Goal: Task Accomplishment & Management: Manage account settings

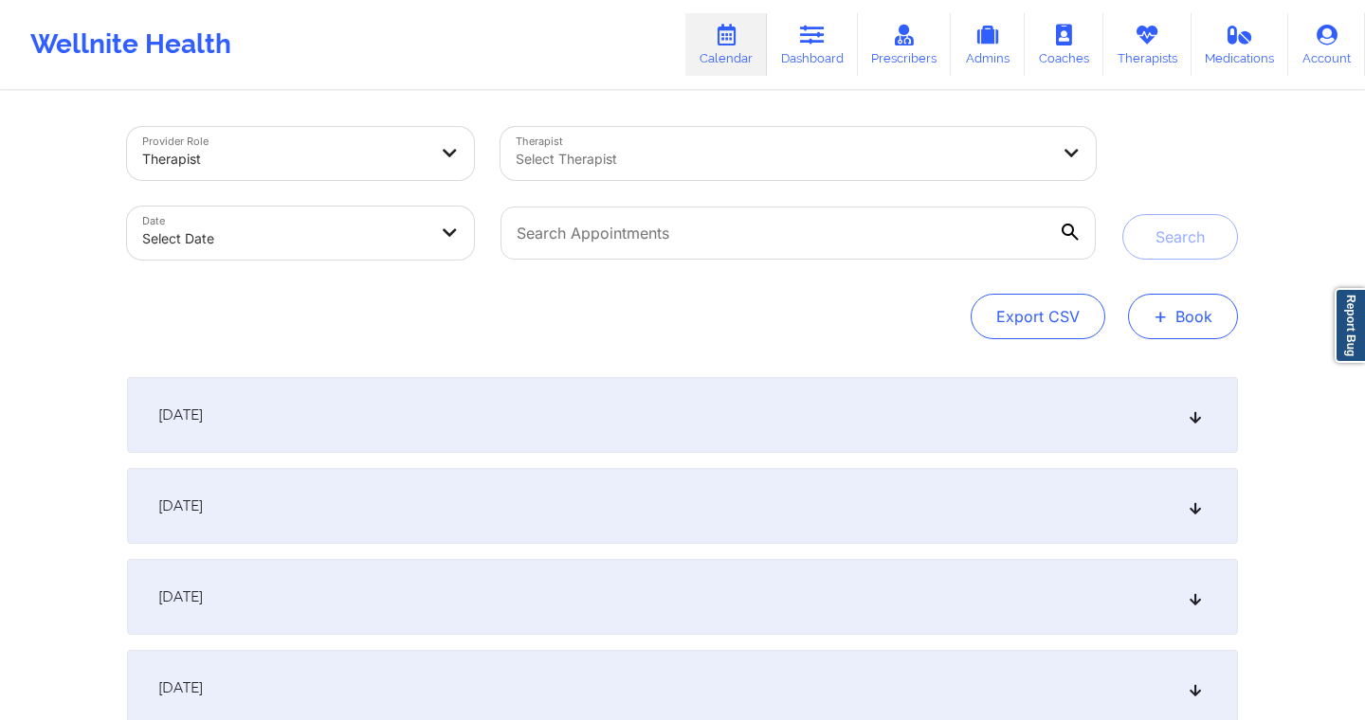
click at [1164, 314] on span "+" at bounding box center [1161, 316] width 14 height 10
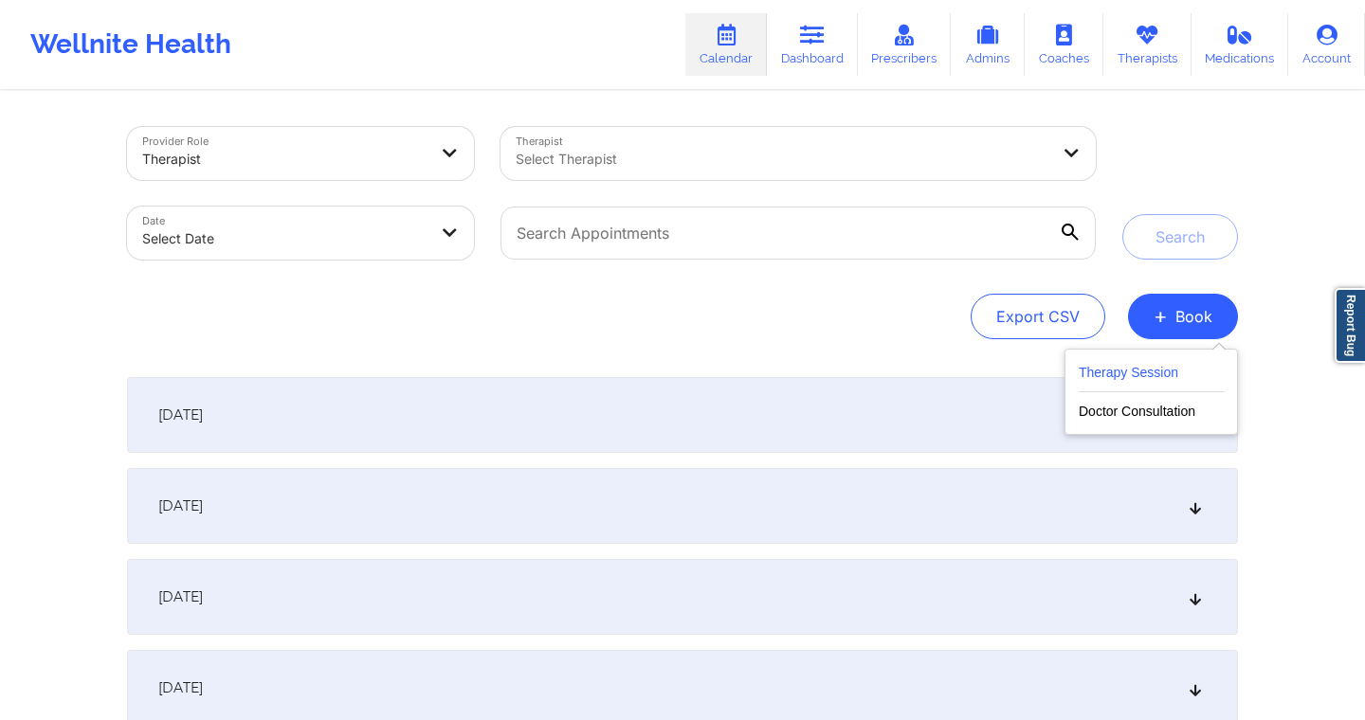
click at [1156, 375] on button "Therapy Session" at bounding box center [1151, 376] width 145 height 31
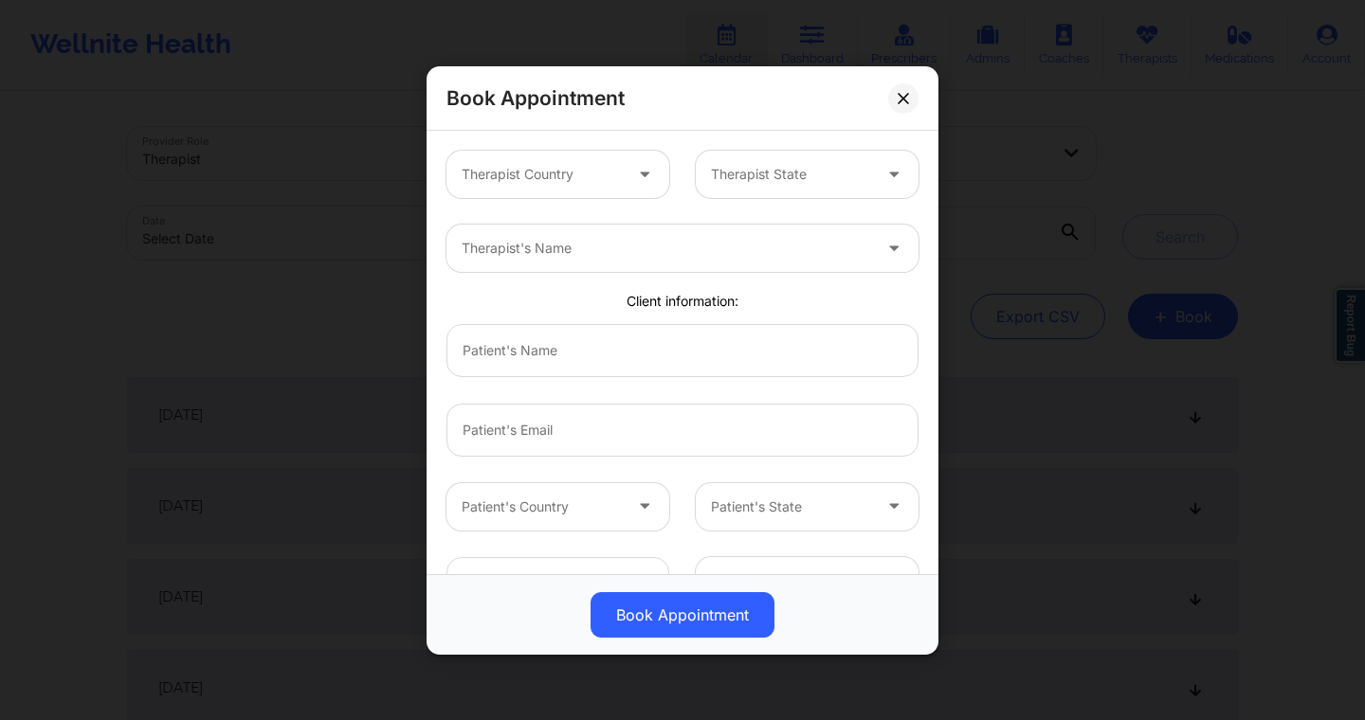
click at [635, 171] on icon at bounding box center [644, 170] width 19 height 16
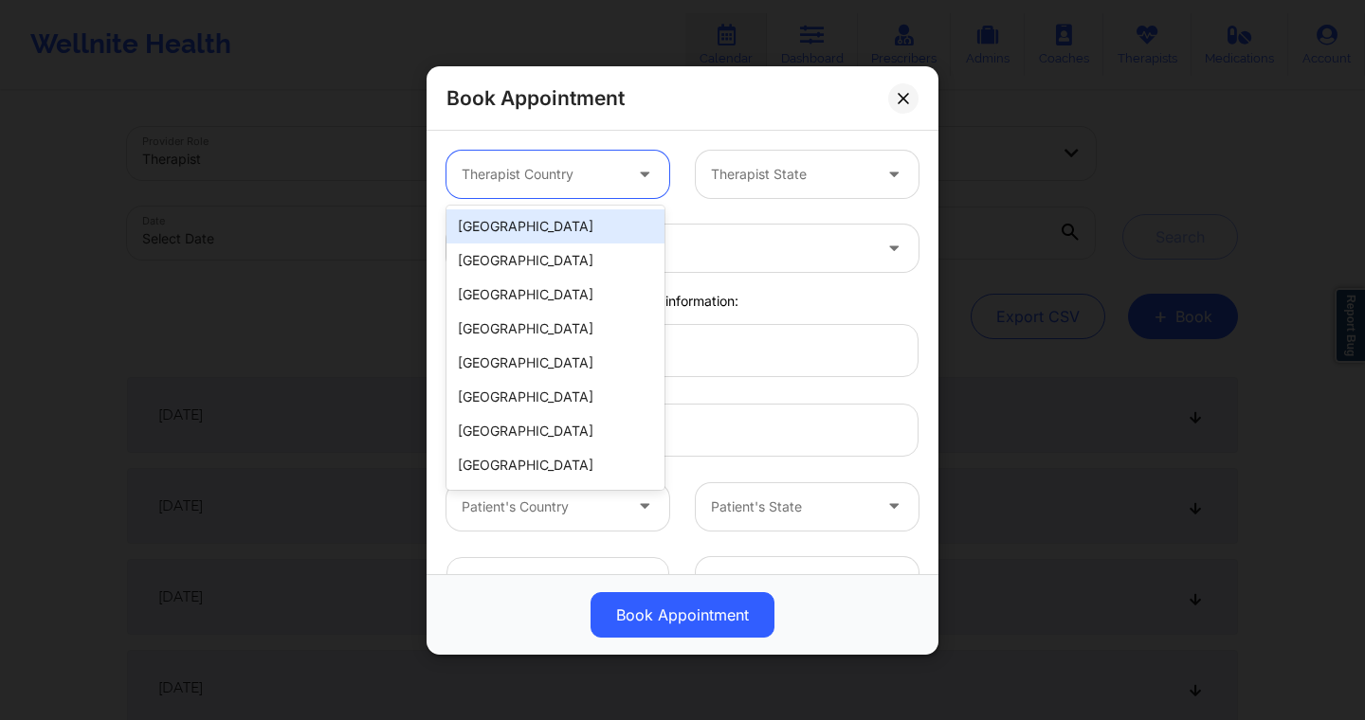
click at [594, 226] on div "[GEOGRAPHIC_DATA]" at bounding box center [555, 226] width 218 height 34
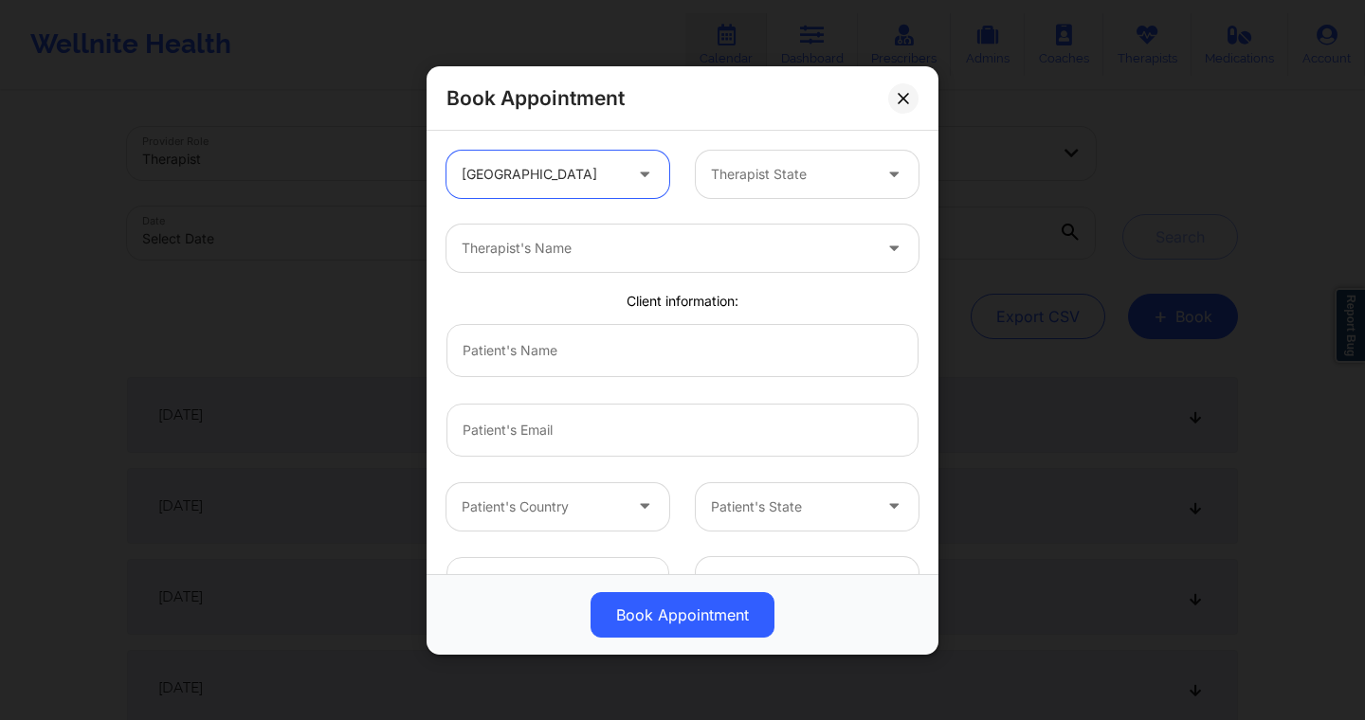
click at [760, 168] on div at bounding box center [791, 174] width 160 height 23
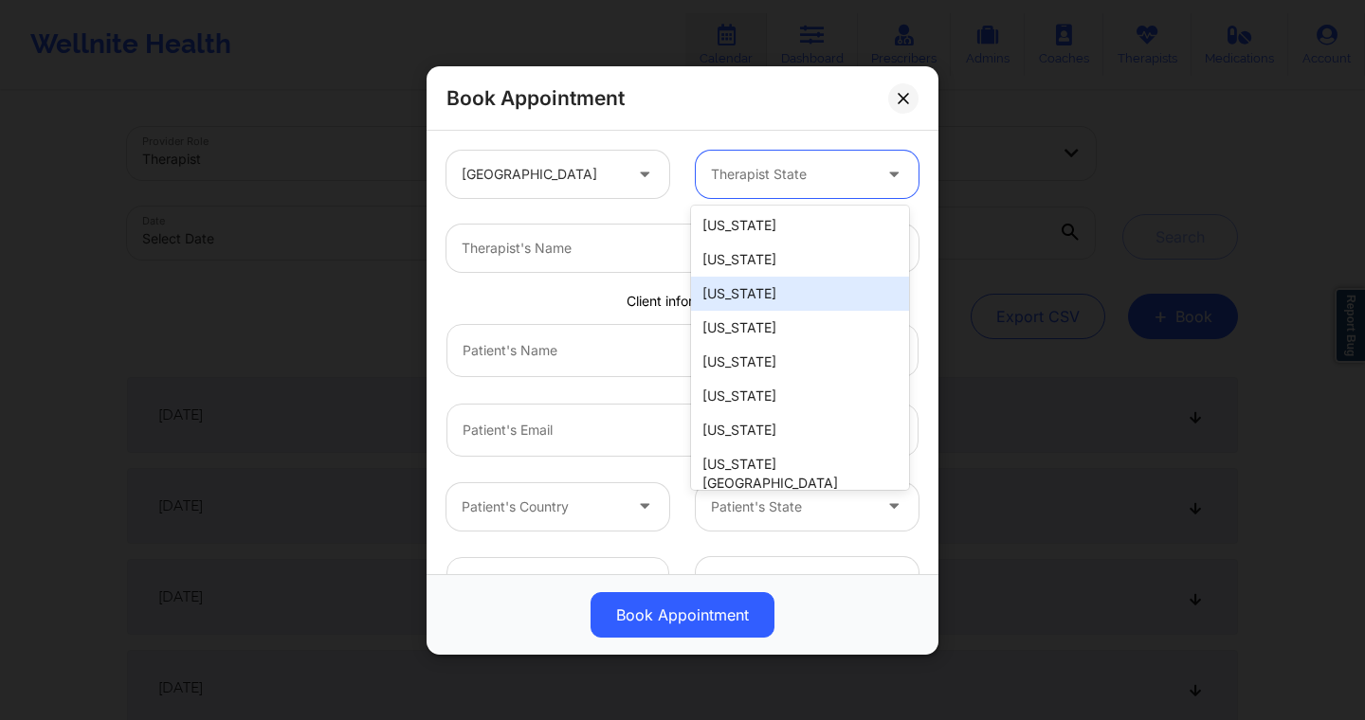
scroll to position [34, 0]
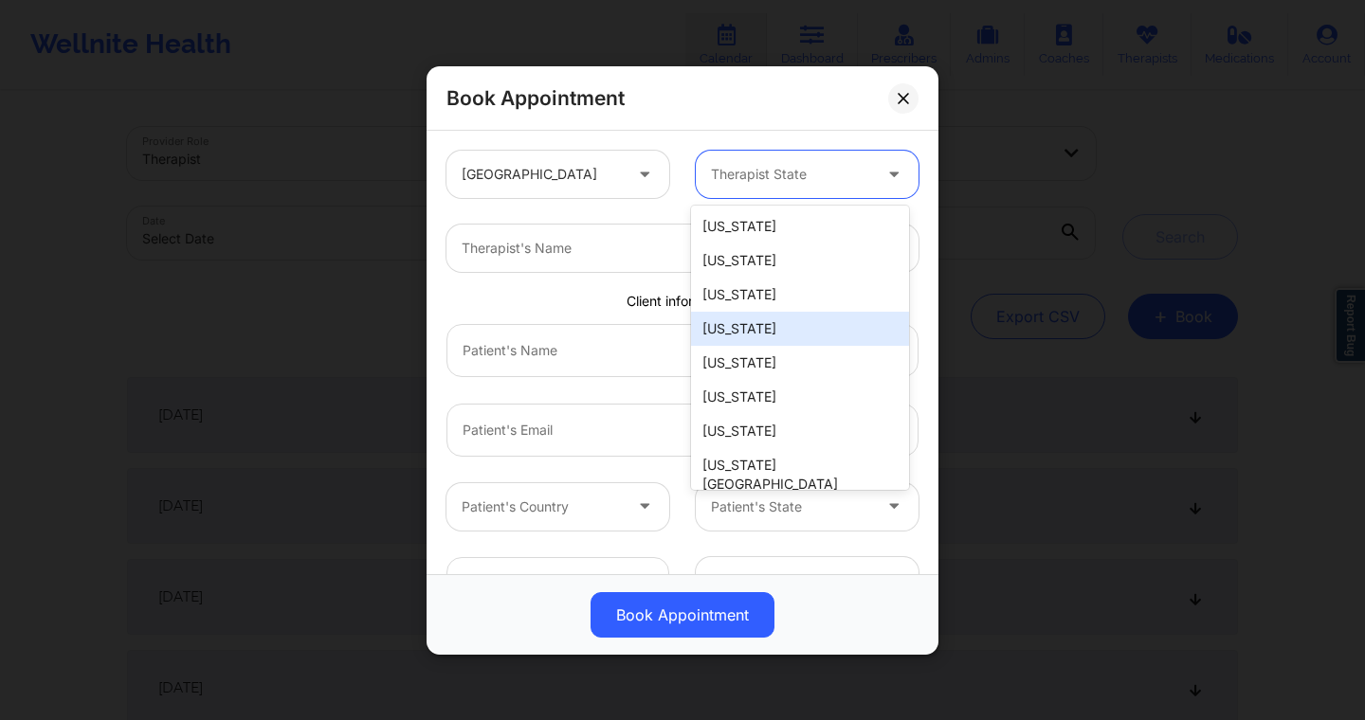
click at [721, 325] on div "California" at bounding box center [800, 329] width 218 height 34
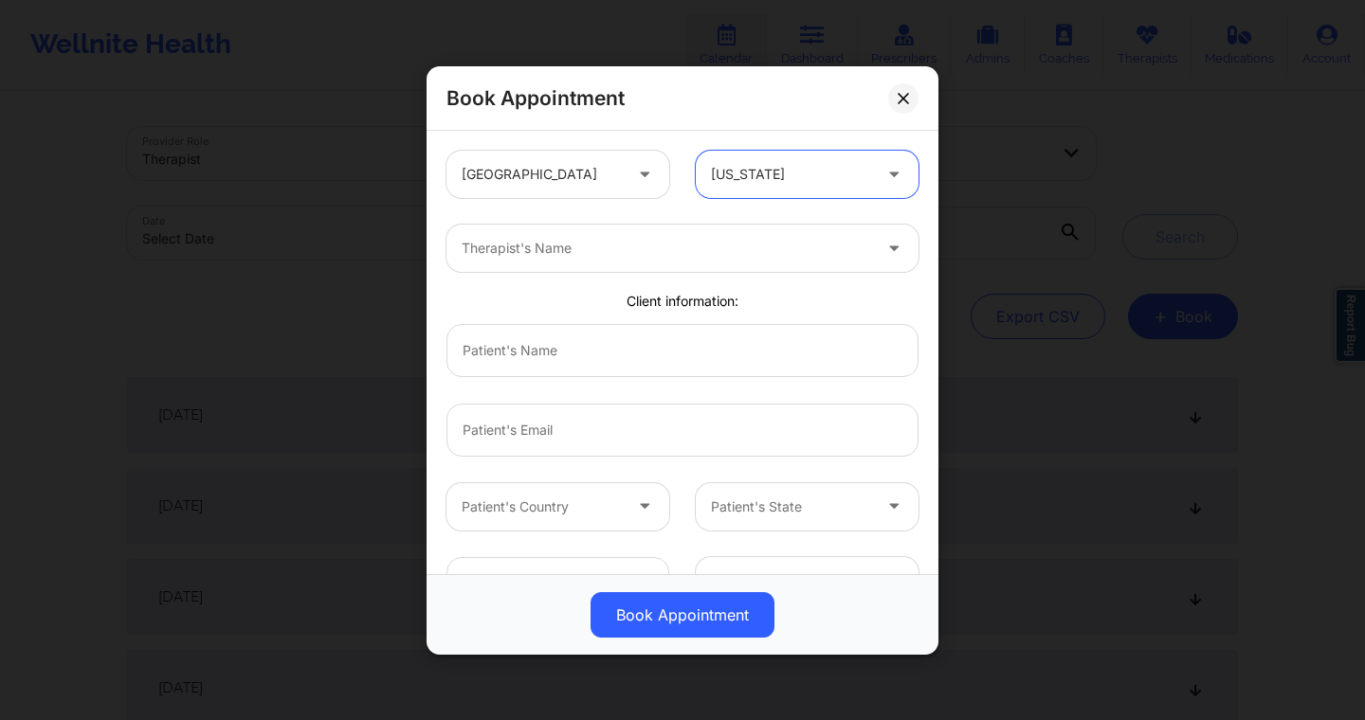
click at [838, 164] on div at bounding box center [791, 174] width 160 height 23
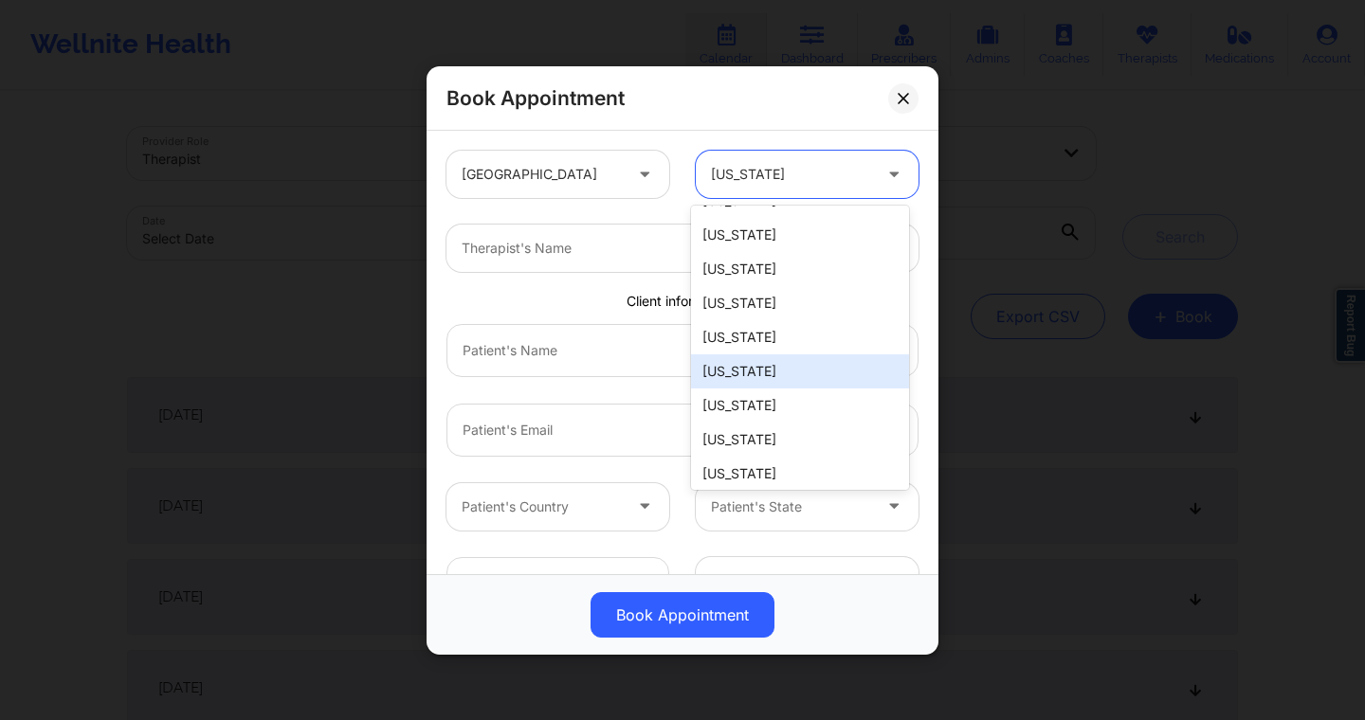
scroll to position [1272, 0]
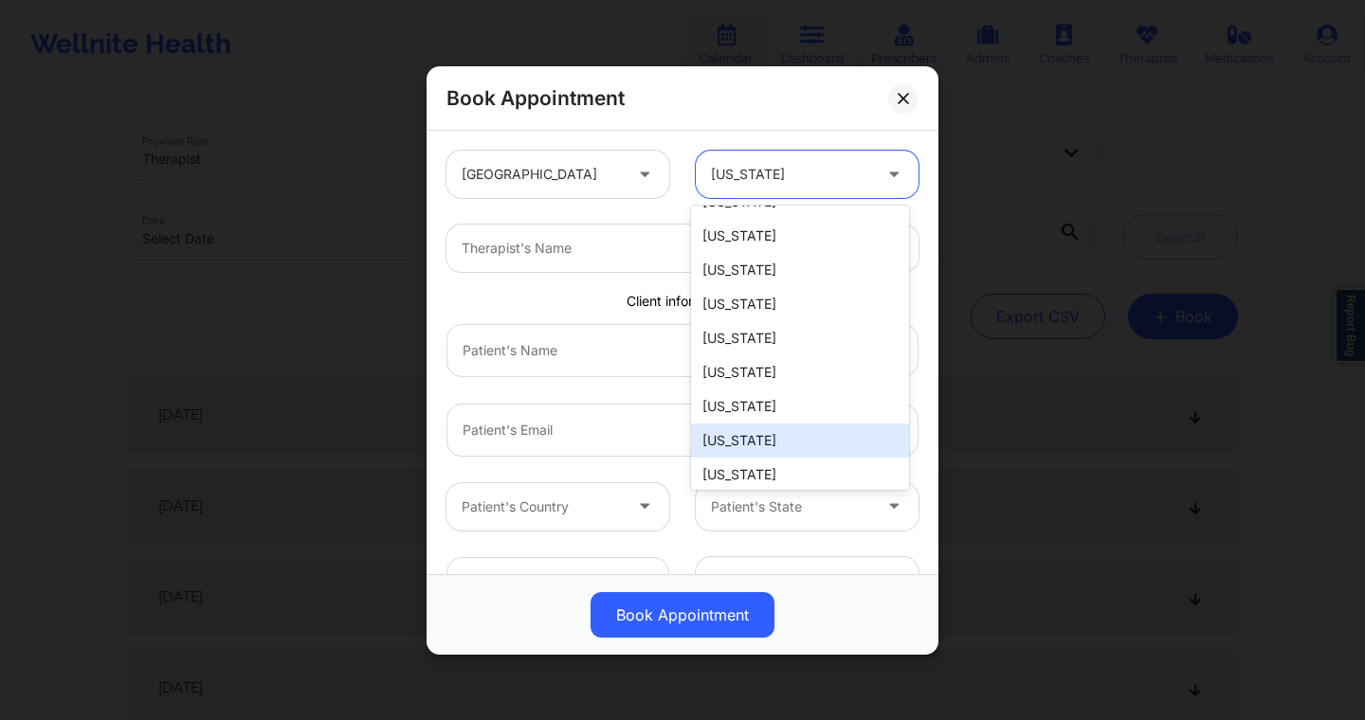
click at [738, 424] on div "Texas" at bounding box center [800, 441] width 218 height 34
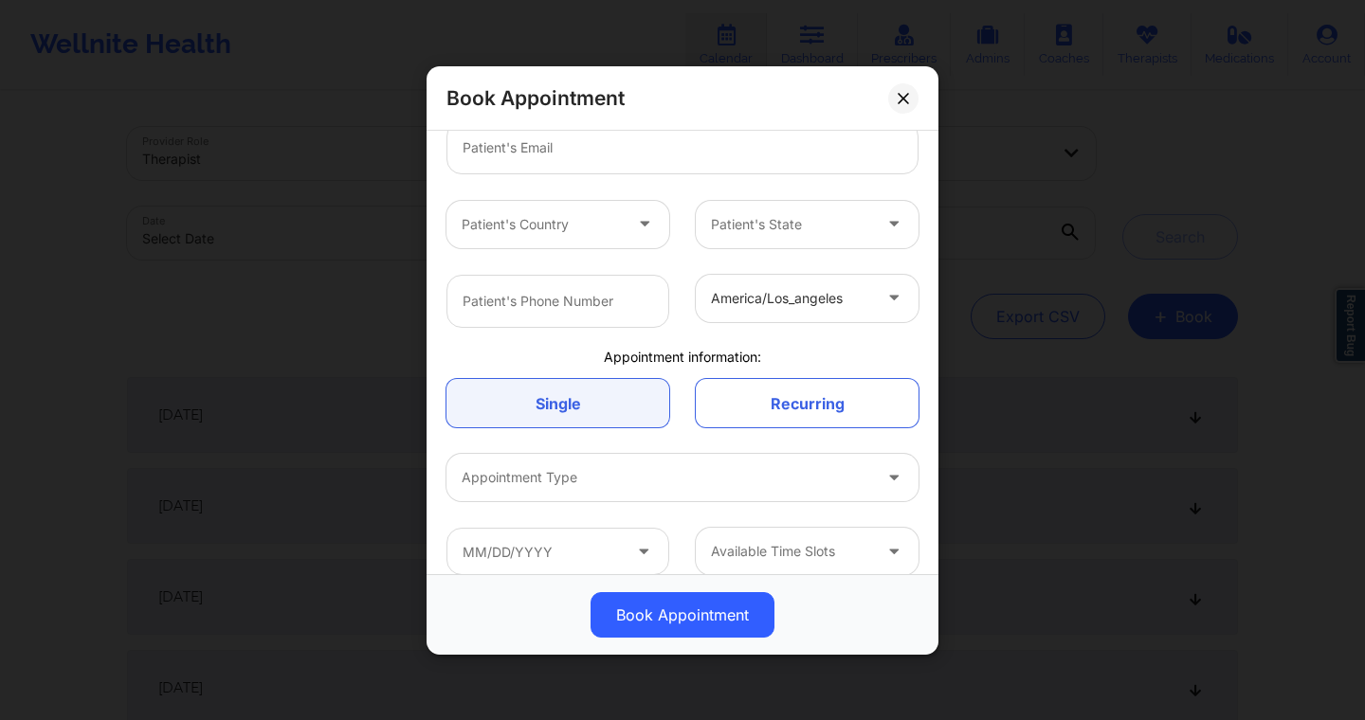
scroll to position [300, 0]
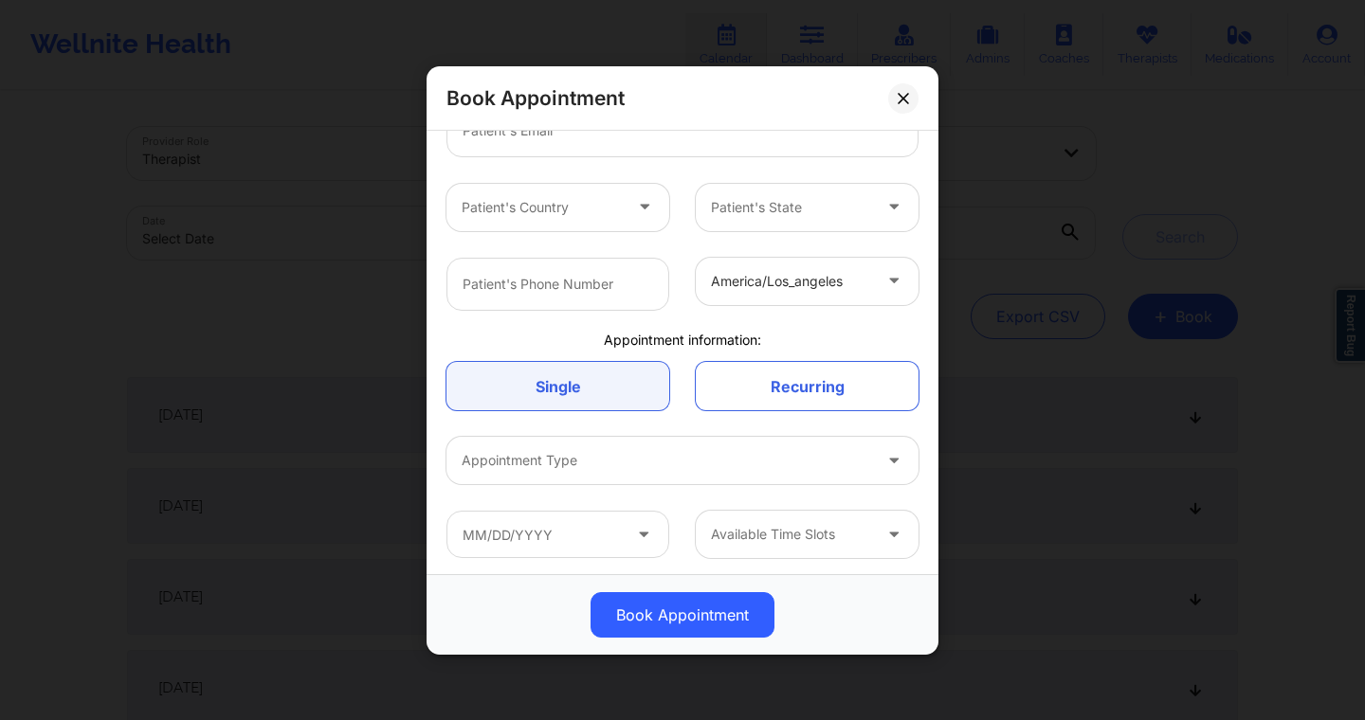
click at [764, 284] on div at bounding box center [791, 280] width 160 height 23
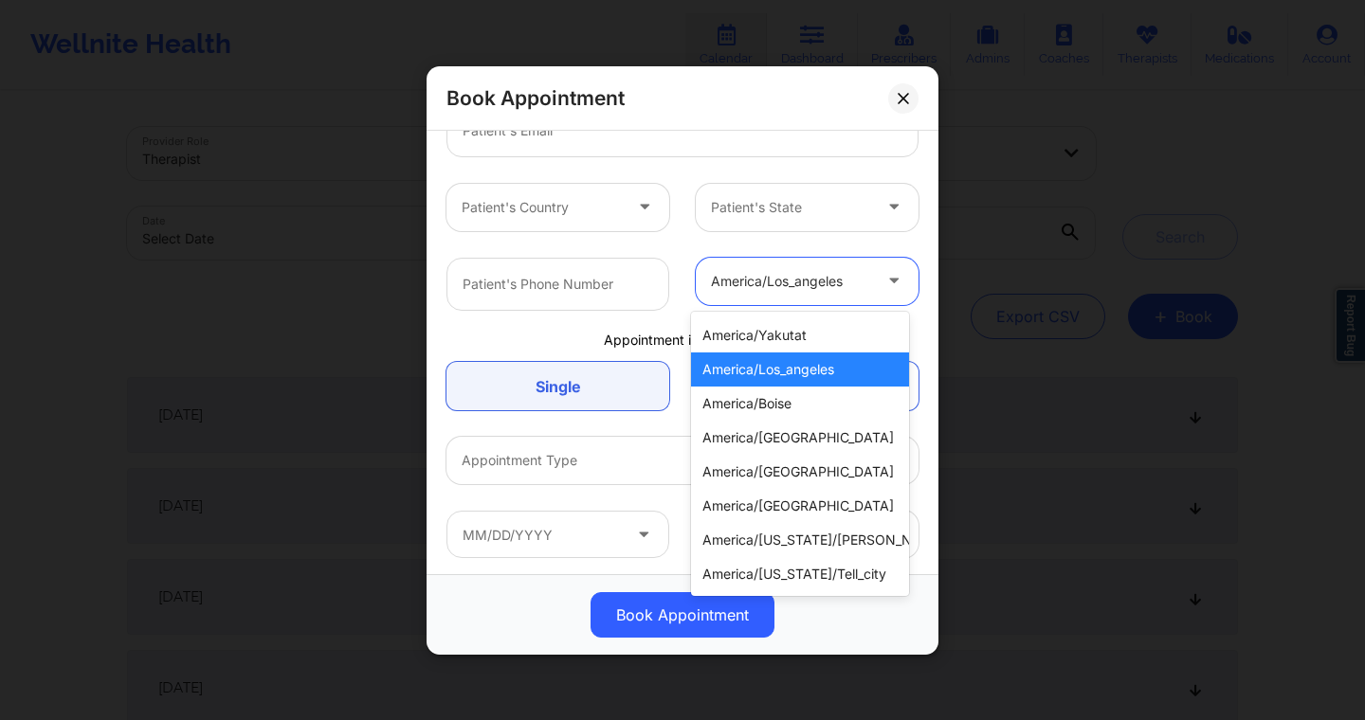
scroll to position [464, 0]
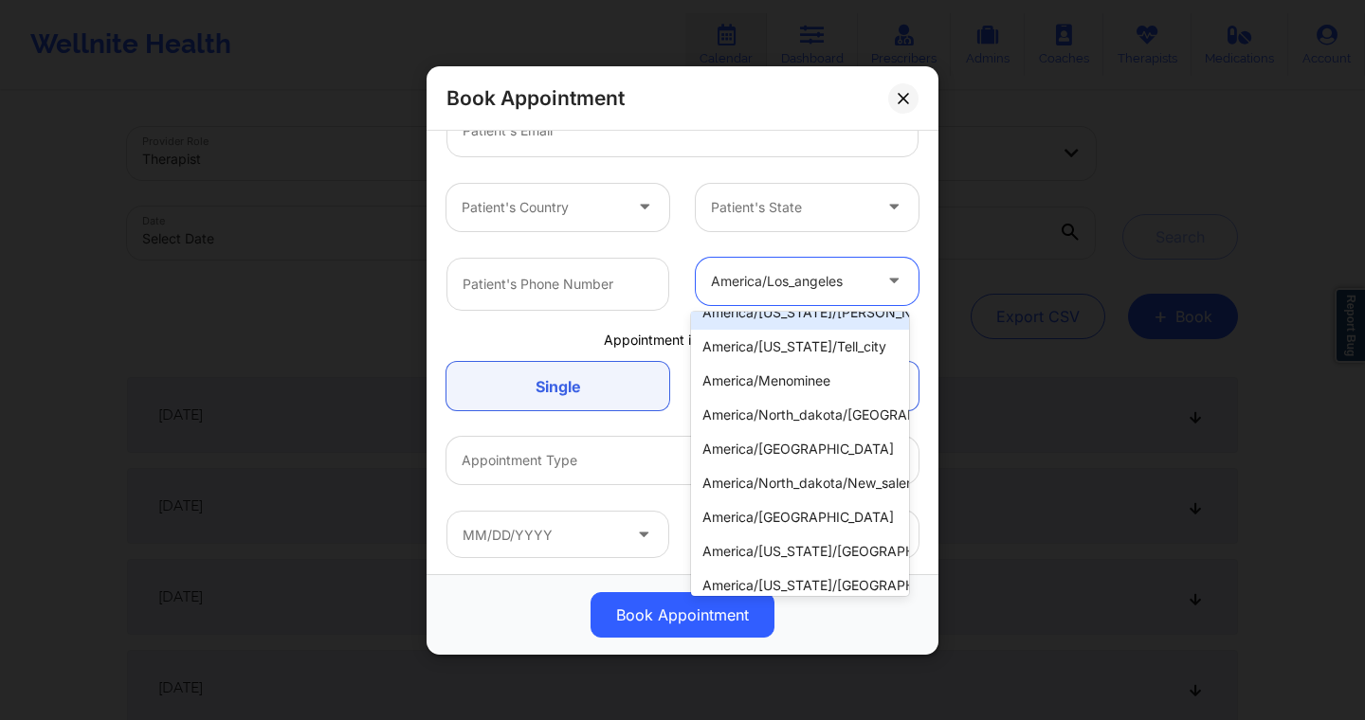
click at [723, 257] on div "america/los_angeles" at bounding box center [791, 280] width 160 height 47
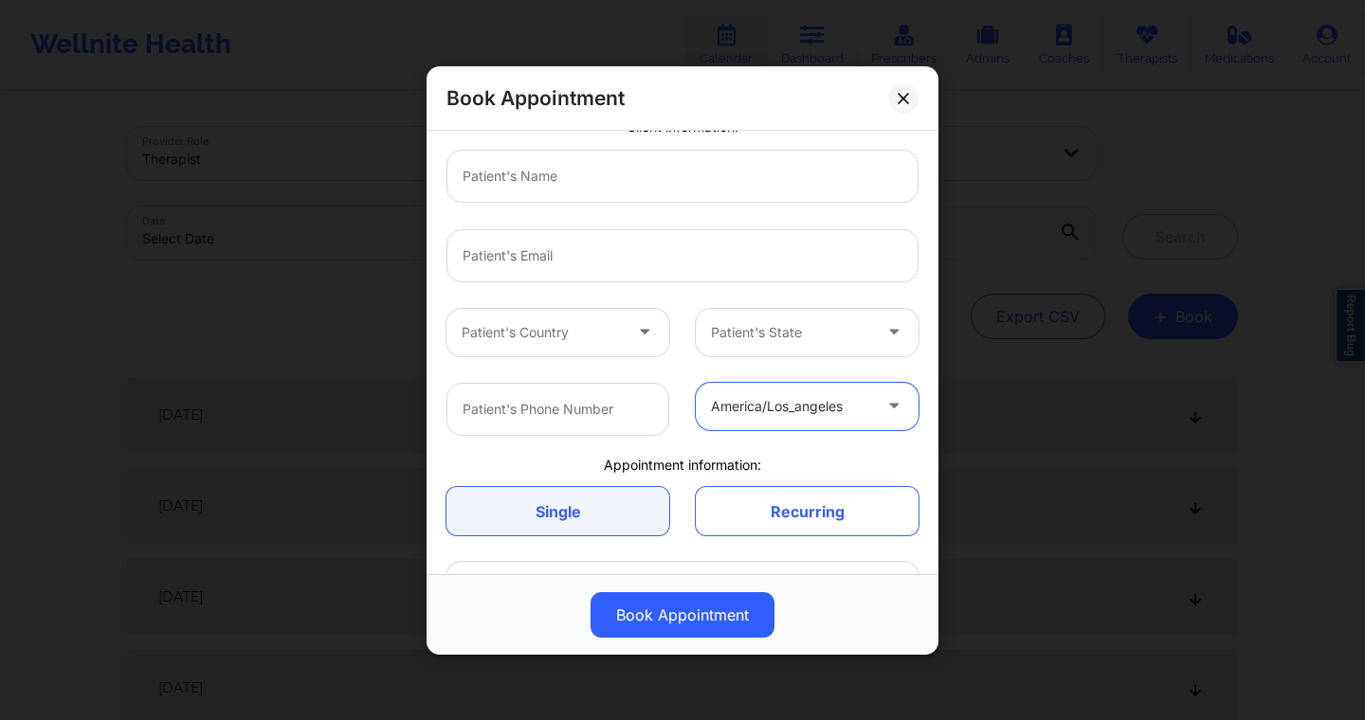
scroll to position [186, 0]
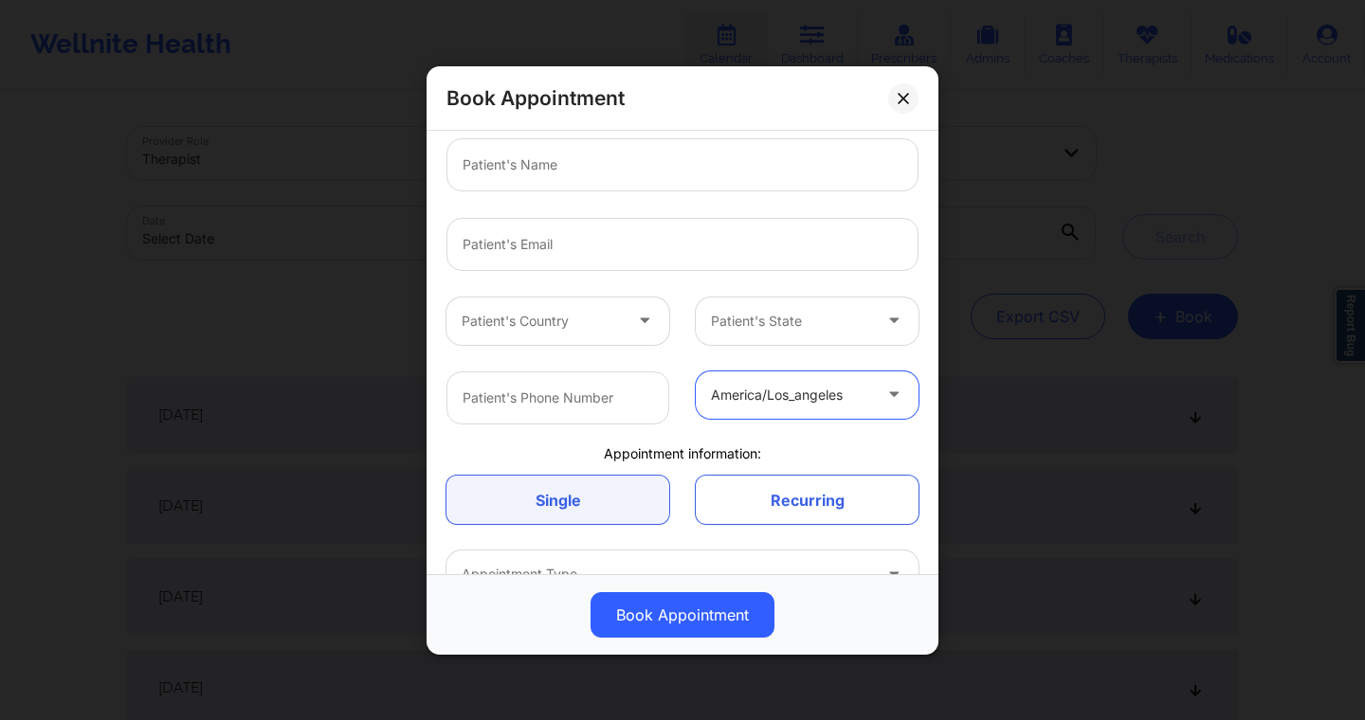
click at [759, 299] on div "Patient's State" at bounding box center [784, 320] width 177 height 47
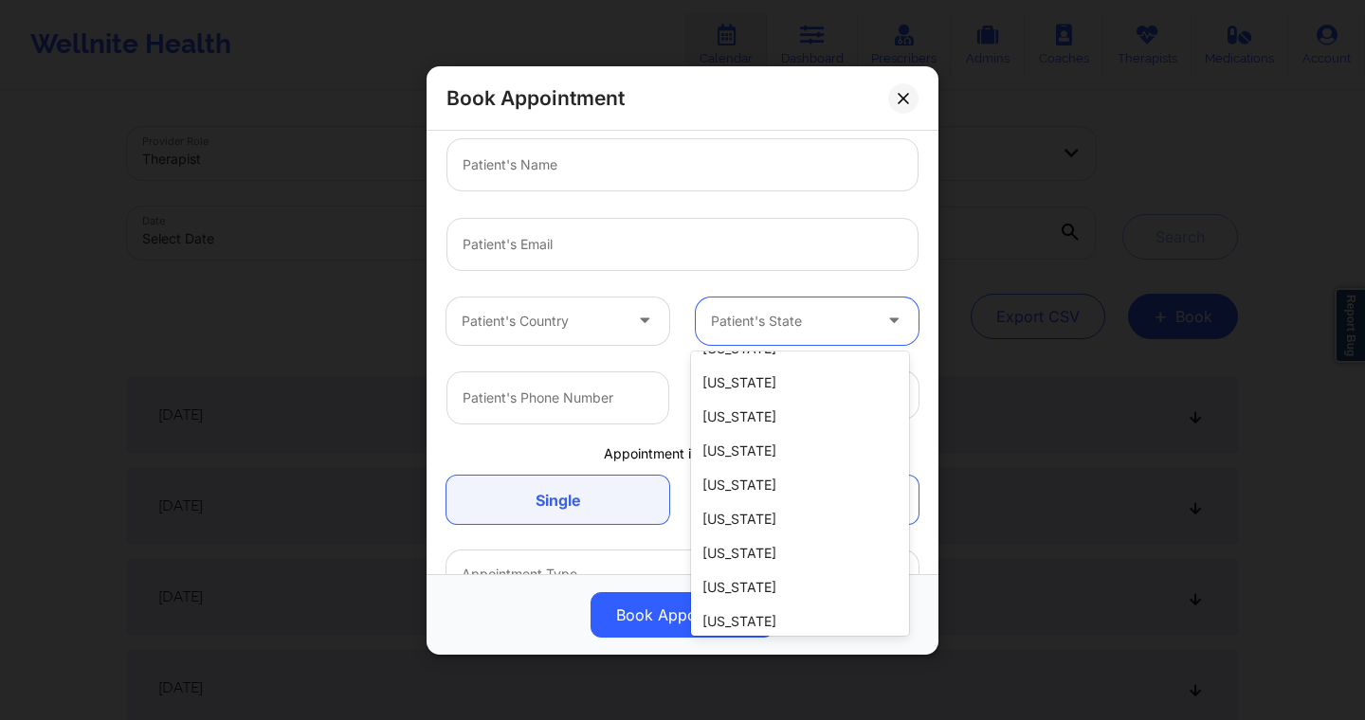
scroll to position [1315, 0]
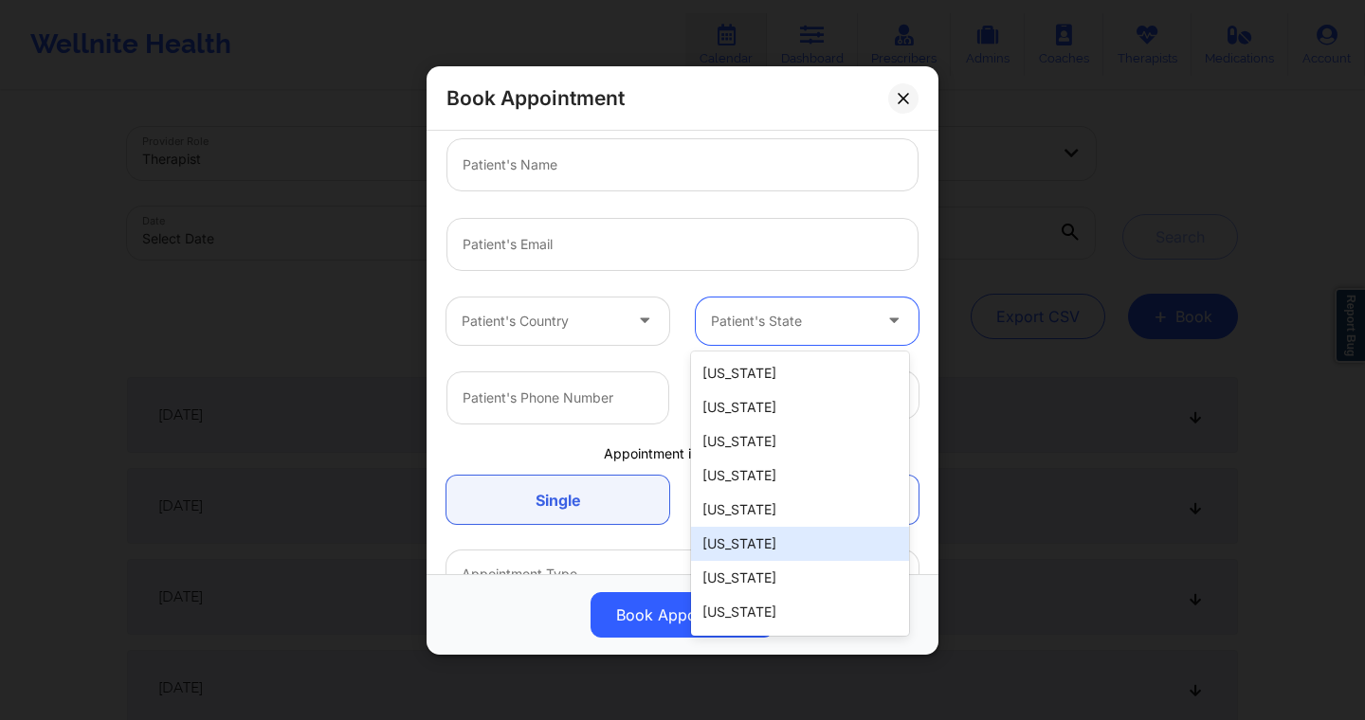
click at [734, 527] on div "Texas" at bounding box center [800, 544] width 218 height 34
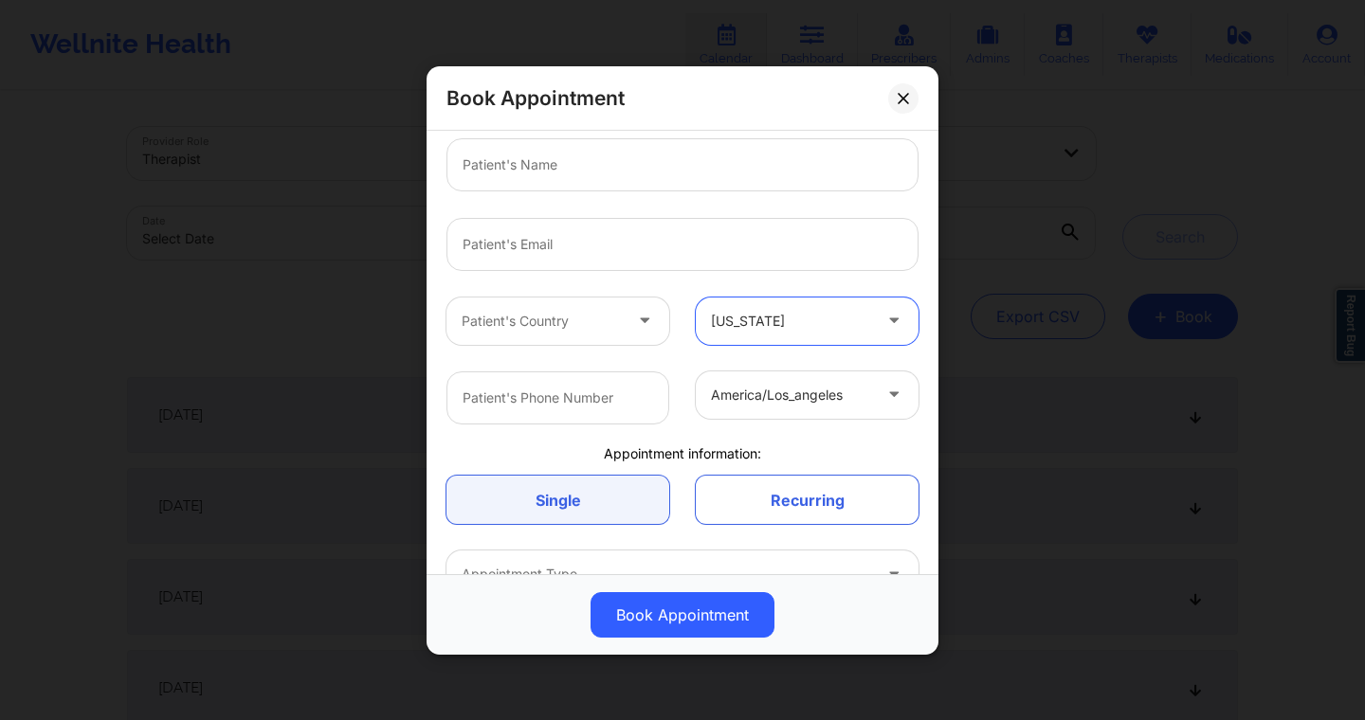
click at [594, 329] on div at bounding box center [542, 320] width 160 height 23
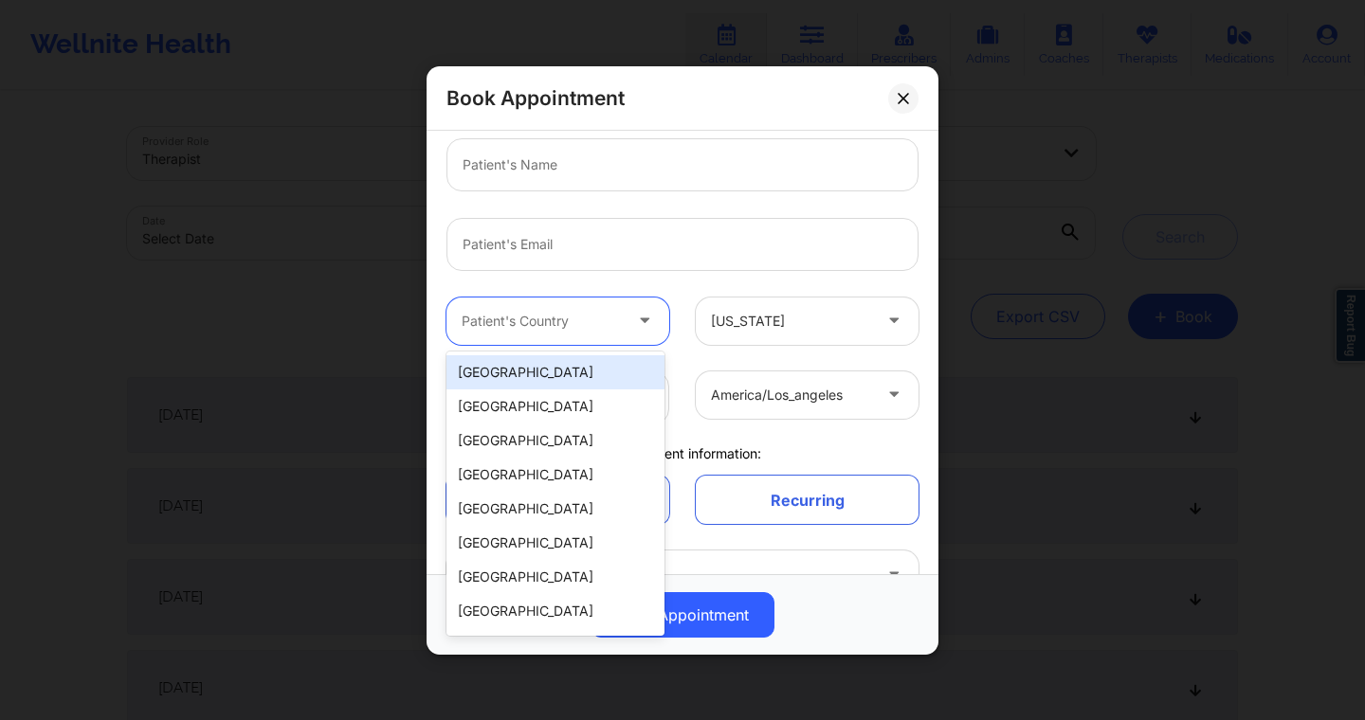
click at [577, 366] on div "[GEOGRAPHIC_DATA]" at bounding box center [555, 372] width 218 height 34
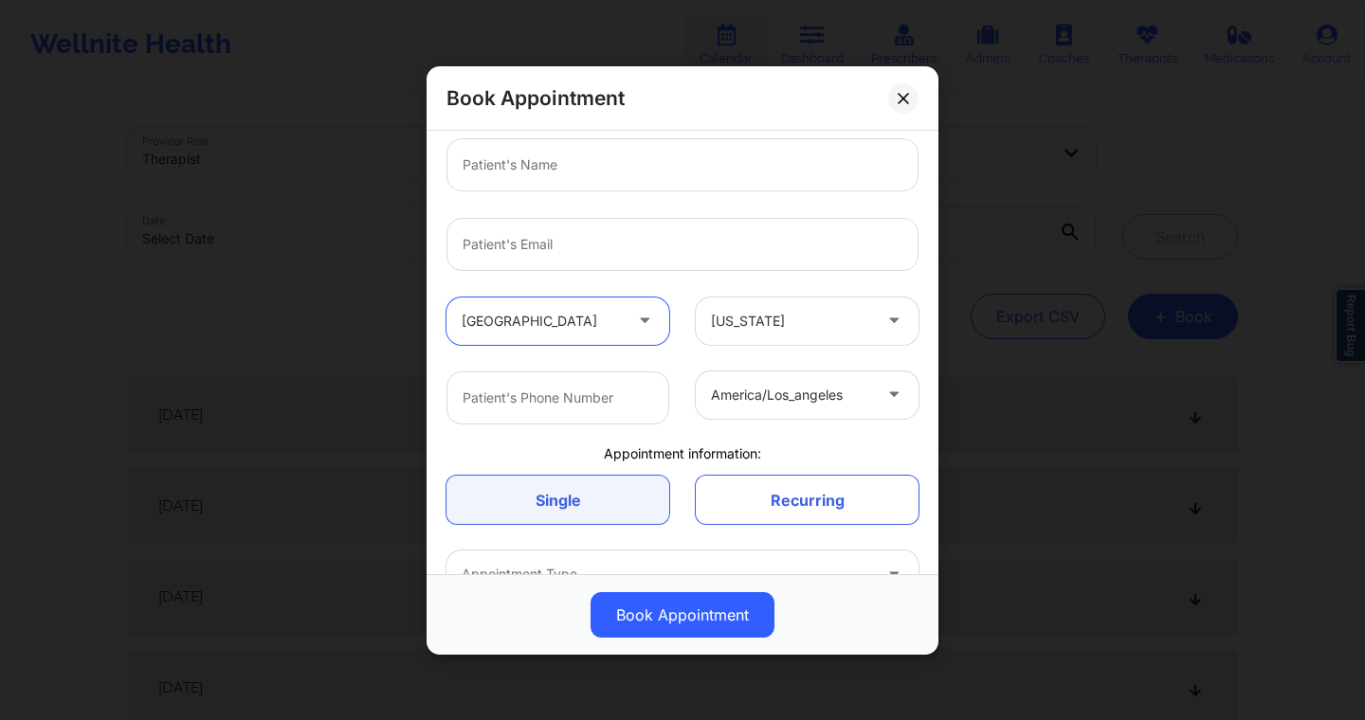
scroll to position [139, 0]
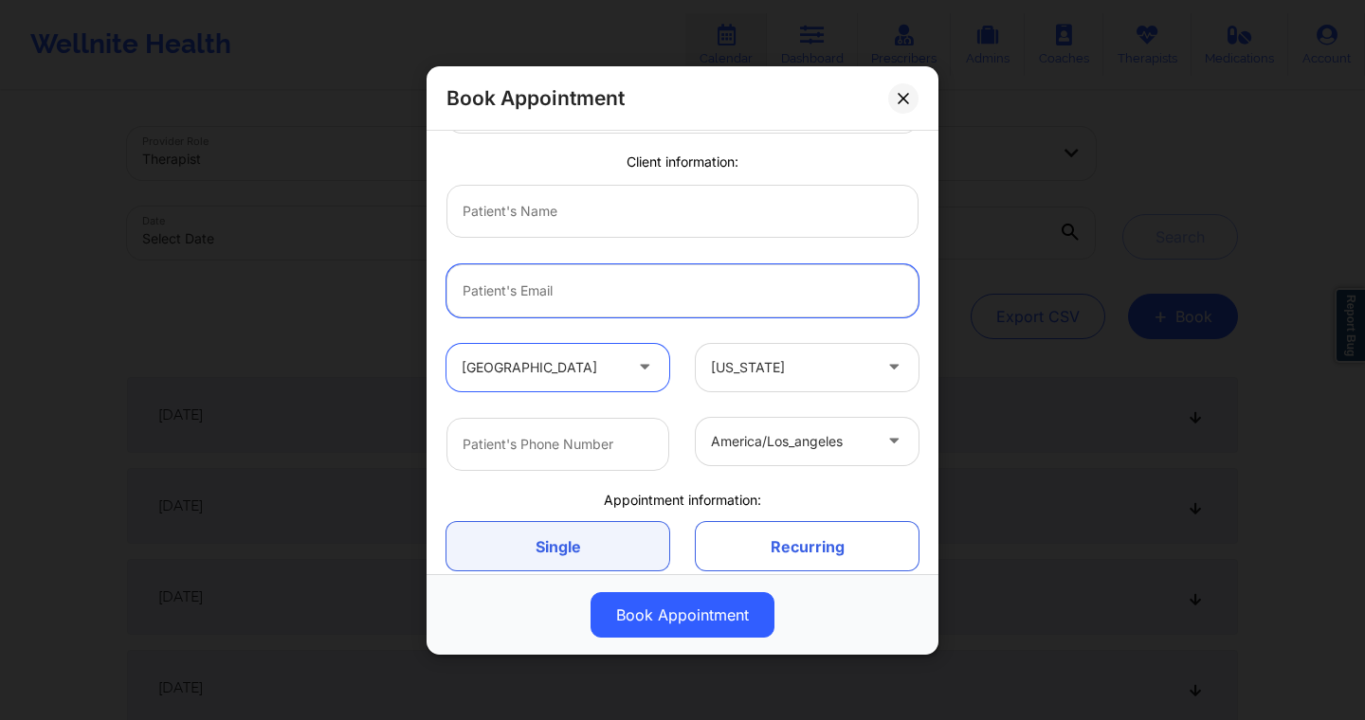
click at [485, 294] on input "email" at bounding box center [682, 290] width 472 height 53
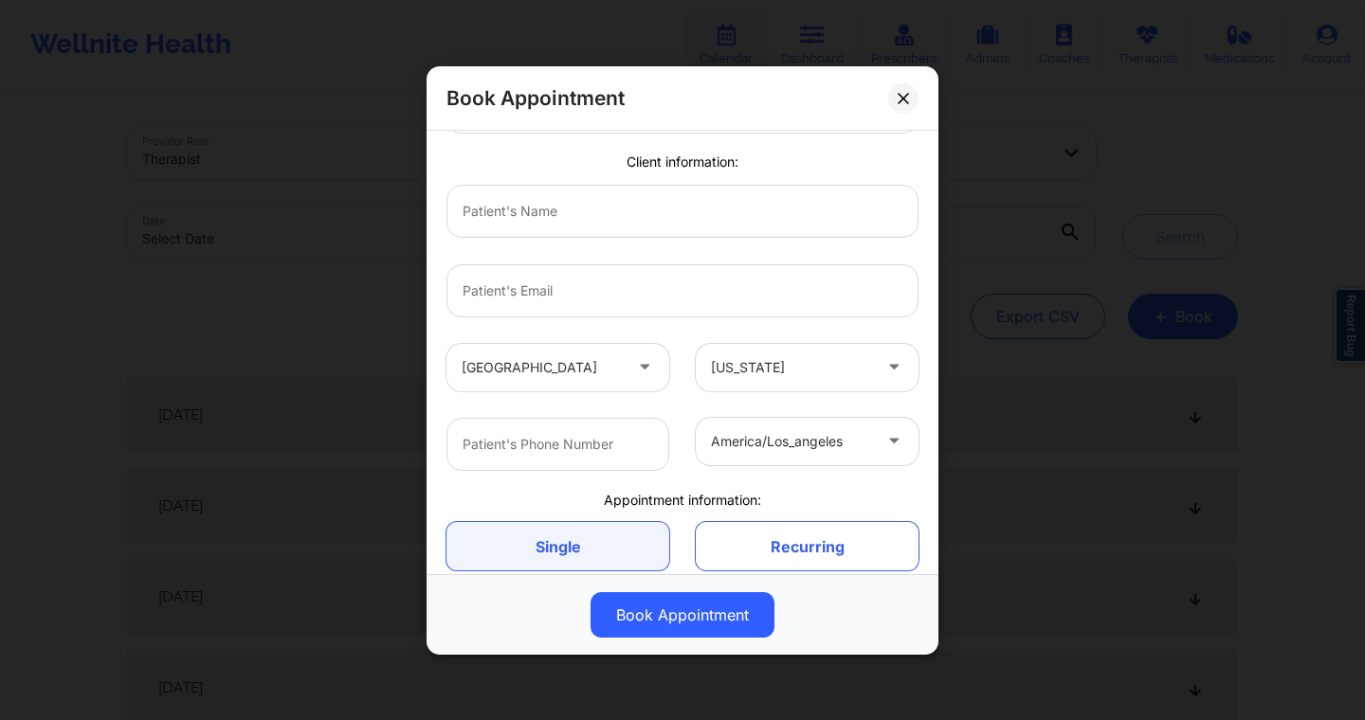
click at [810, 245] on div at bounding box center [682, 211] width 499 height 80
click at [591, 219] on input "text" at bounding box center [682, 210] width 472 height 53
click at [802, 173] on div at bounding box center [682, 211] width 499 height 80
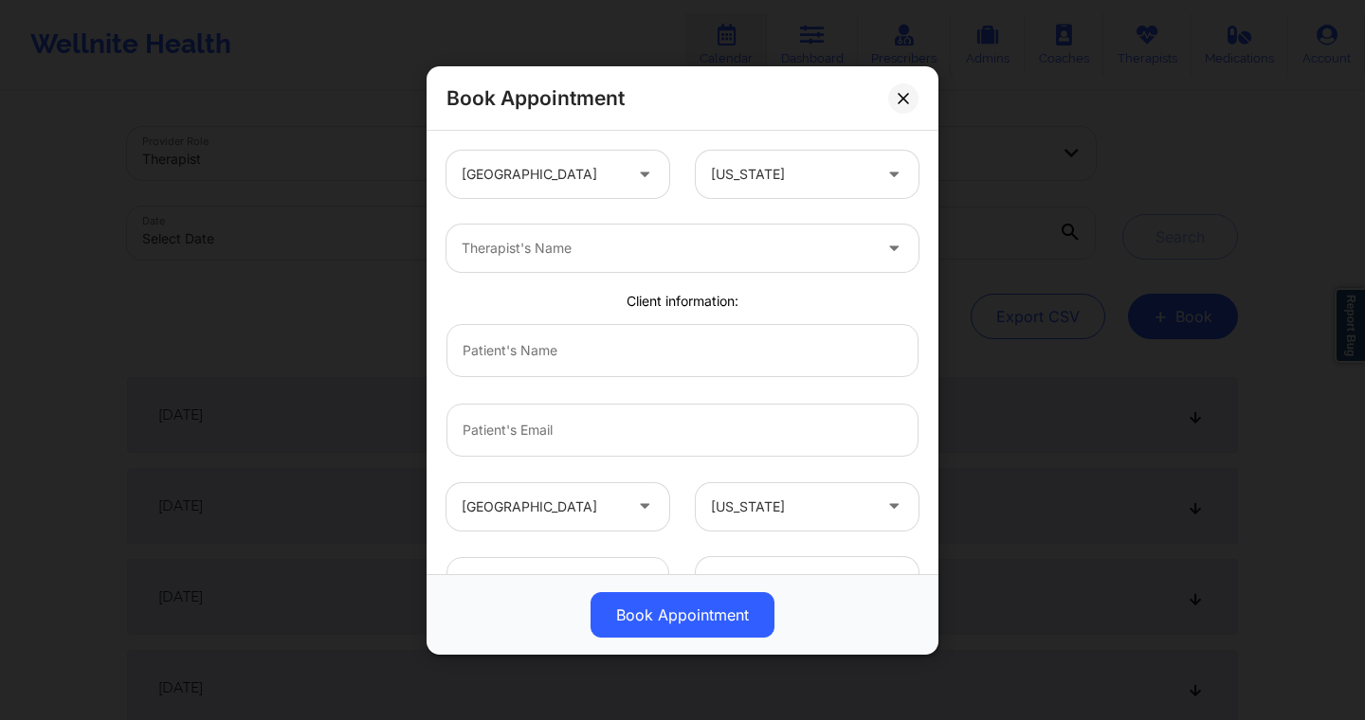
click at [799, 250] on div at bounding box center [667, 248] width 410 height 23
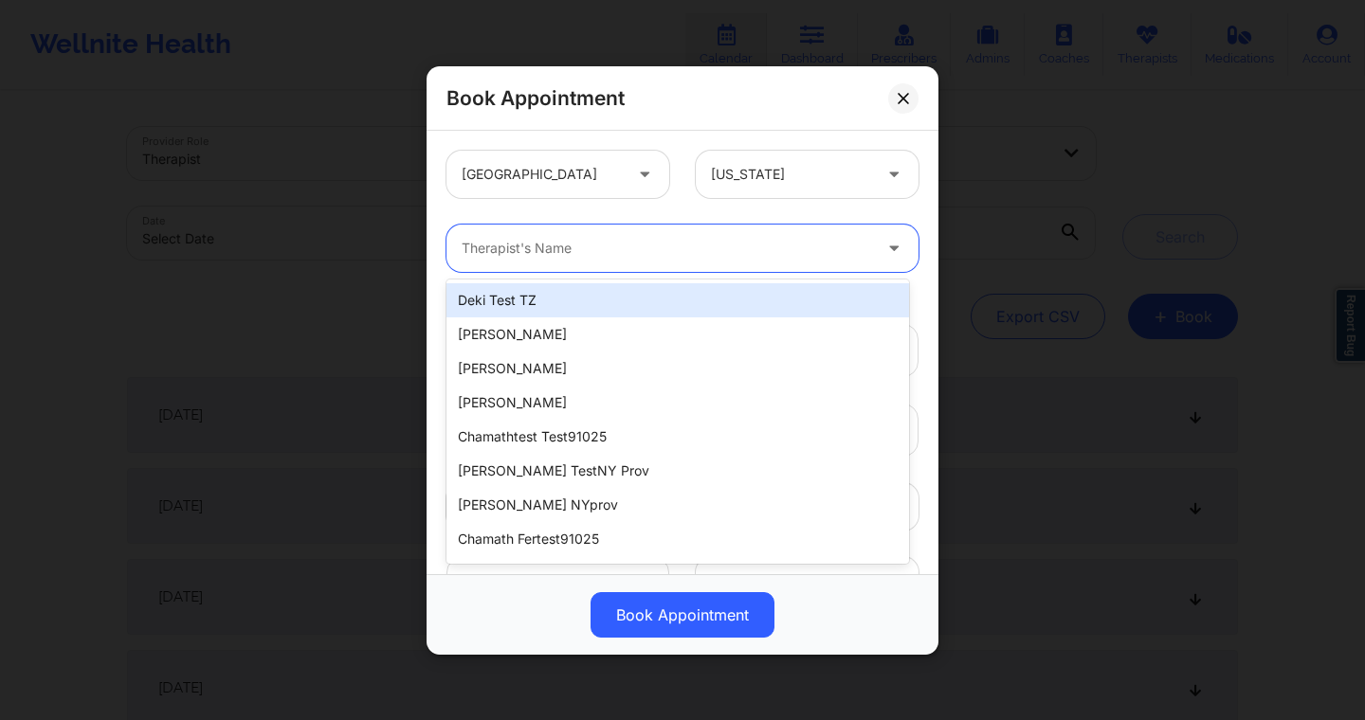
click at [825, 213] on div "Deki Test TZ, 1 of 100. 100 results available. Use Up and Down to choose option…" at bounding box center [682, 248] width 499 height 74
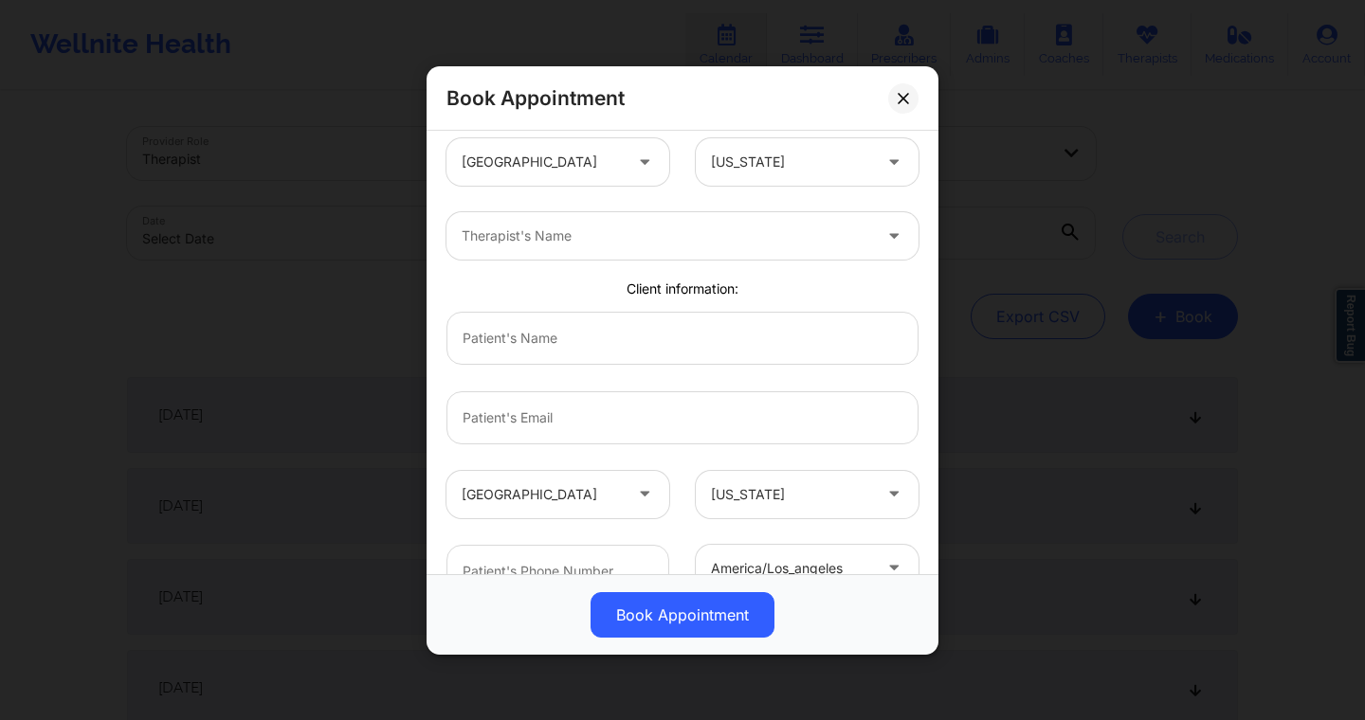
scroll to position [9, 0]
click at [782, 231] on div at bounding box center [667, 239] width 410 height 23
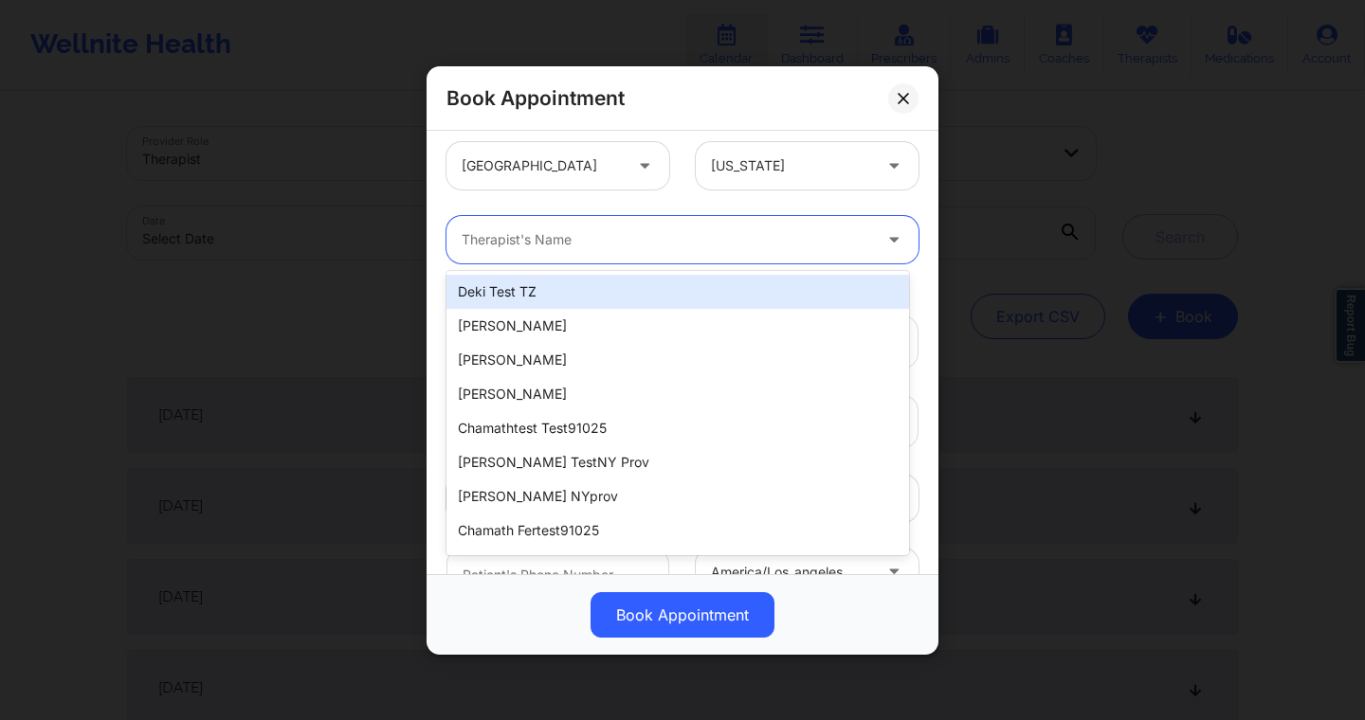
click at [700, 291] on div "Deki Test TZ" at bounding box center [677, 292] width 463 height 34
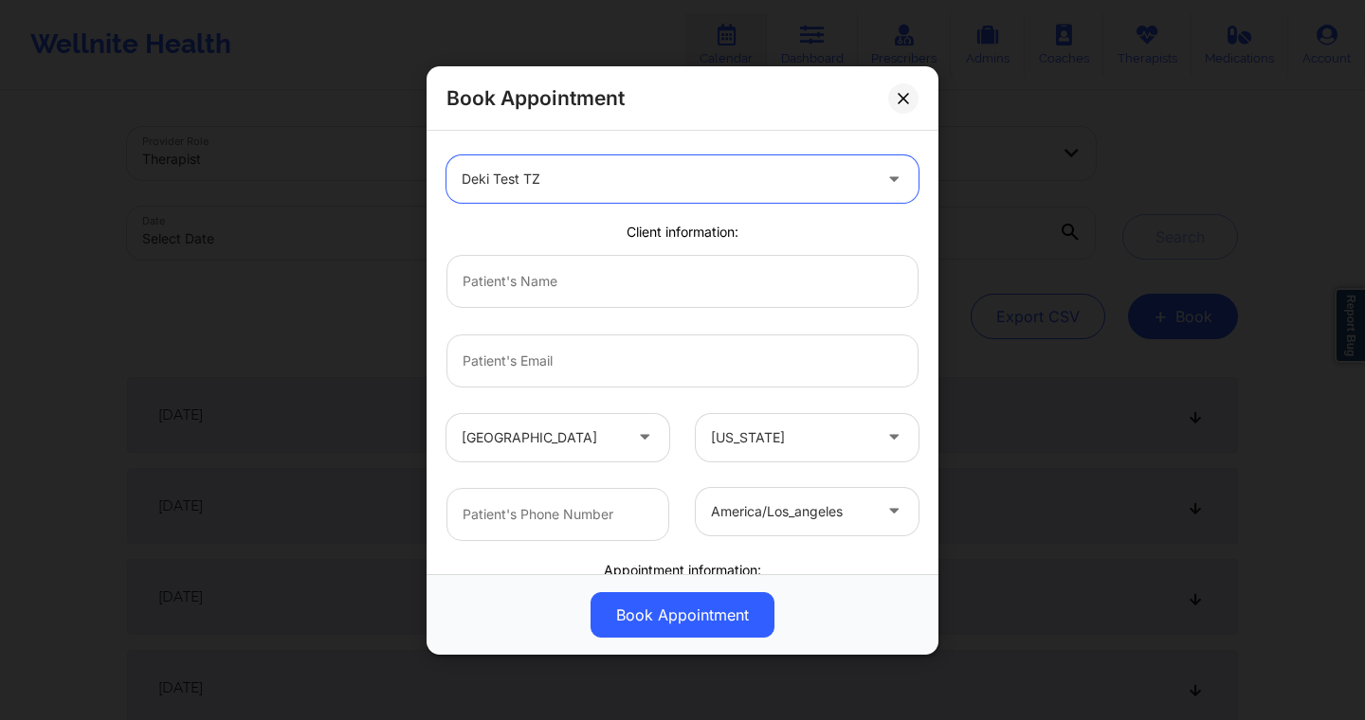
scroll to position [0, 0]
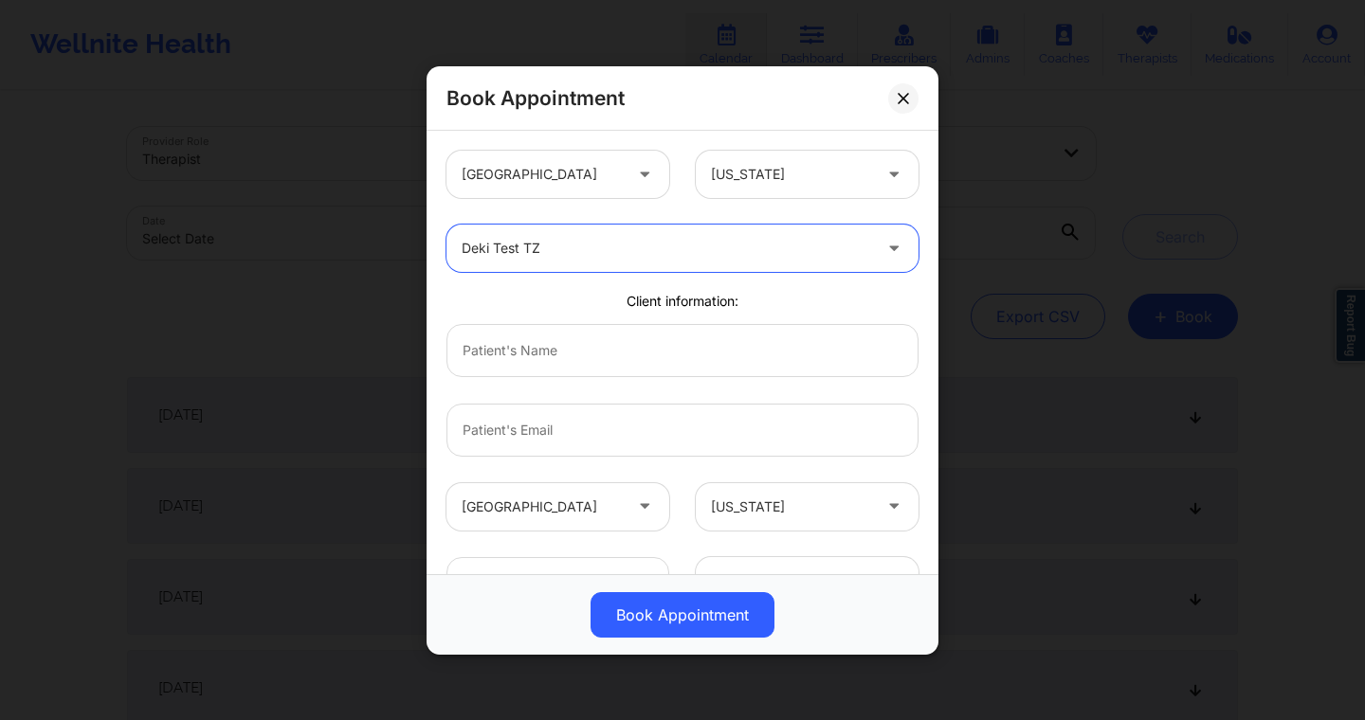
click at [504, 246] on div at bounding box center [667, 248] width 410 height 23
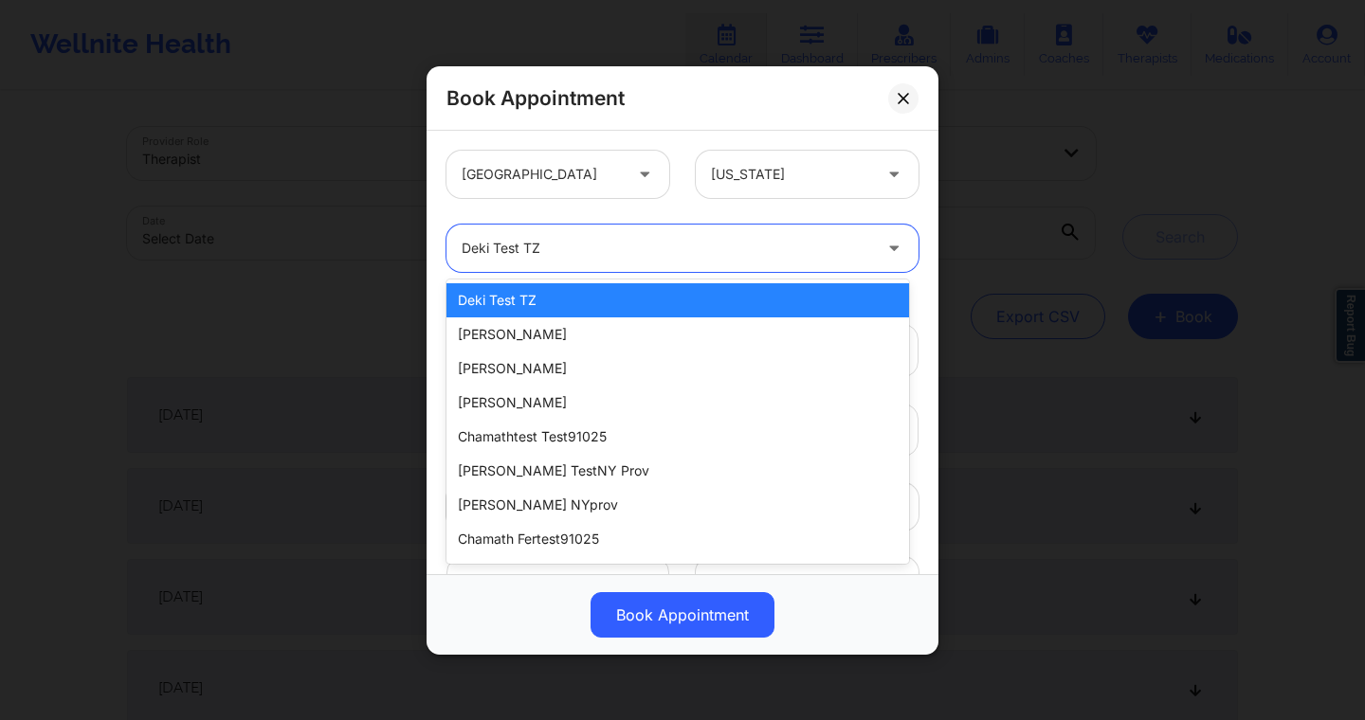
click at [657, 207] on div "United States Texas" at bounding box center [682, 174] width 499 height 74
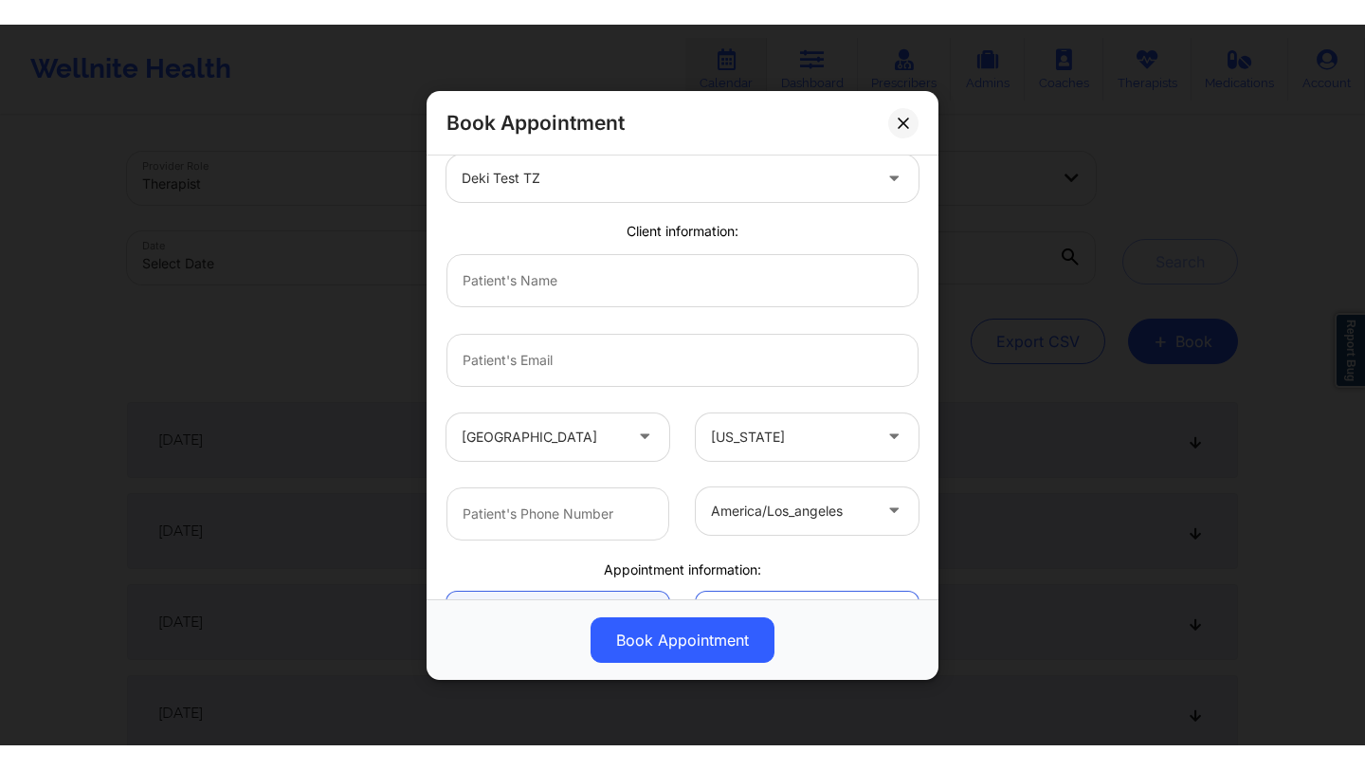
scroll to position [78, 0]
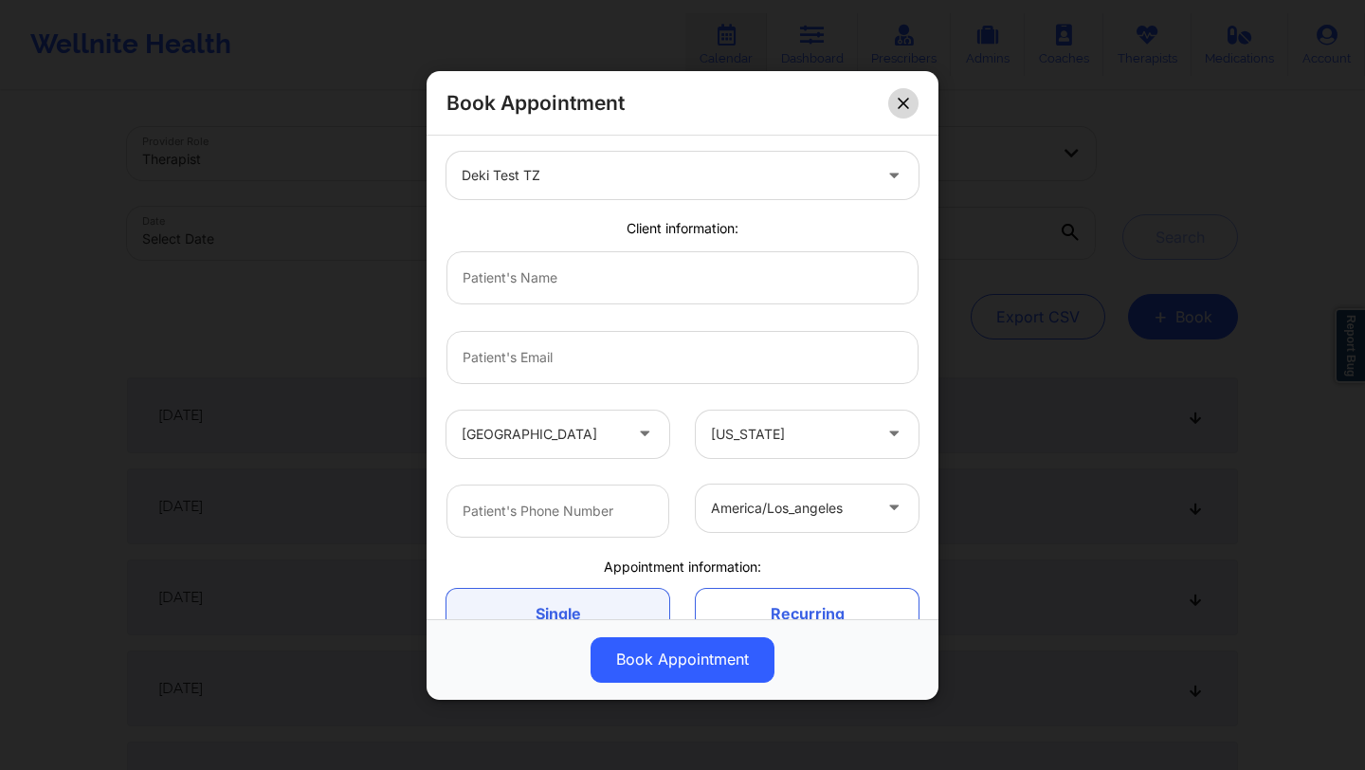
click at [902, 95] on button at bounding box center [903, 102] width 30 height 30
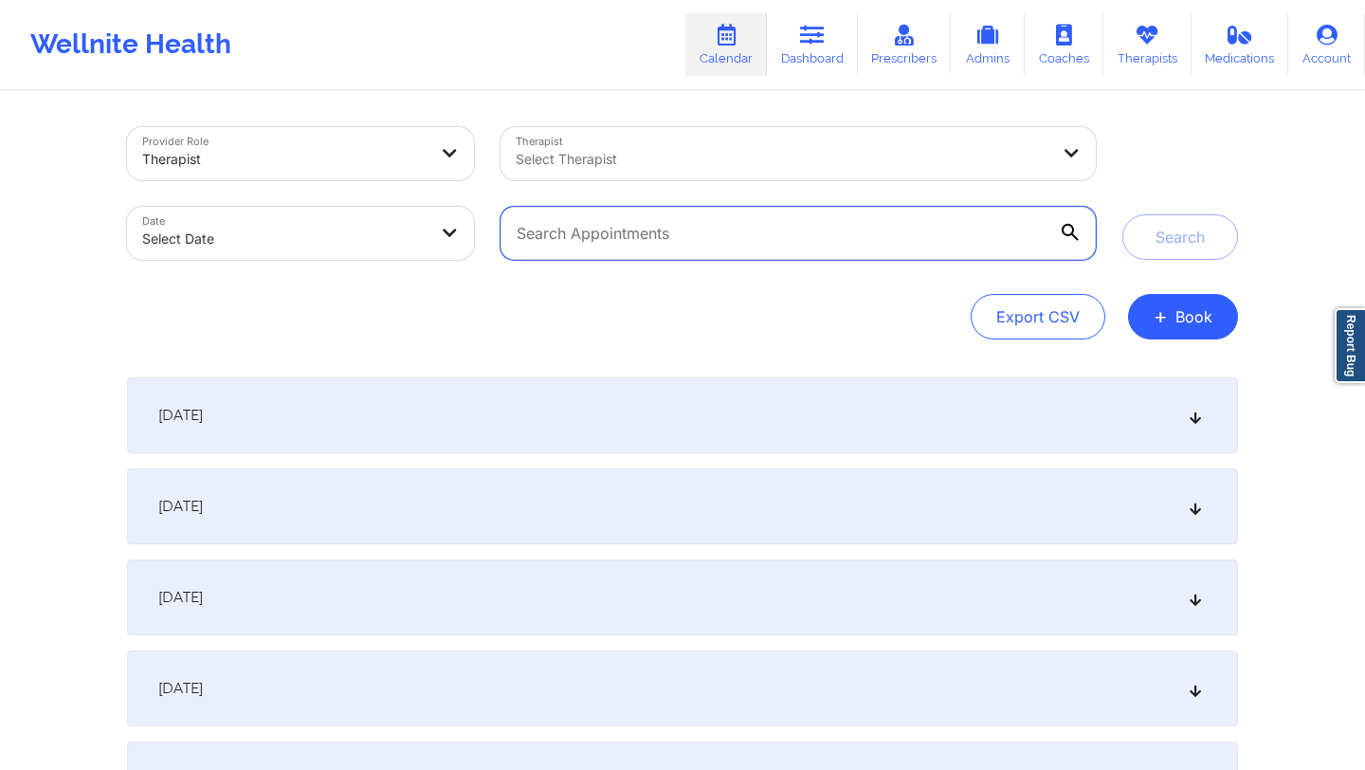
click at [537, 241] on input "text" at bounding box center [798, 233] width 595 height 53
type input "[EMAIL_ADDRESS][DOMAIN_NAME]"
click at [1122, 214] on button "Search" at bounding box center [1180, 237] width 116 height 46
click at [1122, 214] on button "submit" at bounding box center [1180, 237] width 116 height 46
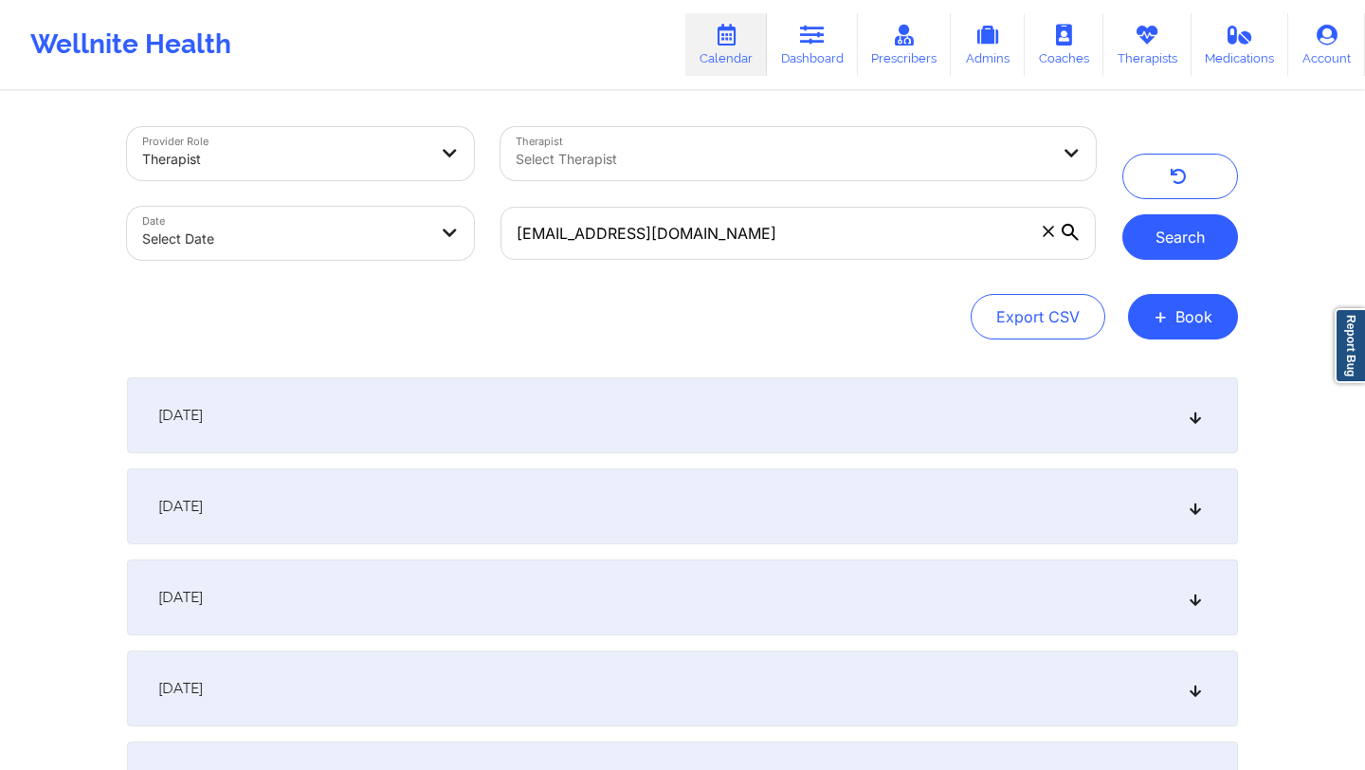
click at [1180, 227] on button "Search" at bounding box center [1180, 237] width 116 height 46
click at [1157, 227] on button "Search" at bounding box center [1180, 237] width 116 height 46
click at [861, 400] on div "[DATE]" at bounding box center [682, 415] width 1111 height 76
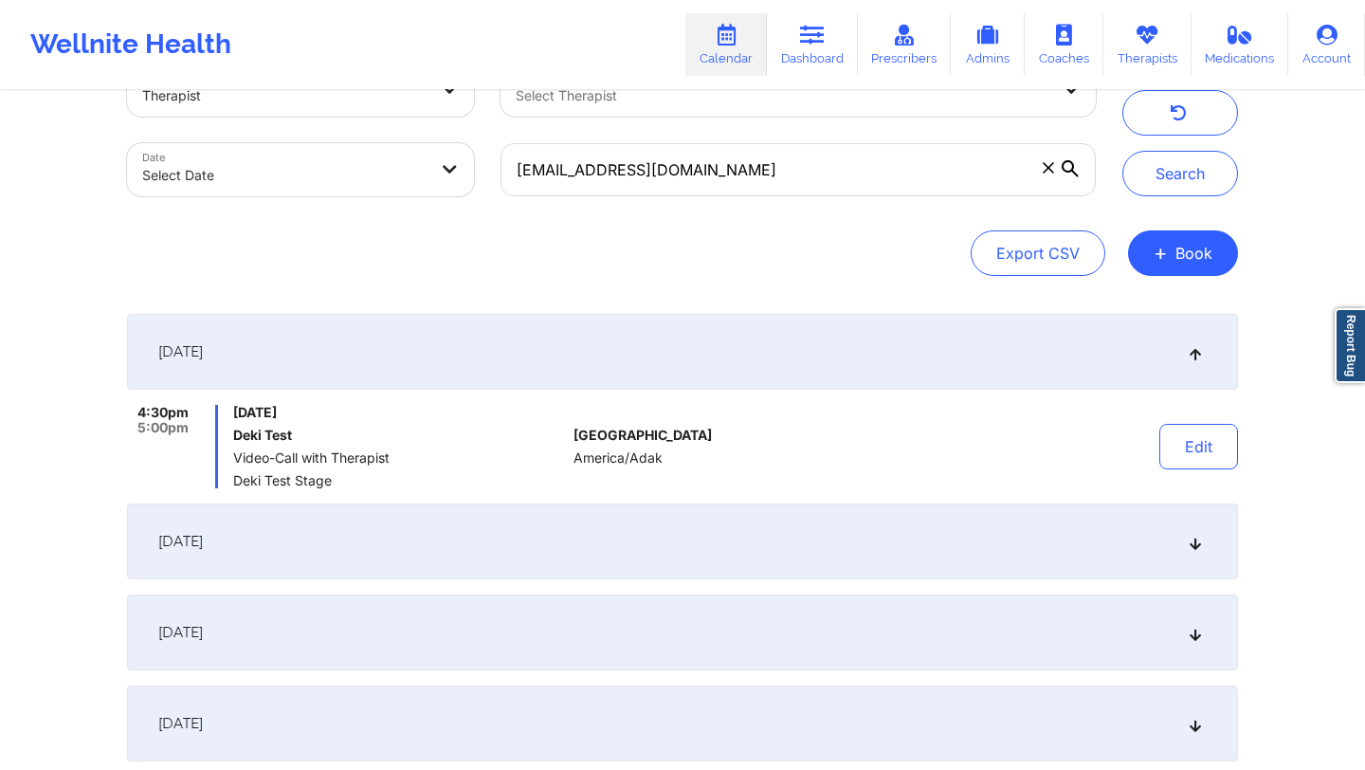
click at [742, 545] on div "[DATE]" at bounding box center [682, 541] width 1111 height 76
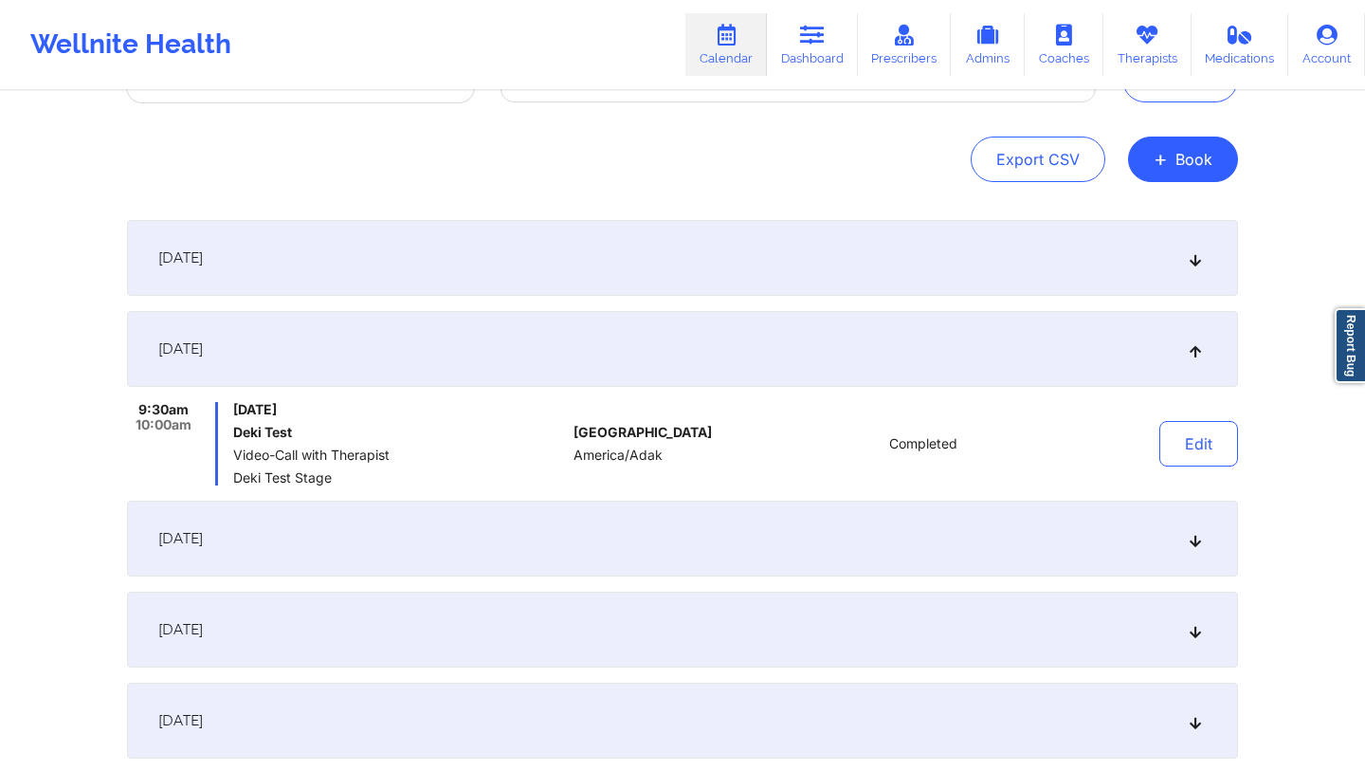
scroll to position [158, 0]
click at [720, 554] on div "[DATE]" at bounding box center [682, 538] width 1111 height 76
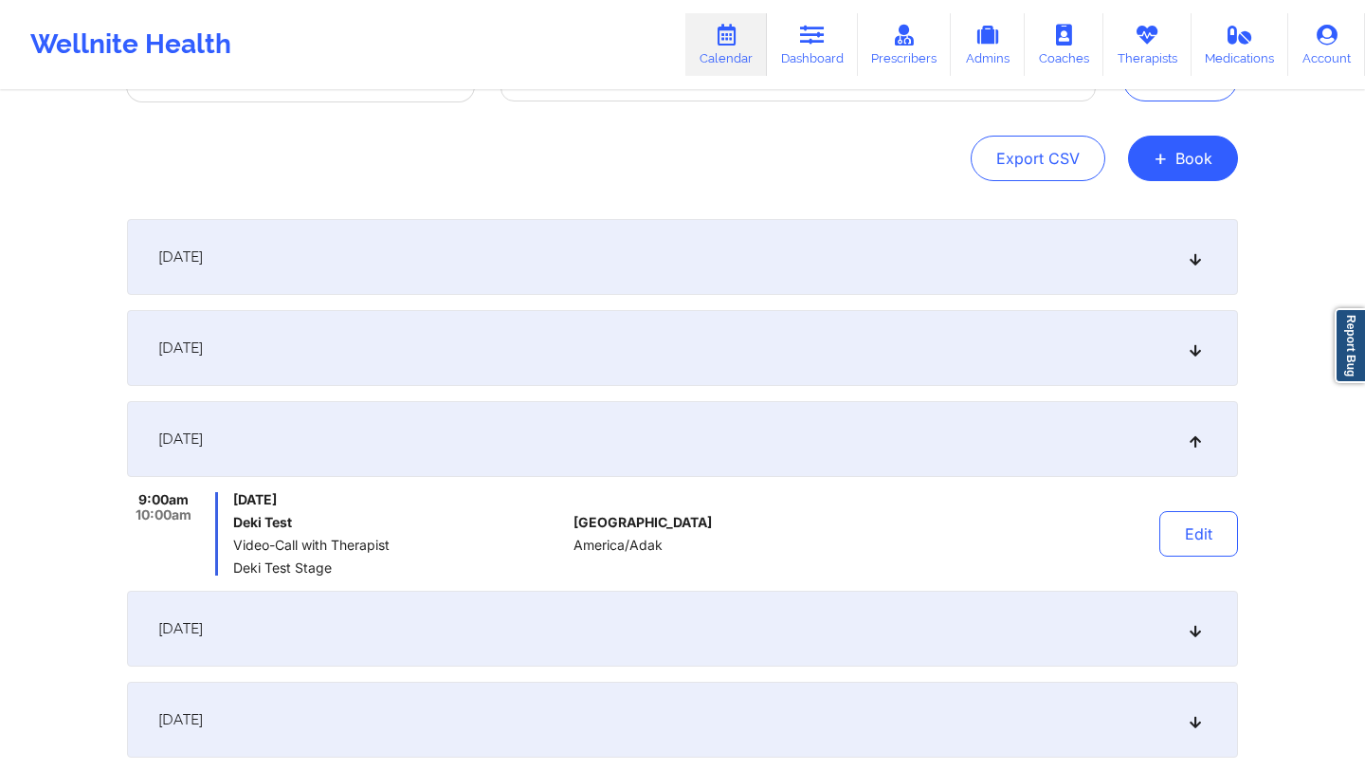
click at [707, 597] on div "[DATE]" at bounding box center [682, 629] width 1111 height 76
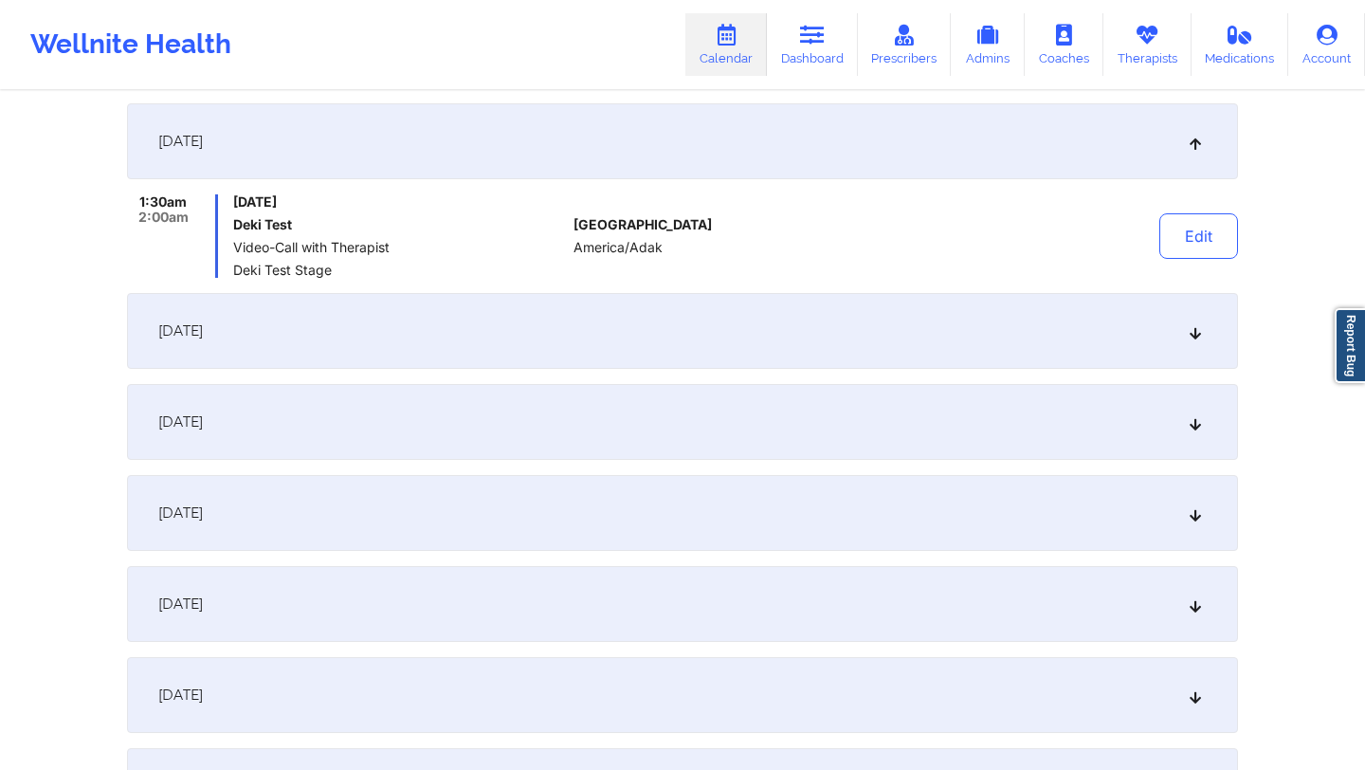
scroll to position [0, 0]
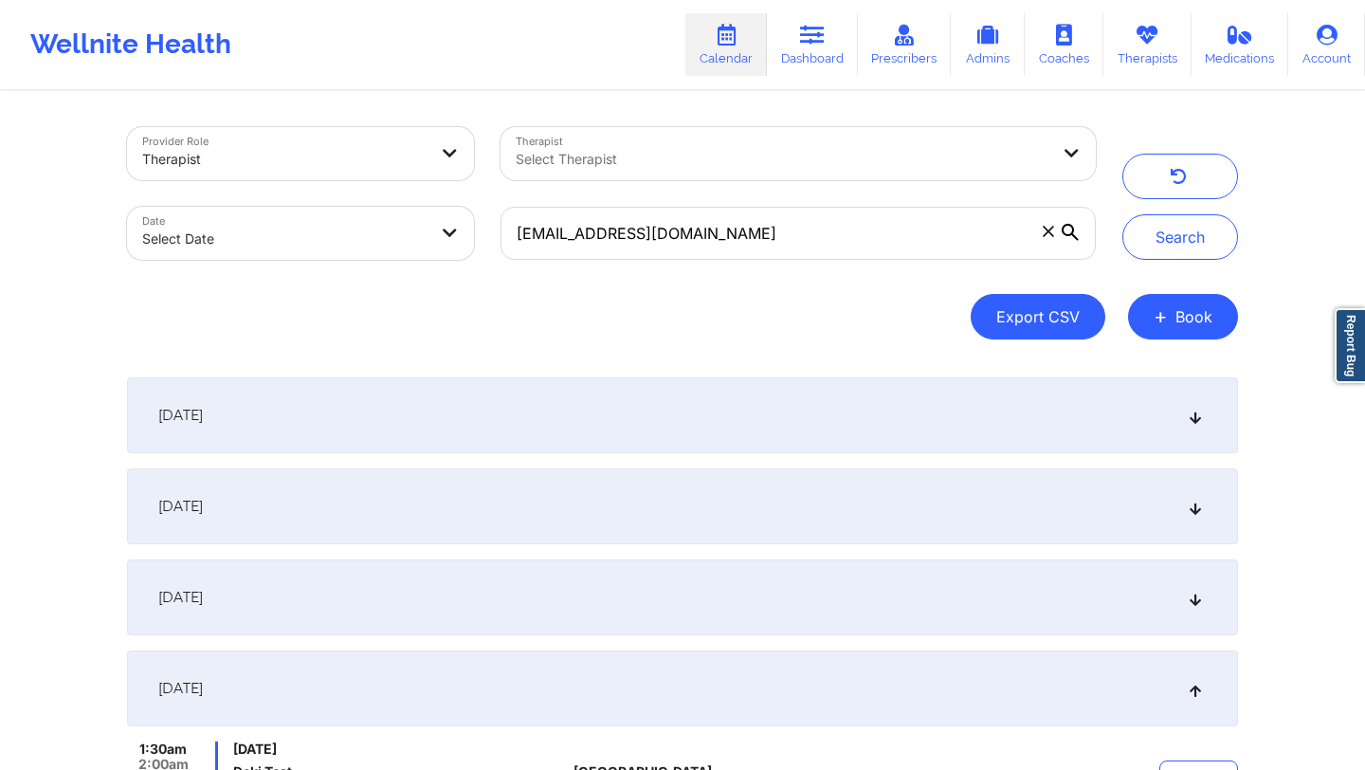
click at [1002, 317] on button "Export CSV" at bounding box center [1038, 317] width 135 height 46
select select "2025-7"
select select "2025-8"
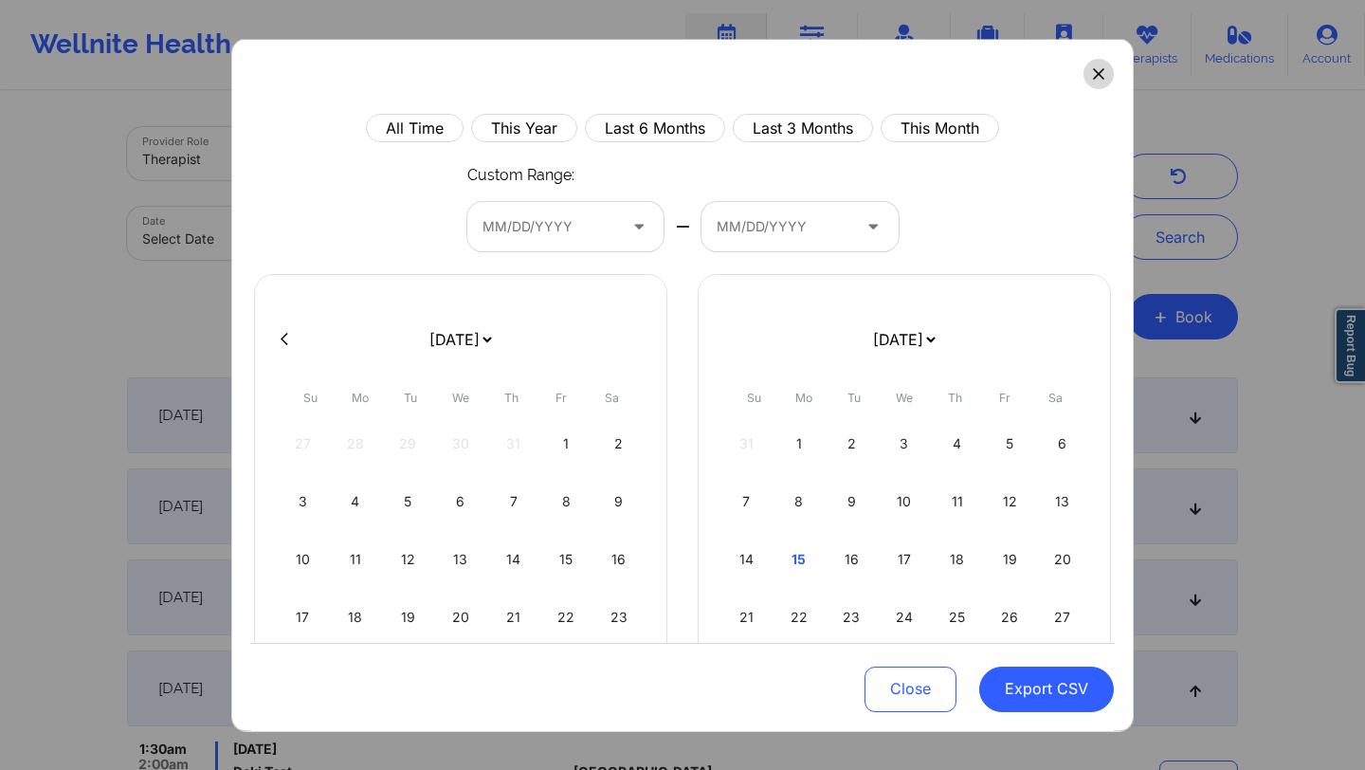
click at [1093, 73] on icon at bounding box center [1098, 73] width 11 height 11
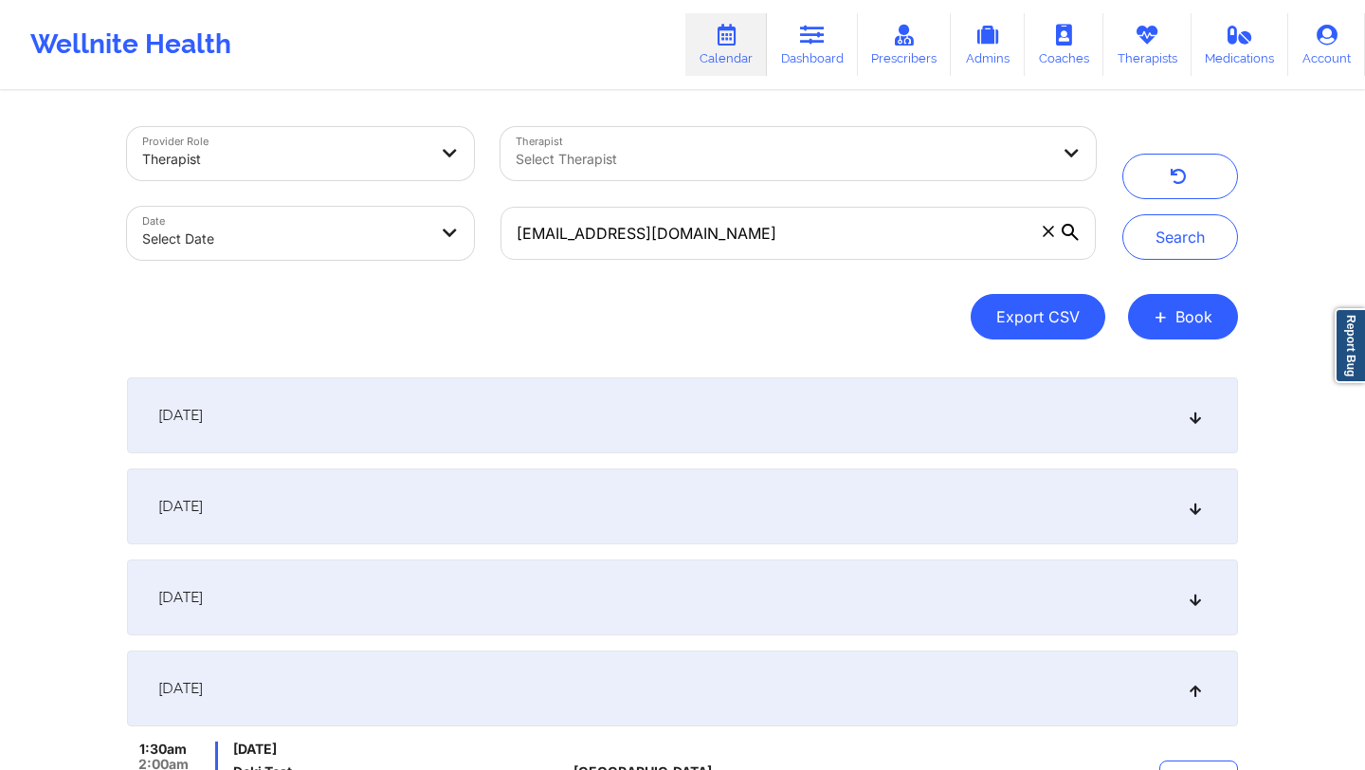
click at [1015, 330] on button "Export CSV" at bounding box center [1038, 317] width 135 height 46
select select "2025-7"
select select "2025-8"
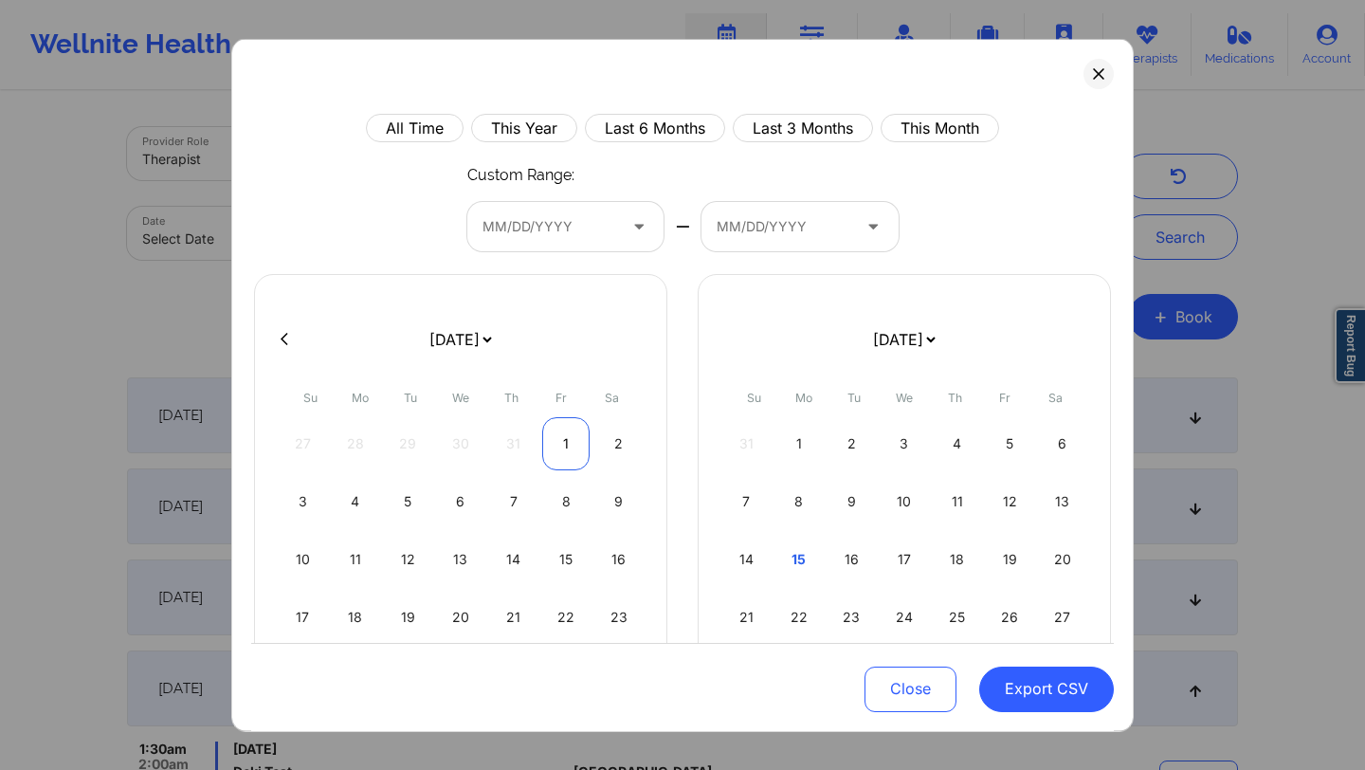
click at [568, 448] on div "1" at bounding box center [566, 442] width 48 height 53
select select "2025-7"
select select "2025-8"
select select "2025-7"
select select "2025-8"
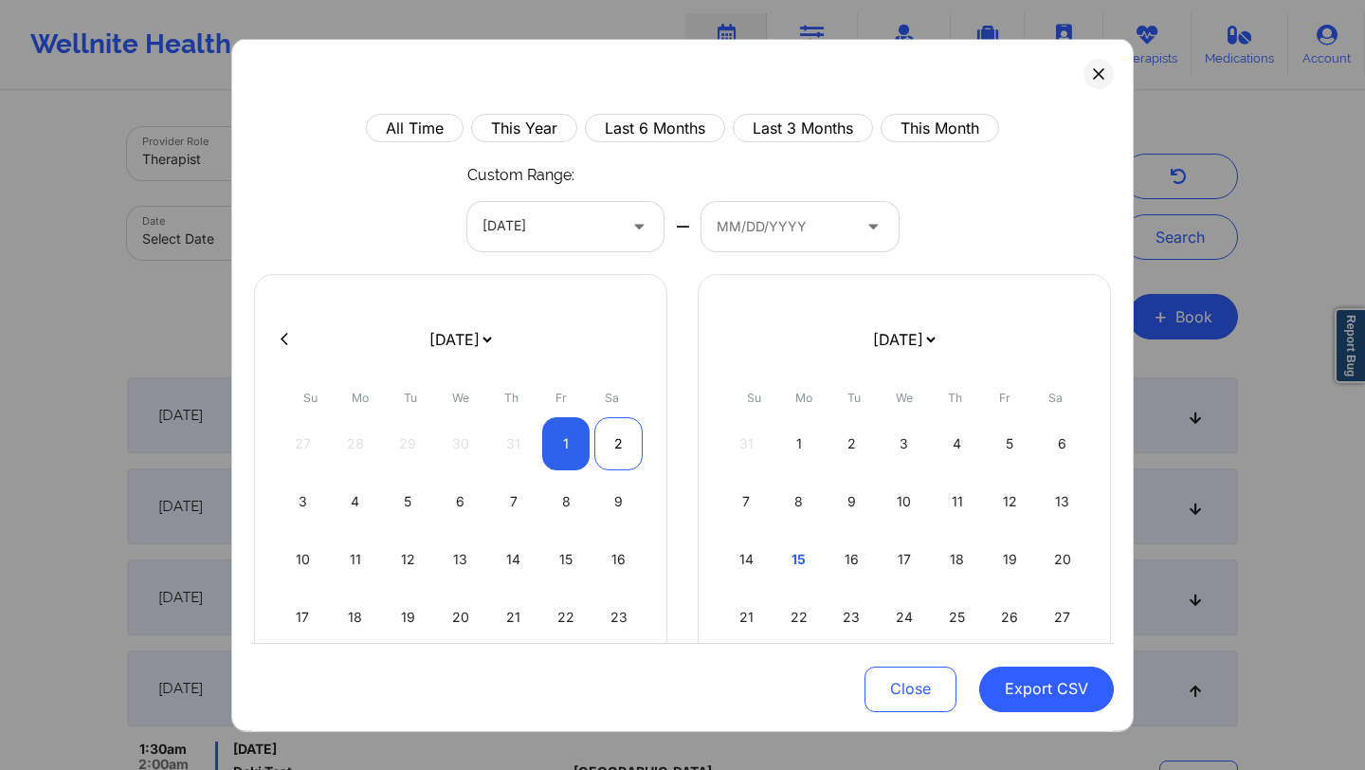
click at [595, 444] on div "2" at bounding box center [618, 442] width 48 height 53
select select "2025-7"
select select "2025-8"
click at [993, 687] on button "Export CSV" at bounding box center [1046, 688] width 135 height 46
select select "2025-7"
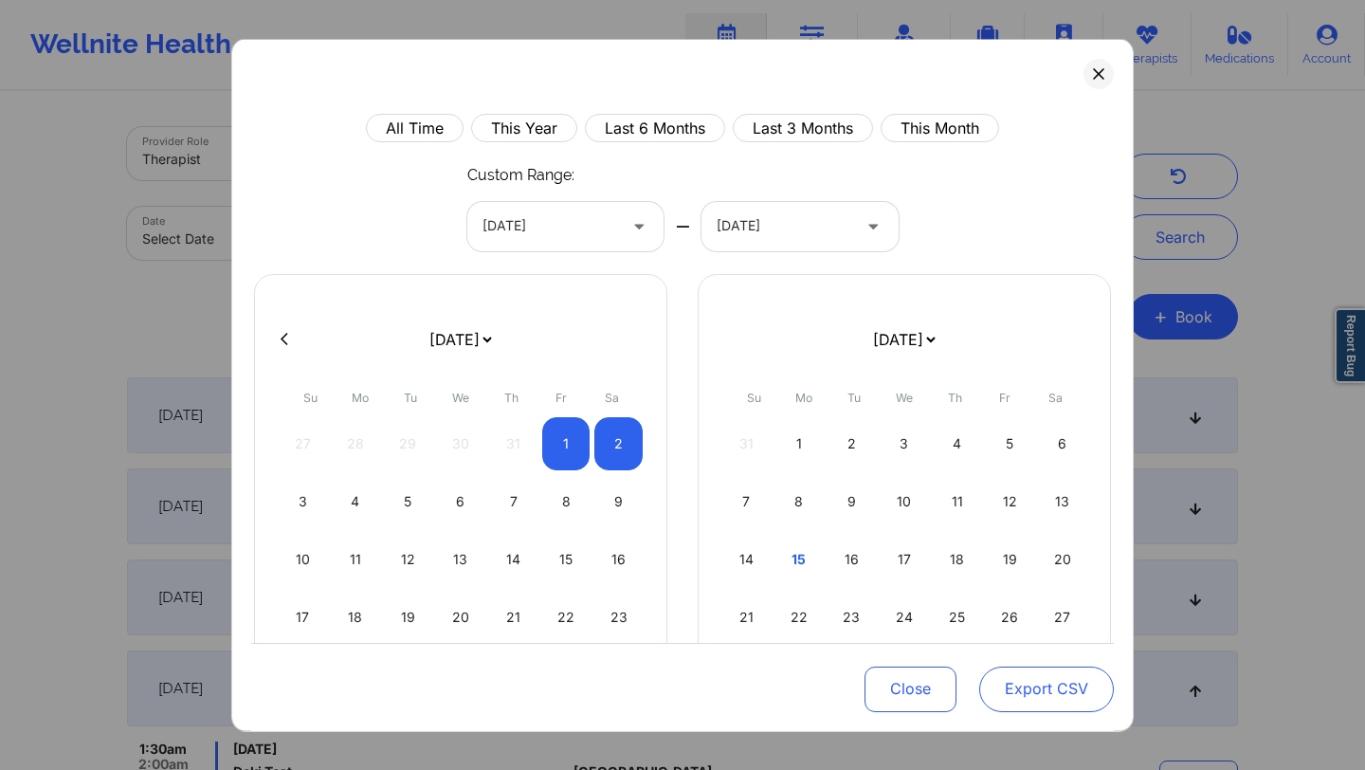
select select "2025-8"
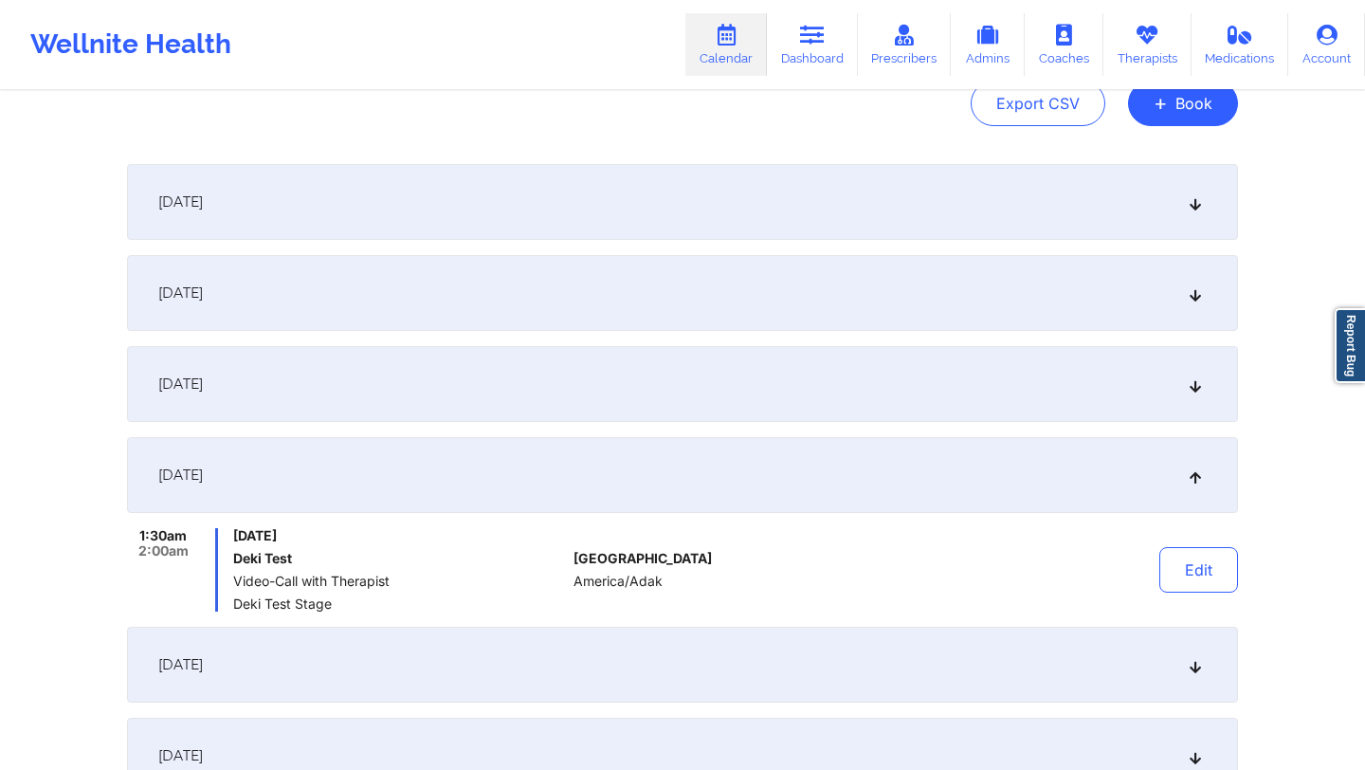
scroll to position [172, 0]
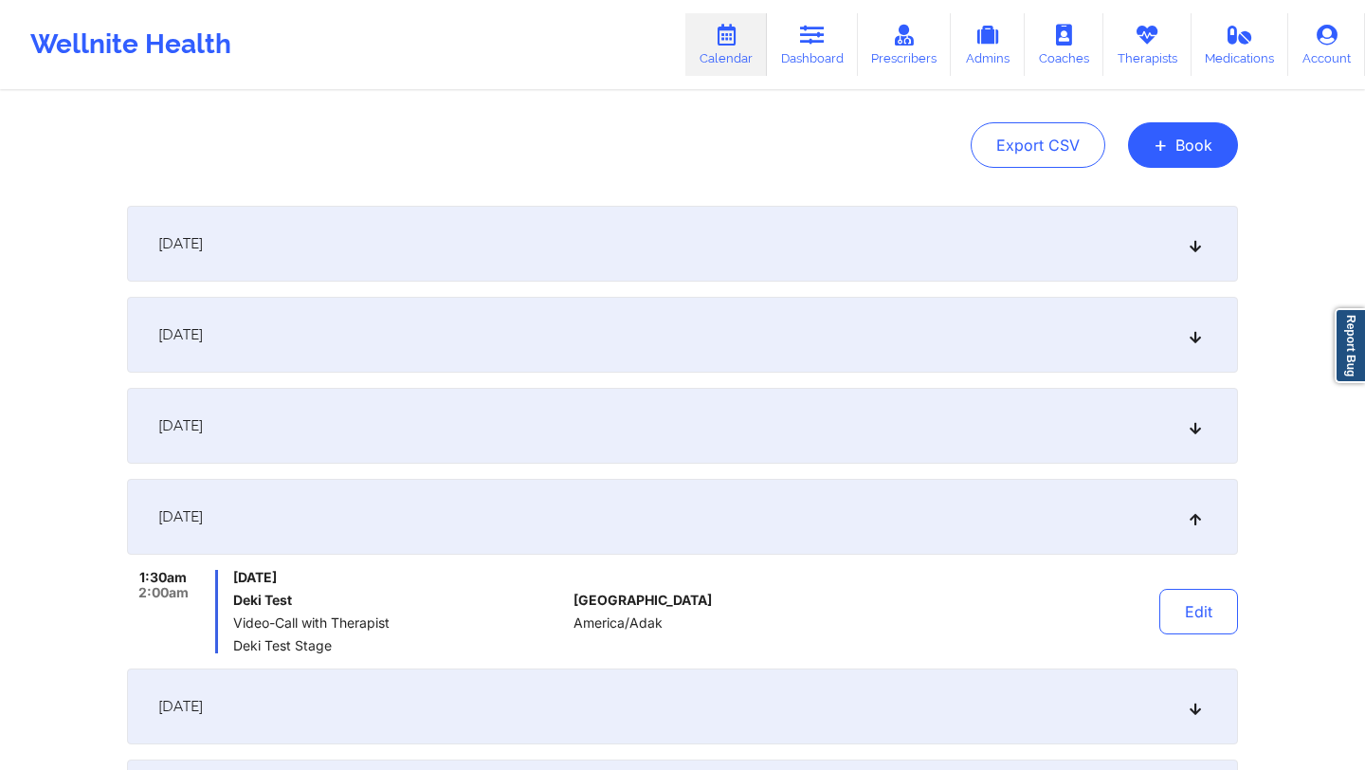
click at [346, 574] on span "[DATE]" at bounding box center [399, 577] width 333 height 15
click at [1003, 606] on div at bounding box center [924, 611] width 264 height 83
click at [1189, 617] on button "Edit" at bounding box center [1198, 612] width 79 height 46
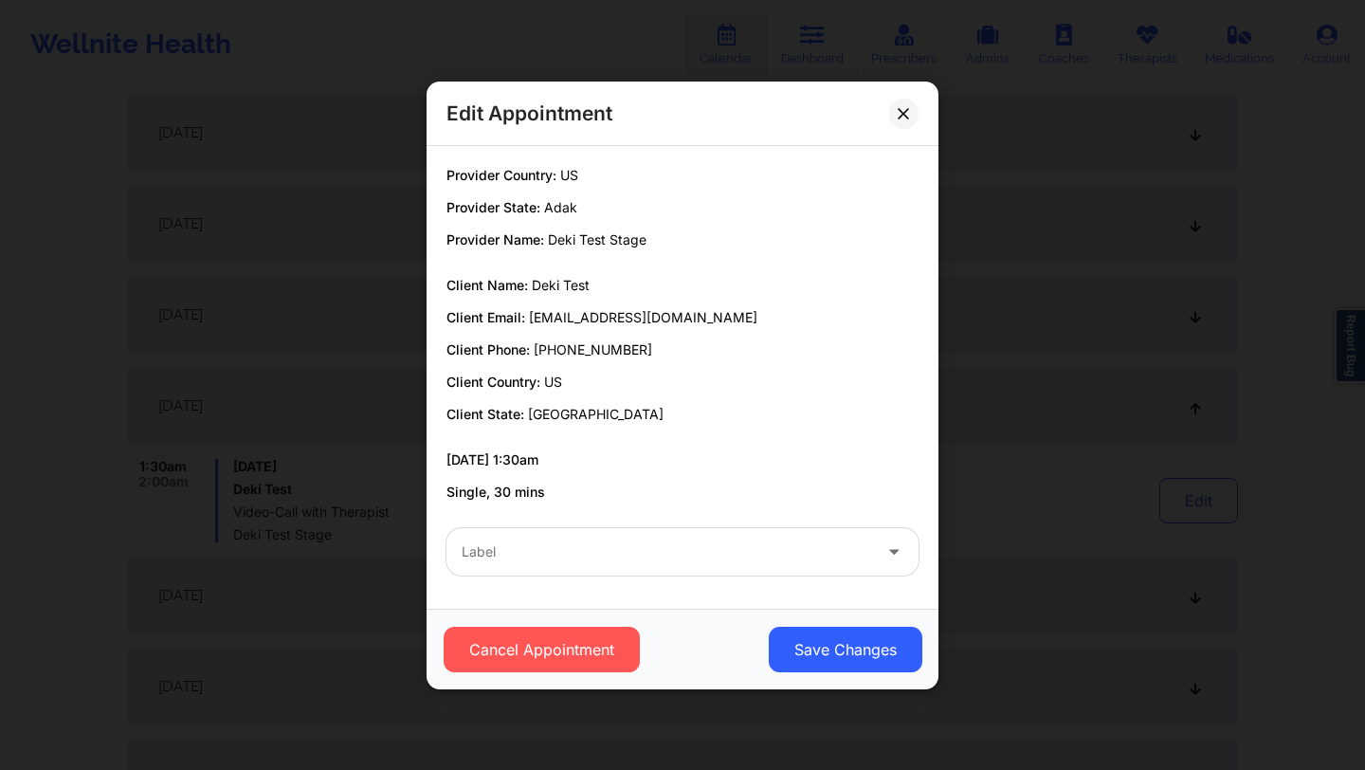
scroll to position [320, 0]
drag, startPoint x: 605, startPoint y: 411, endPoint x: 436, endPoint y: 411, distance: 168.7
click at [435, 411] on div "Provider Country: US Provider State: Adak Provider Name: Deki Test Stage Client…" at bounding box center [682, 334] width 499 height 336
click at [607, 558] on div at bounding box center [667, 551] width 410 height 23
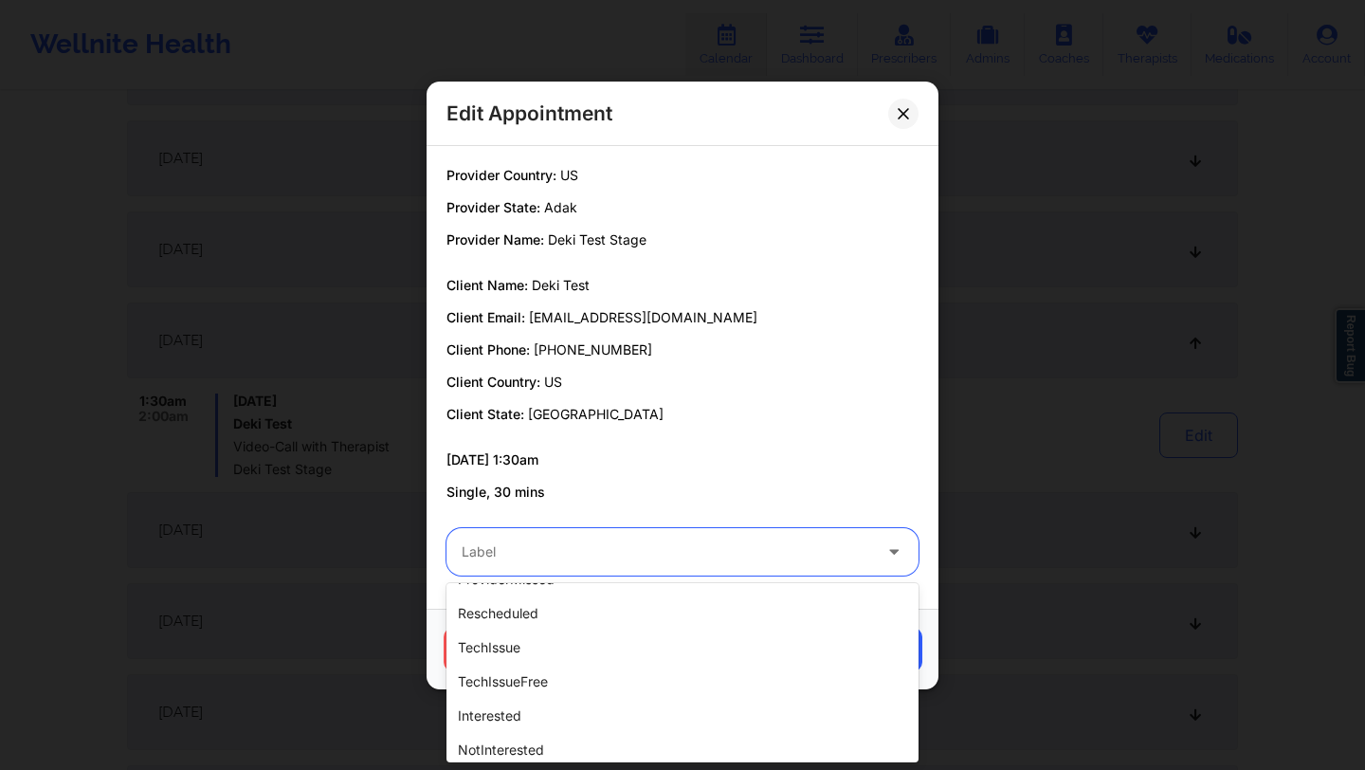
scroll to position [578, 0]
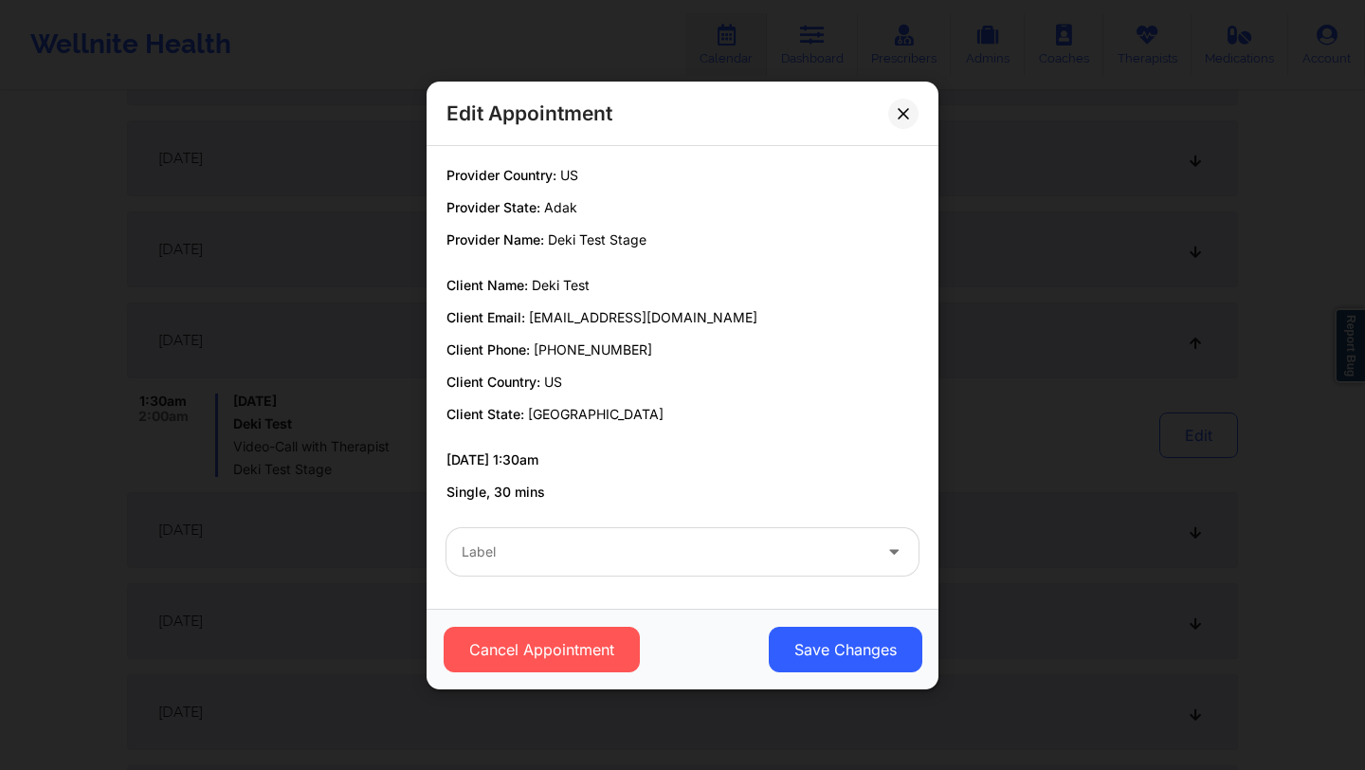
click at [653, 473] on div "09/18/2025 1:30am Single, 30 mins" at bounding box center [682, 475] width 472 height 51
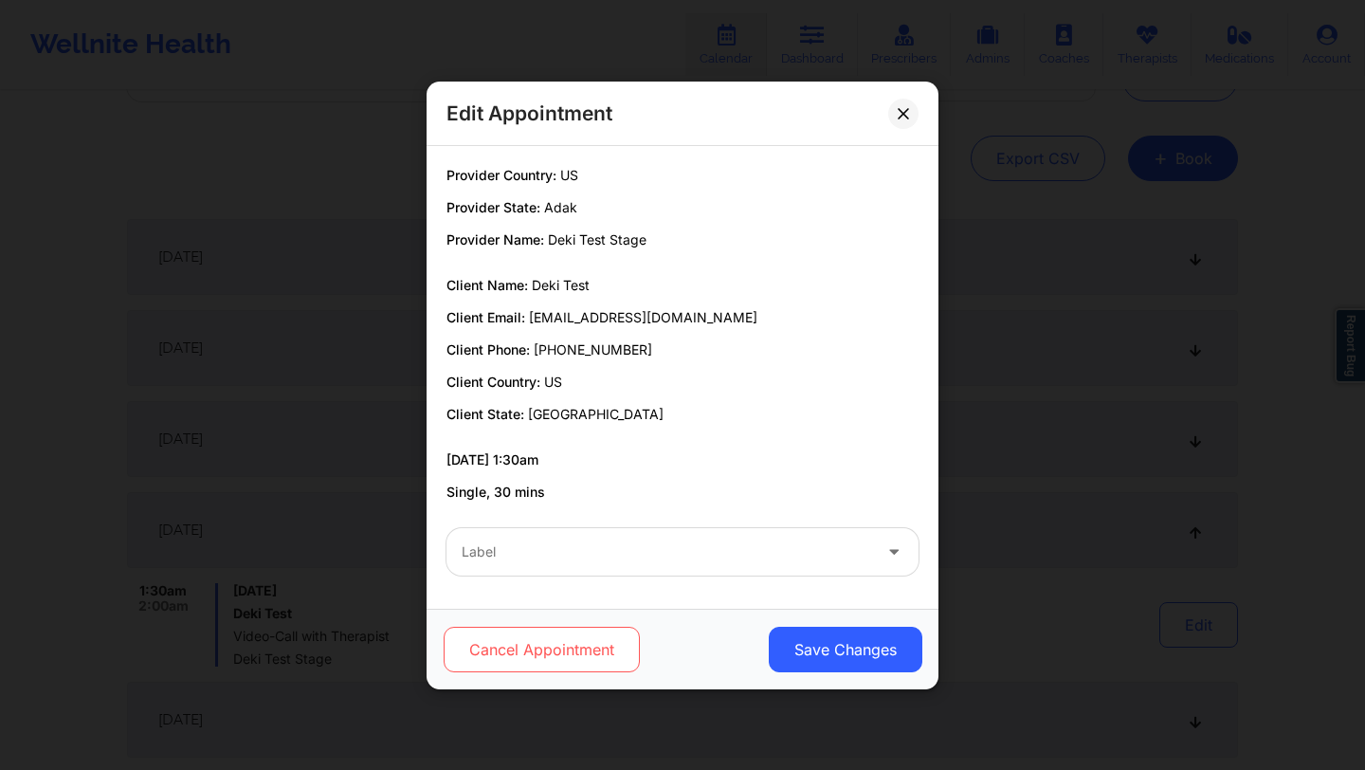
click at [571, 650] on button "Cancel Appointment" at bounding box center [542, 650] width 196 height 46
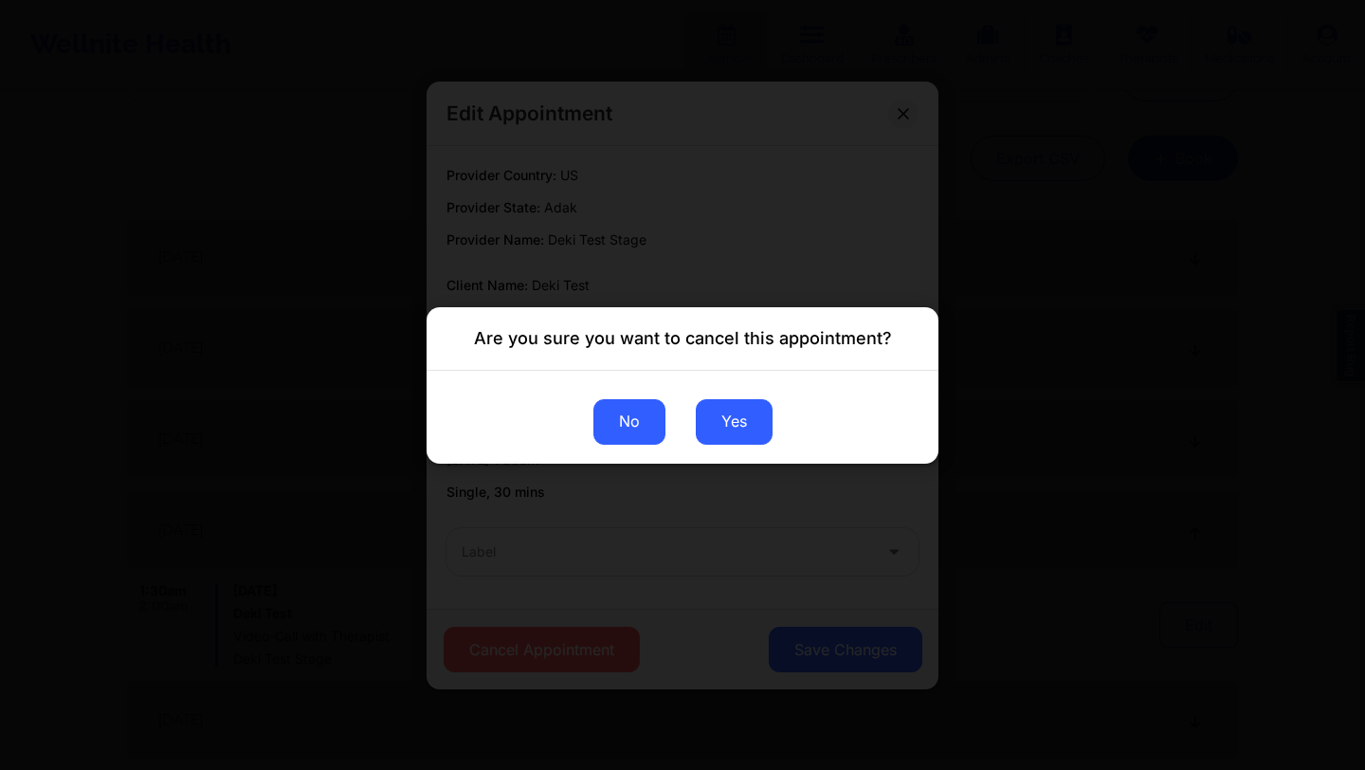
click at [639, 420] on button "No" at bounding box center [629, 421] width 72 height 46
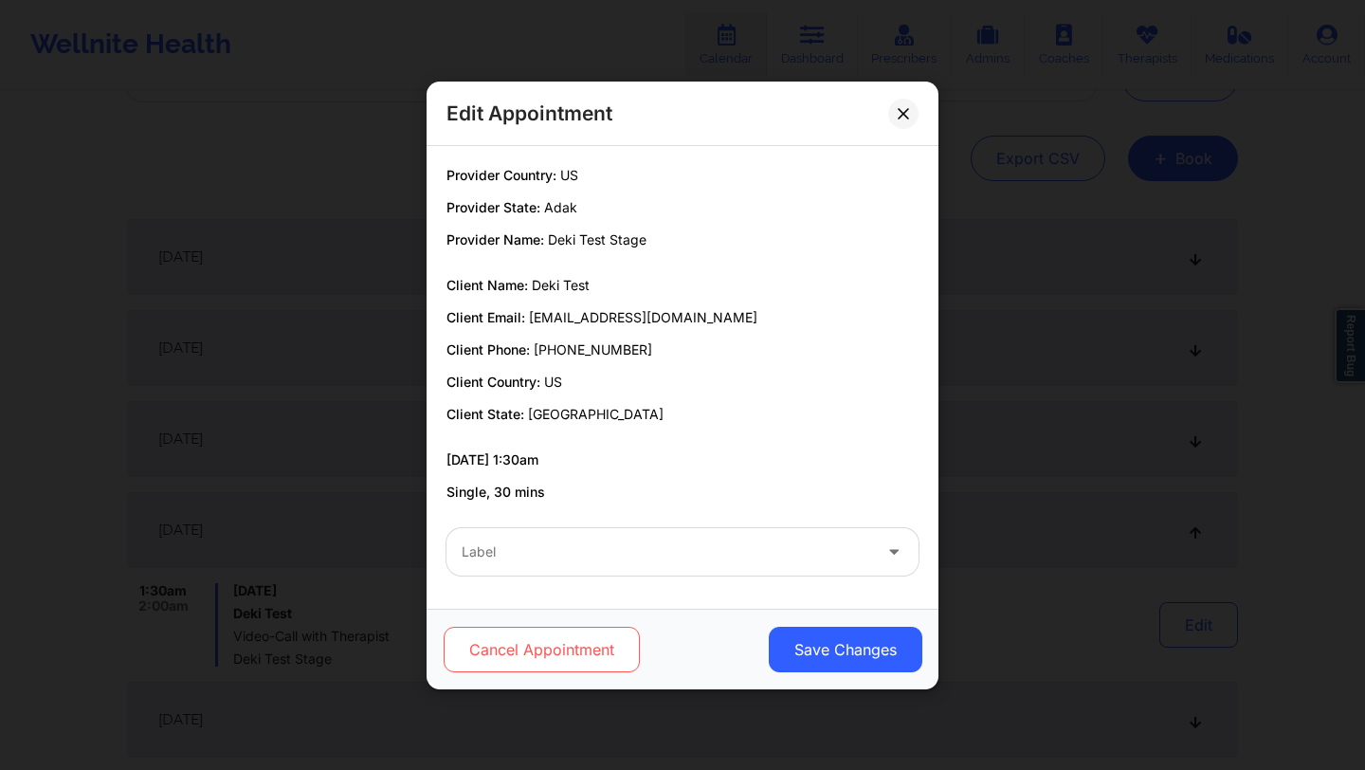
click at [577, 642] on button "Cancel Appointment" at bounding box center [542, 650] width 196 height 46
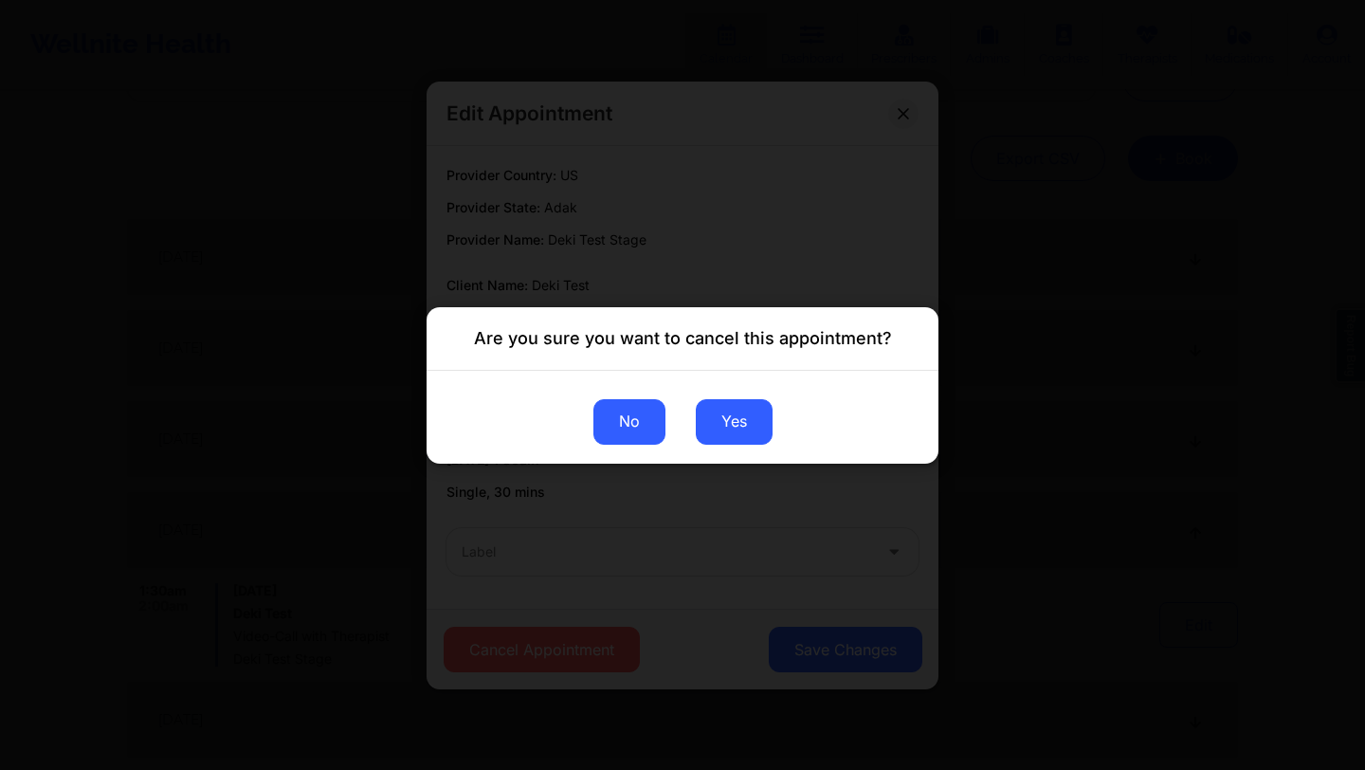
click at [612, 427] on button "No" at bounding box center [629, 421] width 72 height 46
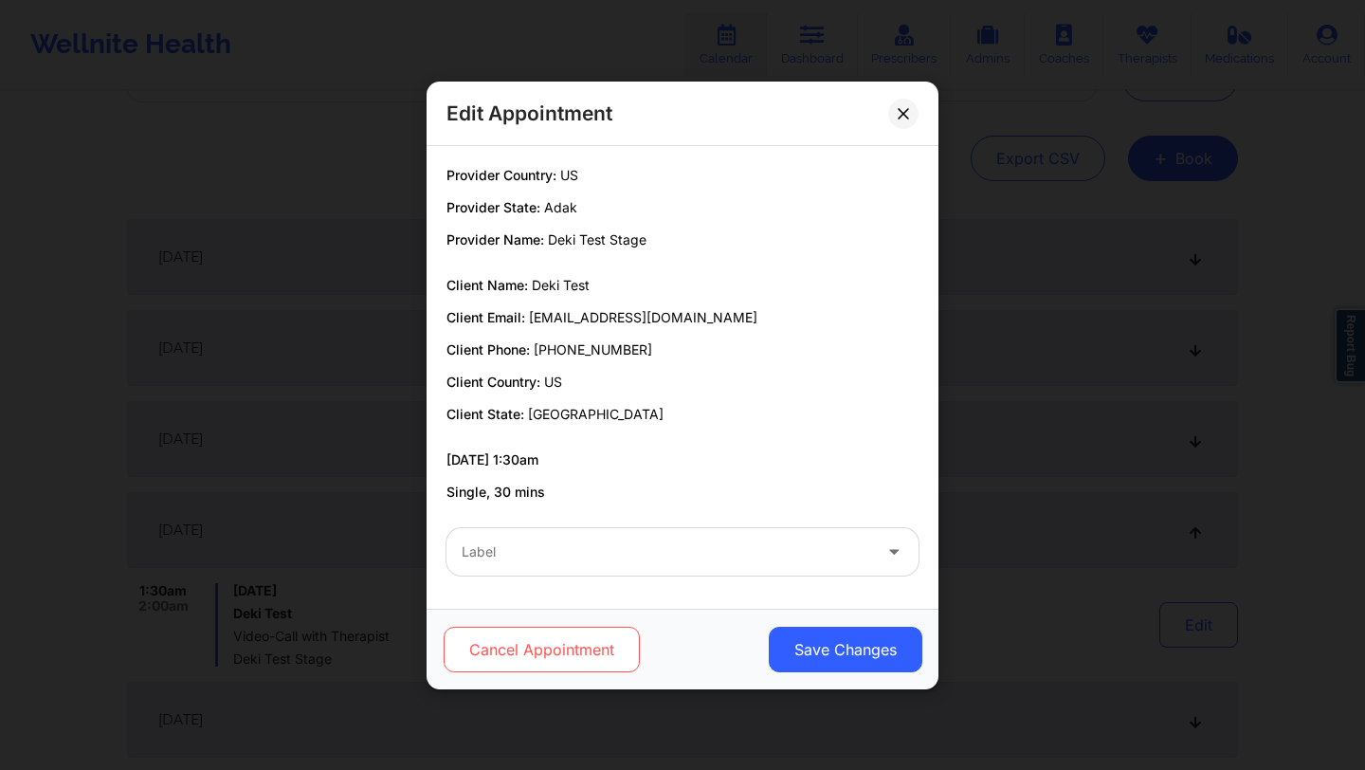
click at [552, 649] on button "Cancel Appointment" at bounding box center [542, 650] width 196 height 46
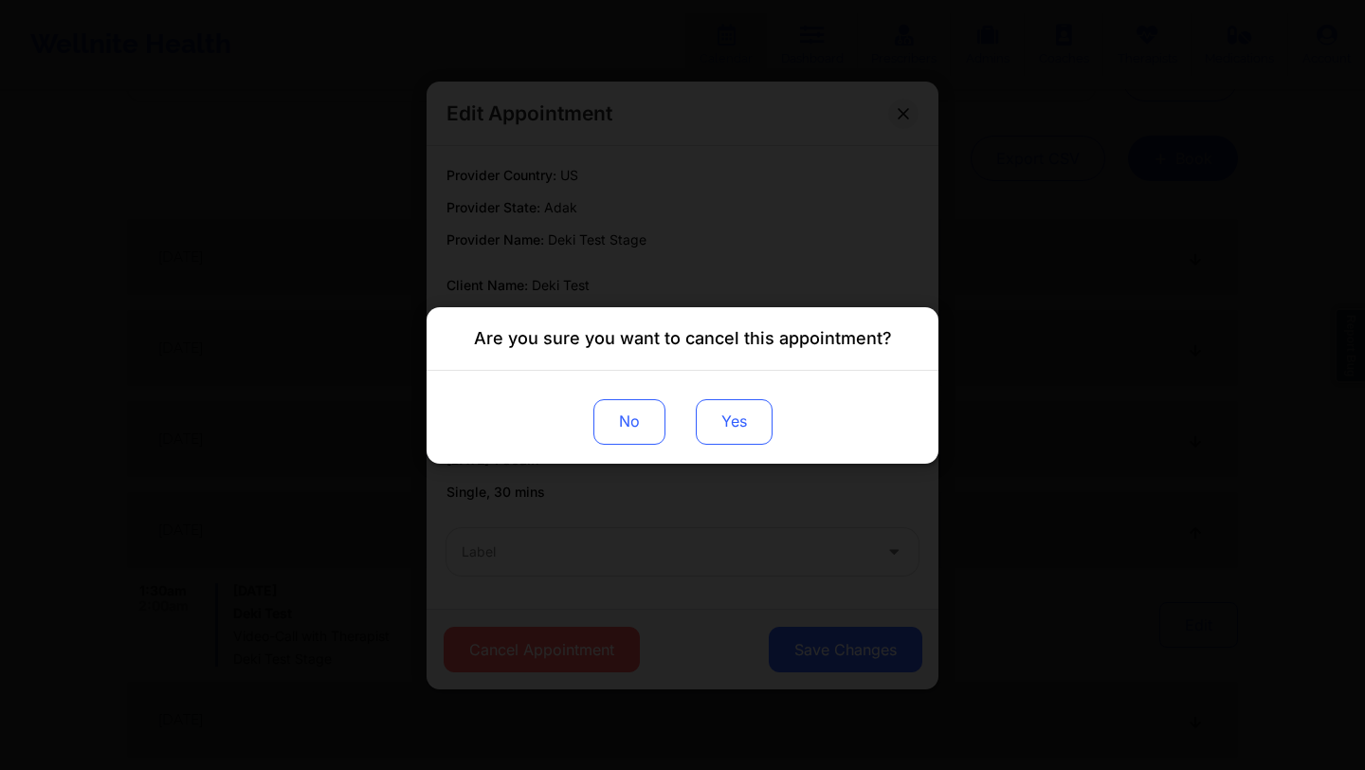
click at [721, 437] on button "Yes" at bounding box center [734, 421] width 77 height 46
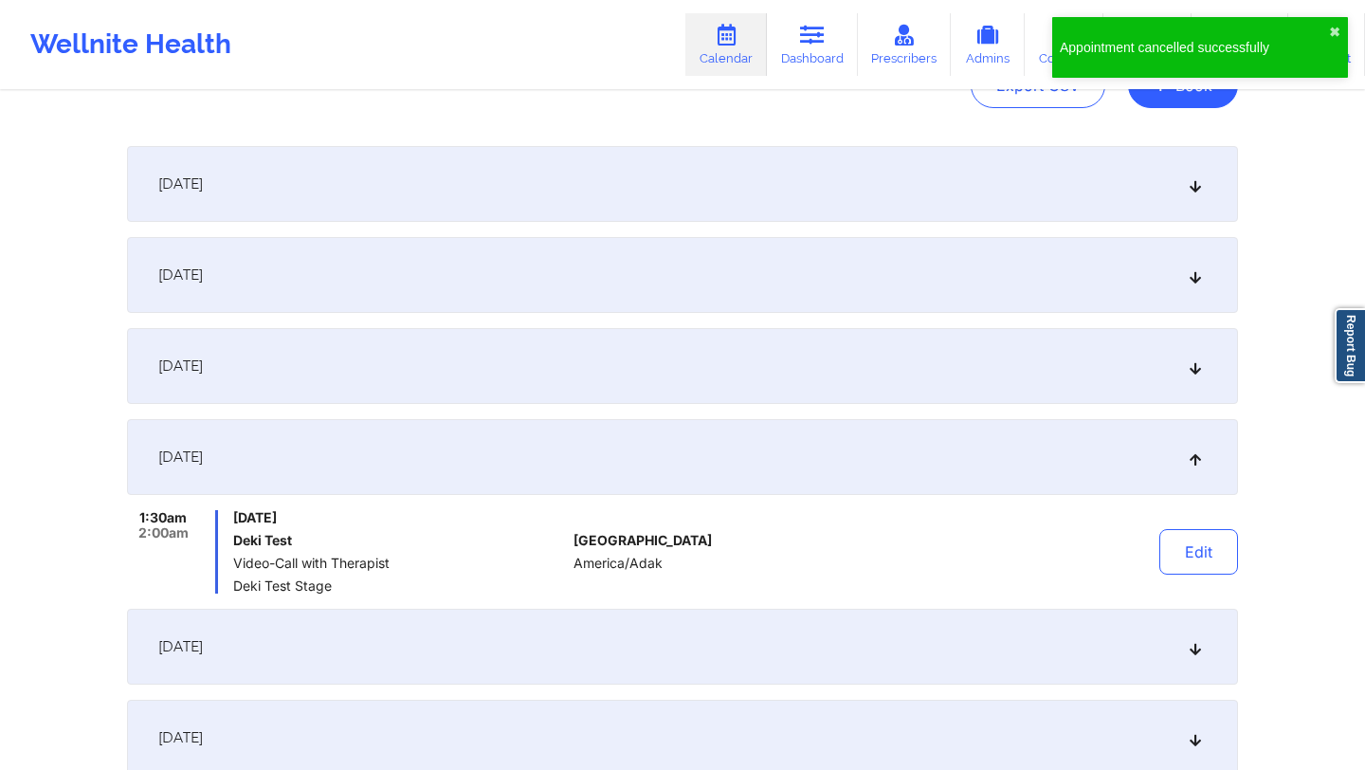
scroll to position [373, 0]
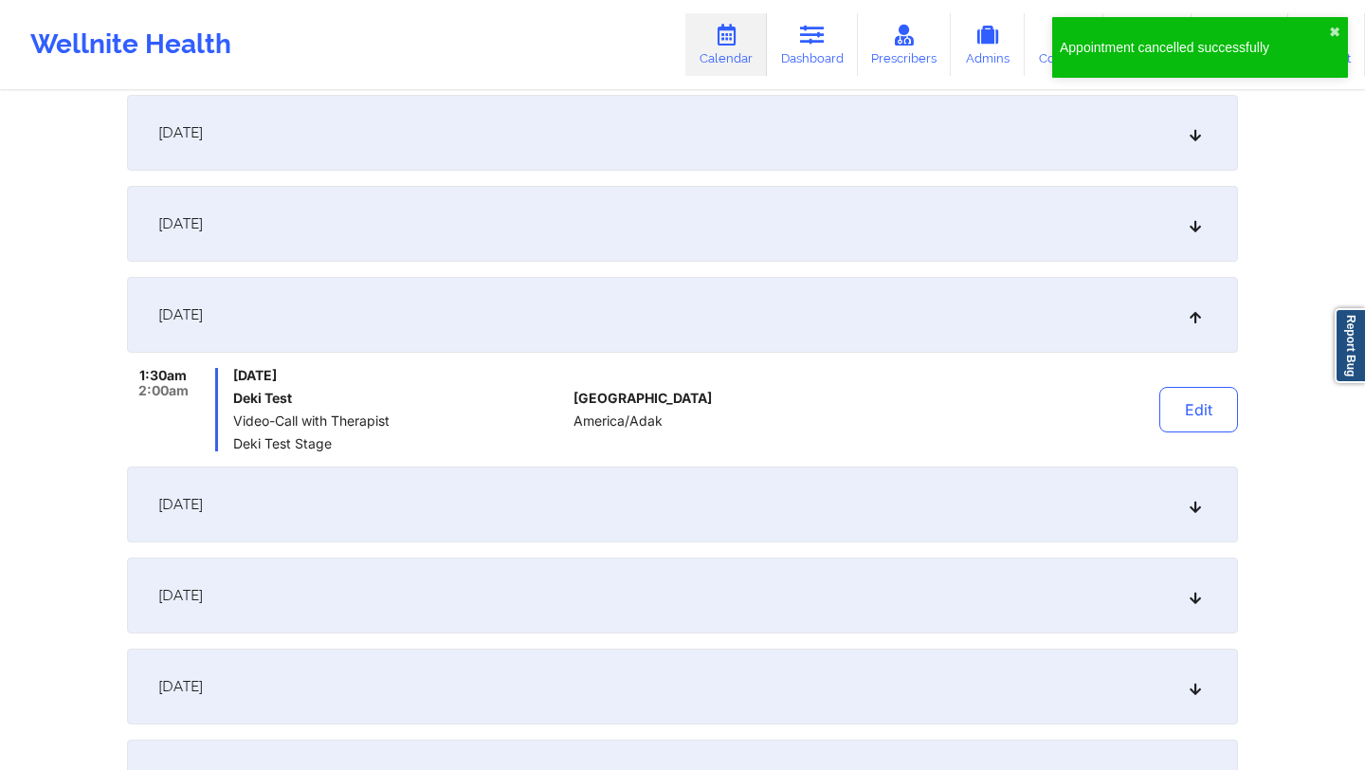
click at [751, 391] on div "United States America/Adak" at bounding box center [679, 409] width 210 height 83
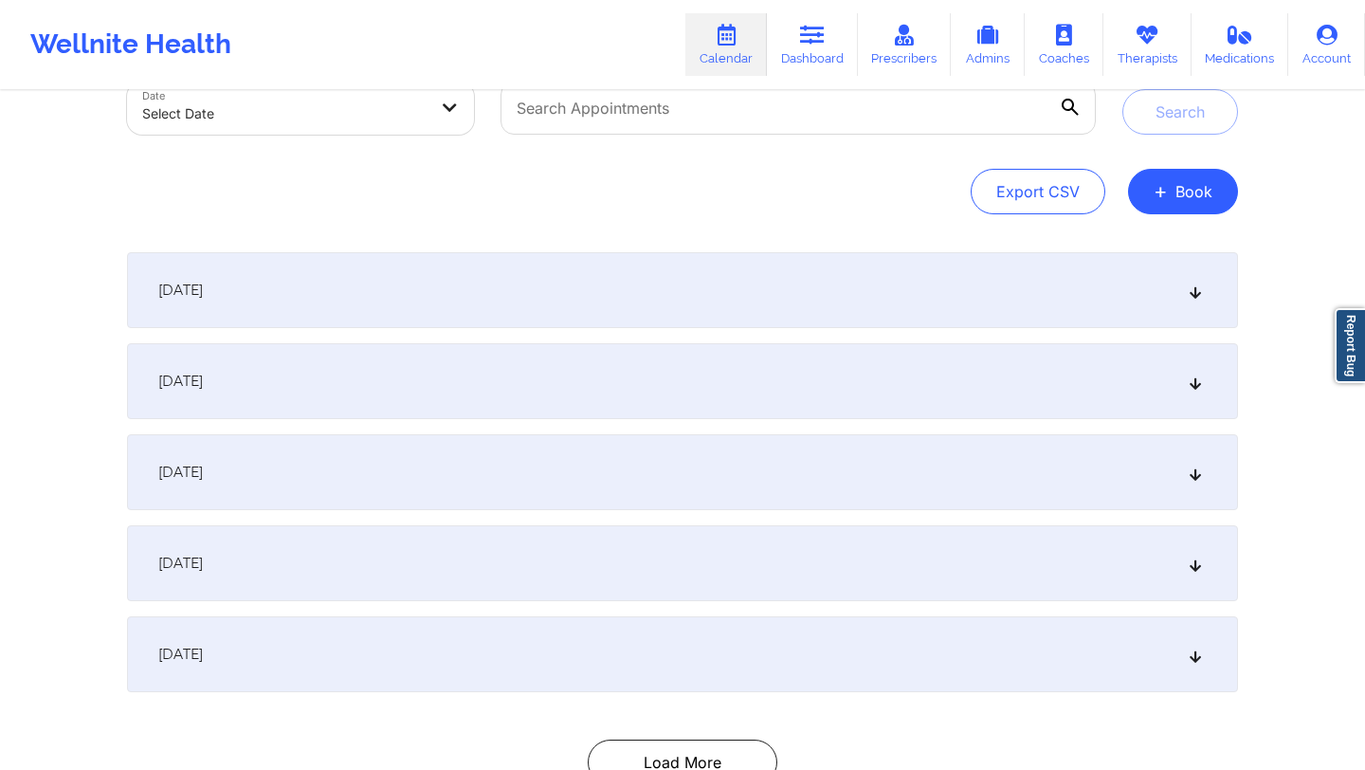
scroll to position [144, 0]
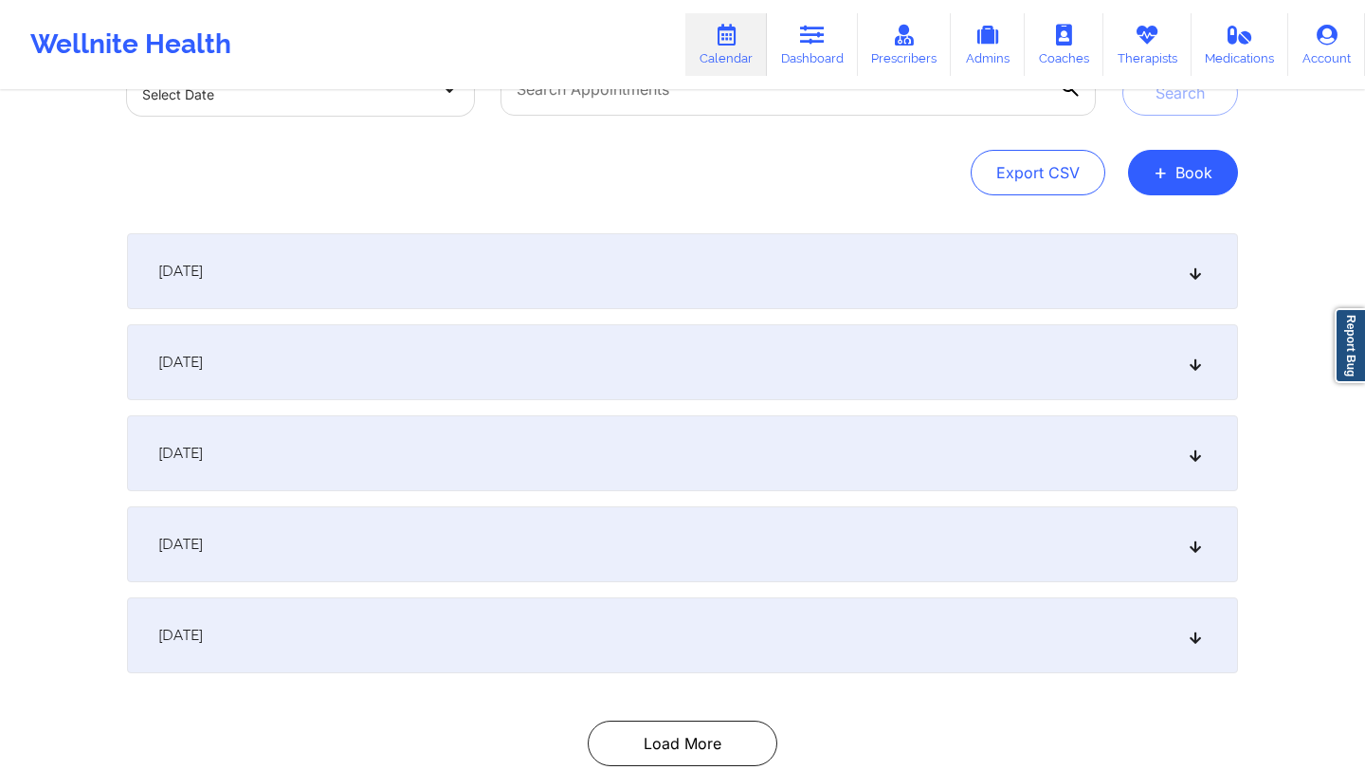
click at [362, 636] on div "[DATE]" at bounding box center [682, 635] width 1111 height 76
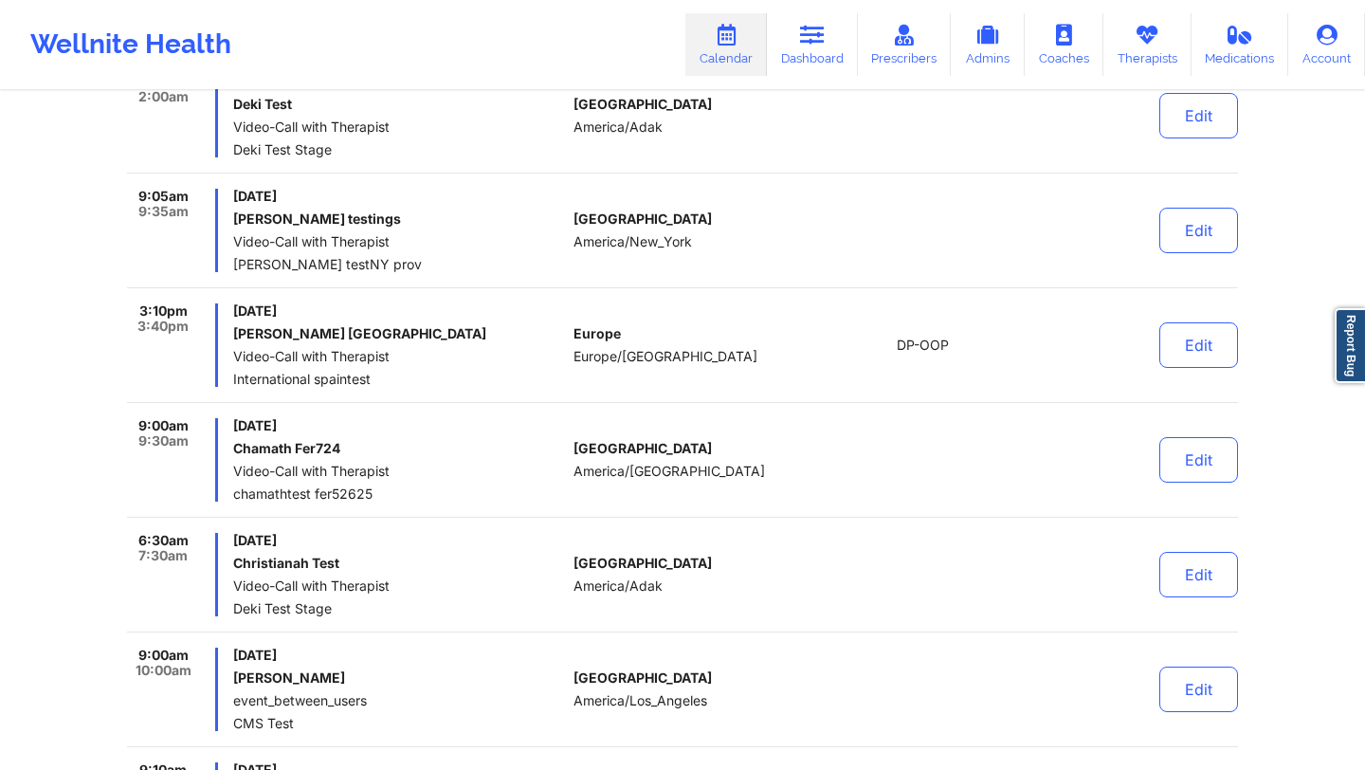
scroll to position [652, 0]
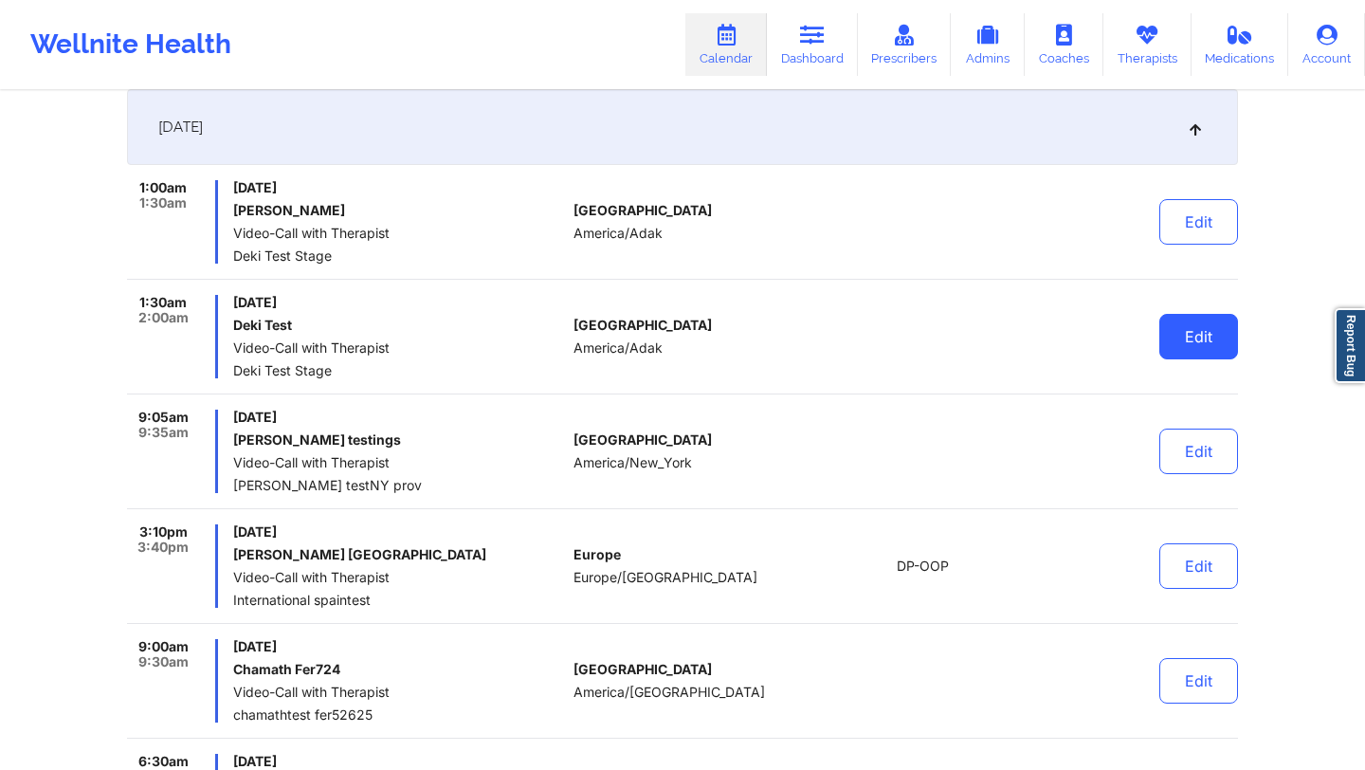
click at [1194, 325] on button "Edit" at bounding box center [1198, 337] width 79 height 46
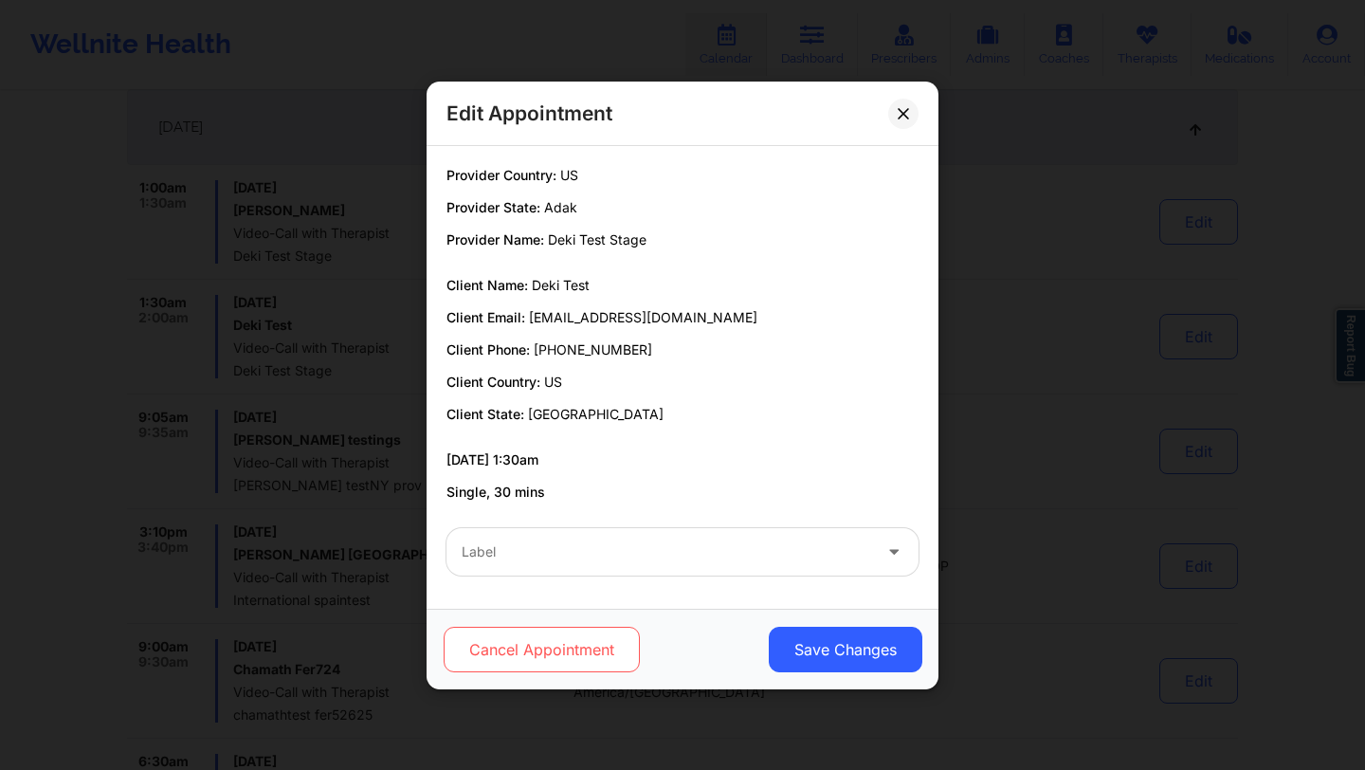
click at [575, 646] on button "Cancel Appointment" at bounding box center [542, 650] width 196 height 46
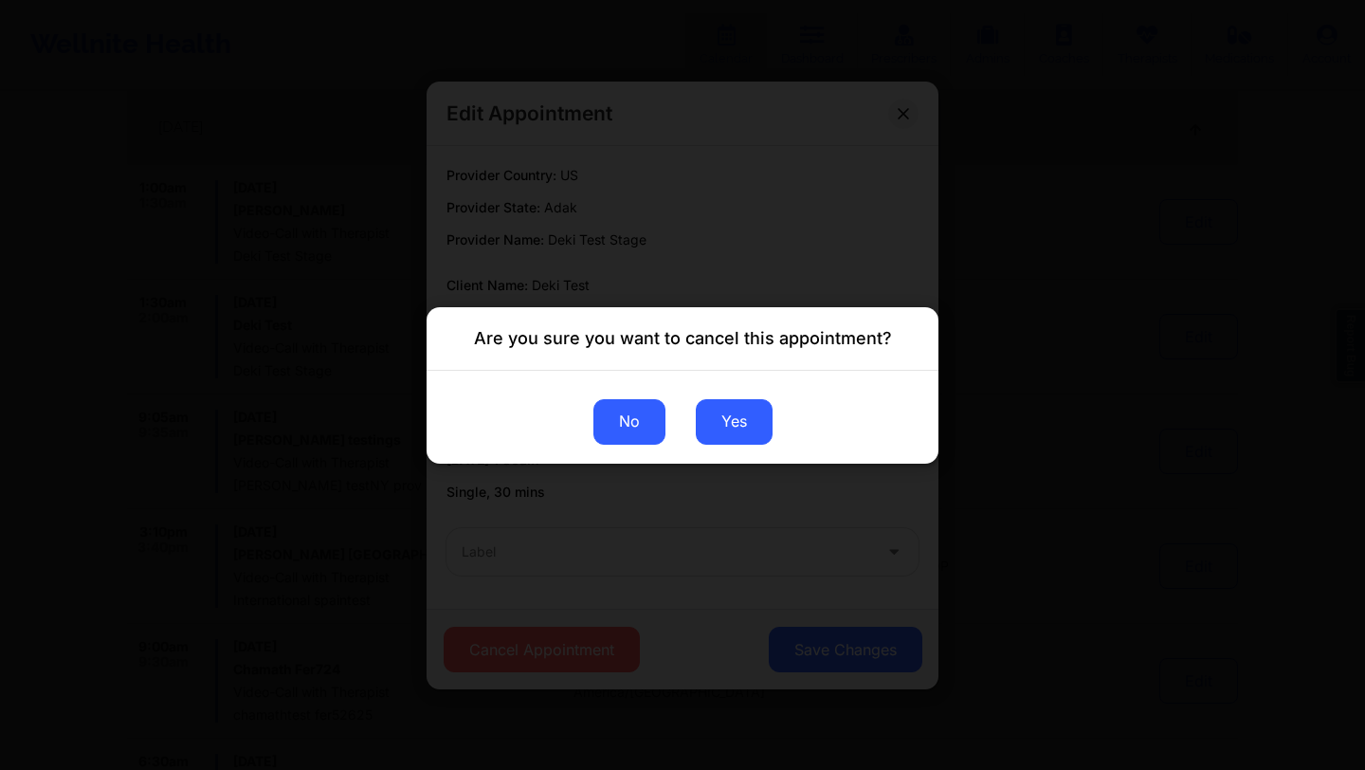
click at [640, 443] on button "No" at bounding box center [629, 421] width 72 height 46
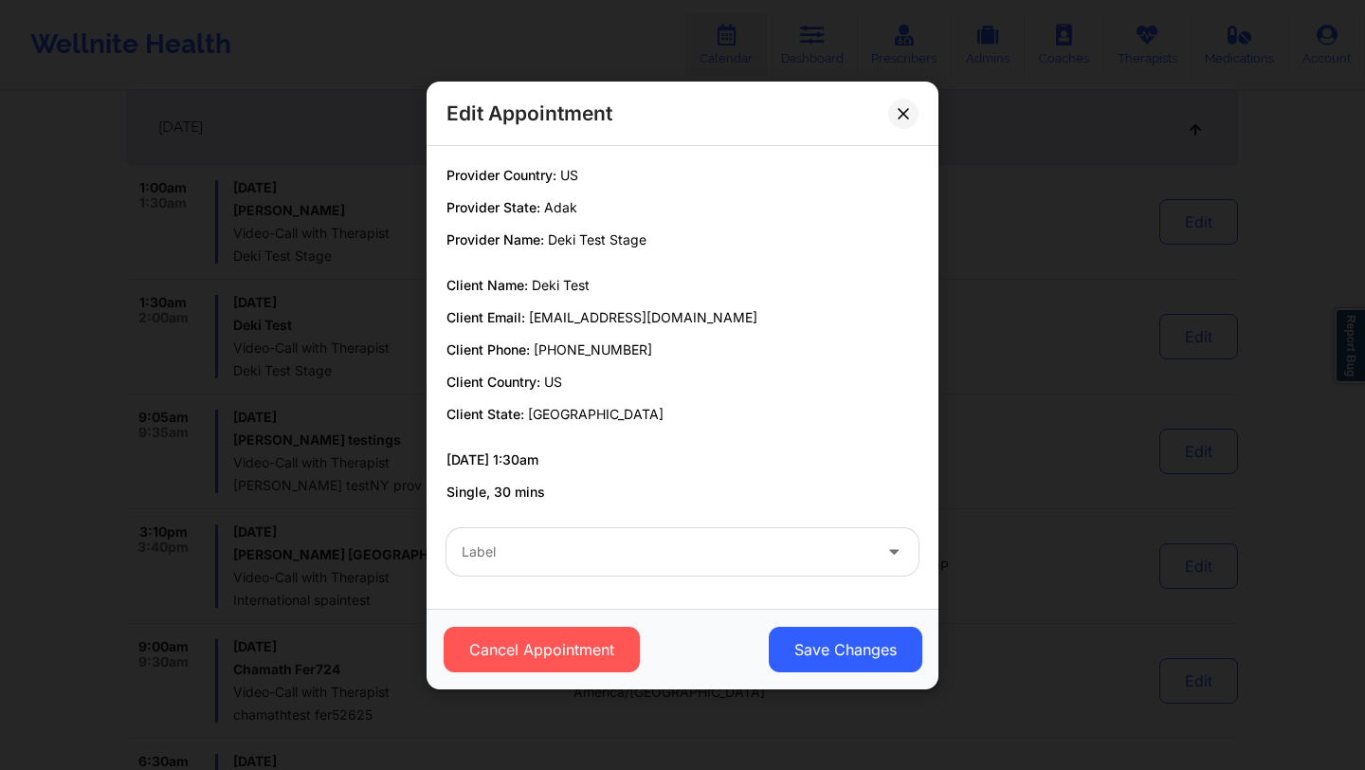
click at [584, 557] on div at bounding box center [667, 551] width 410 height 23
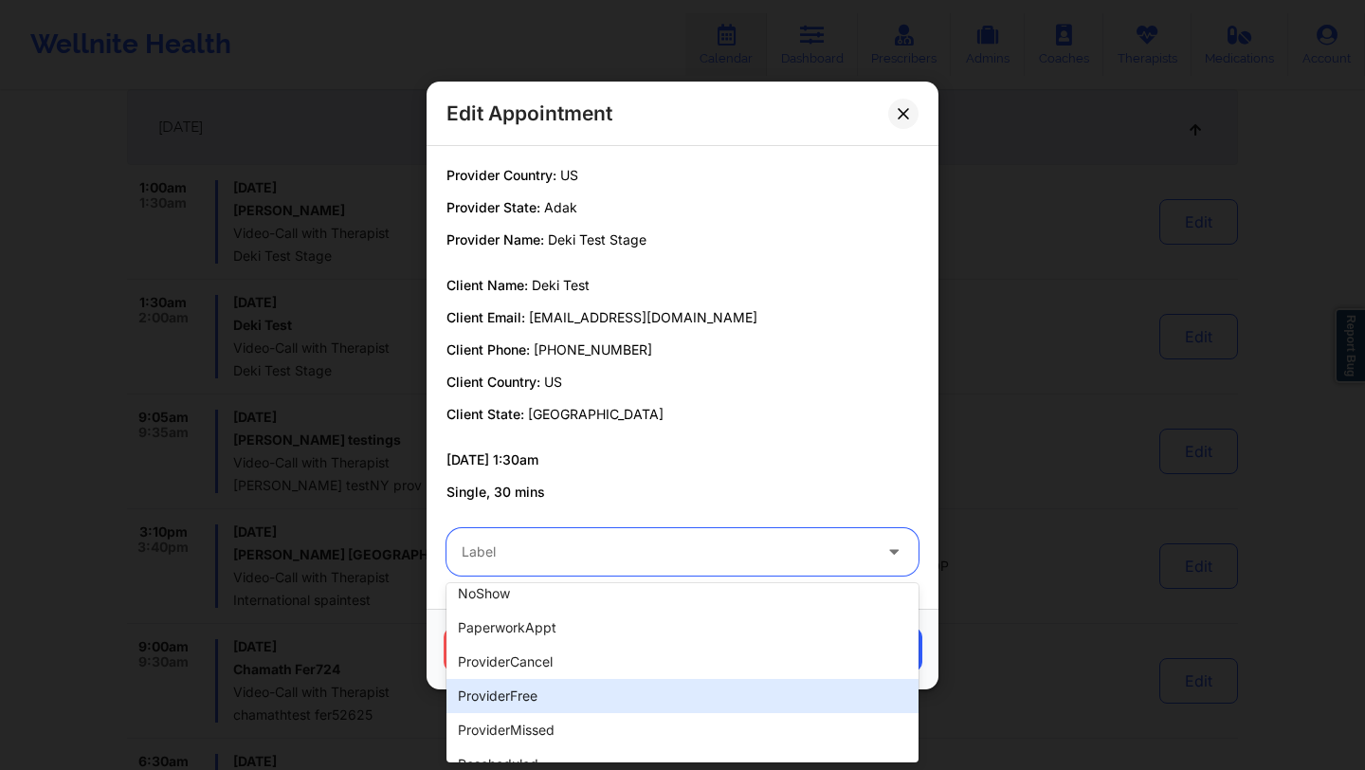
scroll to position [343, 0]
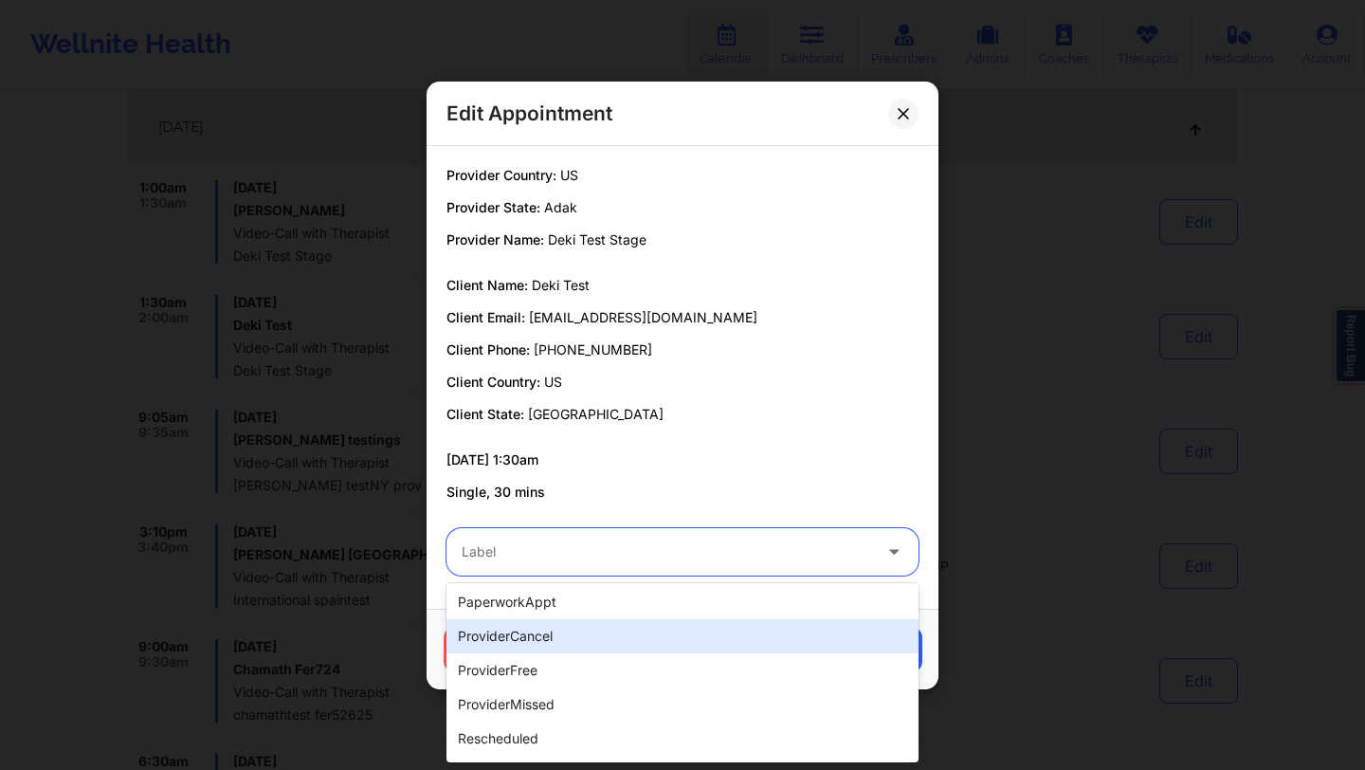
click at [520, 633] on div "providerCancel" at bounding box center [682, 636] width 472 height 34
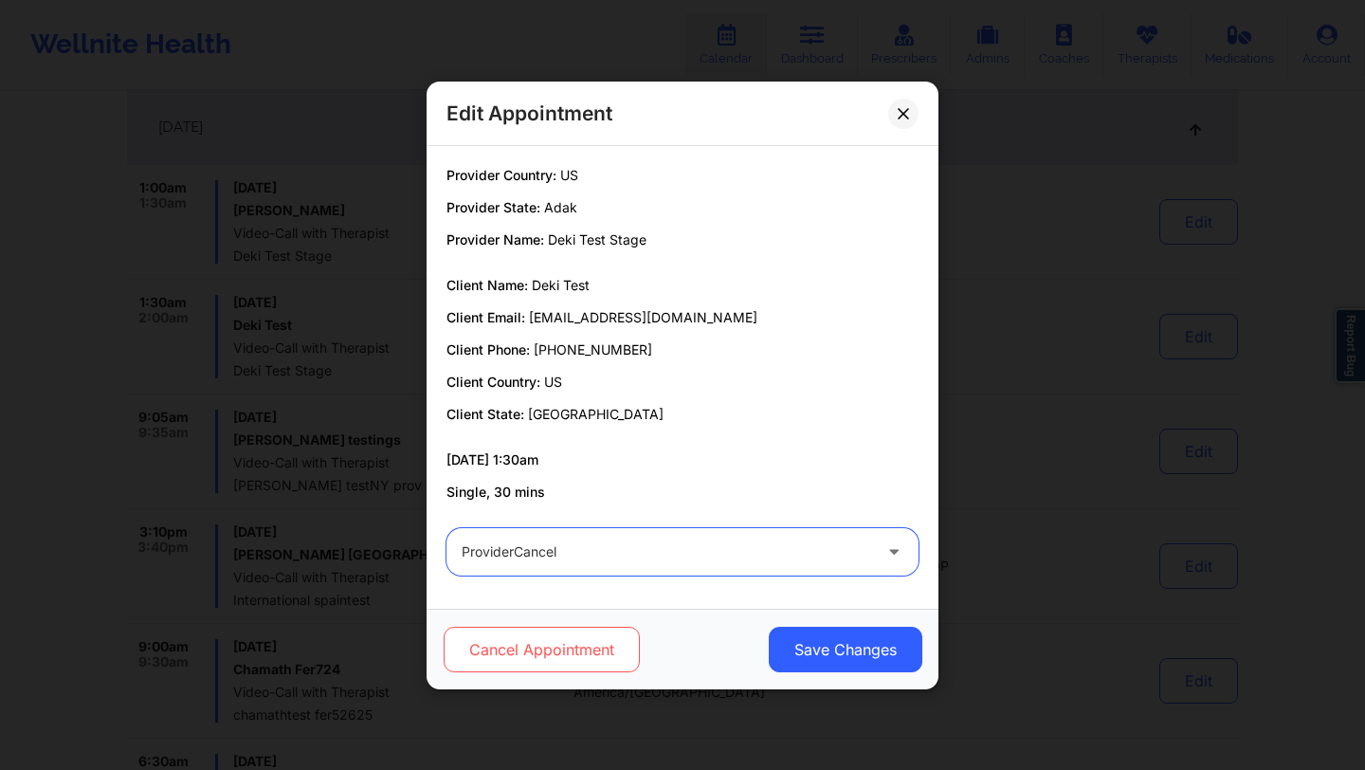
click at [517, 644] on button "Cancel Appointment" at bounding box center [542, 650] width 196 height 46
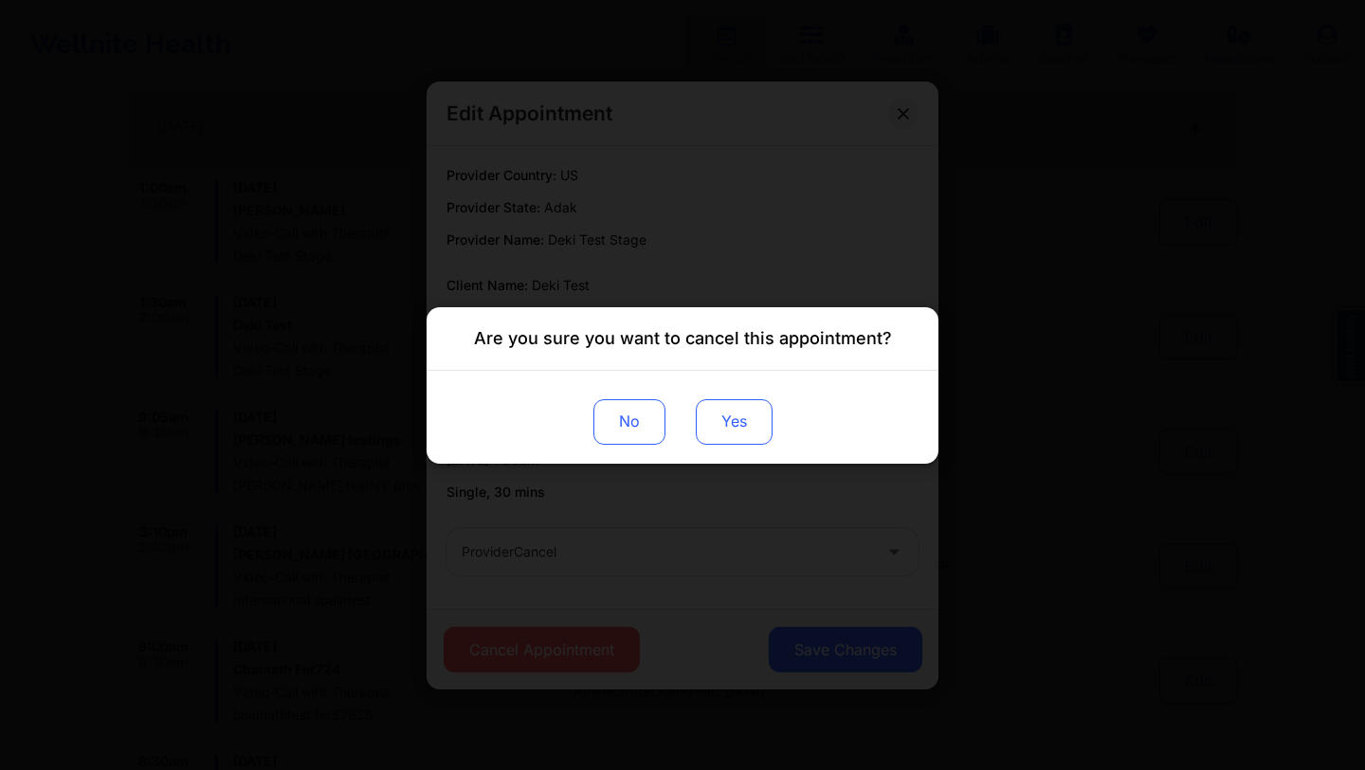
click at [729, 432] on button "Yes" at bounding box center [734, 421] width 77 height 46
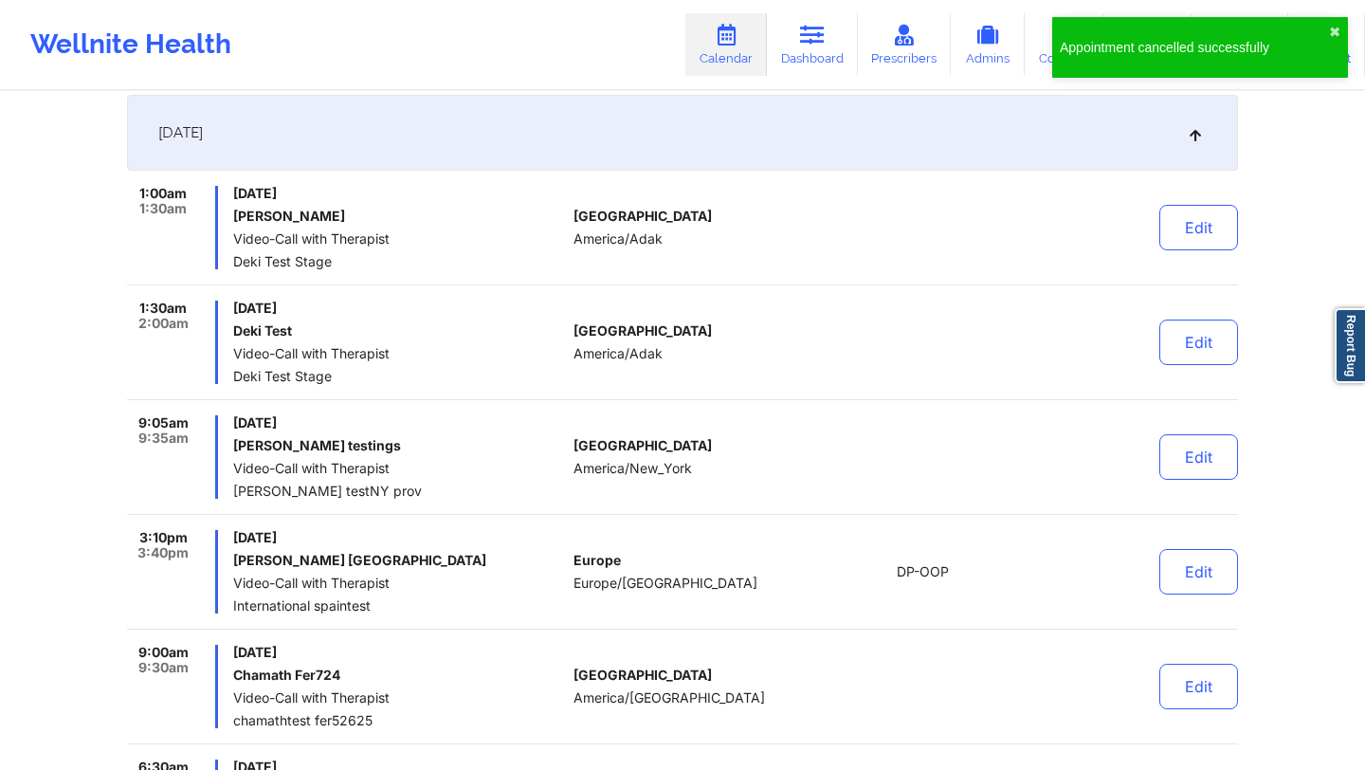
scroll to position [643, 0]
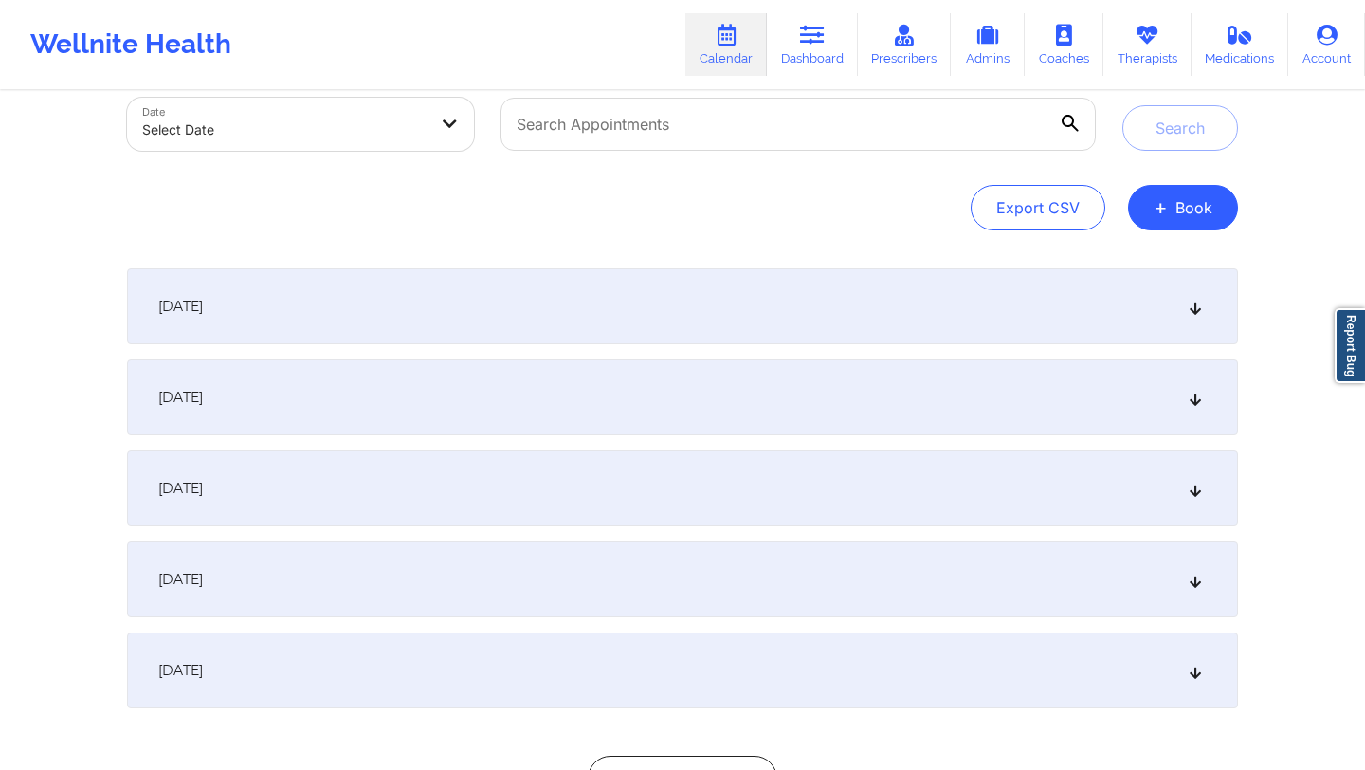
scroll to position [264, 0]
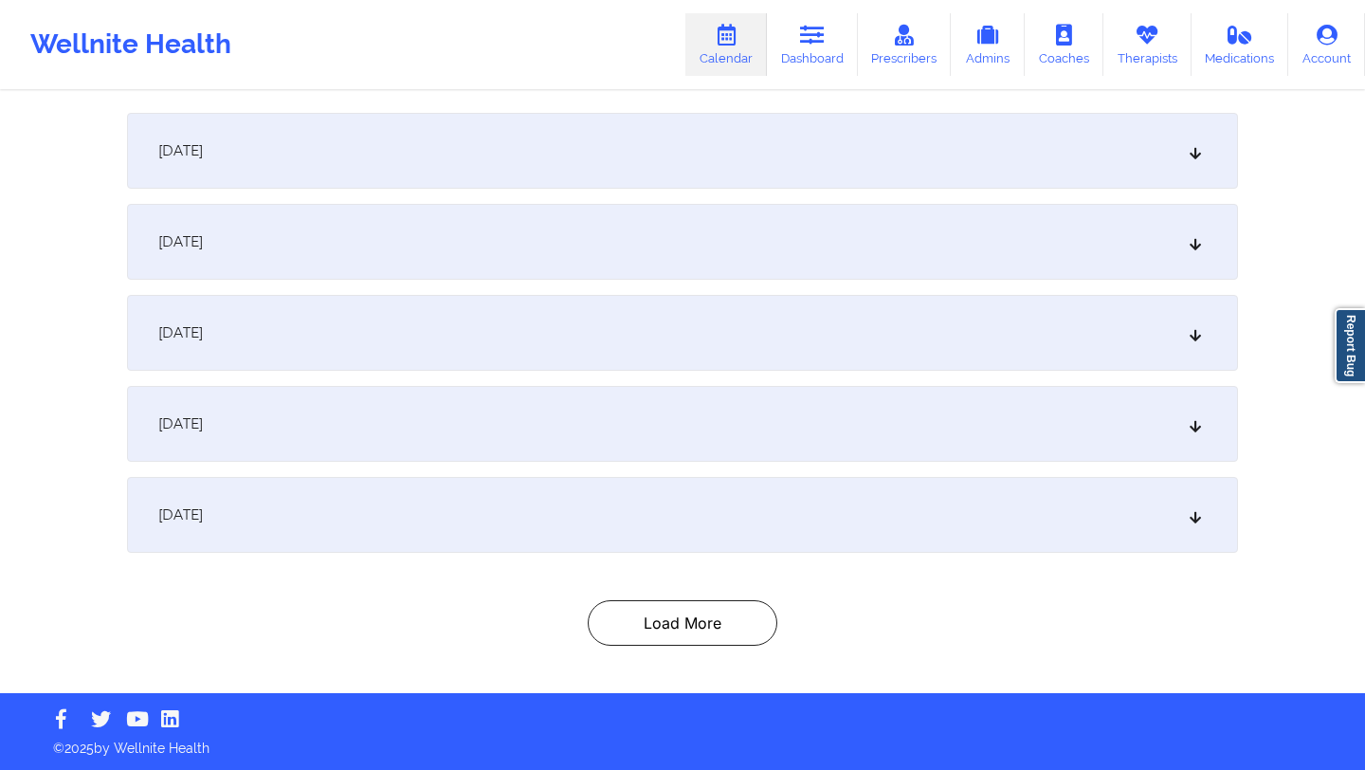
click at [312, 506] on div "[DATE]" at bounding box center [682, 515] width 1111 height 76
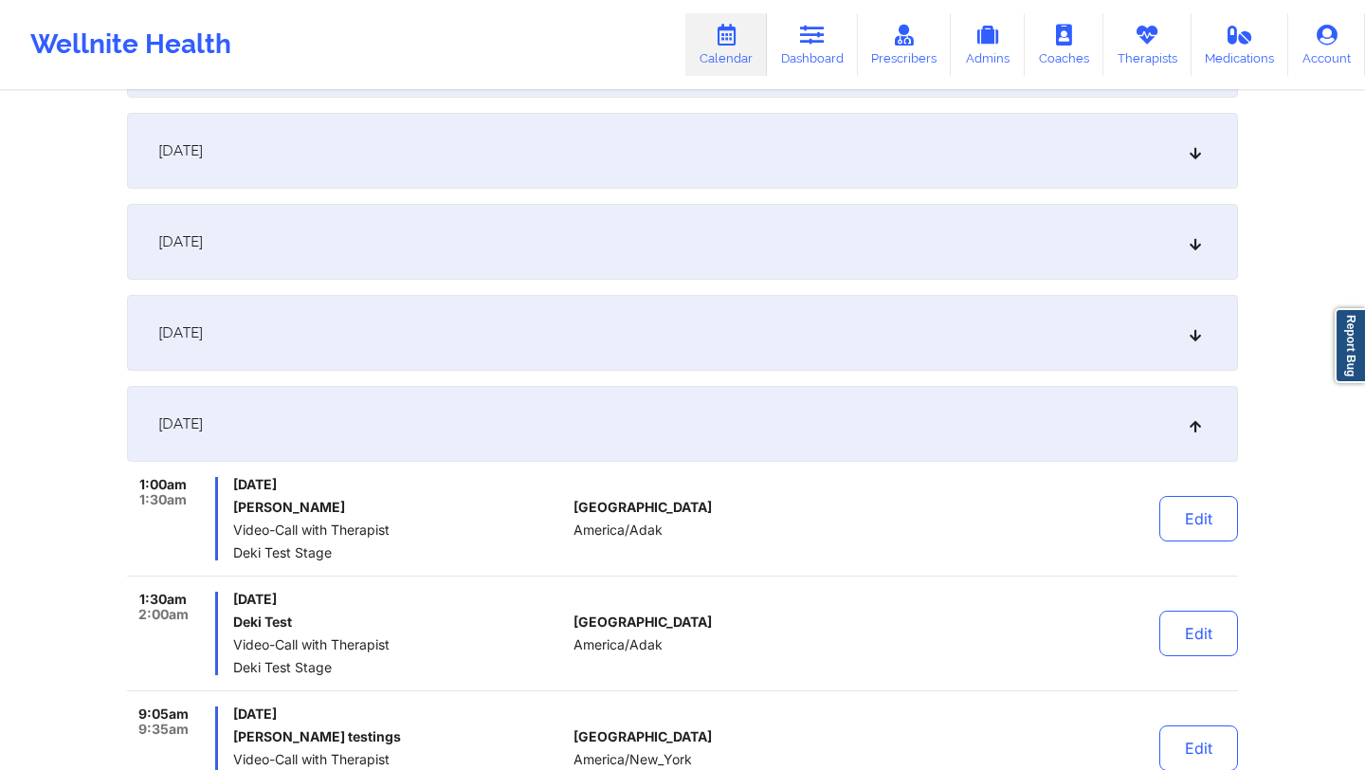
scroll to position [493, 0]
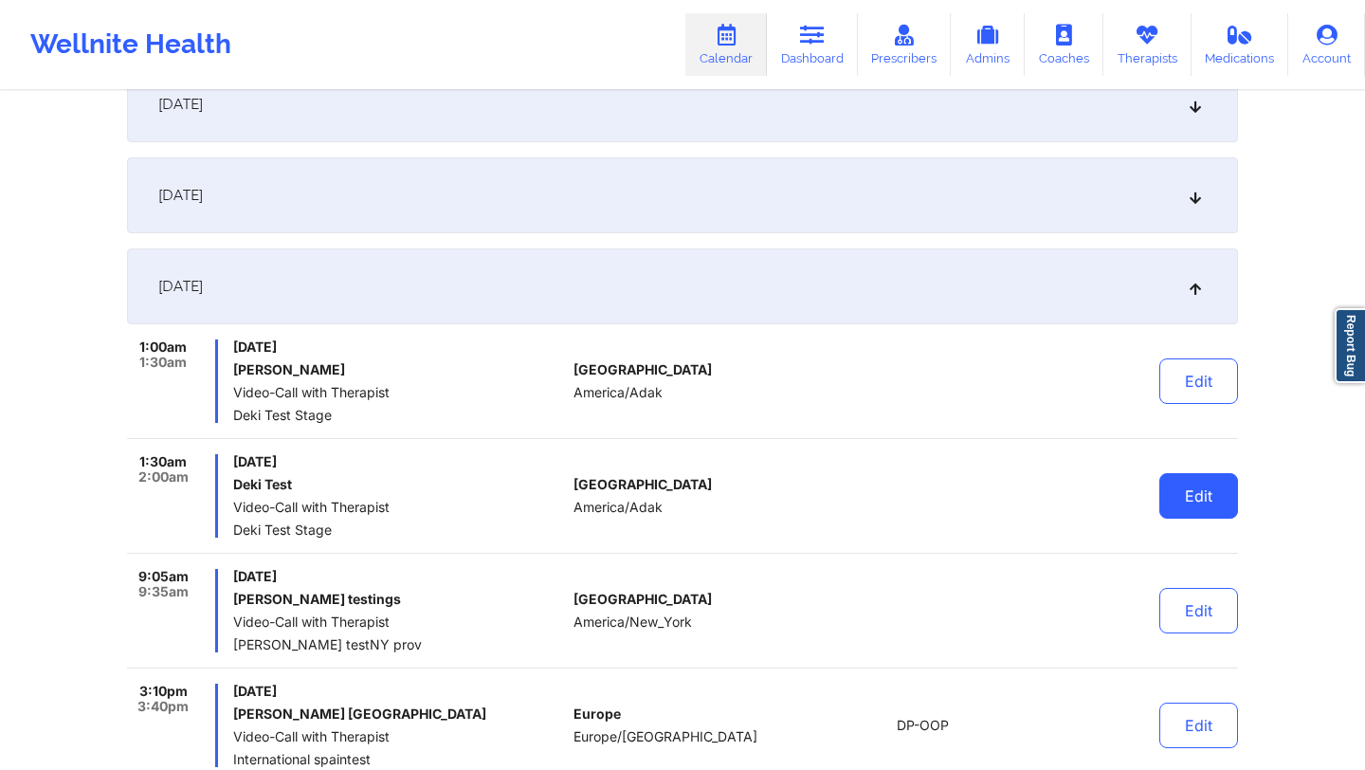
click at [1204, 493] on button "Edit" at bounding box center [1198, 496] width 79 height 46
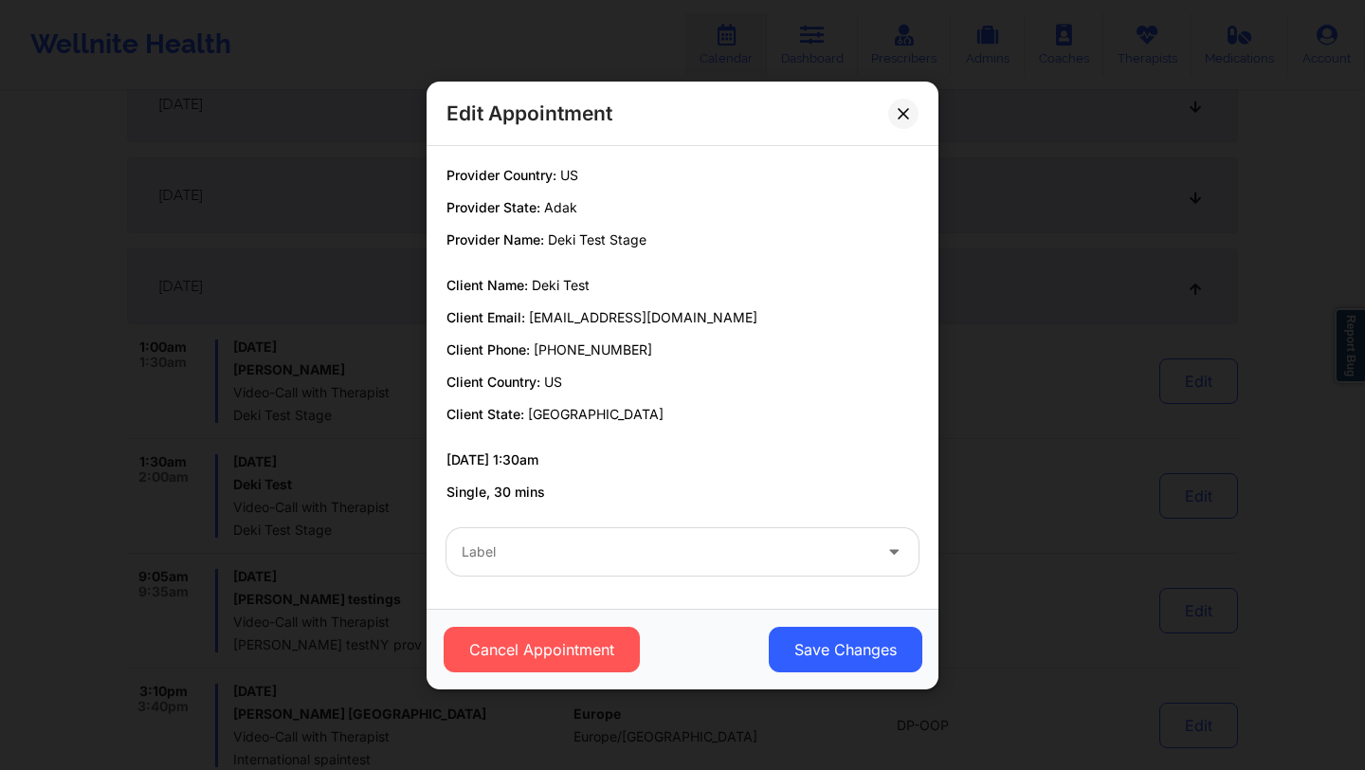
click at [648, 540] on div at bounding box center [667, 551] width 410 height 23
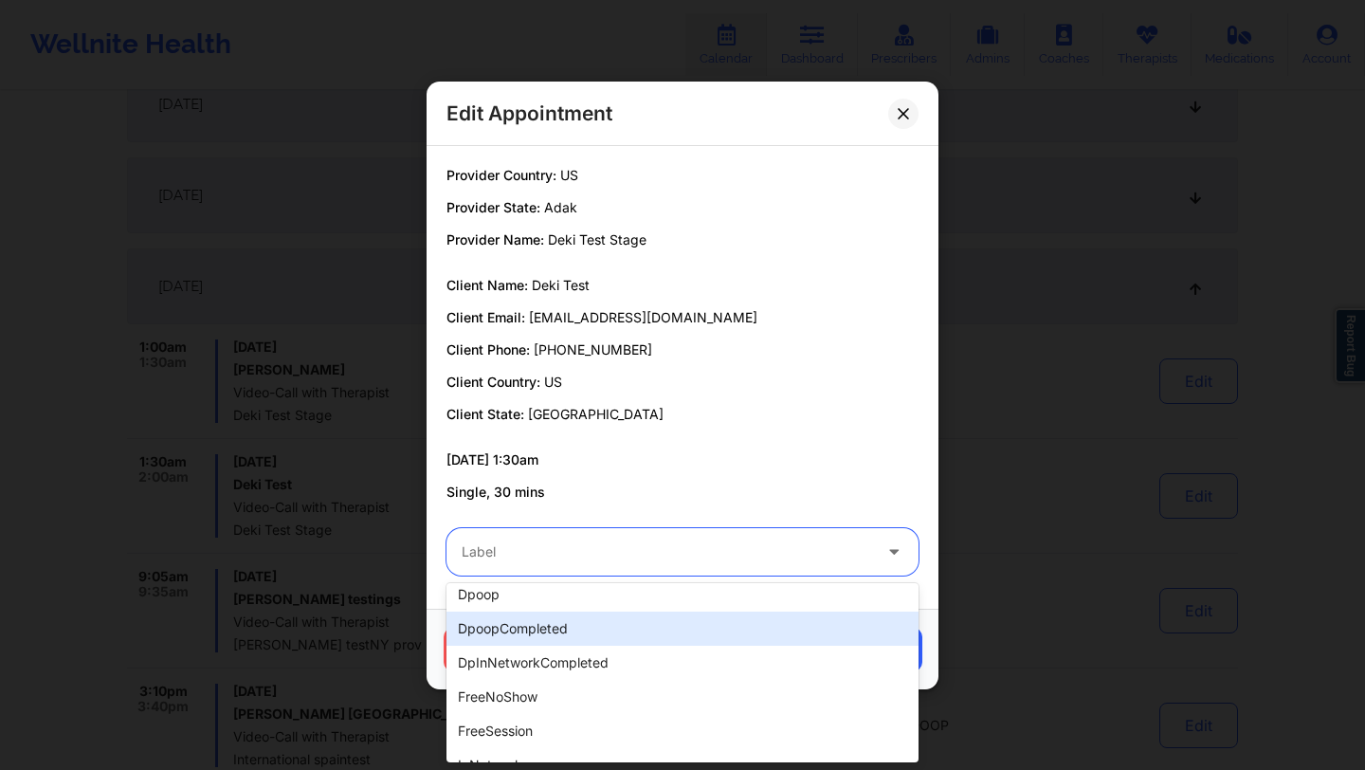
scroll to position [0, 0]
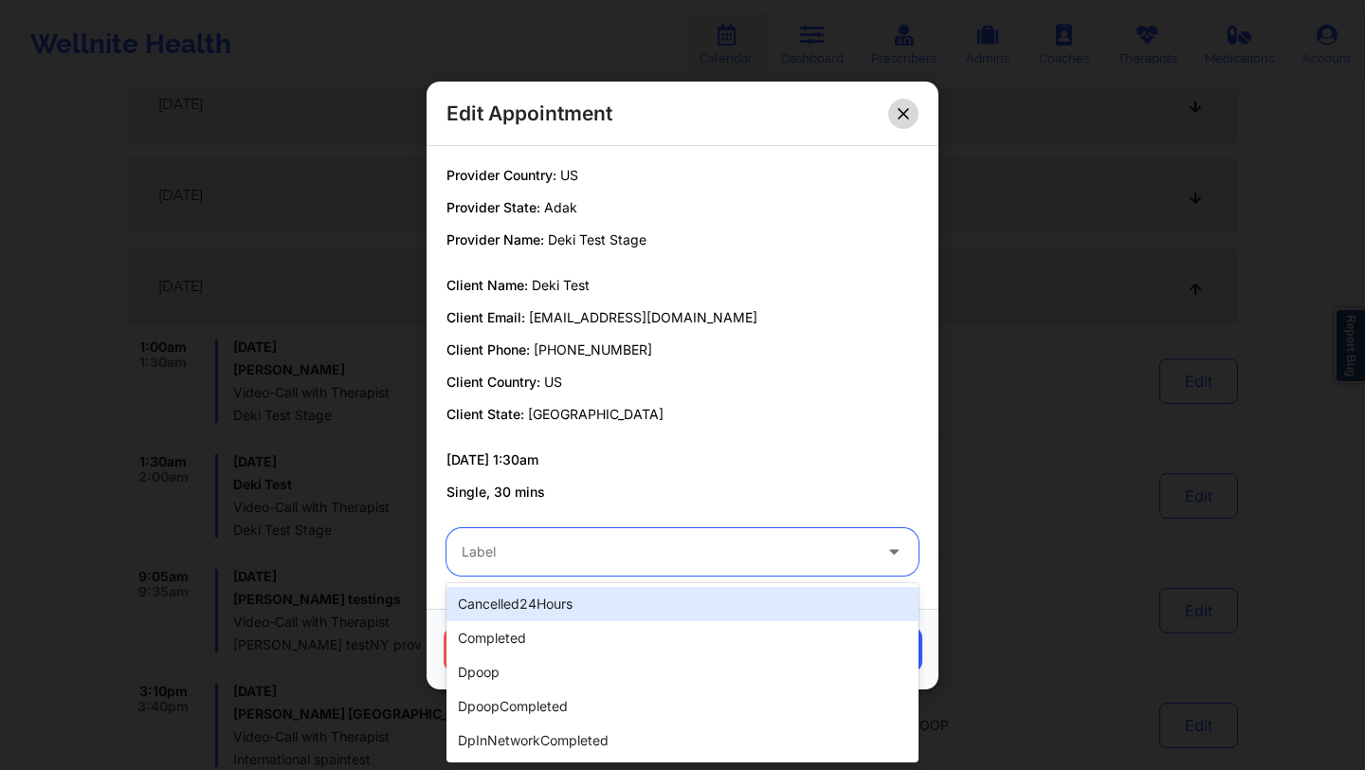
click at [907, 123] on button at bounding box center [903, 113] width 30 height 30
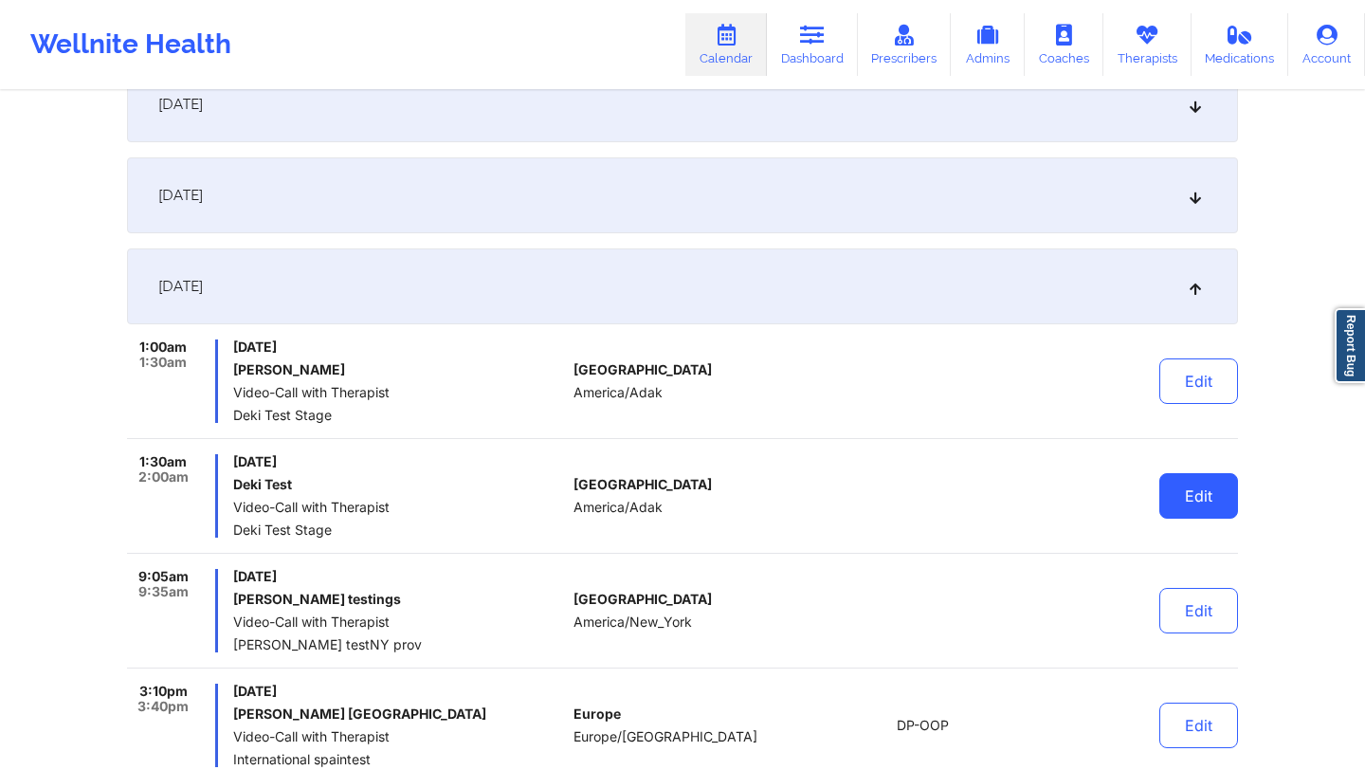
click at [1186, 483] on button "Edit" at bounding box center [1198, 496] width 79 height 46
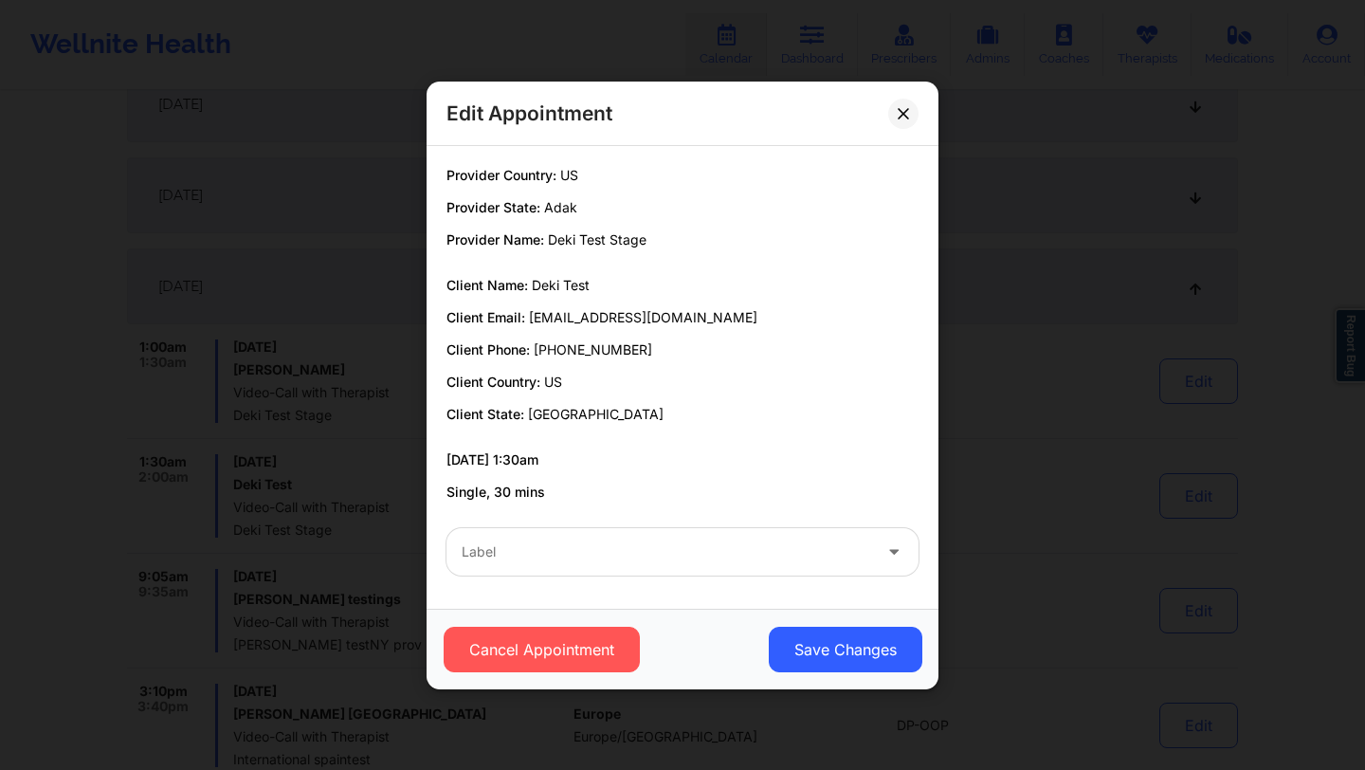
click at [563, 549] on div at bounding box center [667, 551] width 410 height 23
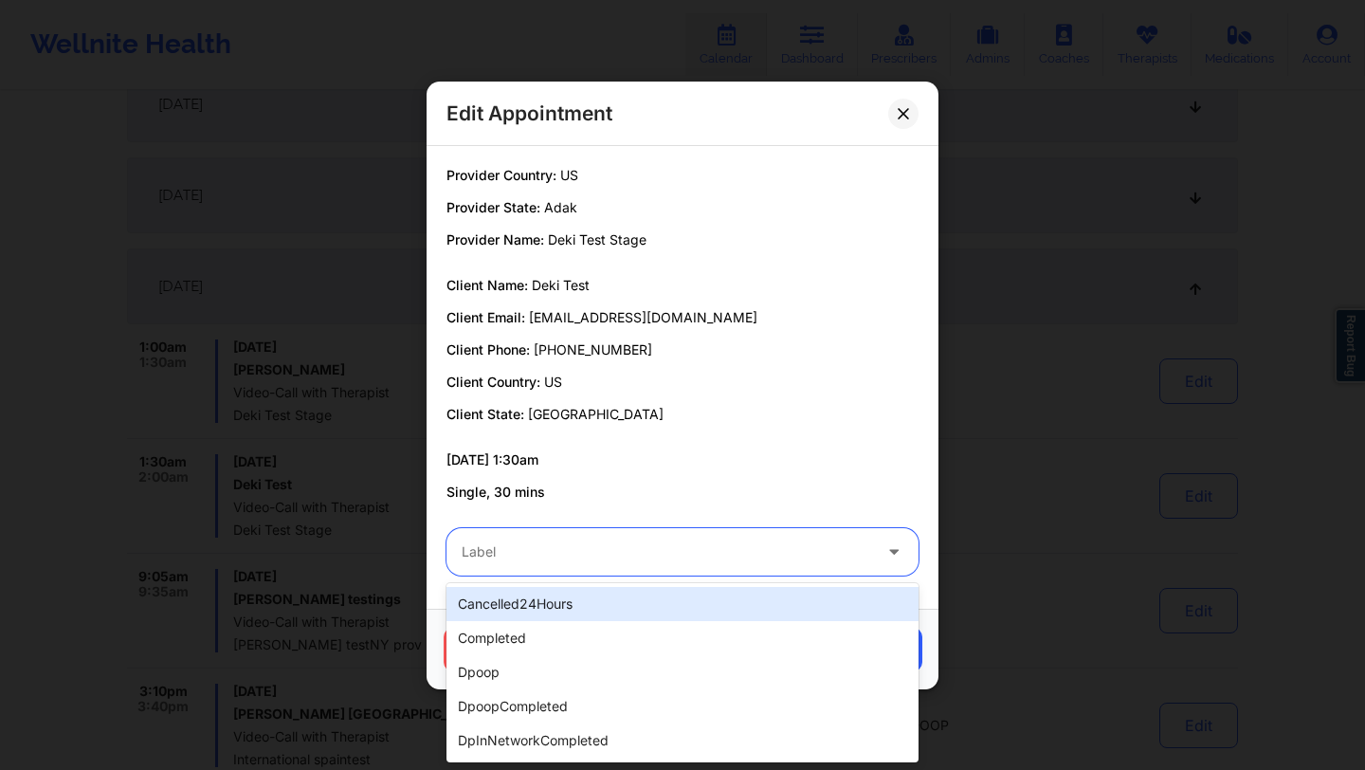
click at [540, 606] on div "cancelled24Hours" at bounding box center [682, 604] width 472 height 34
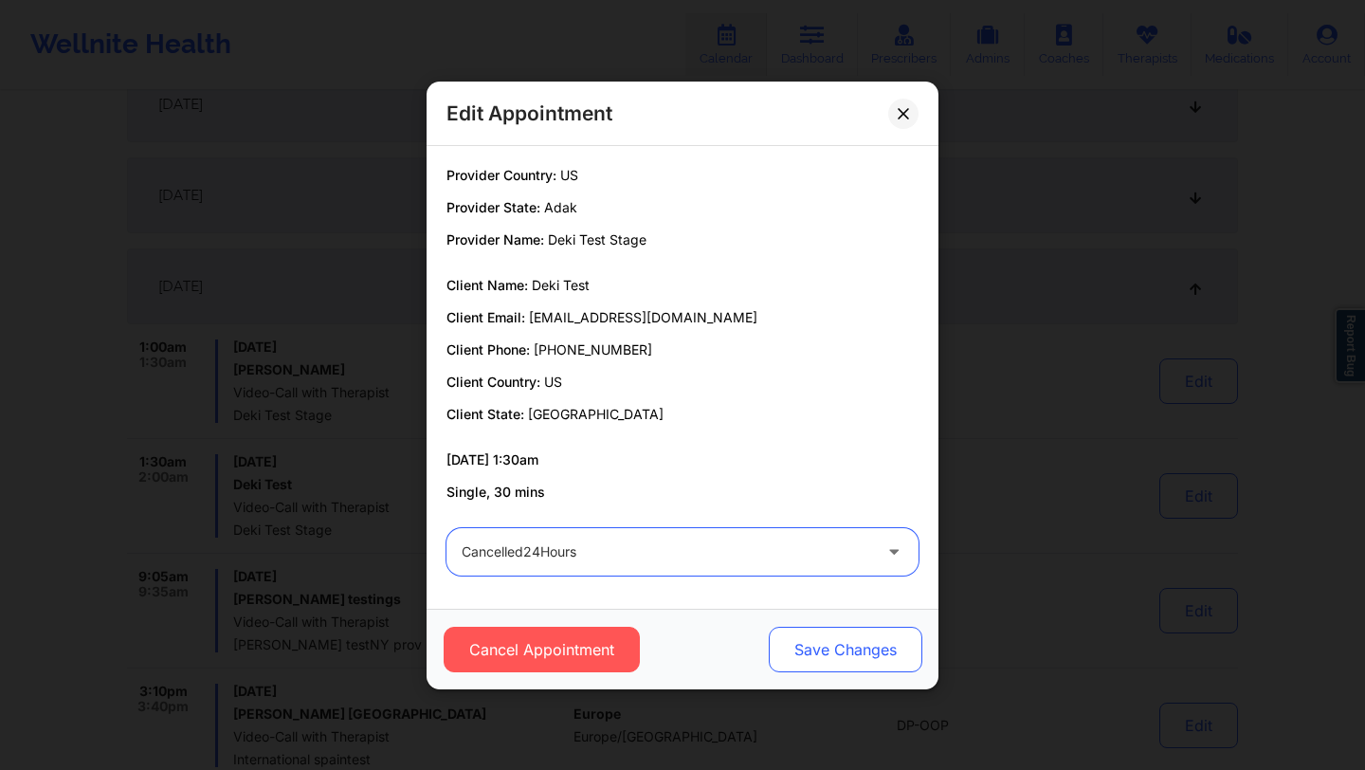
click at [795, 658] on button "Save Changes" at bounding box center [846, 650] width 154 height 46
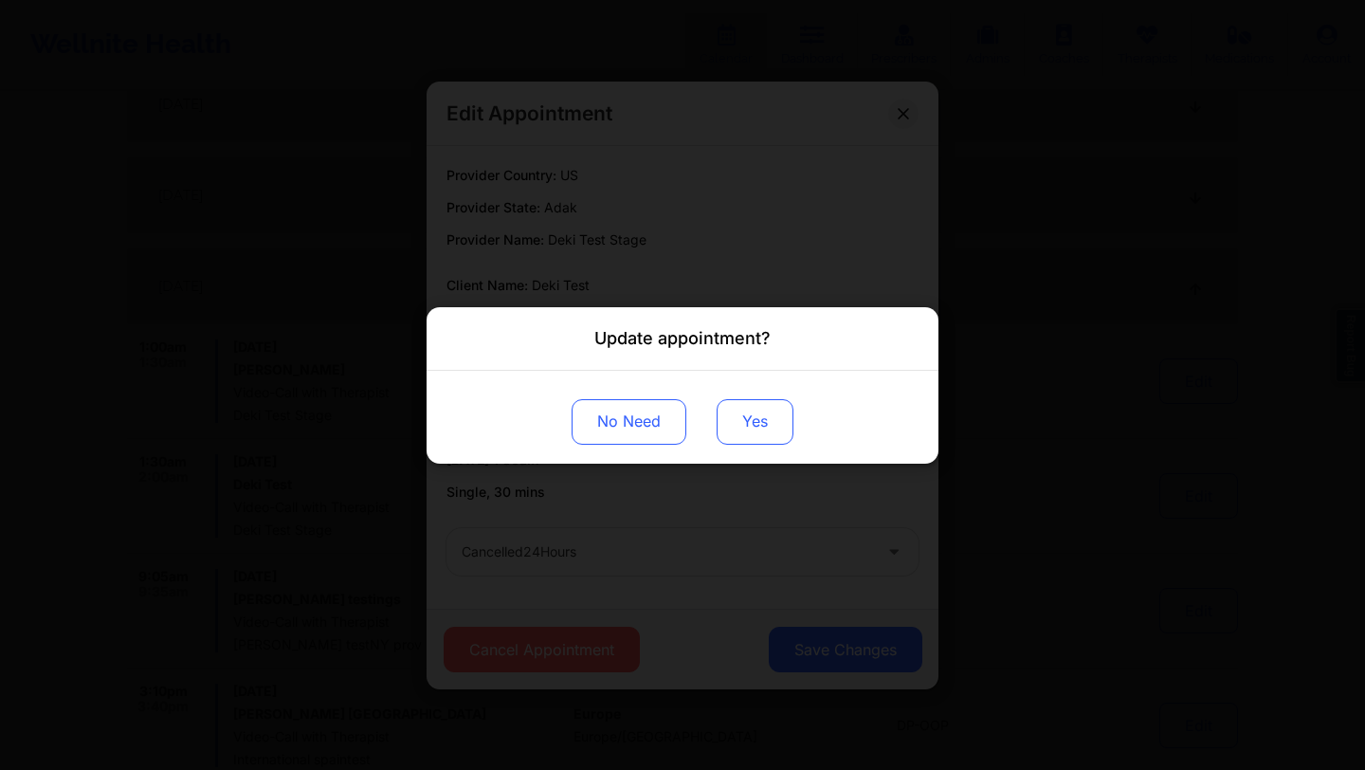
click at [723, 428] on button "Yes" at bounding box center [755, 421] width 77 height 46
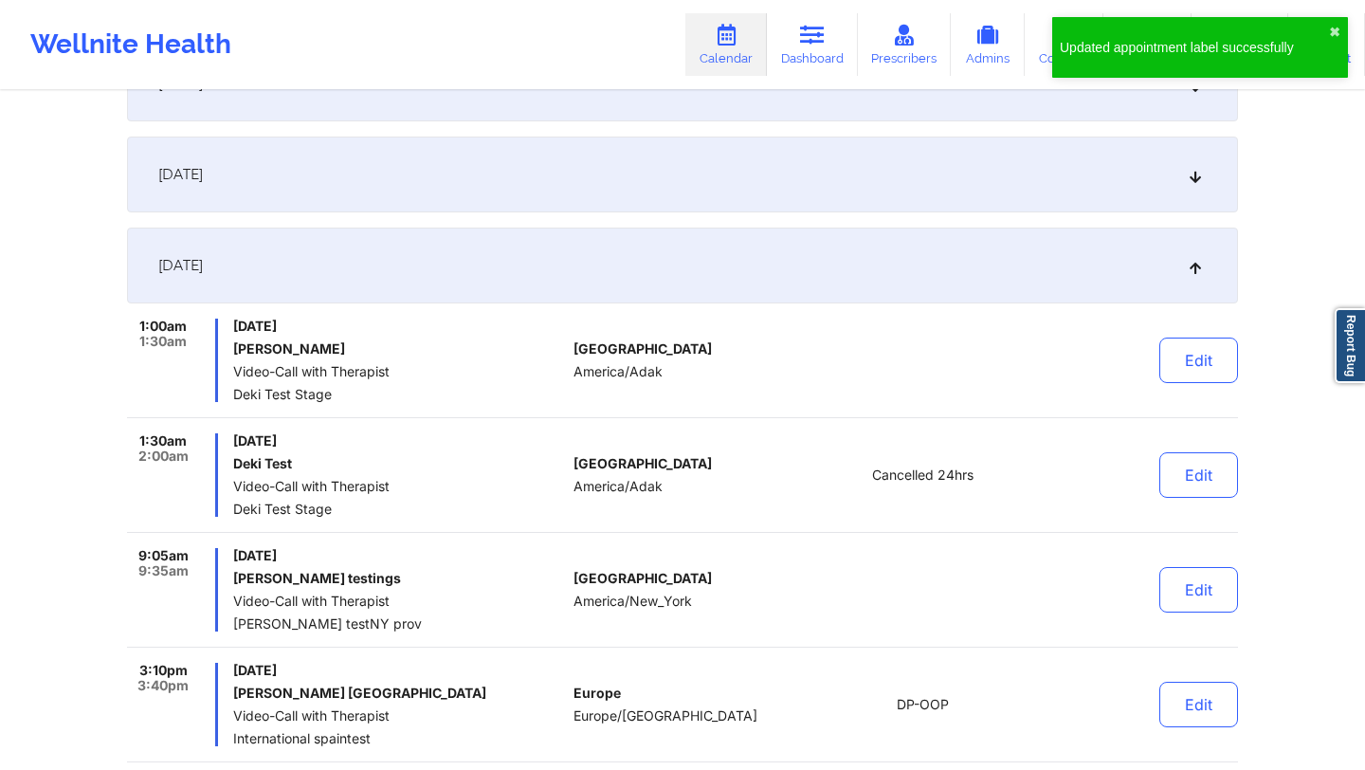
scroll to position [516, 0]
click at [1188, 484] on button "Edit" at bounding box center [1198, 473] width 79 height 46
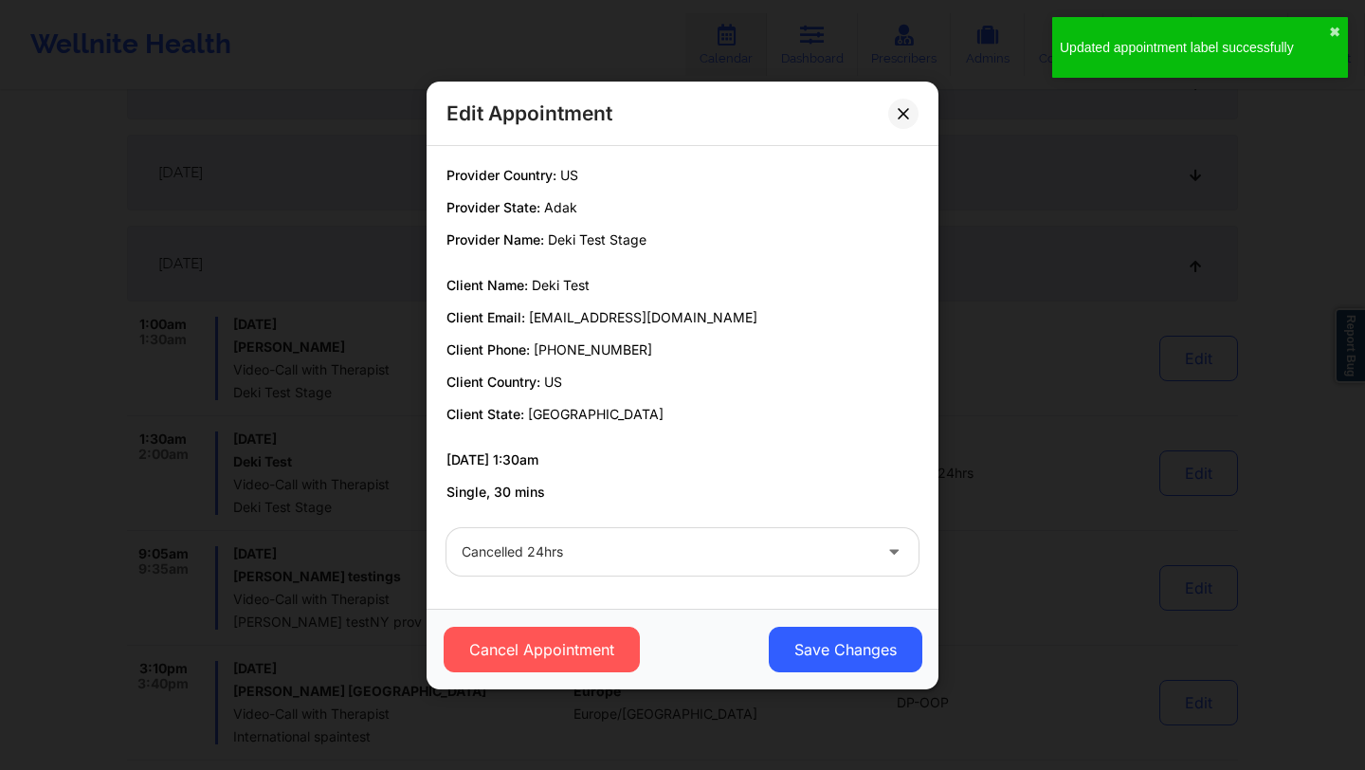
click at [642, 557] on div at bounding box center [667, 551] width 410 height 23
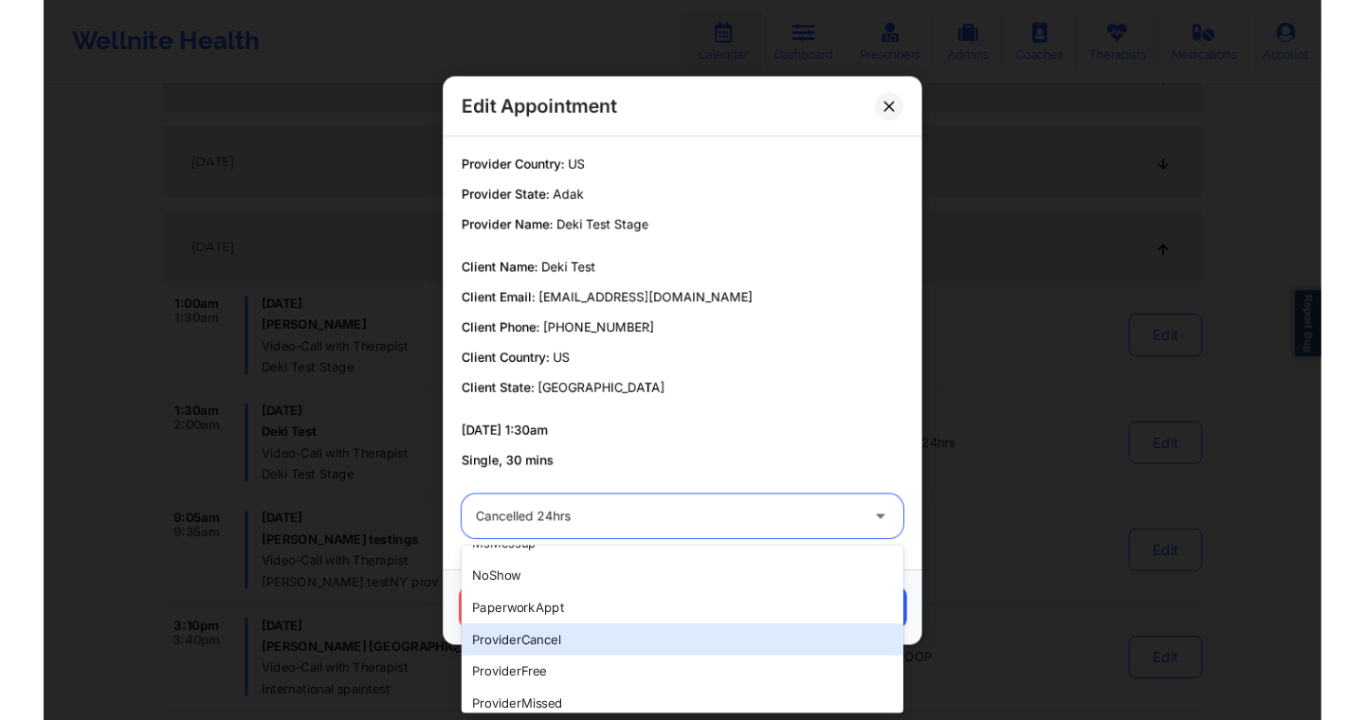
scroll to position [330, 0]
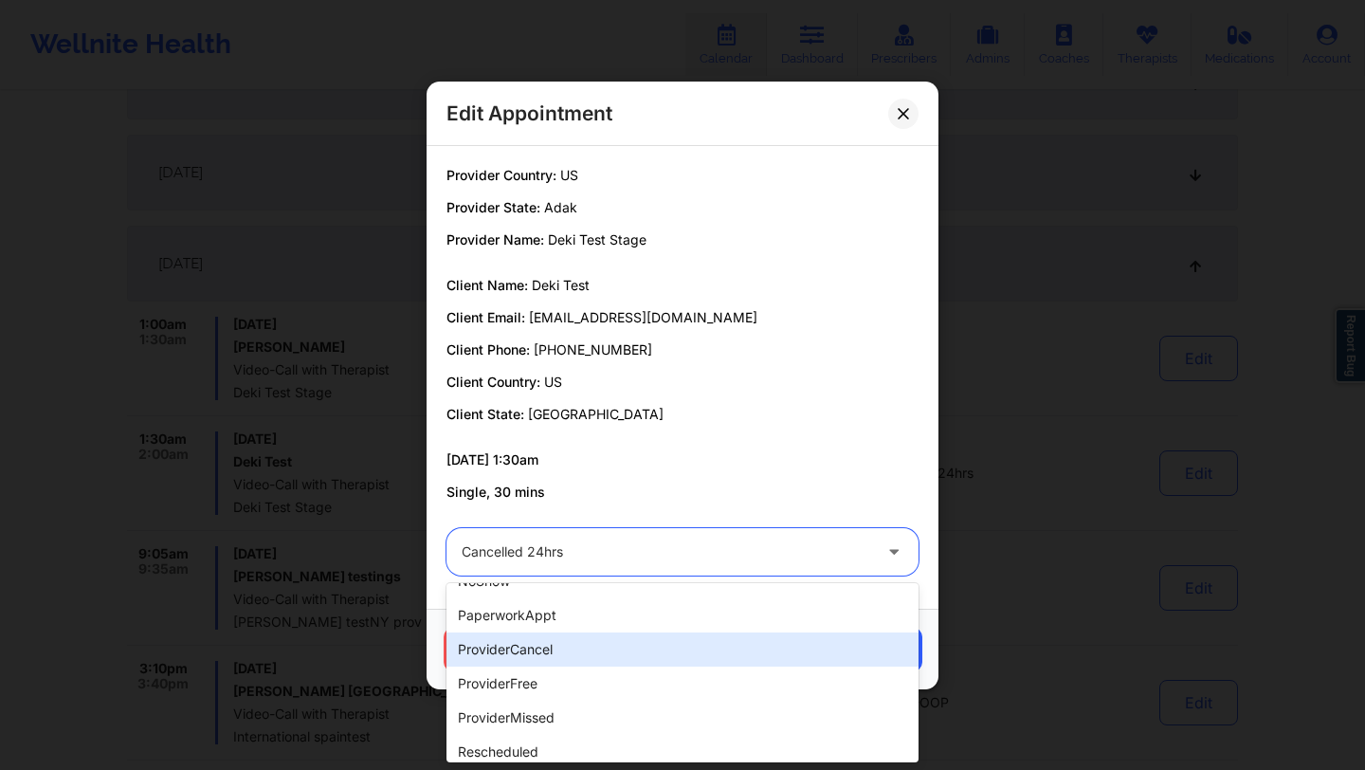
click at [570, 655] on div "providerCancel" at bounding box center [682, 649] width 472 height 34
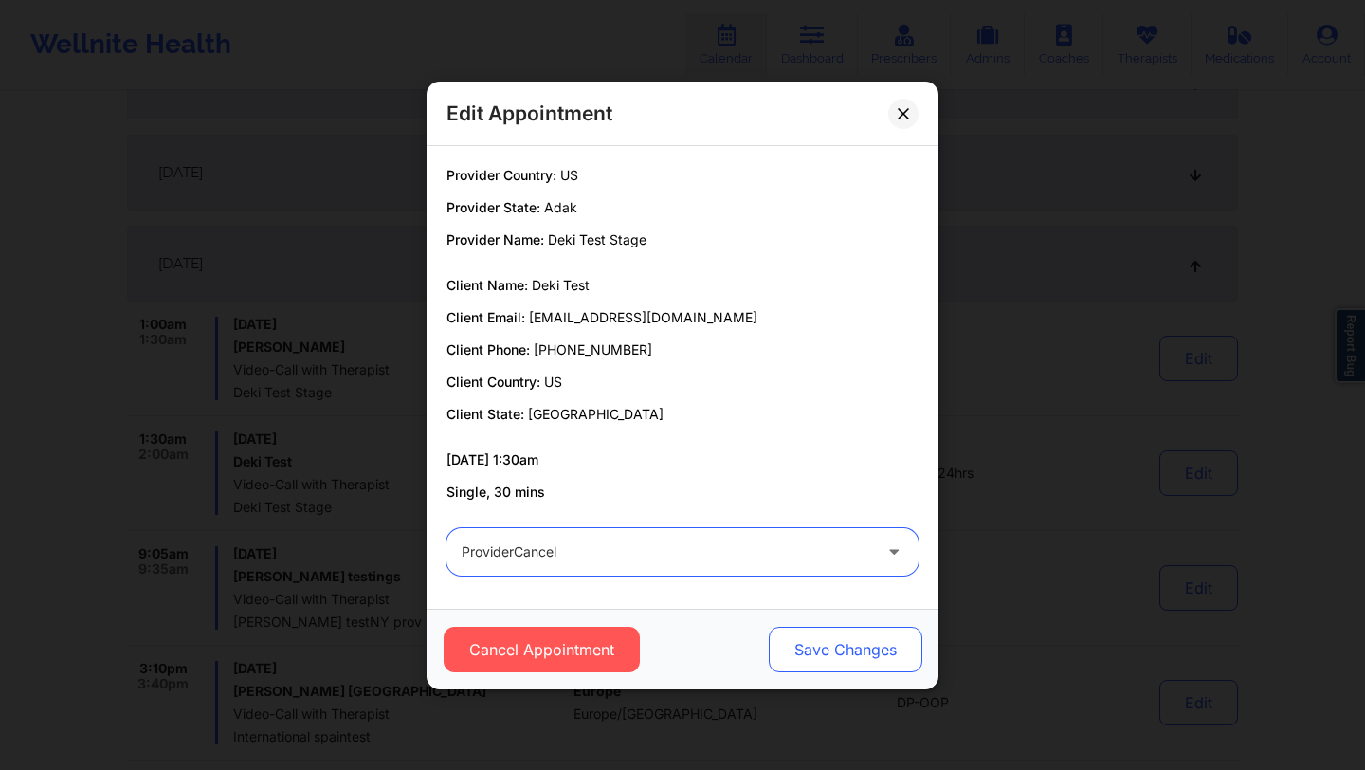
click at [776, 644] on button "Save Changes" at bounding box center [846, 650] width 154 height 46
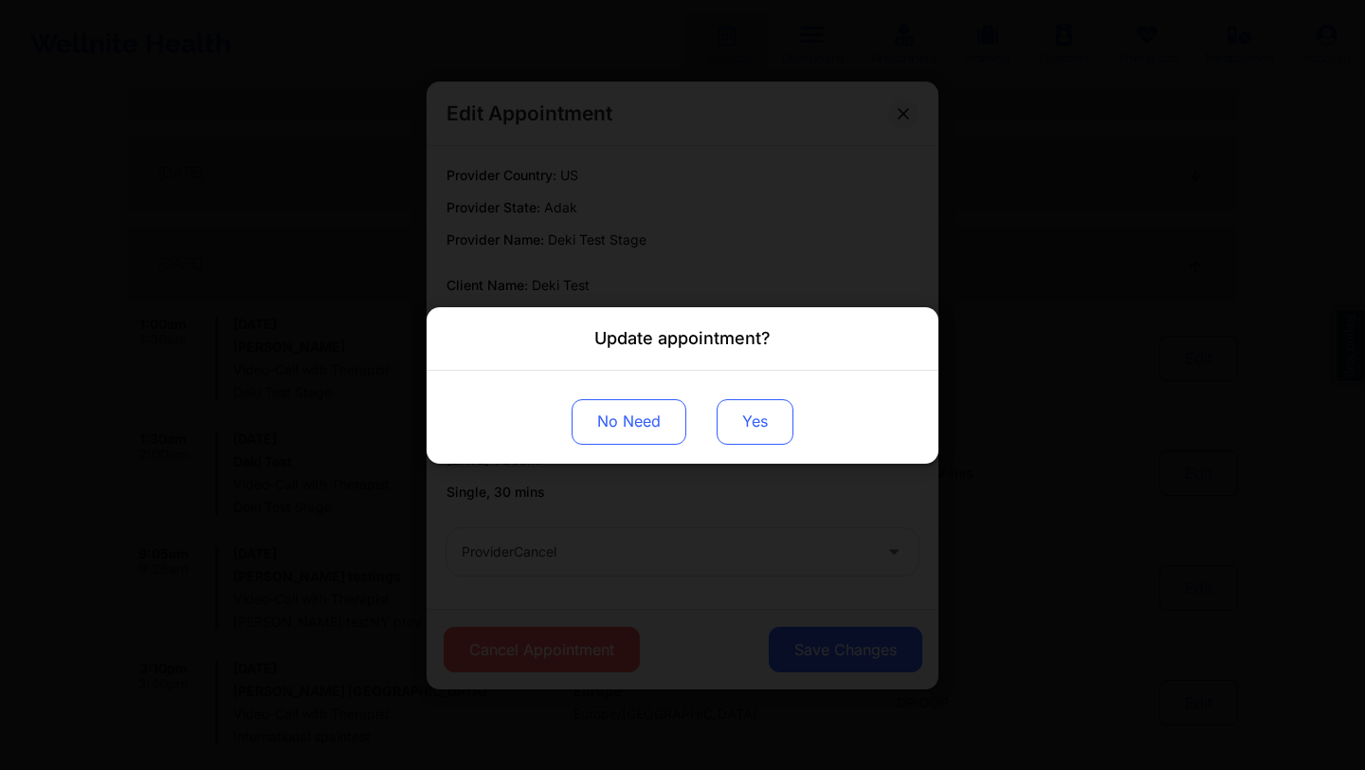
click at [749, 411] on button "Yes" at bounding box center [755, 421] width 77 height 46
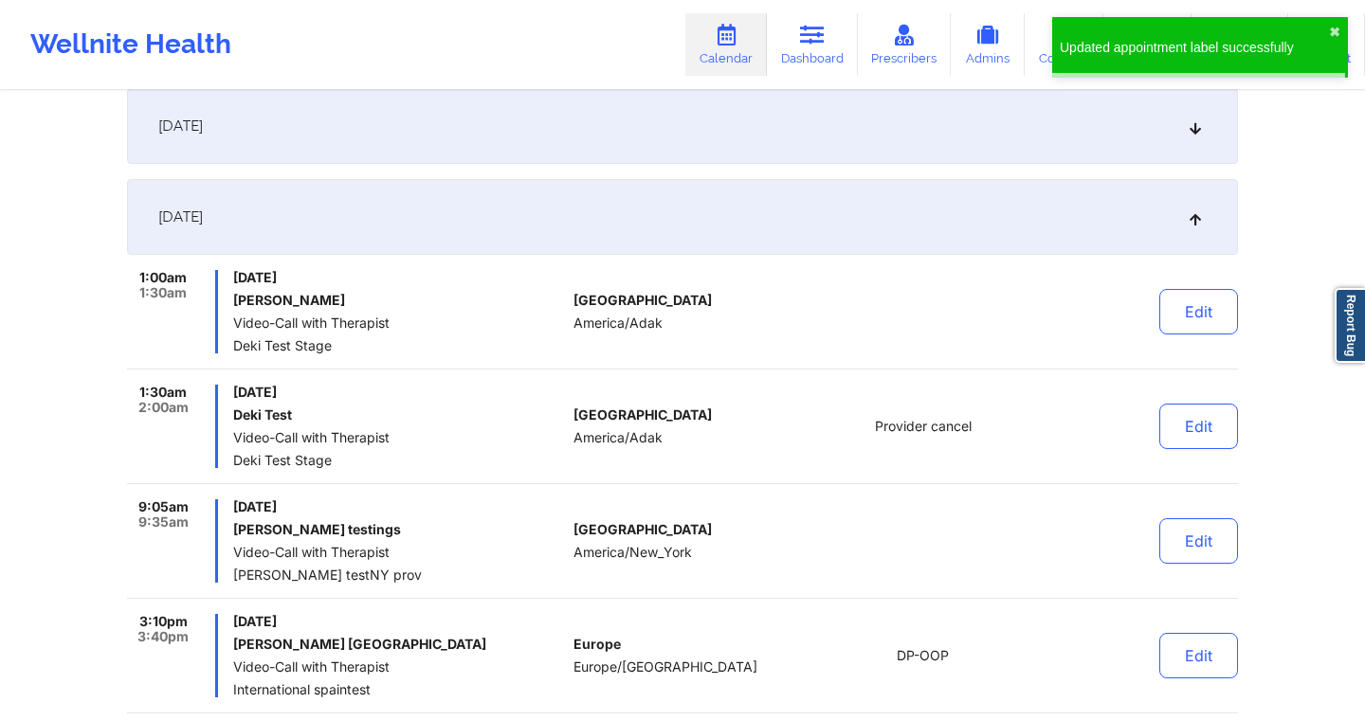
scroll to position [566, 0]
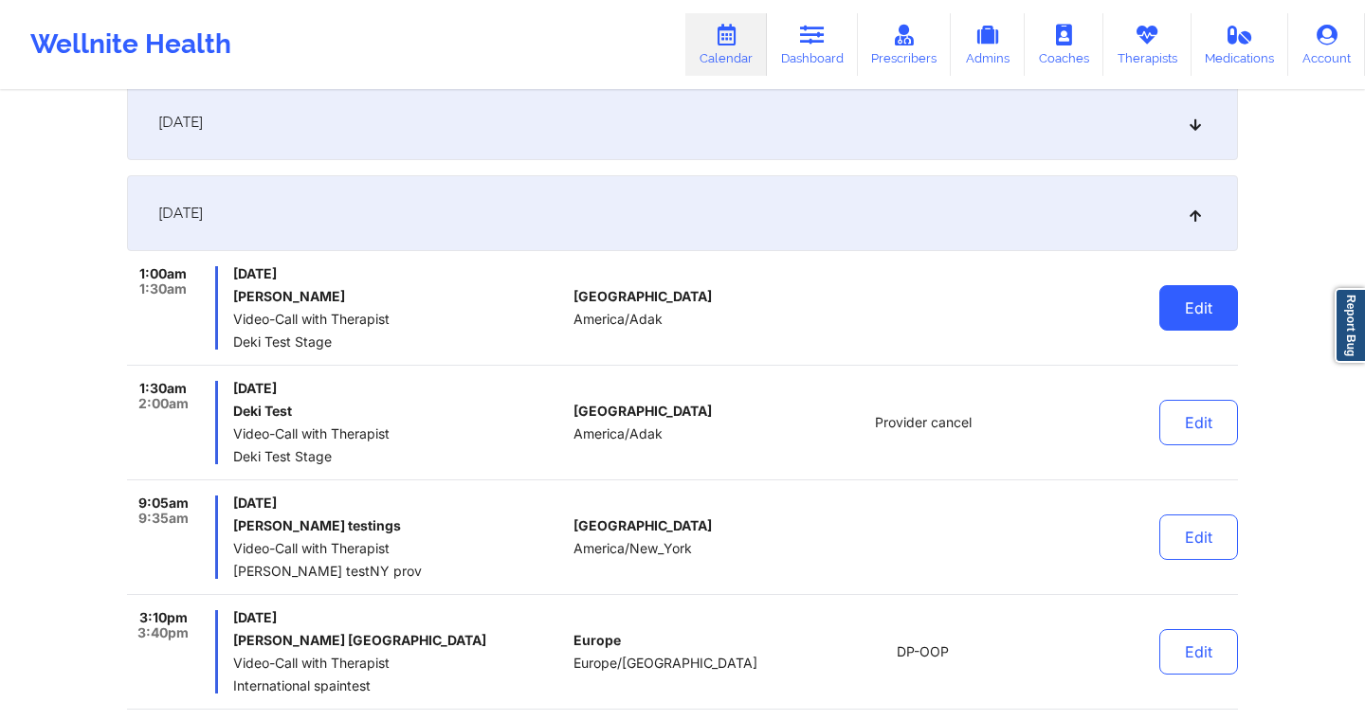
click at [1173, 313] on button "Edit" at bounding box center [1198, 308] width 79 height 46
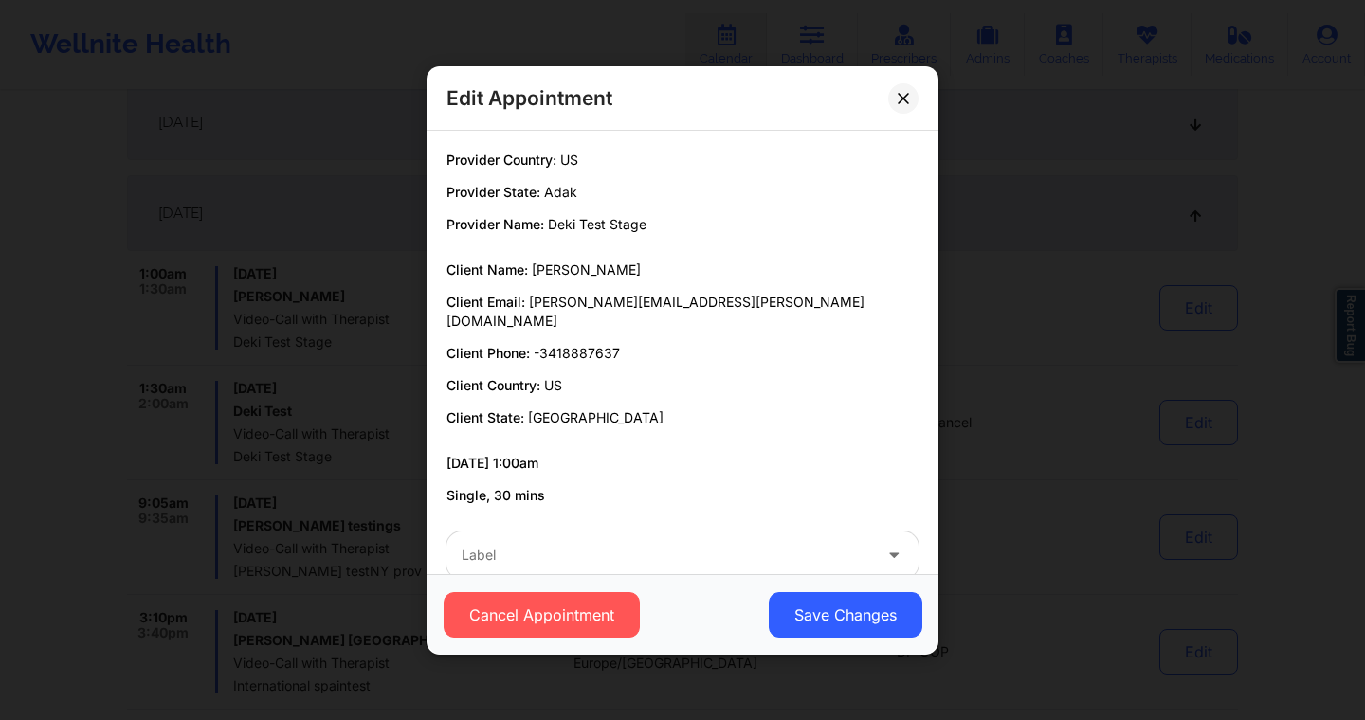
scroll to position [19, 0]
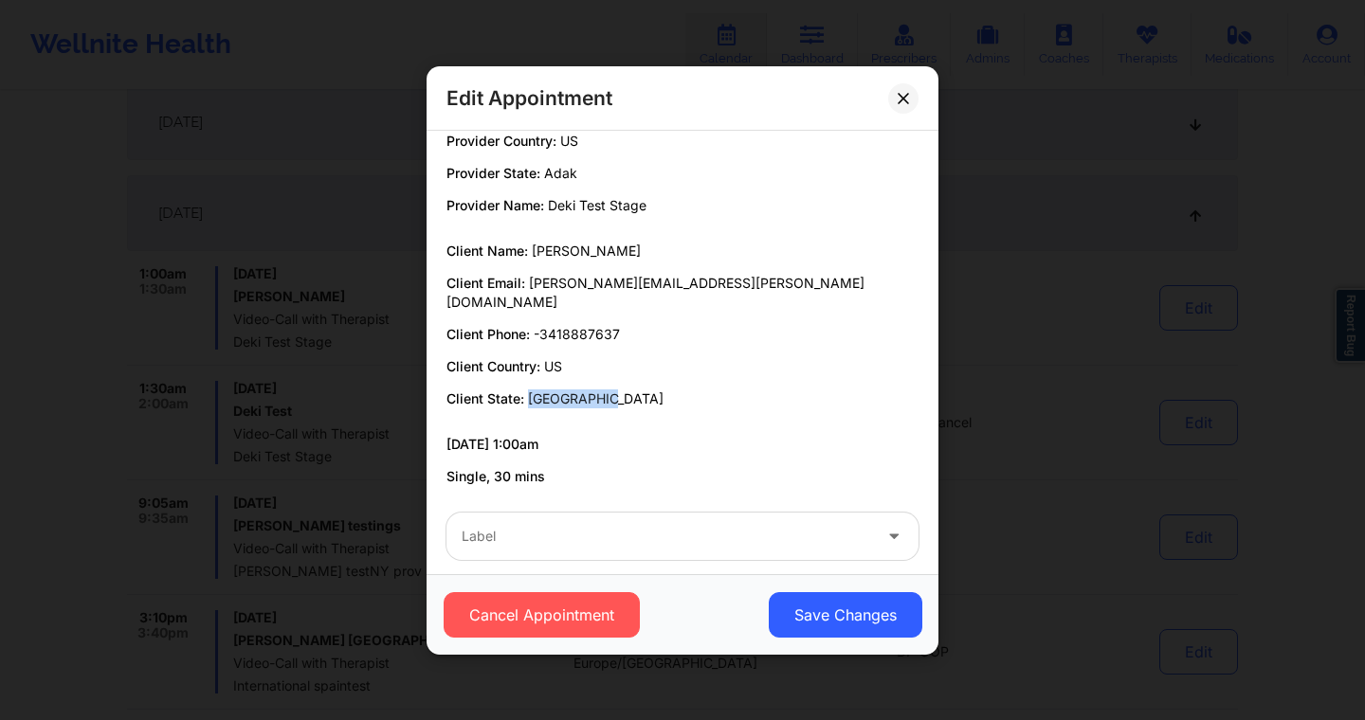
drag, startPoint x: 528, startPoint y: 382, endPoint x: 601, endPoint y: 384, distance: 73.0
click at [601, 390] on p "Client State: los angeles" at bounding box center [682, 399] width 472 height 19
click at [520, 628] on button "Cancel Appointment" at bounding box center [542, 615] width 196 height 46
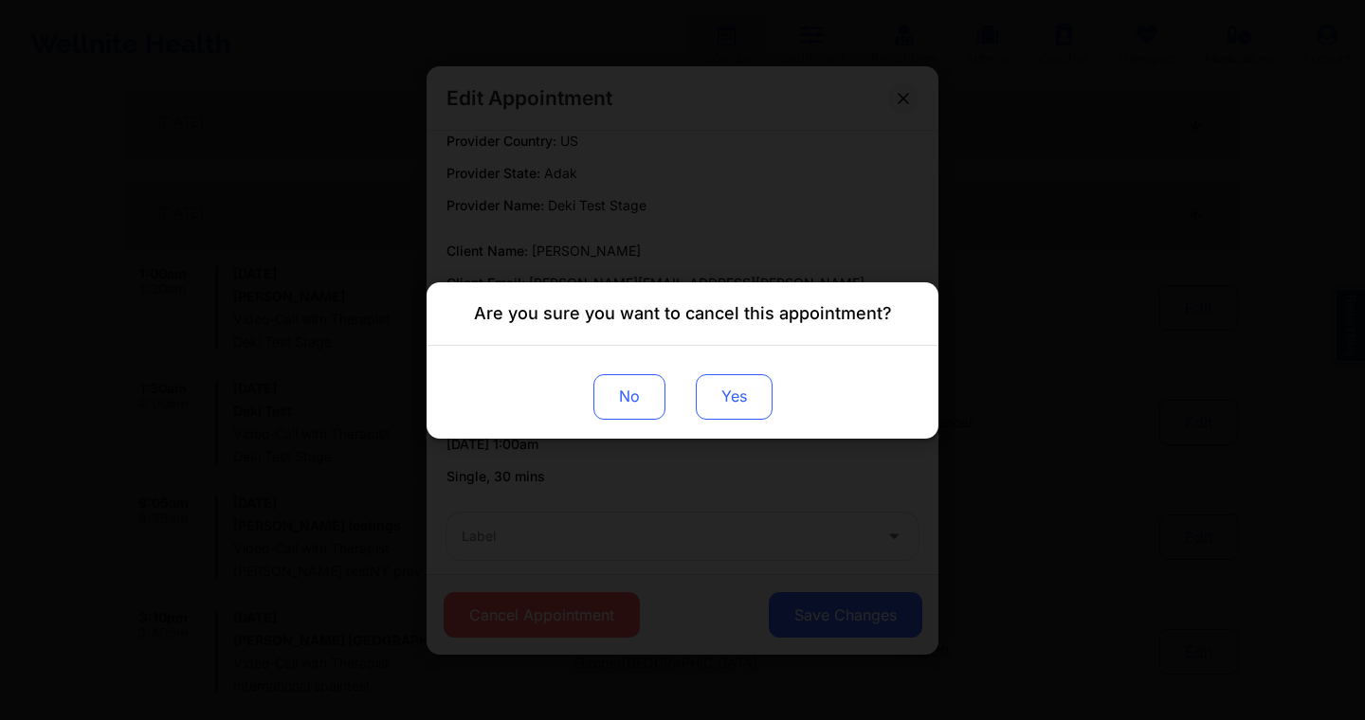
click at [726, 410] on button "Yes" at bounding box center [734, 396] width 77 height 46
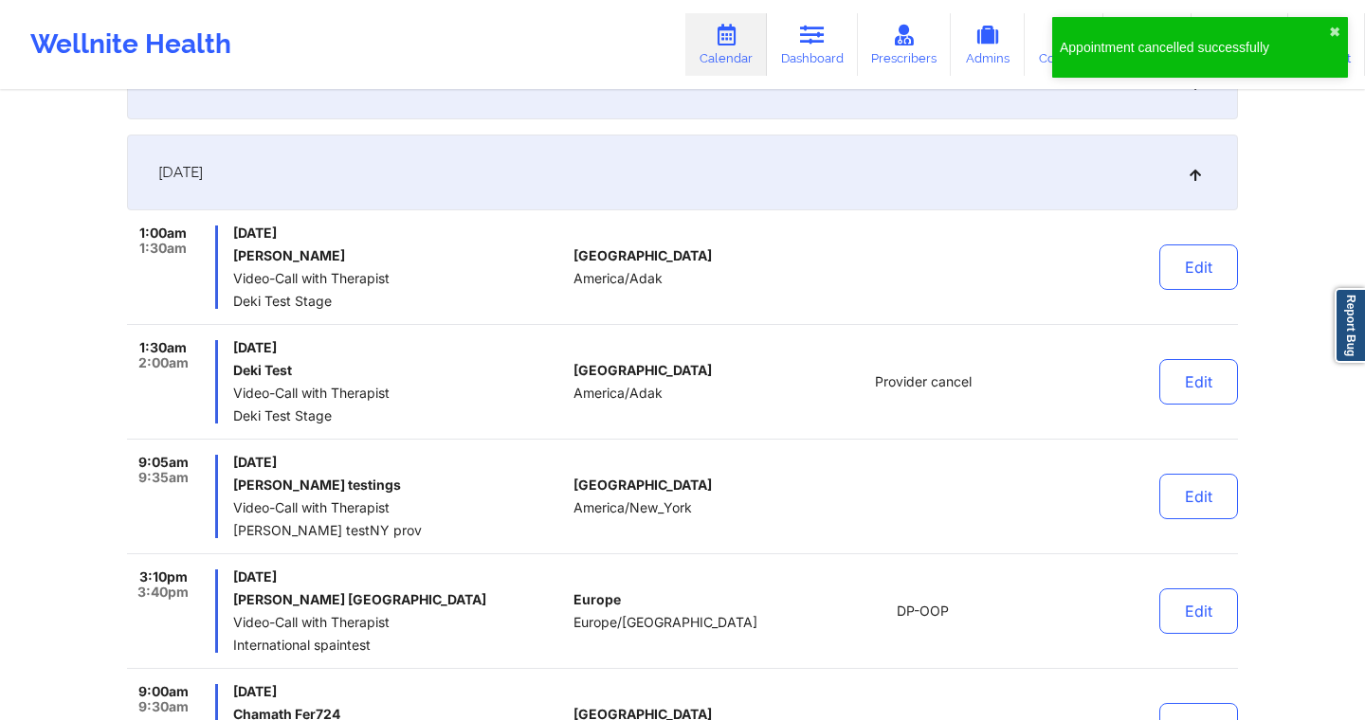
scroll to position [606, 0]
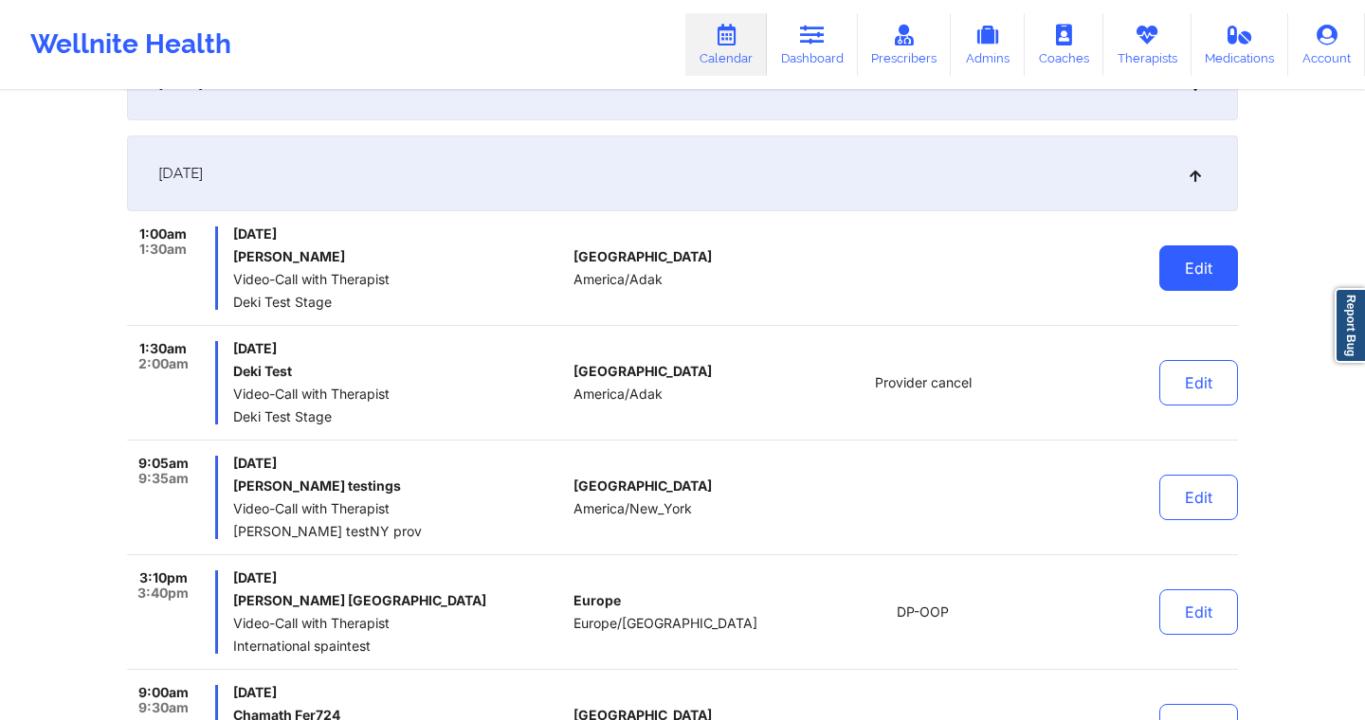
click at [1206, 283] on button "Edit" at bounding box center [1198, 269] width 79 height 46
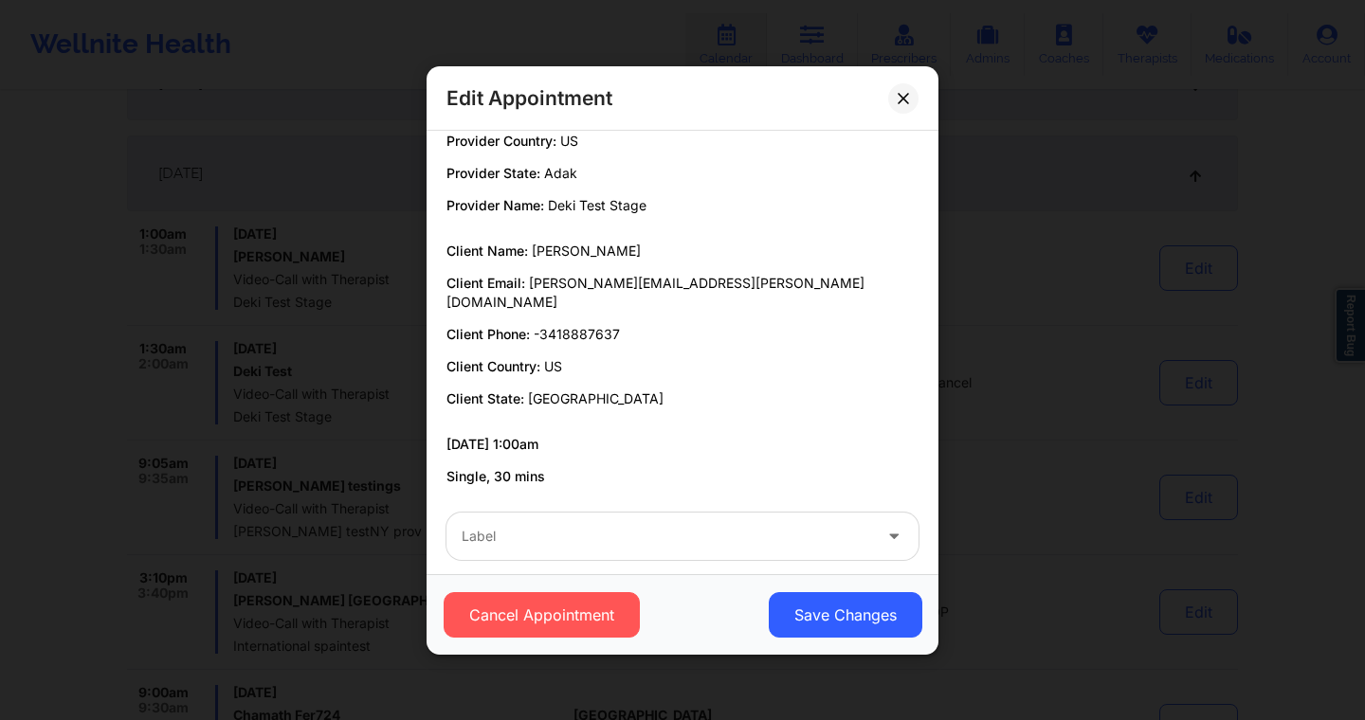
scroll to position [0, 0]
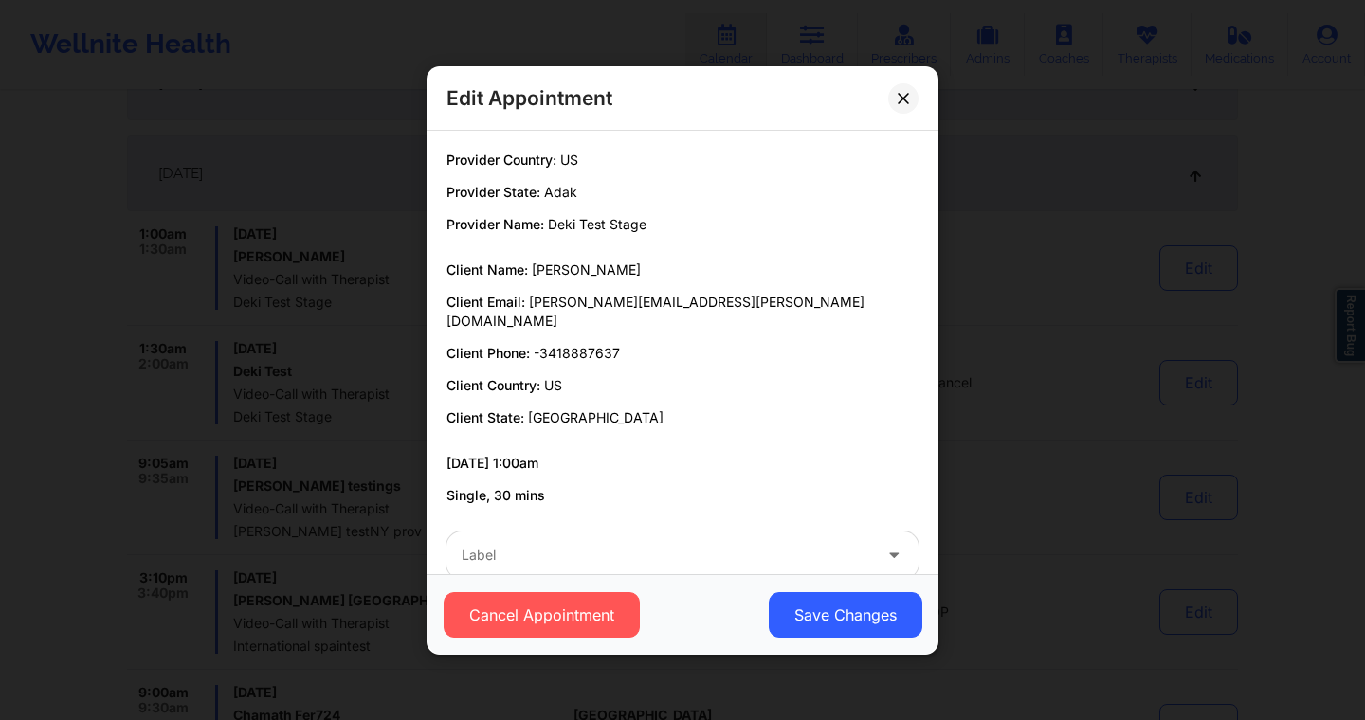
click at [607, 532] on div "Label" at bounding box center [659, 555] width 427 height 47
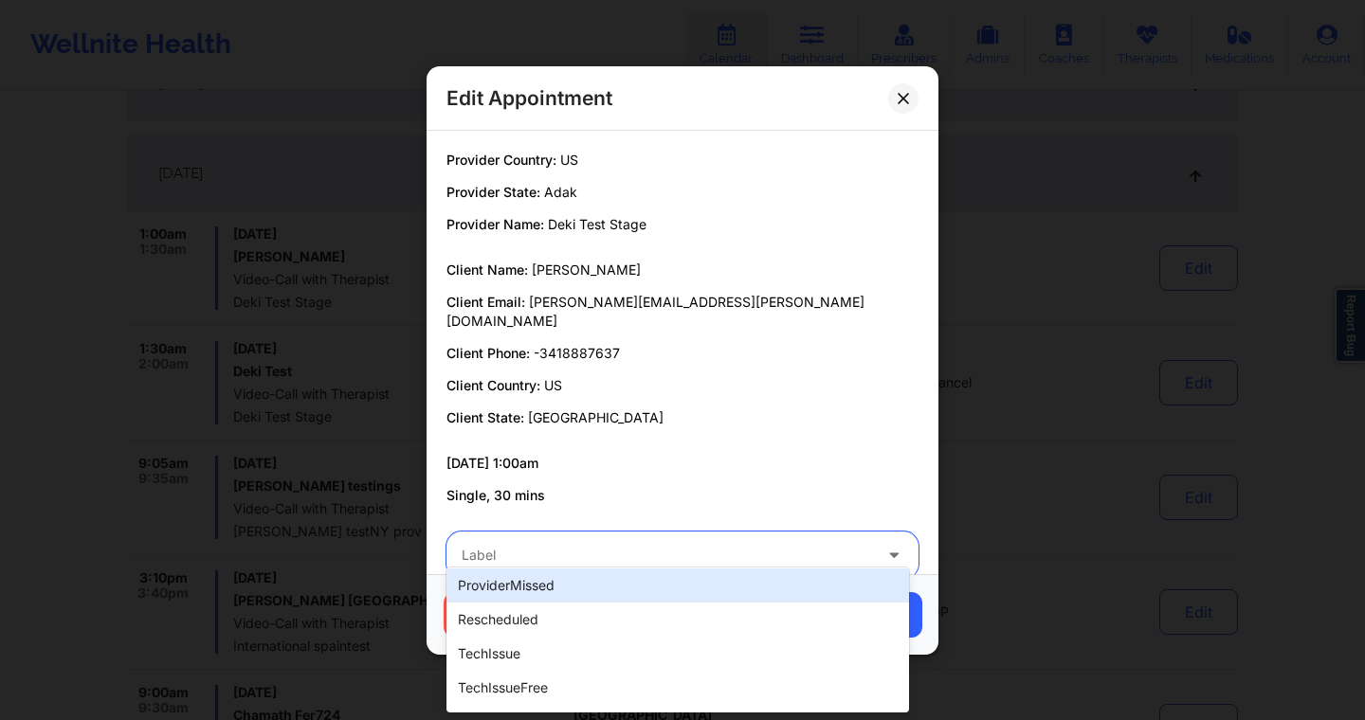
scroll to position [612, 0]
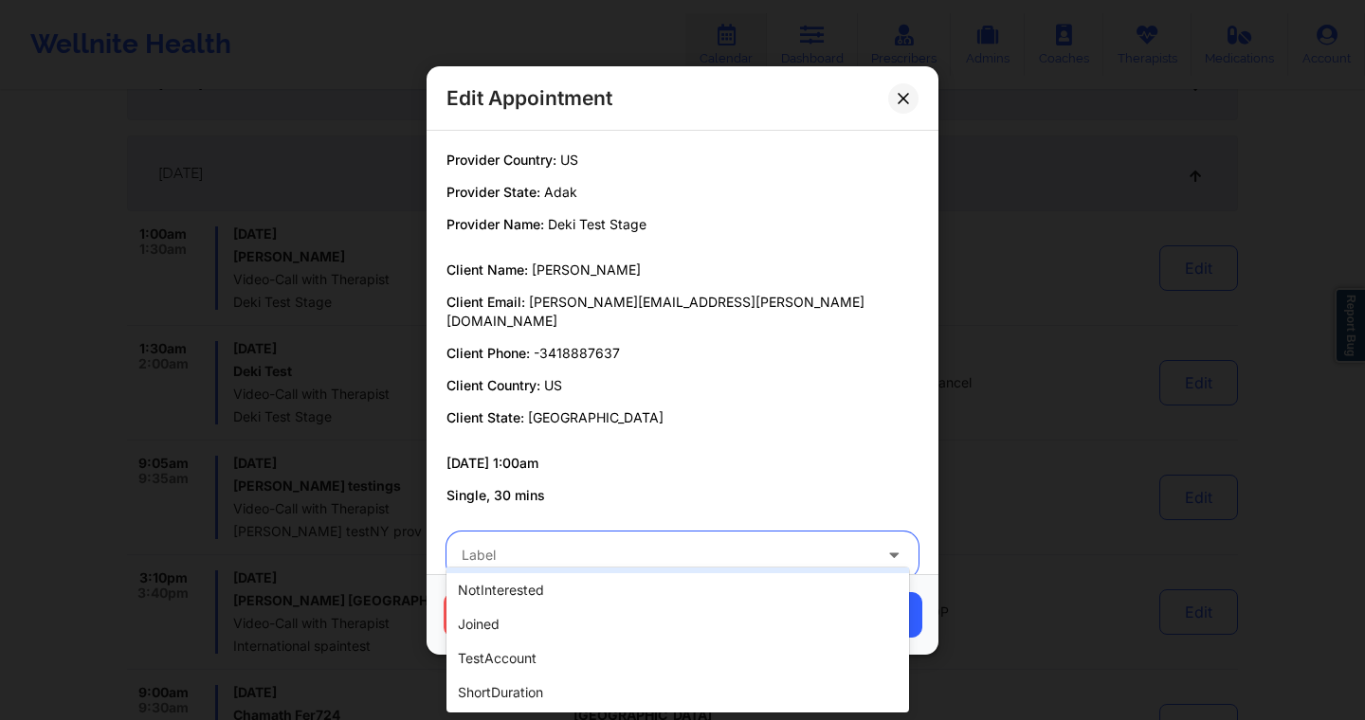
click at [826, 486] on p "Single, 30 mins" at bounding box center [682, 495] width 472 height 19
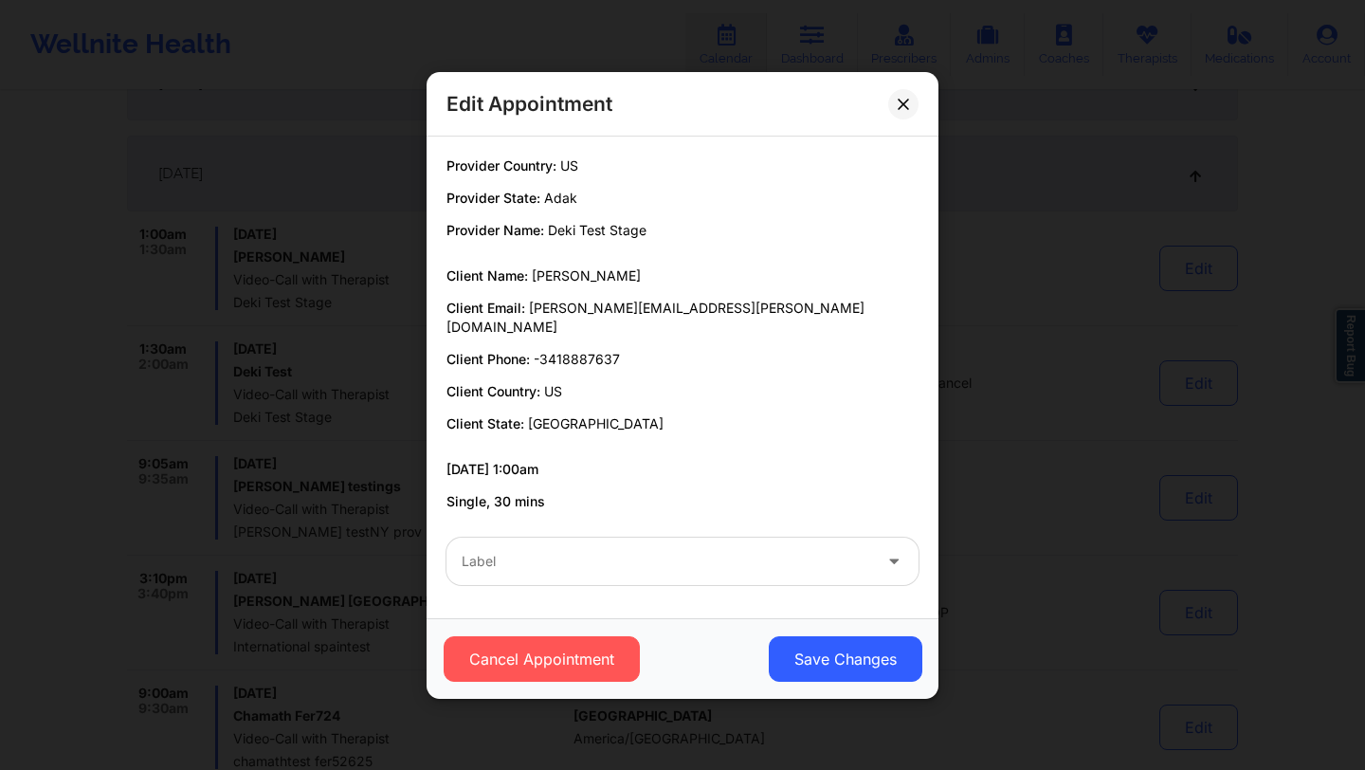
scroll to position [0, 0]
click at [902, 108] on icon at bounding box center [903, 103] width 10 height 10
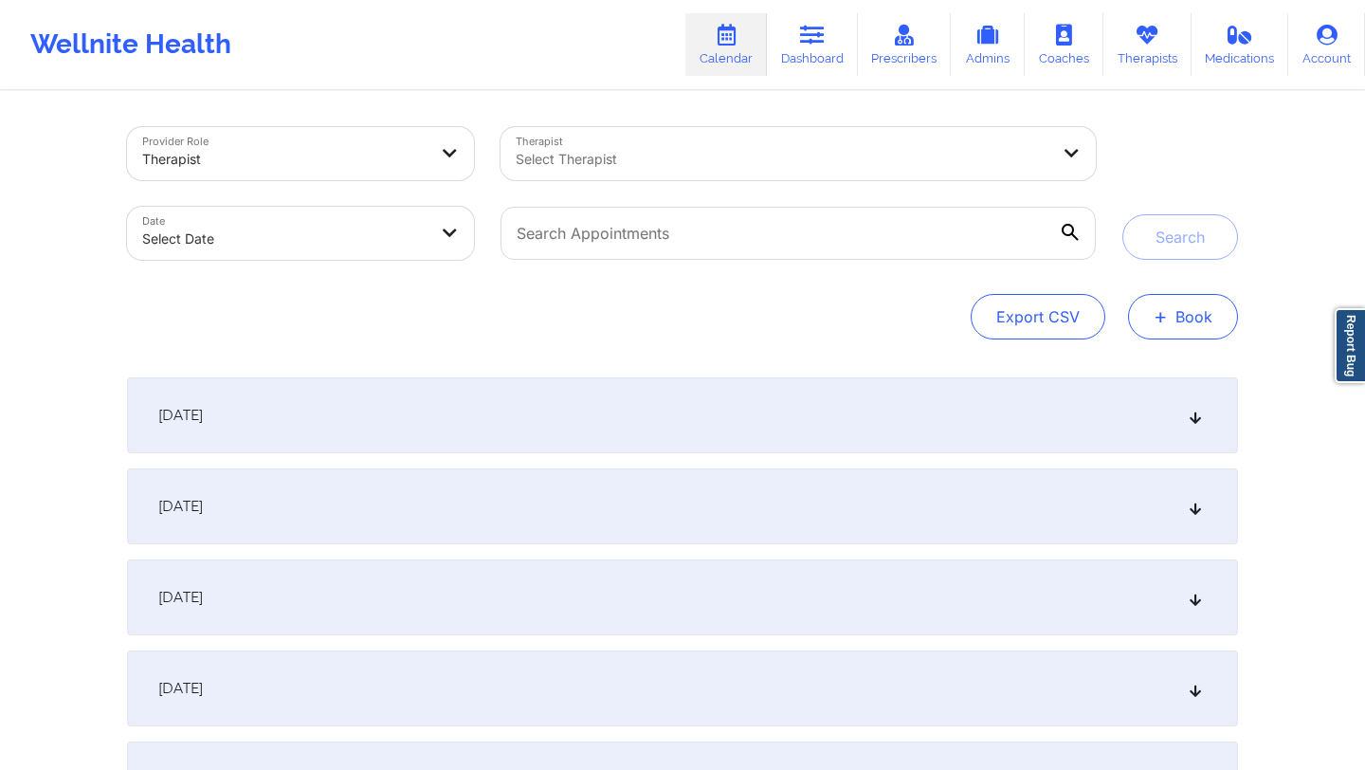
click at [1168, 326] on button "+ Book" at bounding box center [1183, 317] width 110 height 46
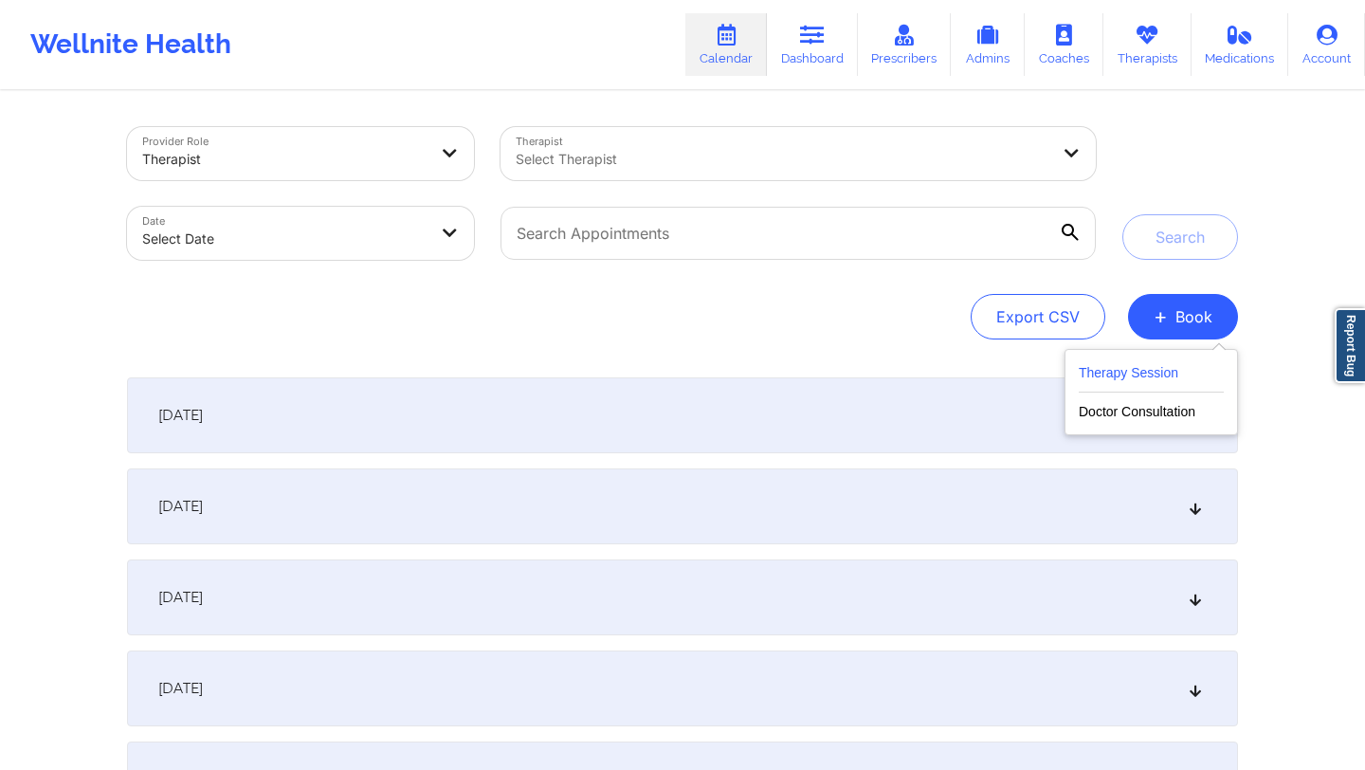
click at [1081, 384] on button "Therapy Session" at bounding box center [1151, 376] width 145 height 31
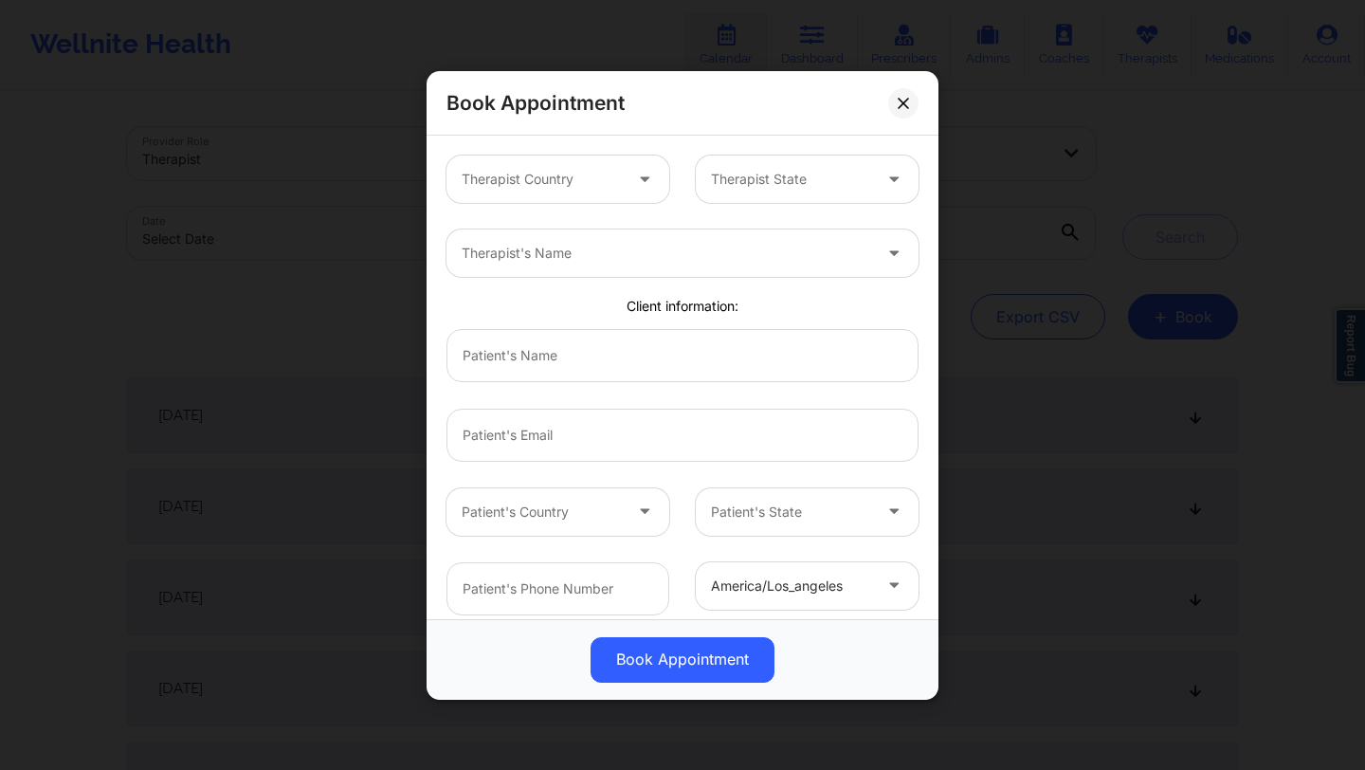
click at [617, 194] on div "Therapist Country" at bounding box center [534, 178] width 177 height 47
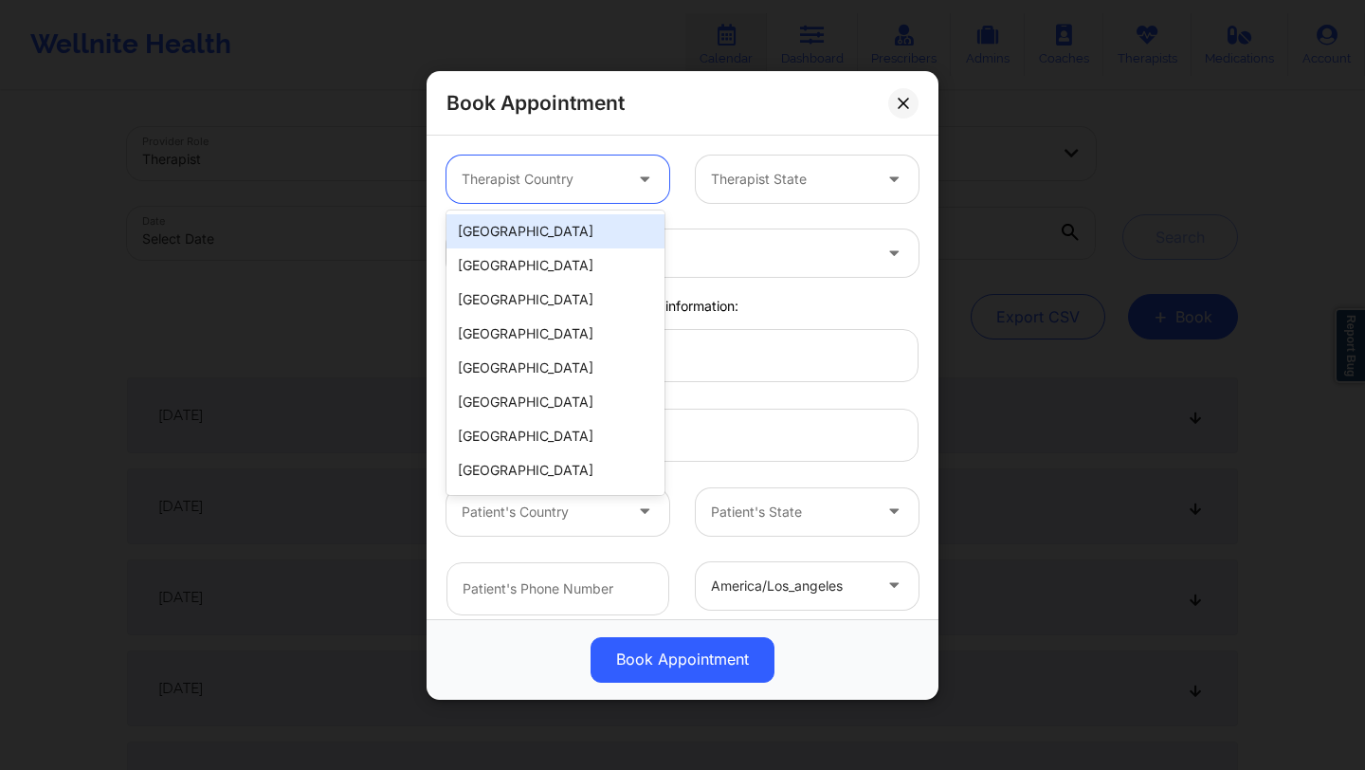
click at [722, 253] on div at bounding box center [667, 253] width 410 height 23
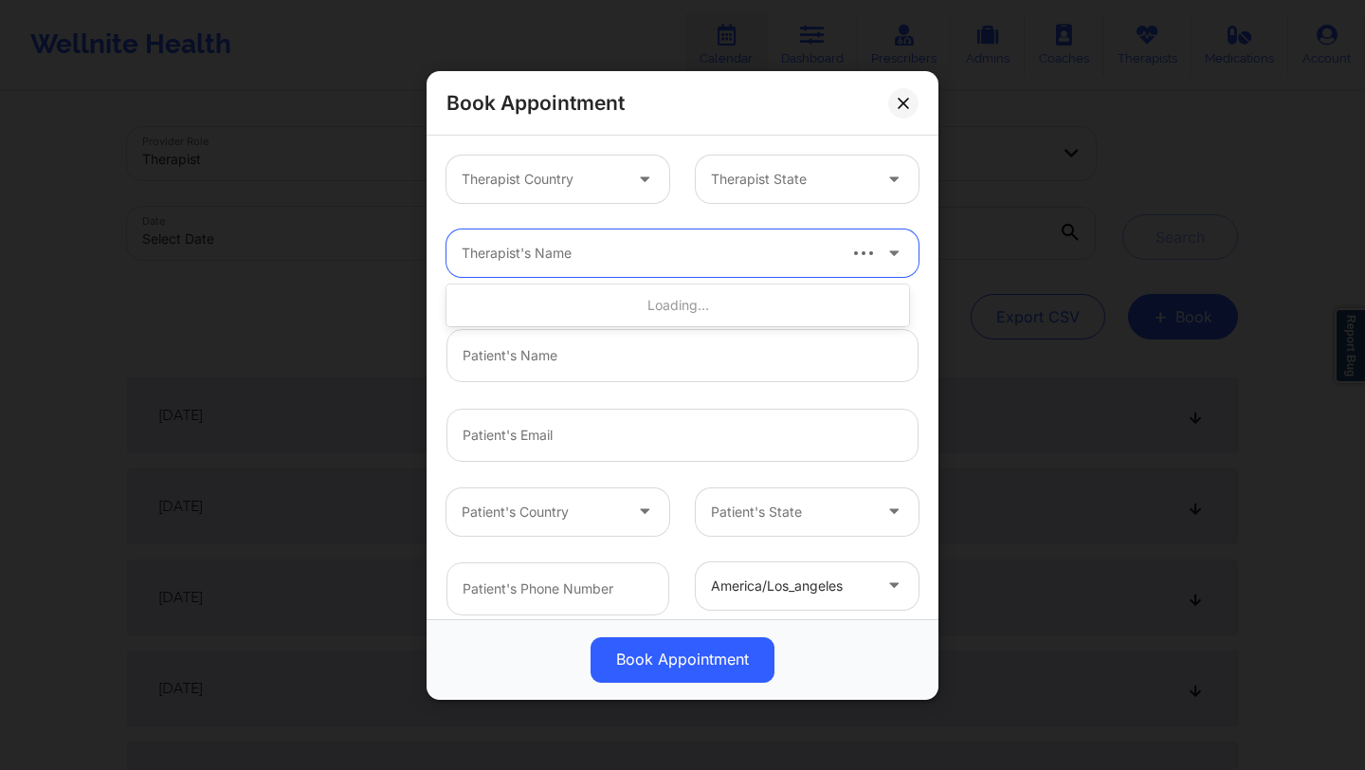
click at [722, 253] on div at bounding box center [648, 253] width 372 height 23
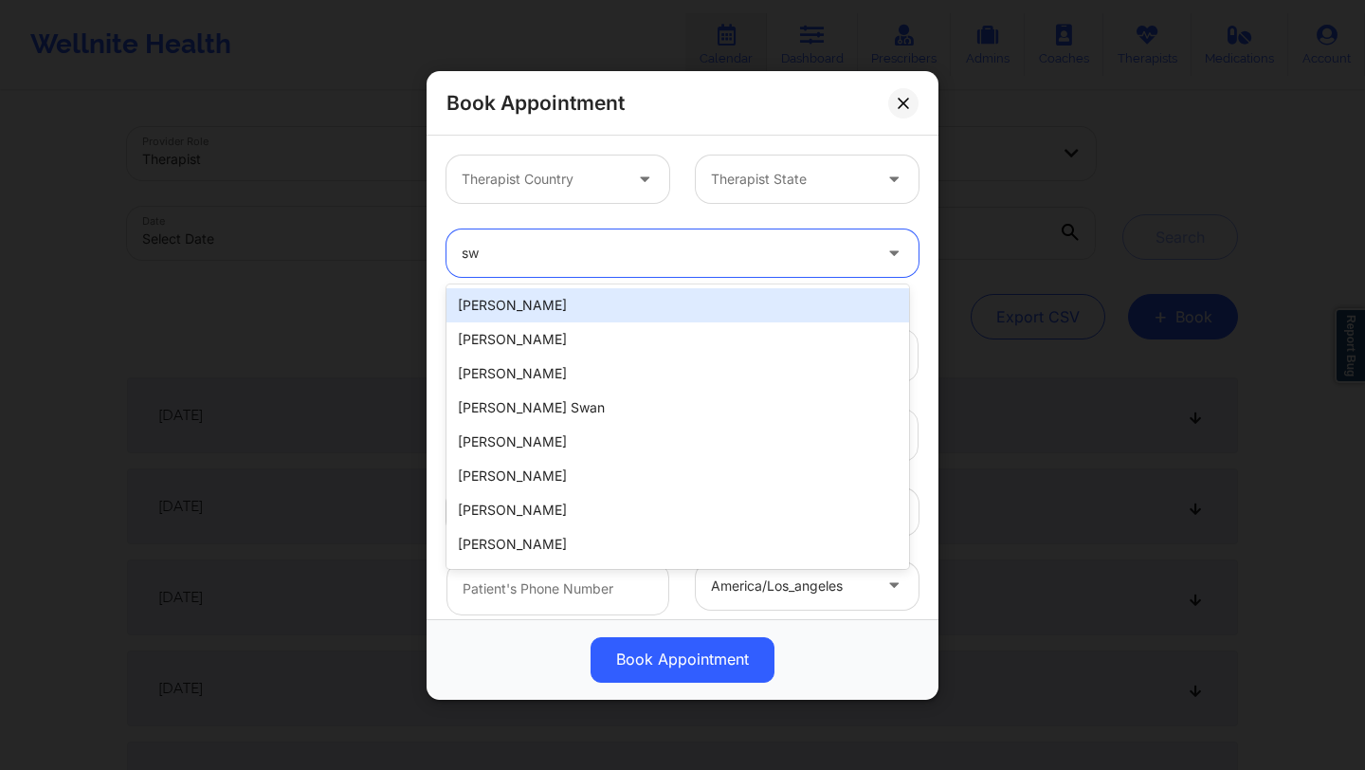
type input "s"
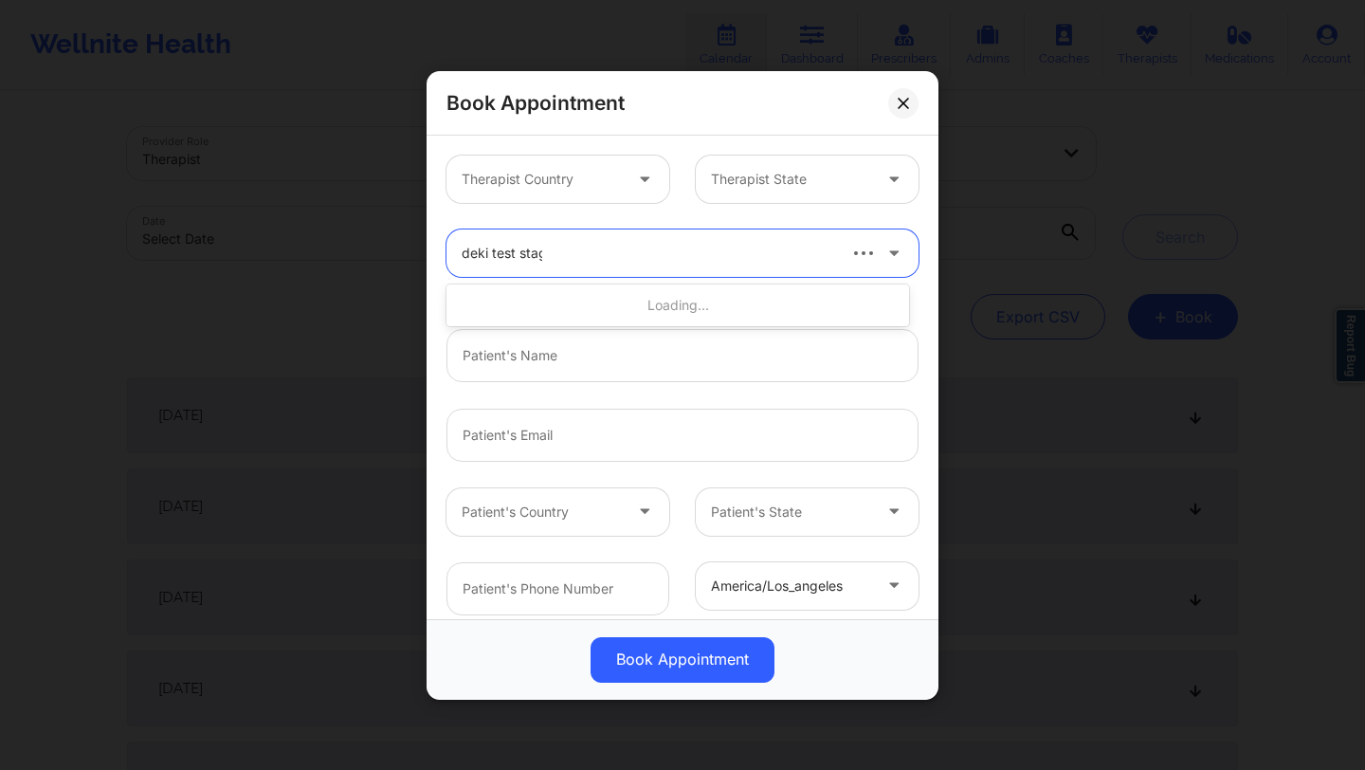
type input "deki test stage"
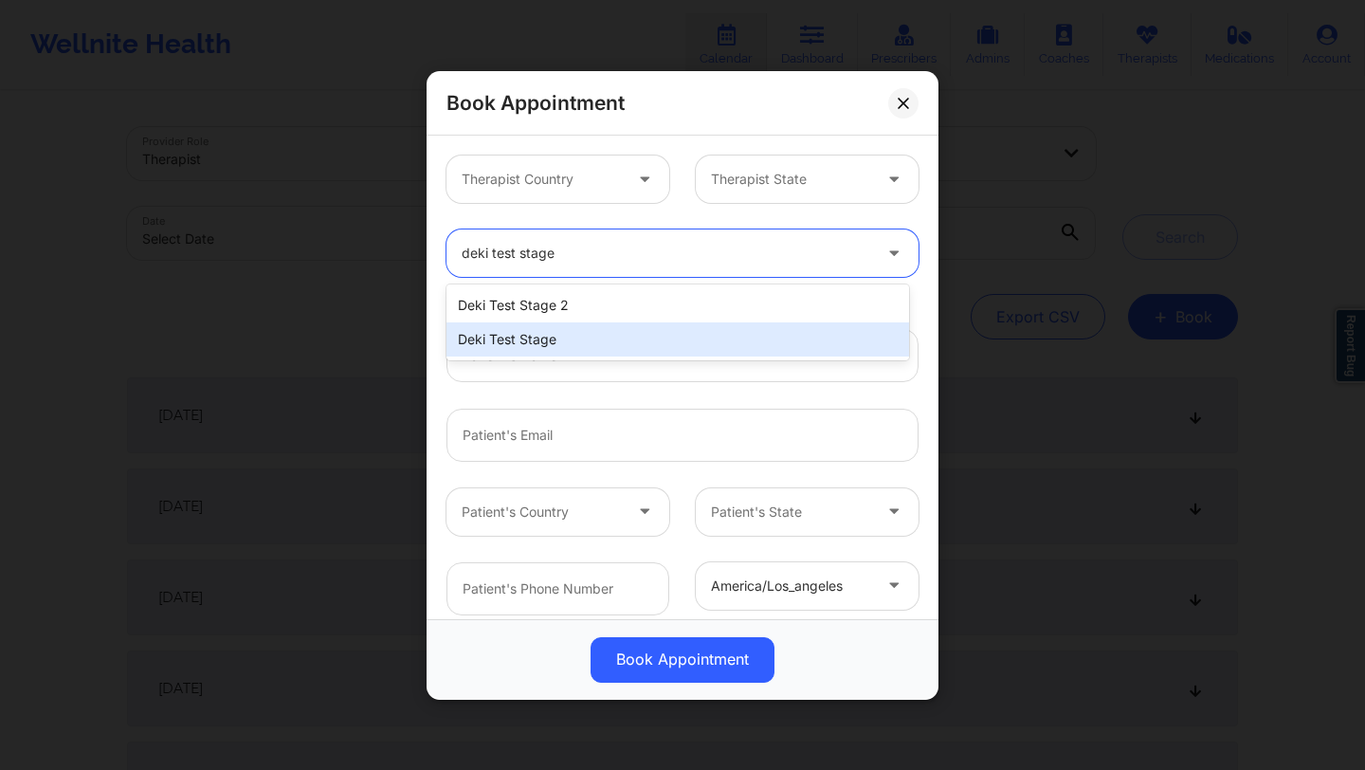
click at [529, 346] on div "Deki Test Stage" at bounding box center [677, 339] width 463 height 34
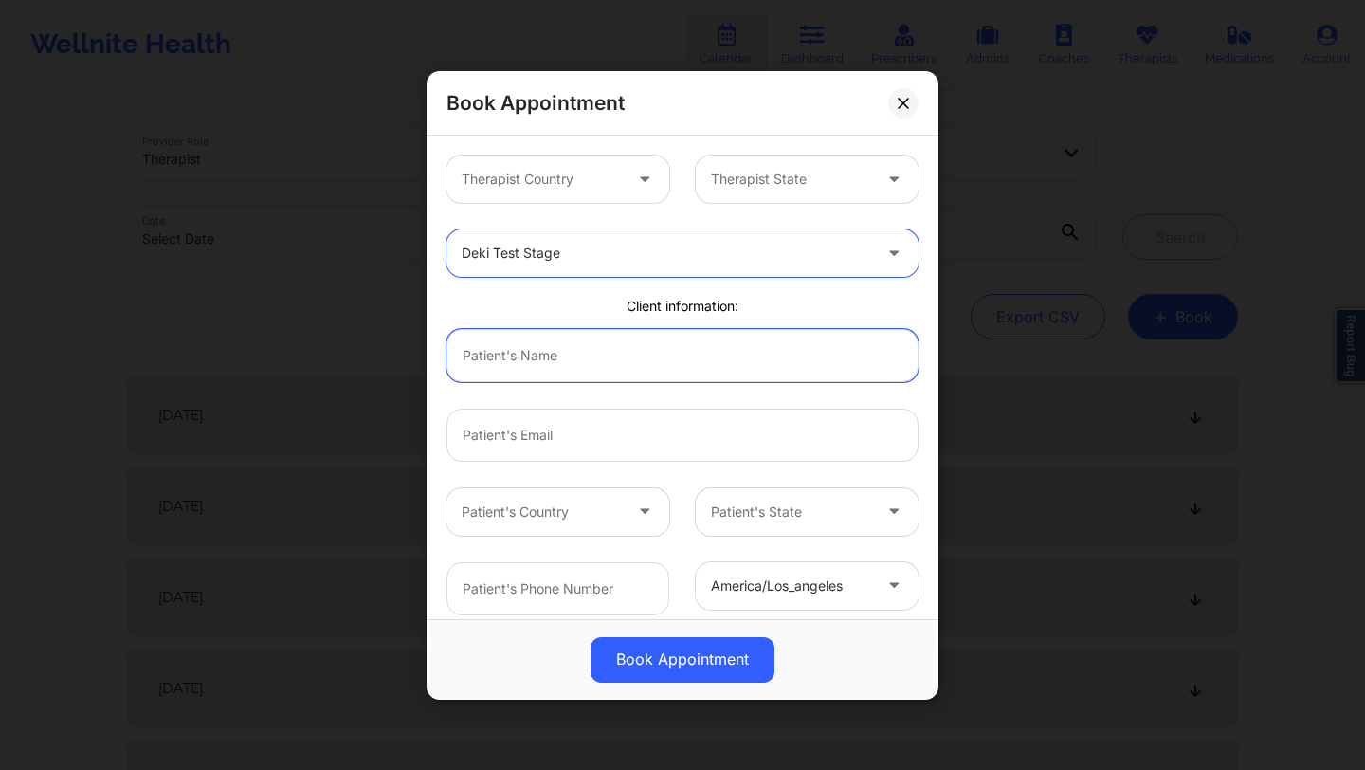
click at [559, 373] on input "text" at bounding box center [682, 354] width 472 height 53
type input "Deki Test In"
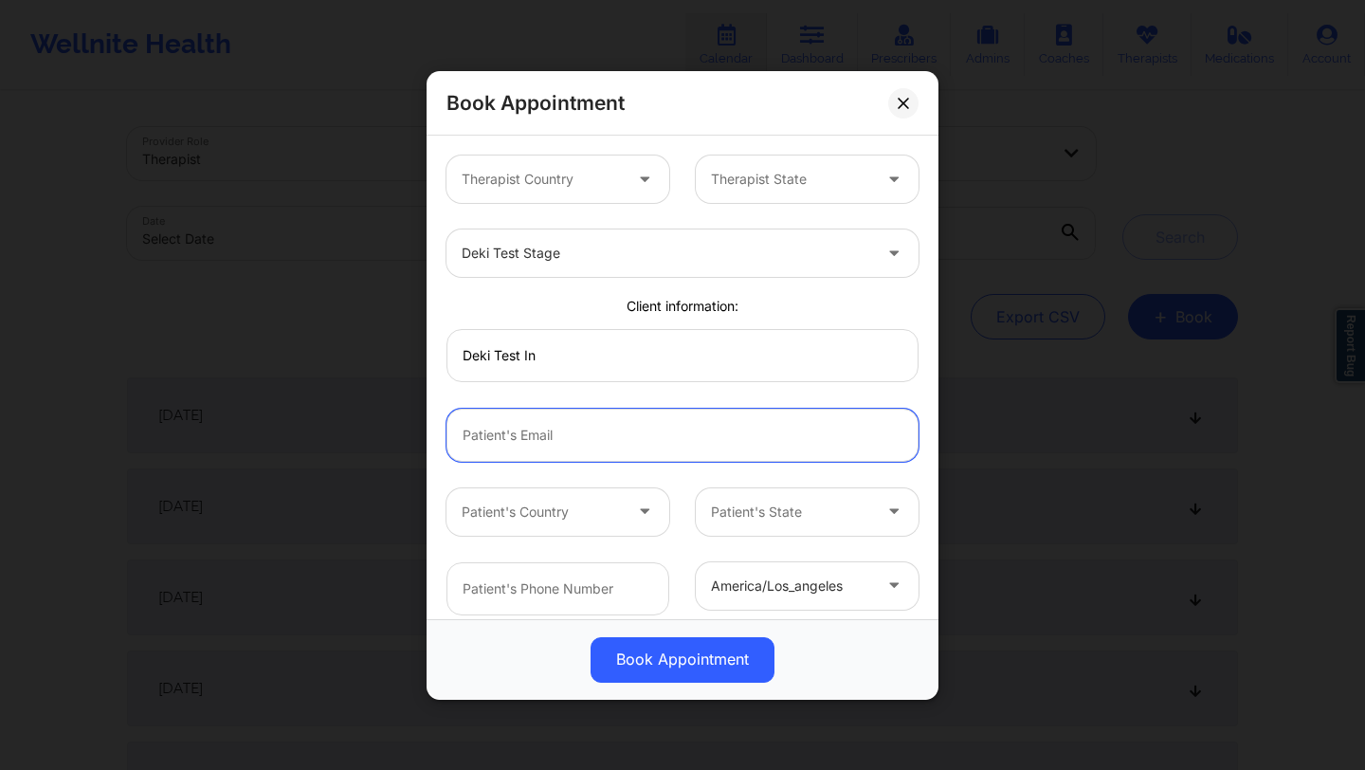
click at [557, 436] on input "email" at bounding box center [682, 434] width 472 height 53
type input "[EMAIL_ADDRESS][DOMAIN_NAME]"
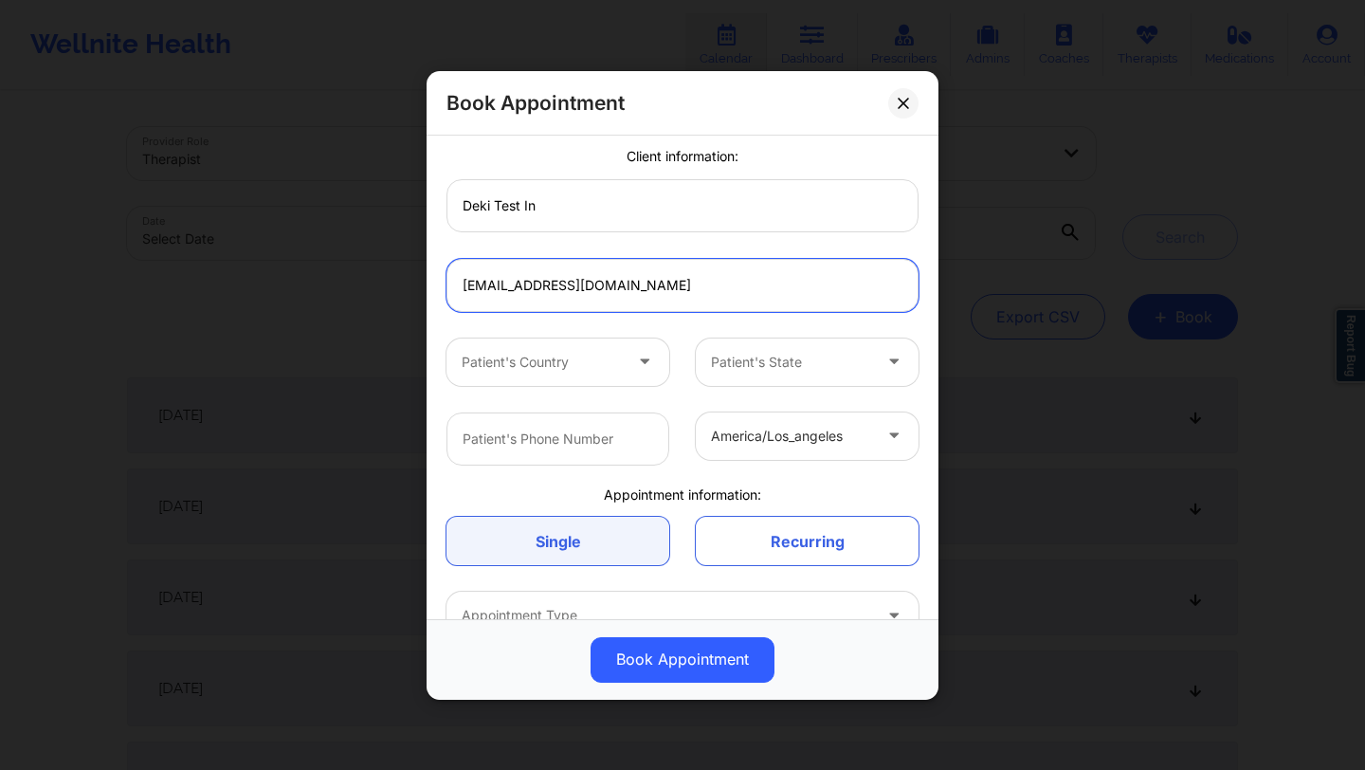
scroll to position [264, 0]
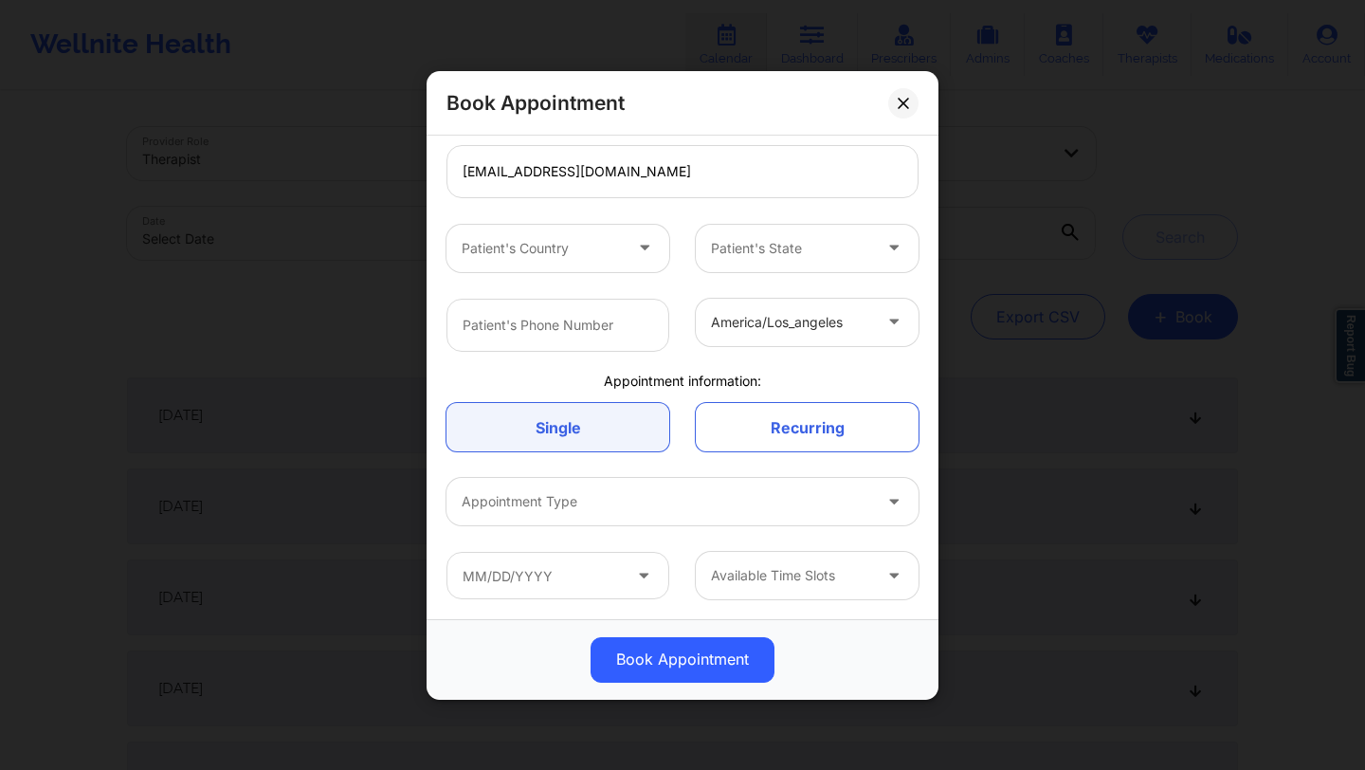
click at [652, 491] on div at bounding box center [667, 501] width 410 height 23
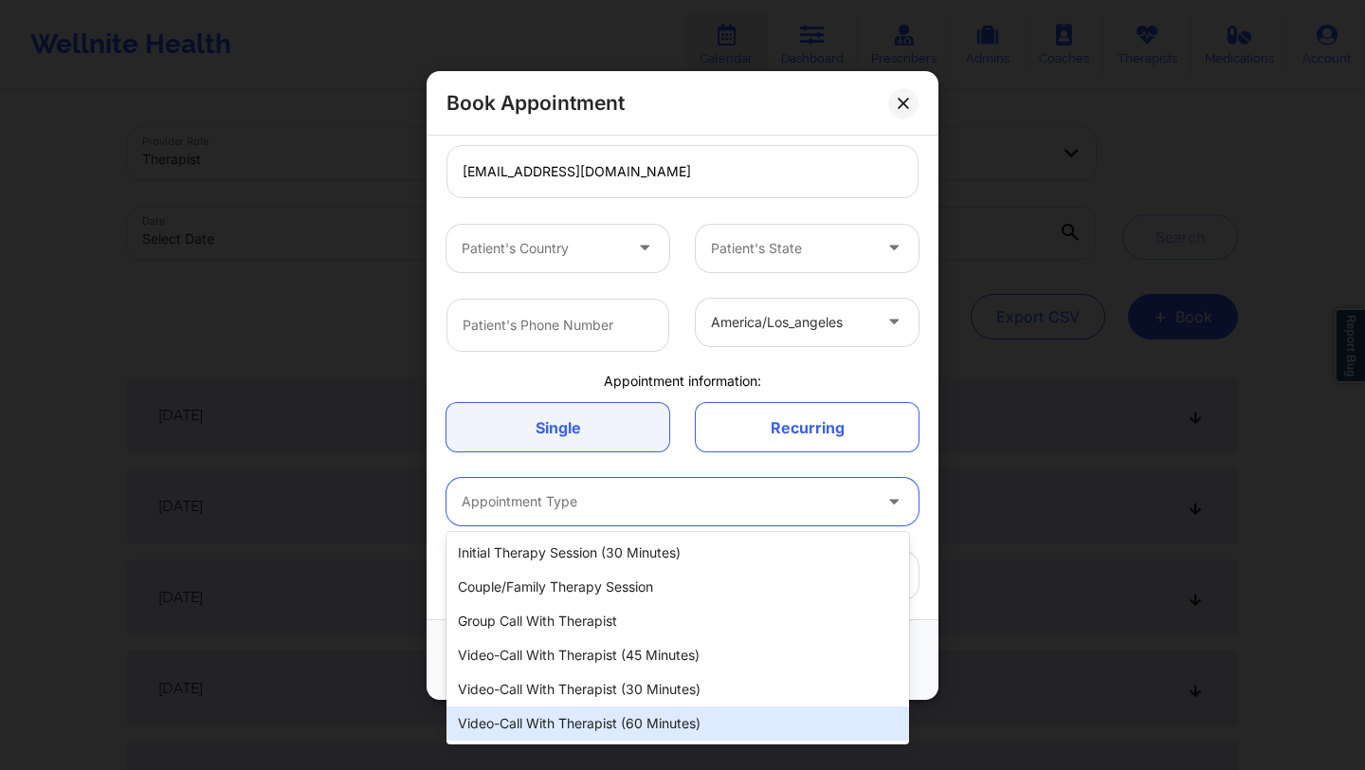
click at [587, 715] on div "Video-Call with Therapist (60 minutes)" at bounding box center [677, 723] width 463 height 34
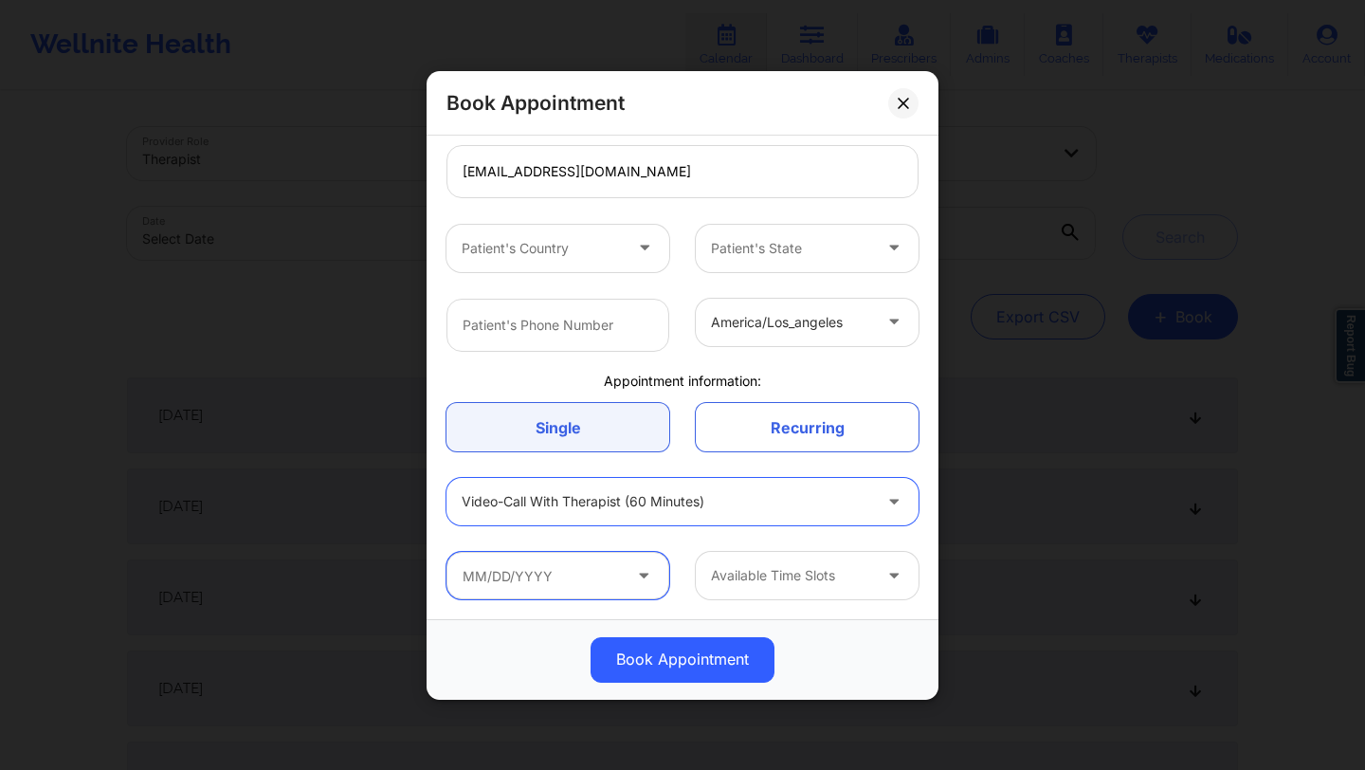
click at [553, 584] on input "text" at bounding box center [557, 575] width 223 height 47
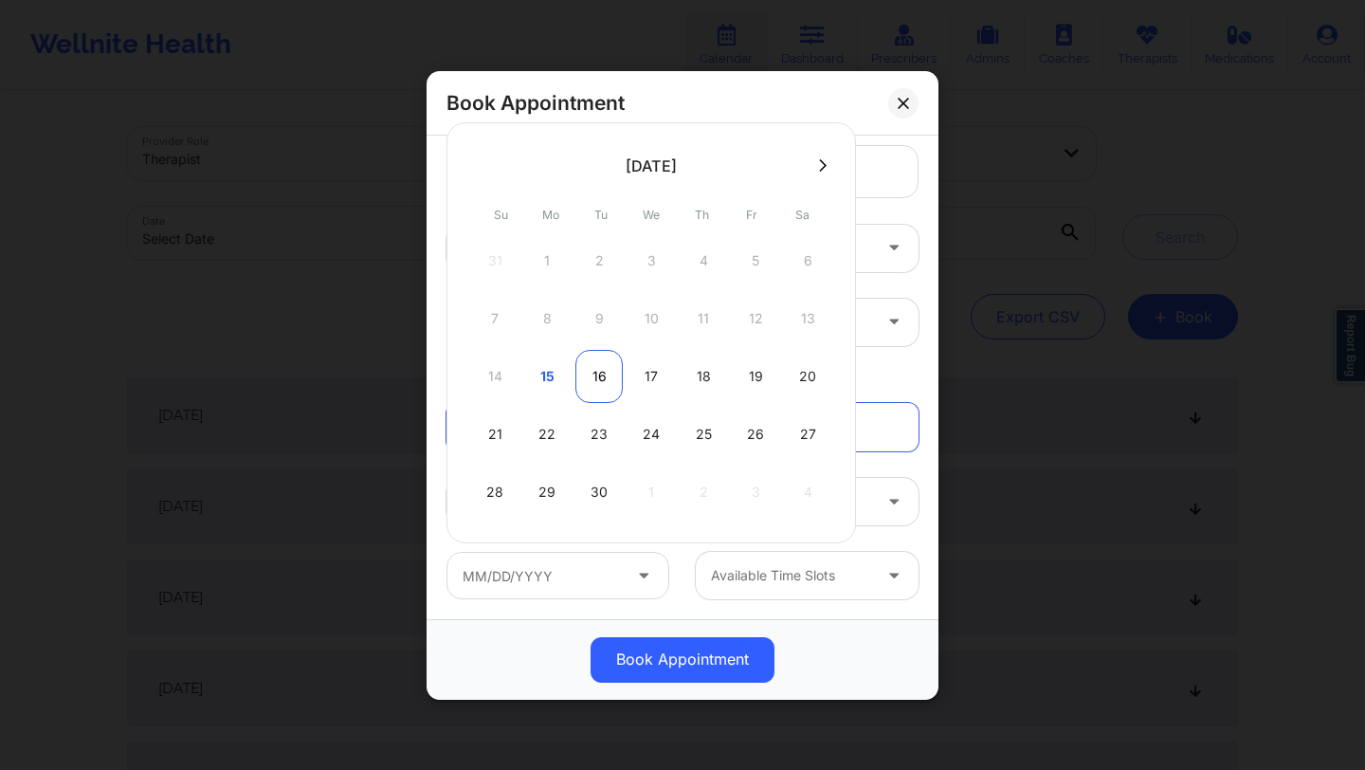
click at [592, 380] on div "16" at bounding box center [598, 376] width 47 height 53
type input "[DATE]"
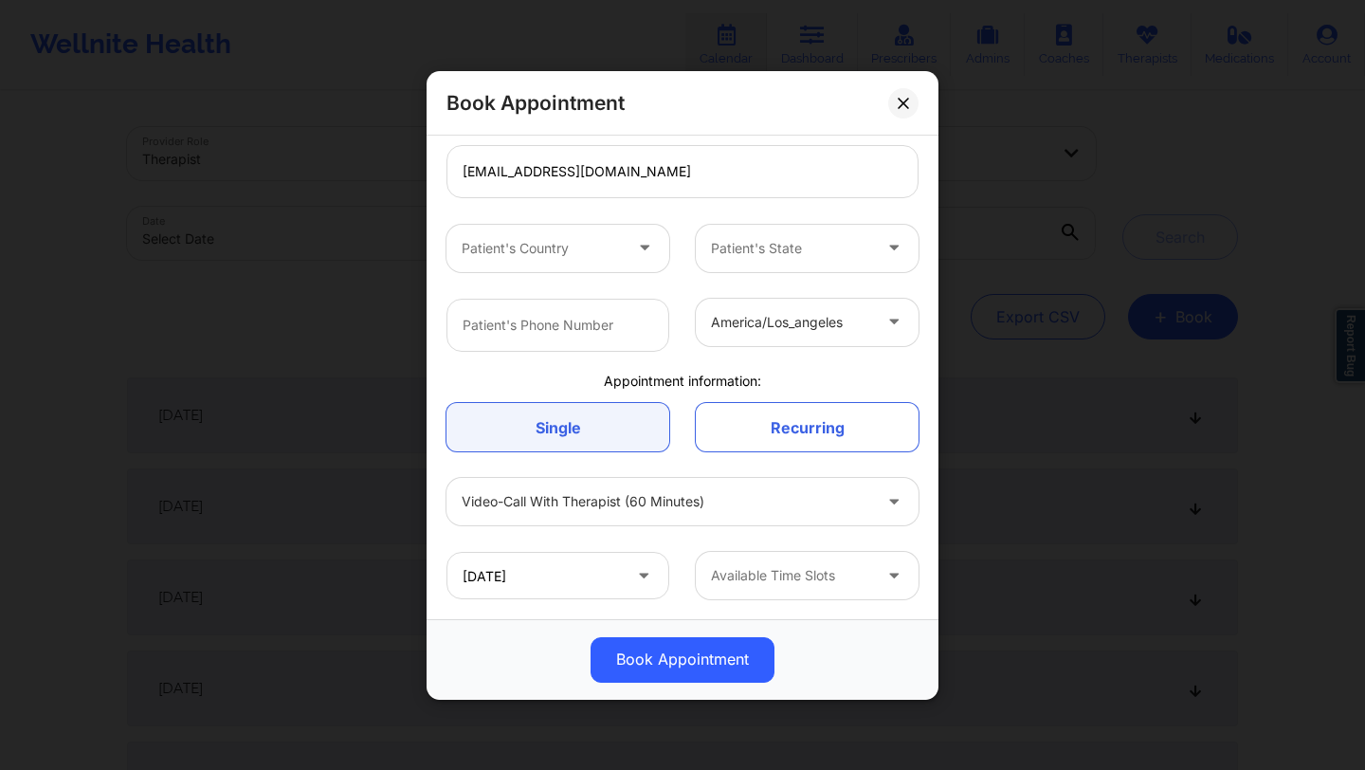
click at [771, 581] on div at bounding box center [791, 575] width 160 height 23
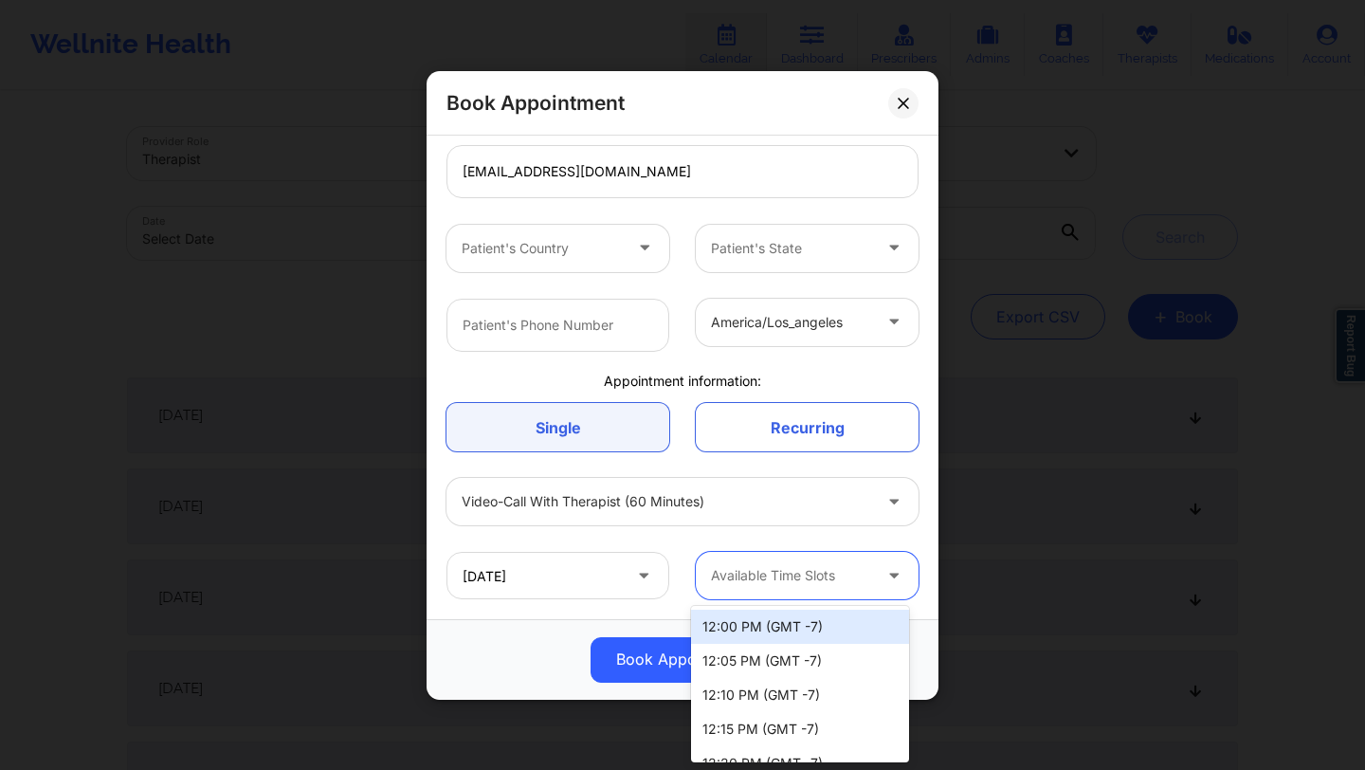
click at [759, 617] on div "12:00 PM (GMT -7)" at bounding box center [800, 627] width 218 height 34
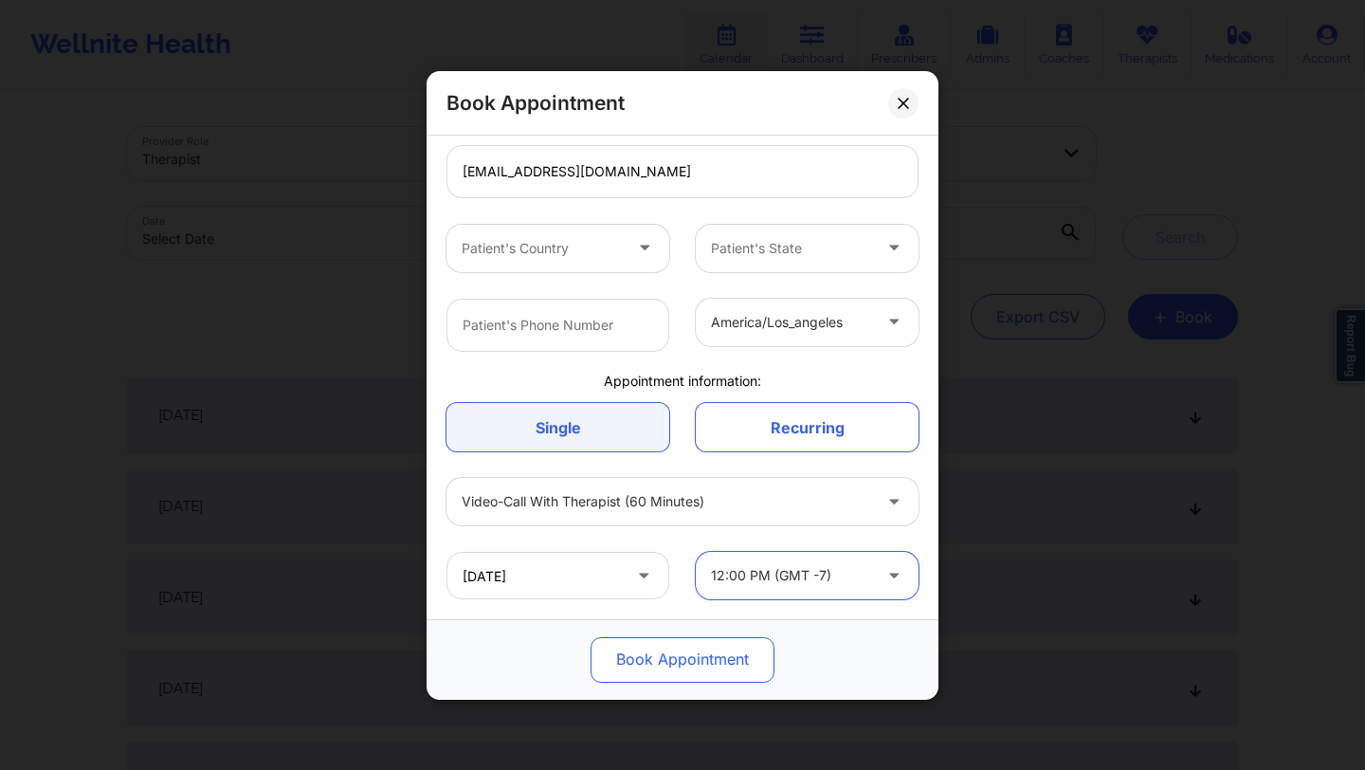
click at [729, 662] on button "Book Appointment" at bounding box center [683, 659] width 184 height 46
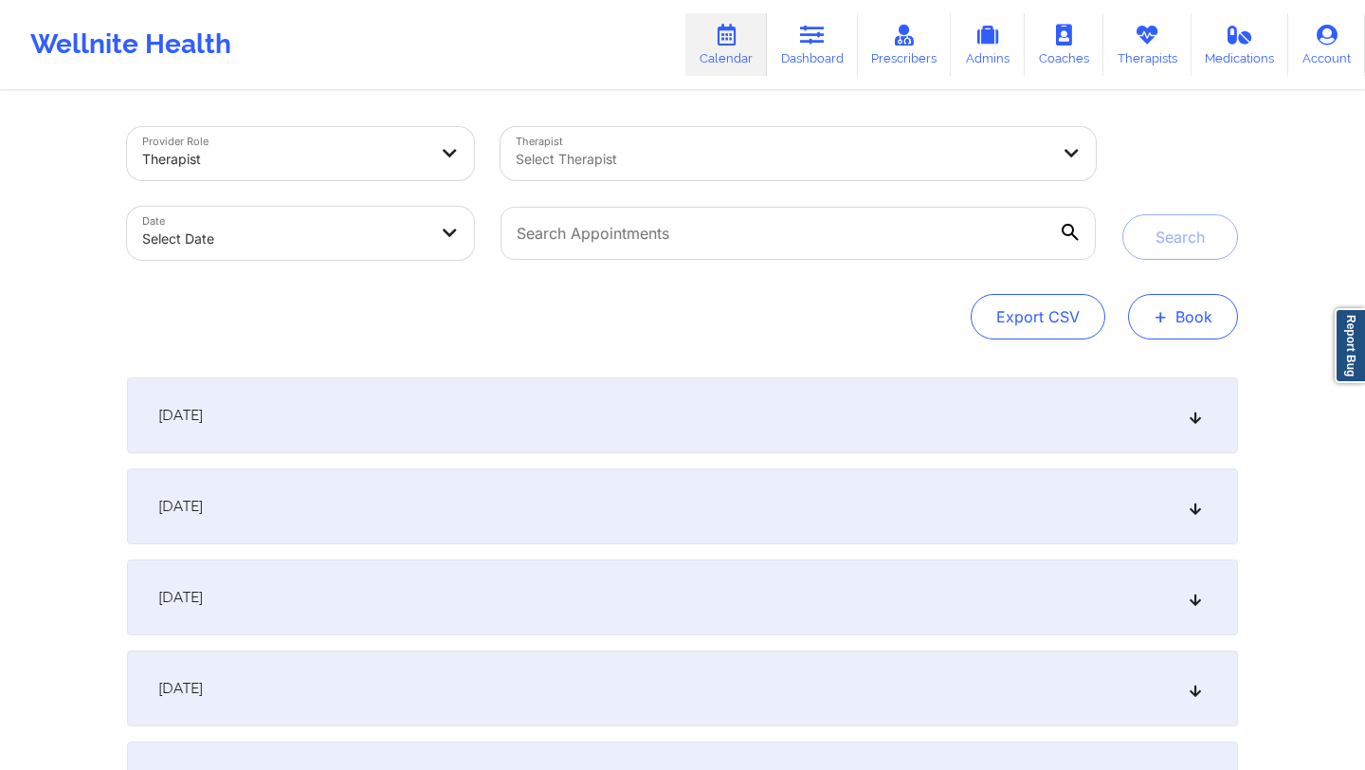
click at [1160, 321] on span "+" at bounding box center [1161, 316] width 14 height 10
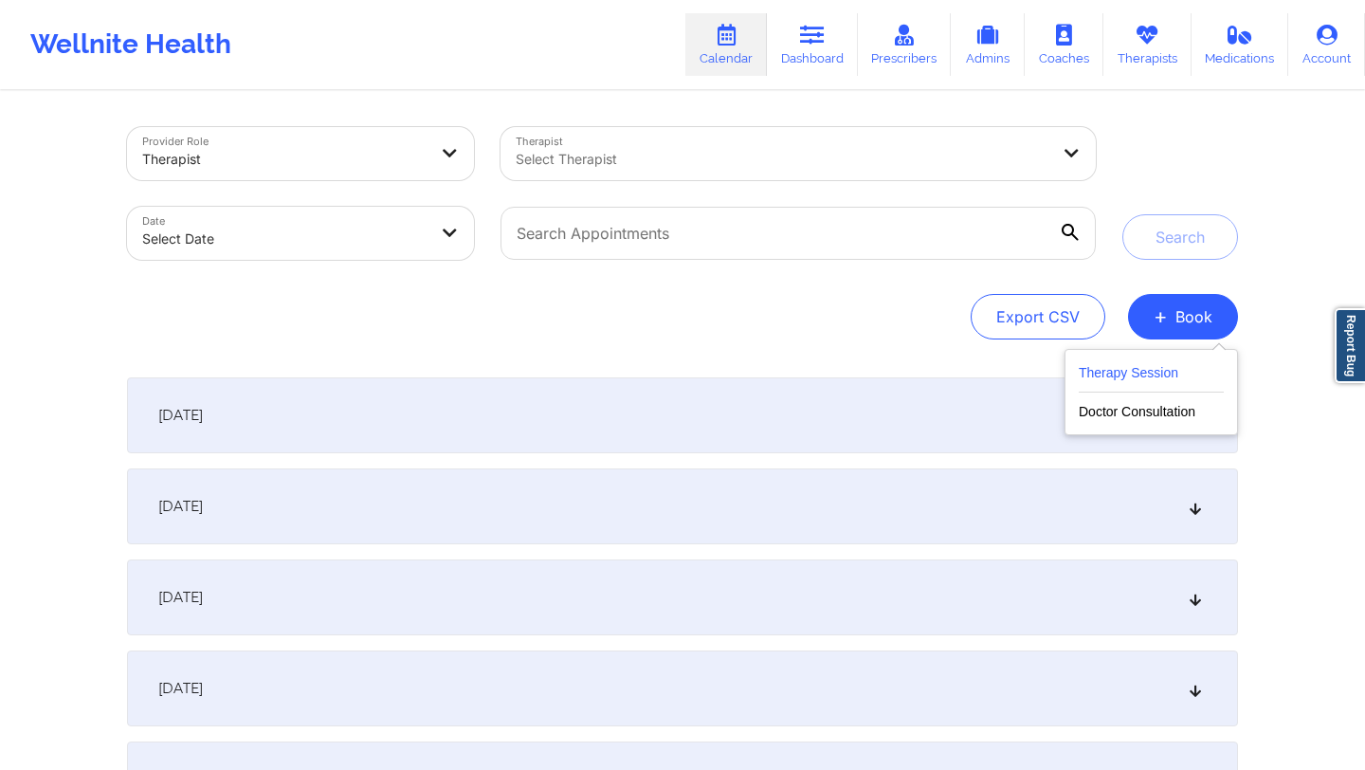
click at [1125, 377] on button "Therapy Session" at bounding box center [1151, 376] width 145 height 31
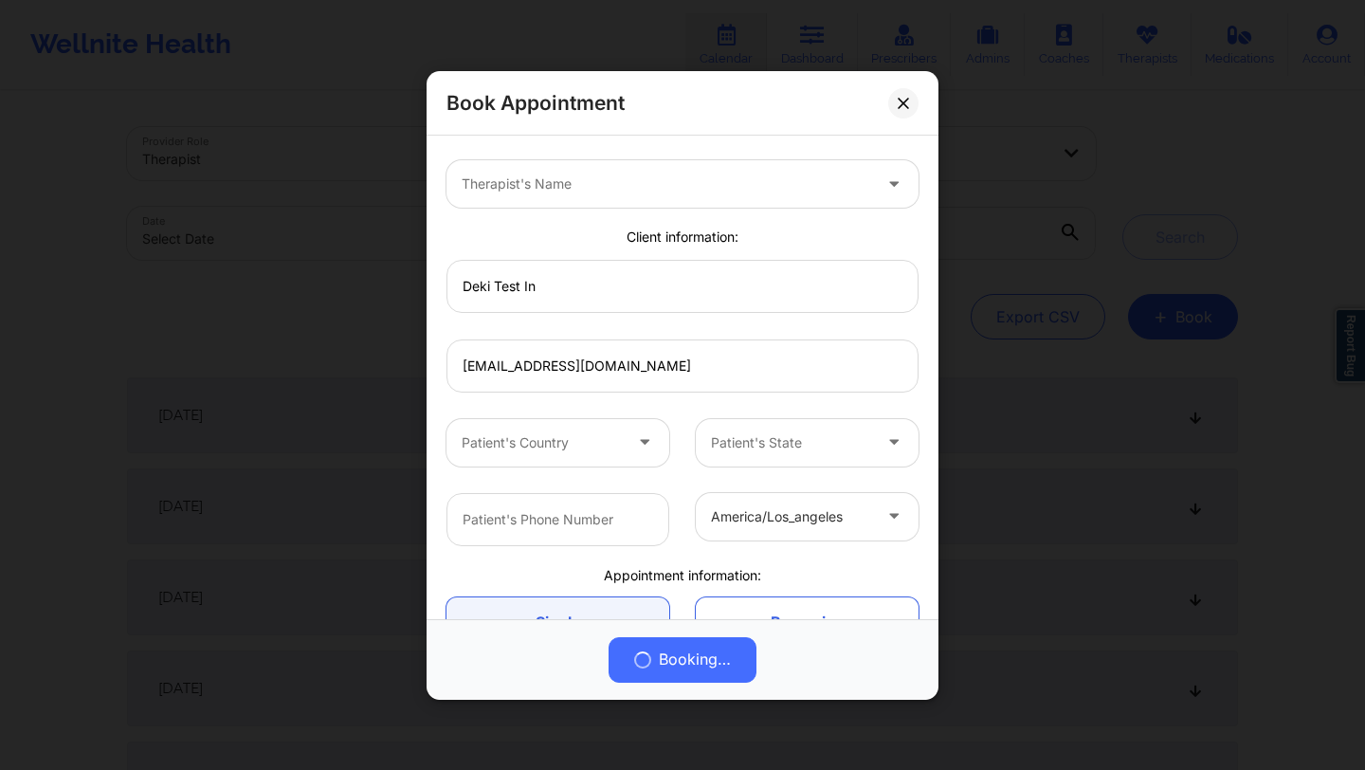
scroll to position [0, 0]
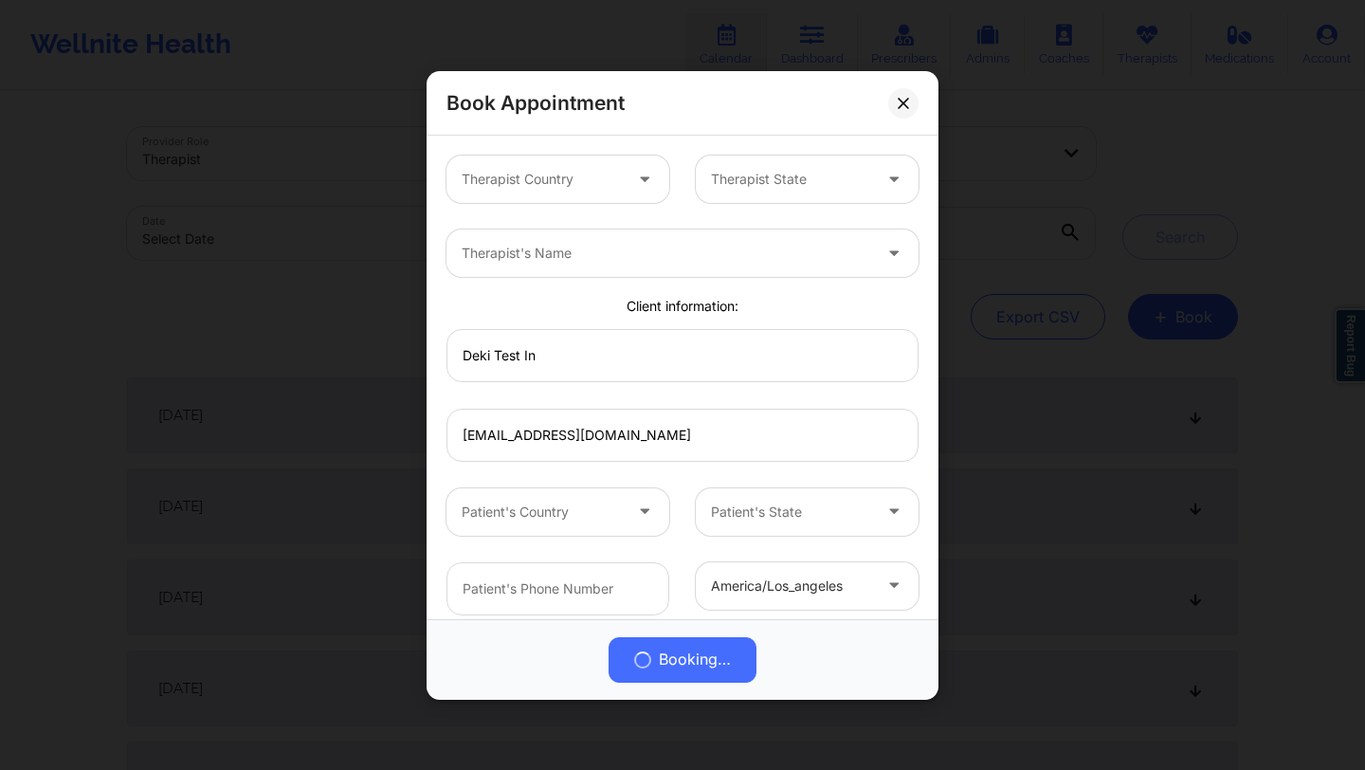
click at [693, 261] on div at bounding box center [667, 253] width 410 height 23
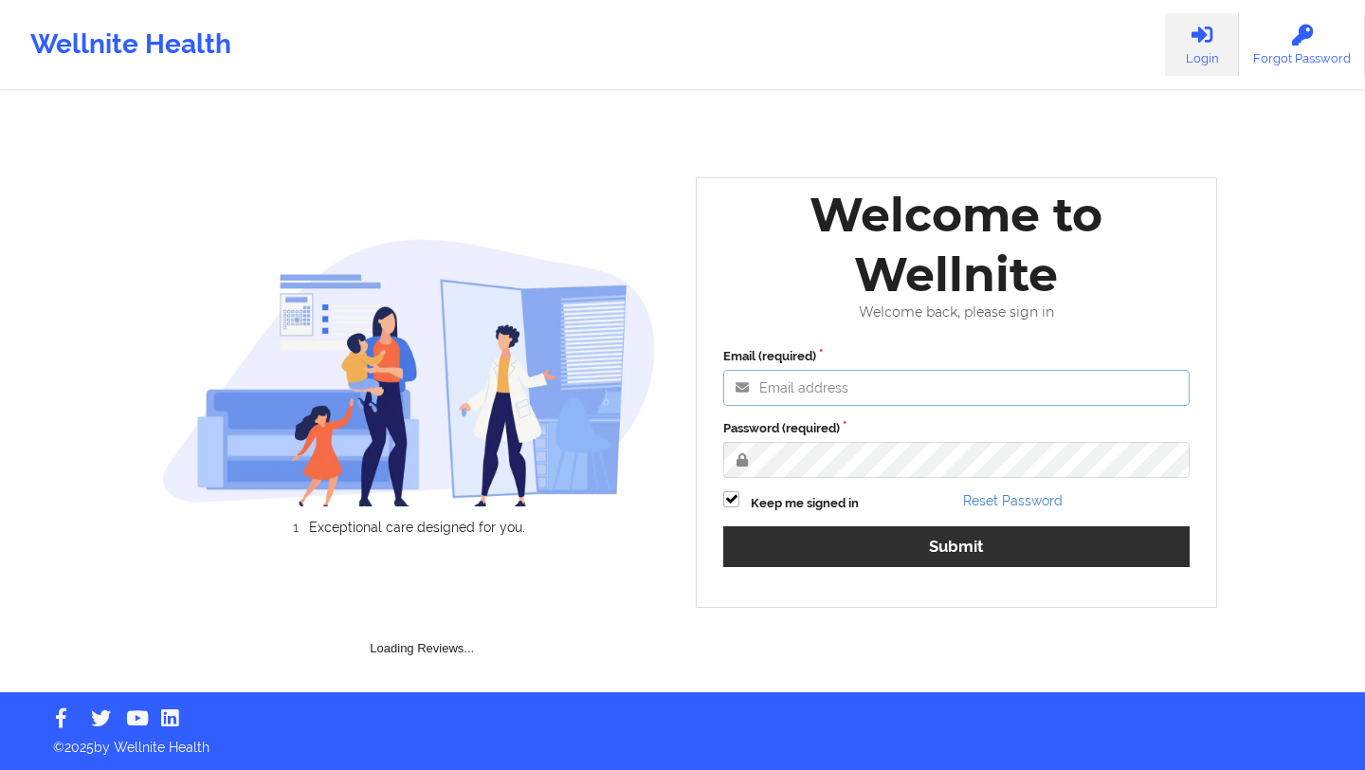
type input "[EMAIL_ADDRESS][DOMAIN_NAME]"
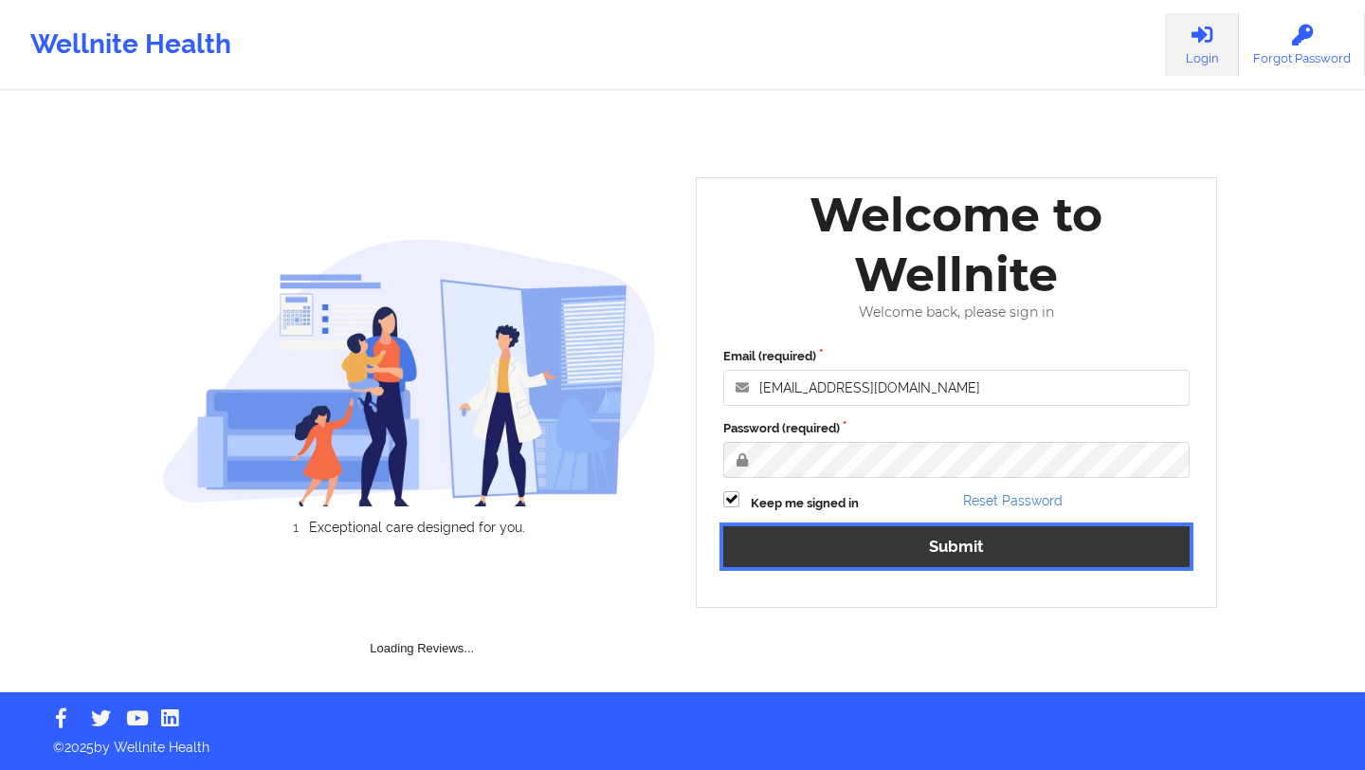
click at [868, 550] on button "Submit" at bounding box center [956, 546] width 466 height 41
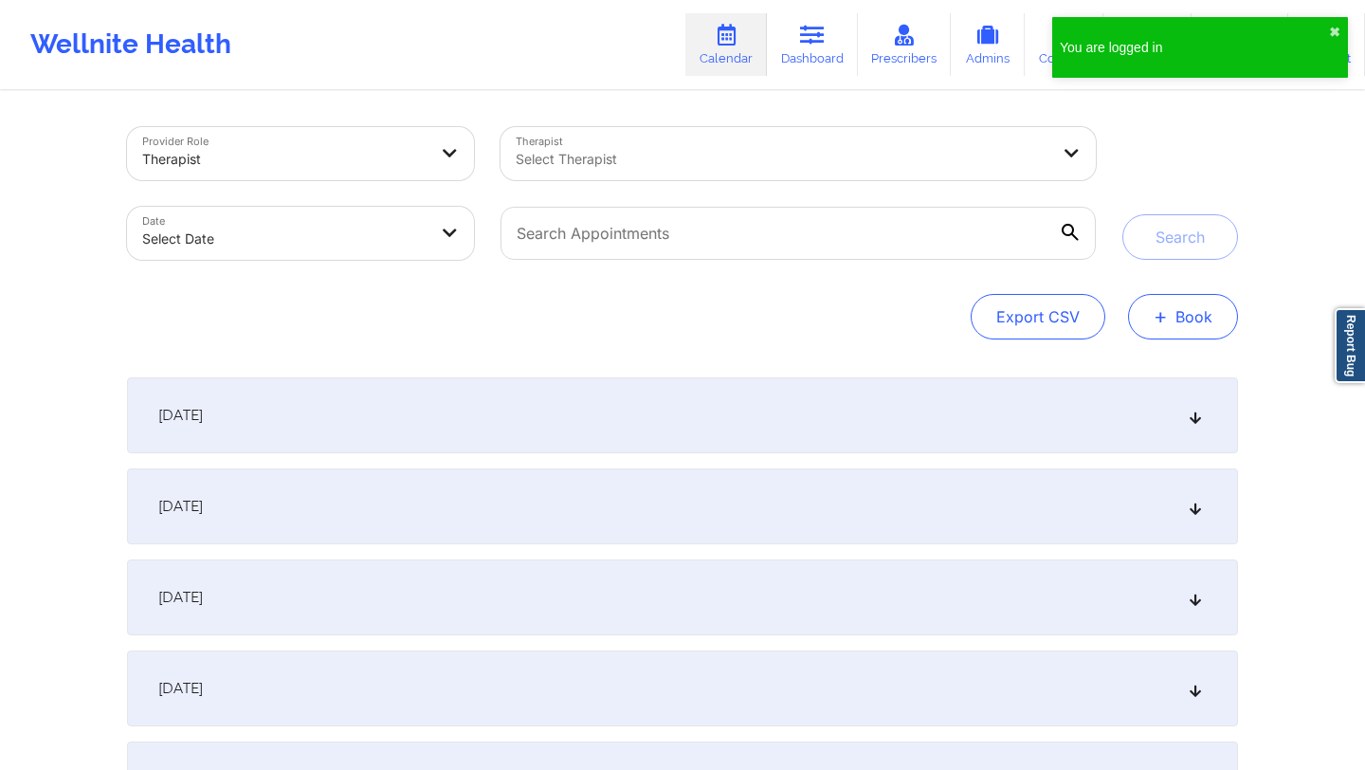
click at [1163, 311] on span "+" at bounding box center [1161, 316] width 14 height 10
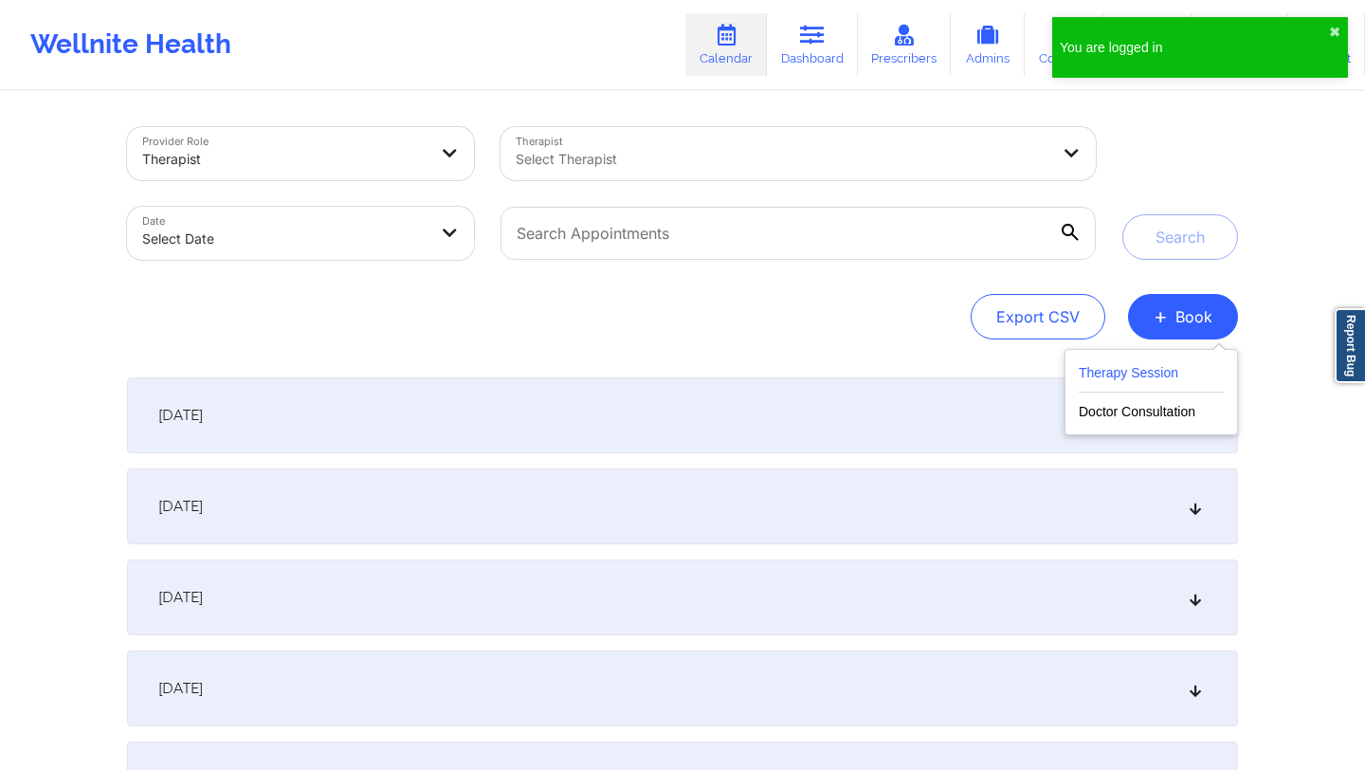
click at [1118, 376] on button "Therapy Session" at bounding box center [1151, 376] width 145 height 31
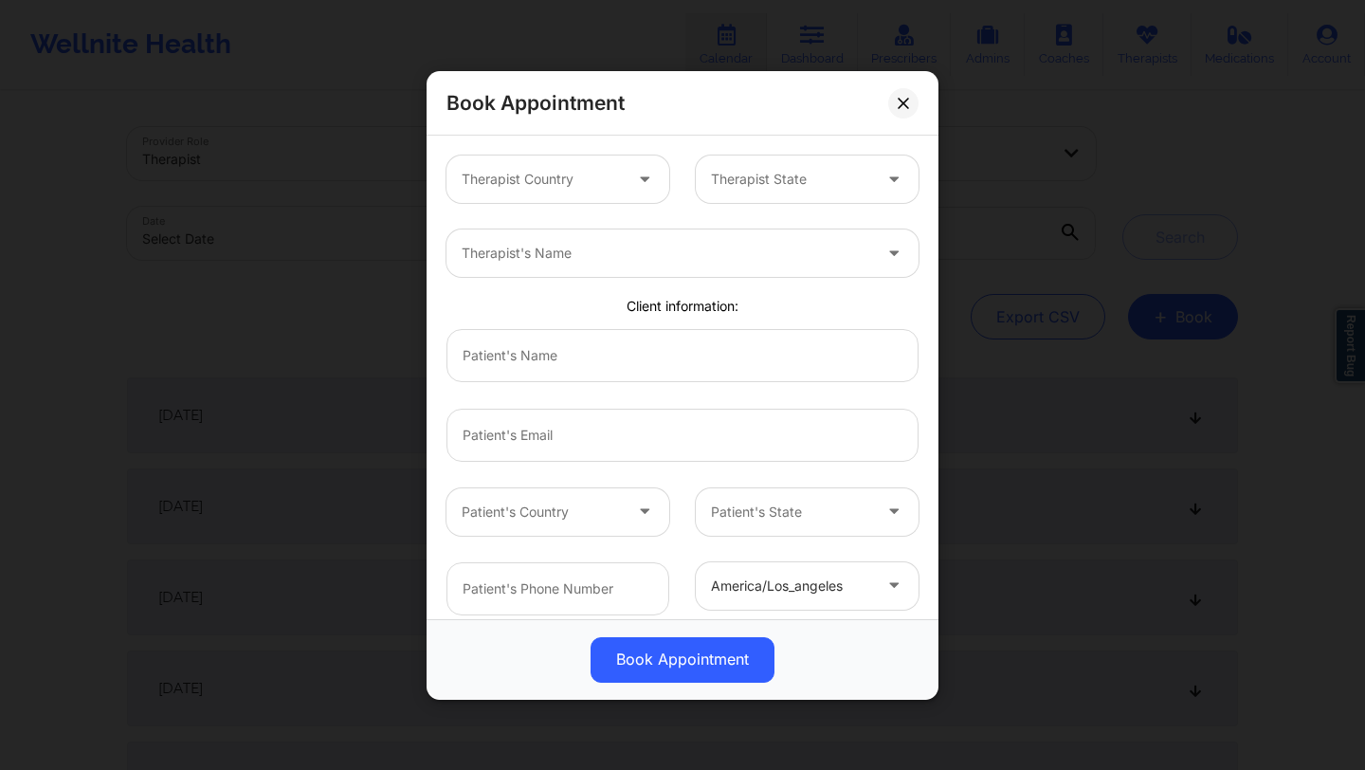
scroll to position [49, 0]
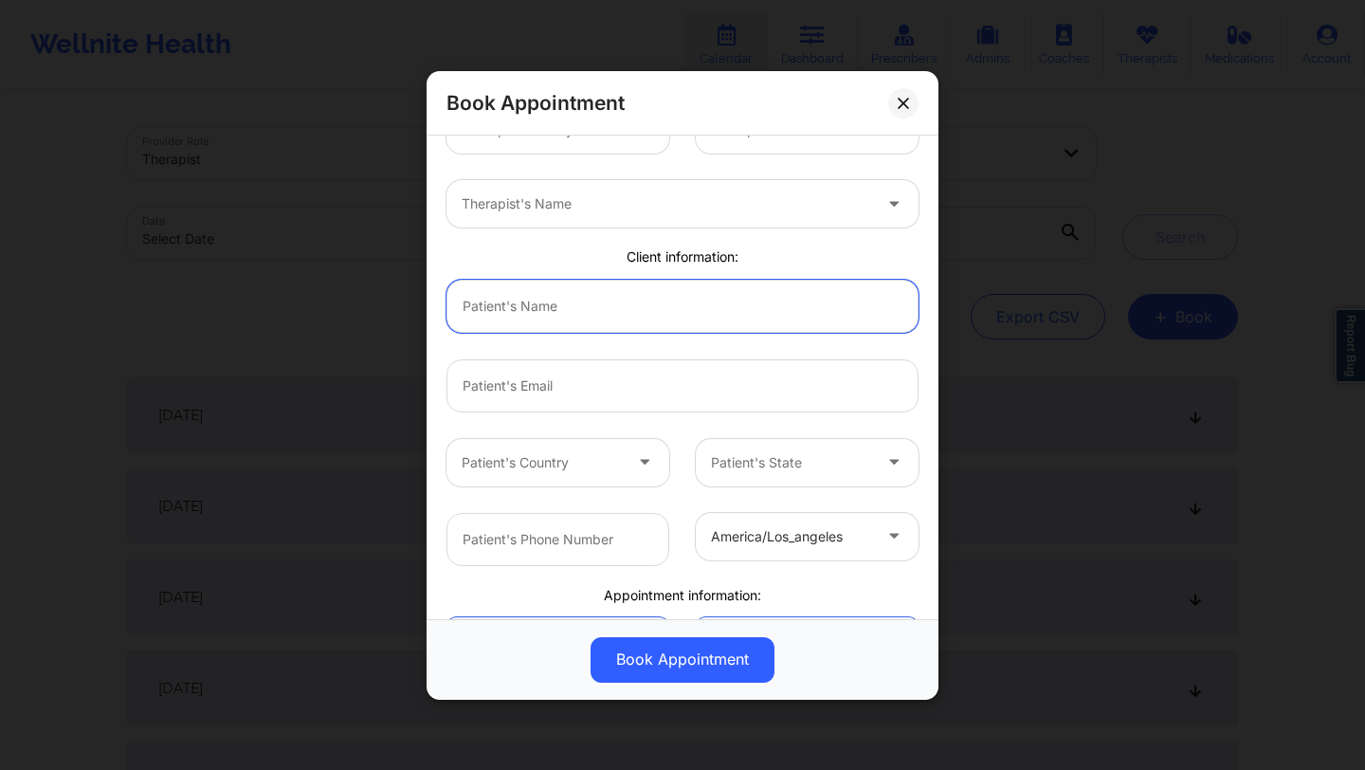
click at [584, 313] on input "text" at bounding box center [682, 305] width 472 height 53
type input "Deki Test In"
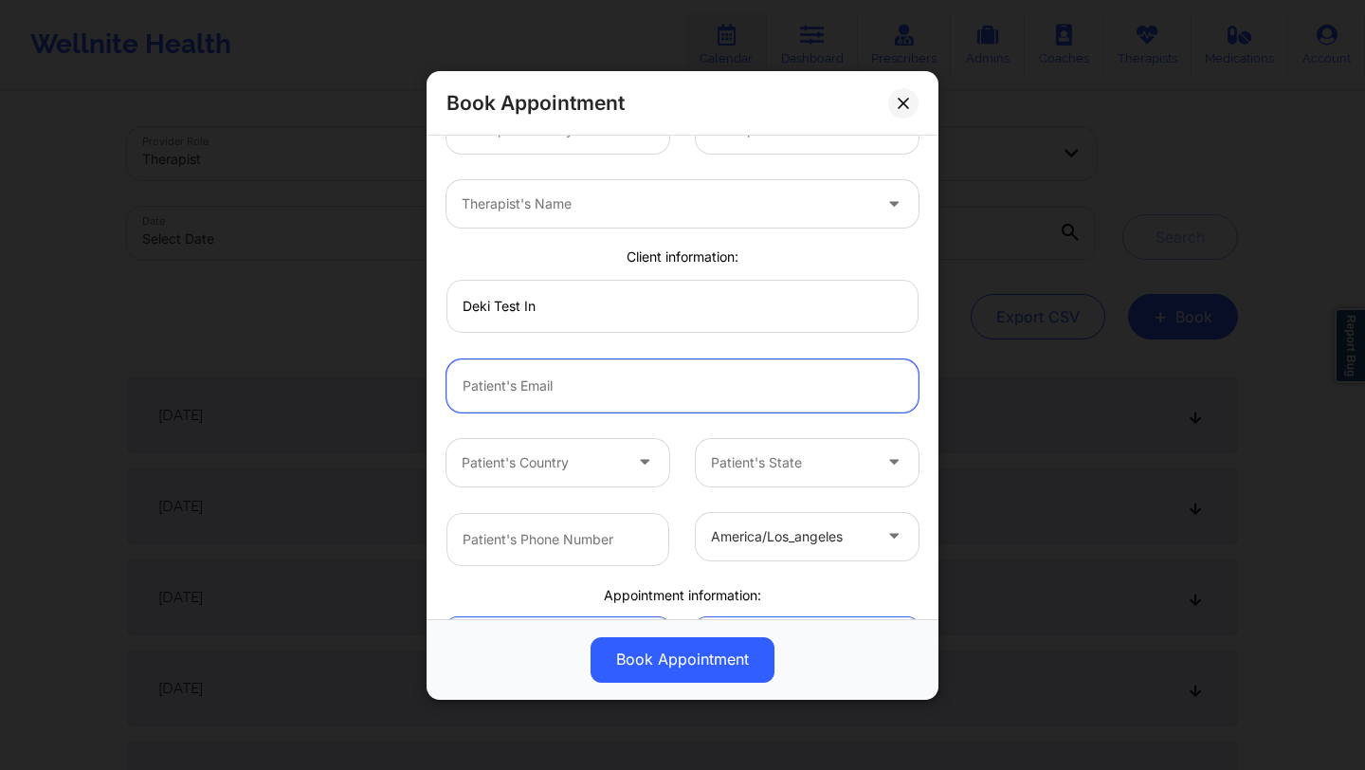
click at [561, 384] on input "email" at bounding box center [682, 384] width 472 height 53
type input "[EMAIL_ADDRESS][DOMAIN_NAME]"
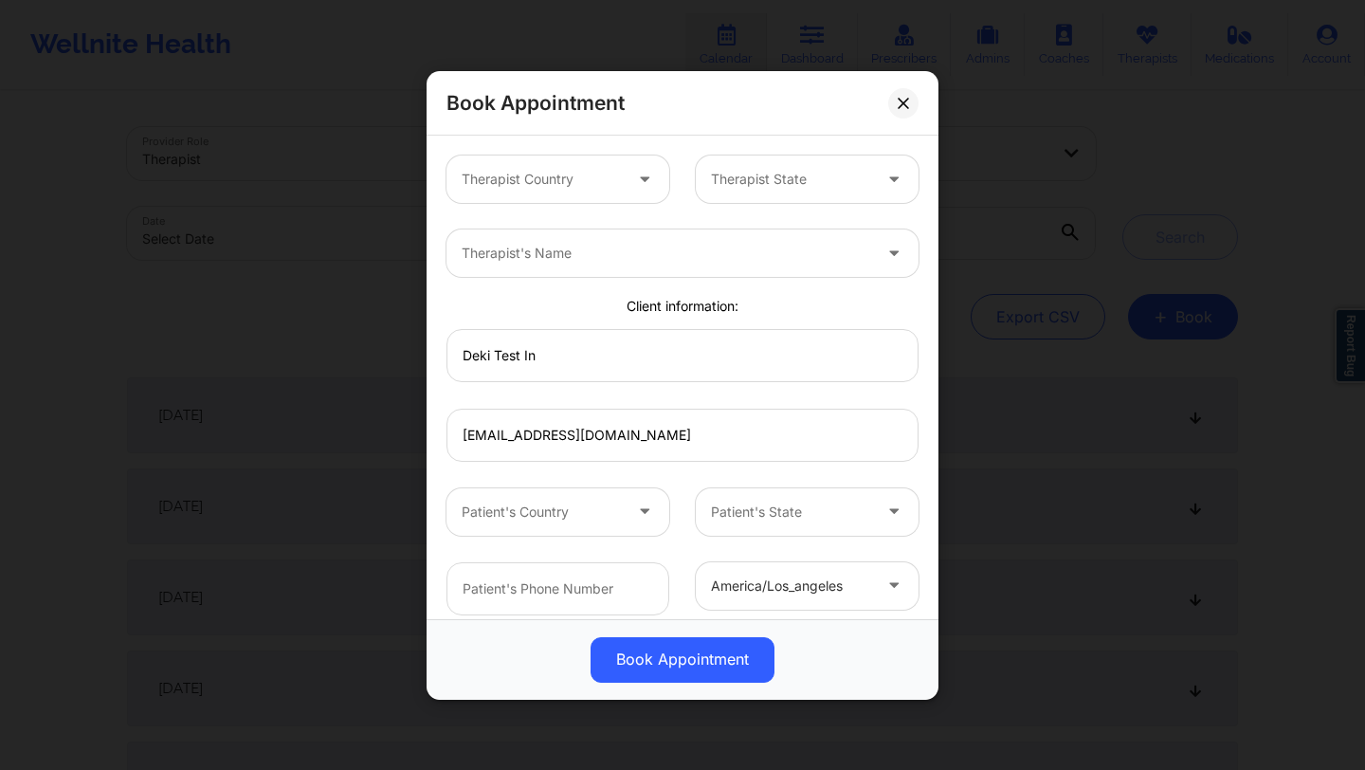
click at [572, 274] on div "Therapist's Name" at bounding box center [659, 252] width 427 height 47
type input "deki test stage"
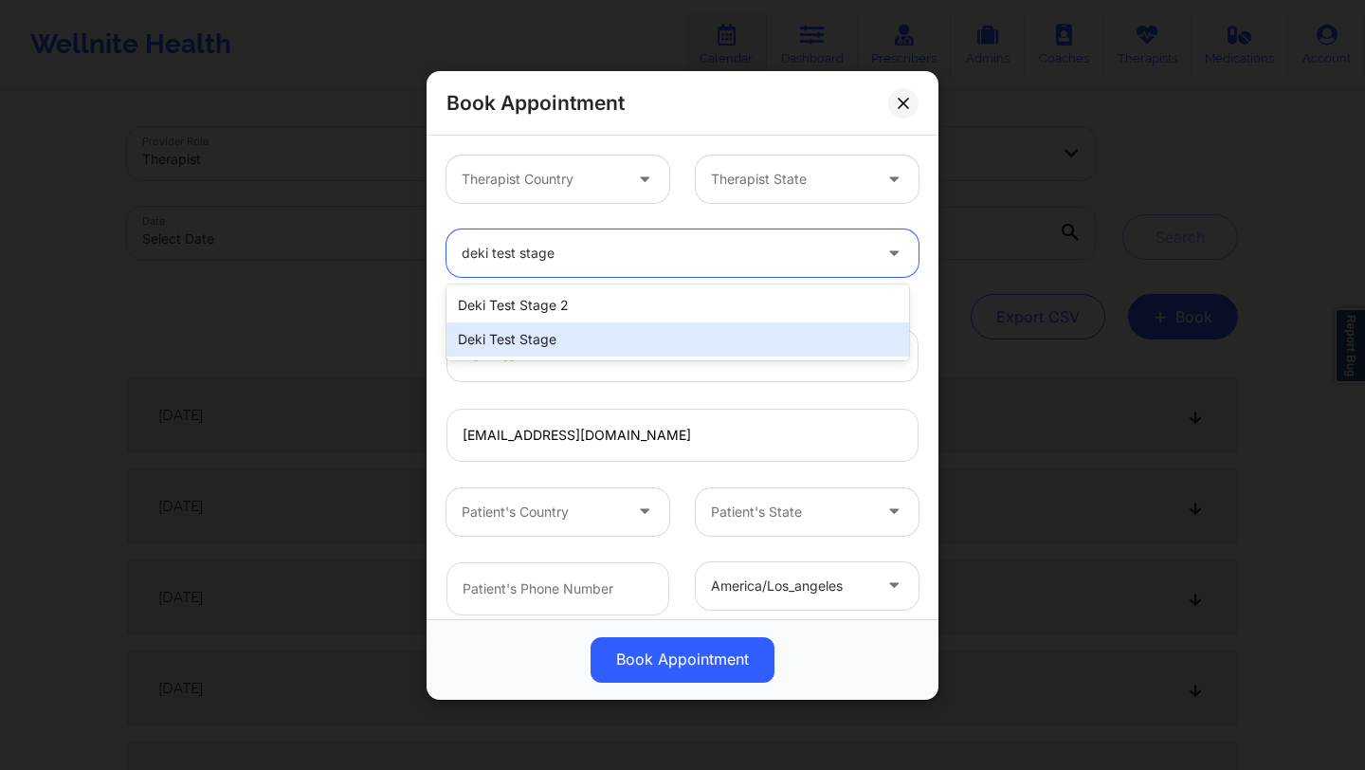
click at [548, 339] on div "Deki Test Stage" at bounding box center [677, 339] width 463 height 34
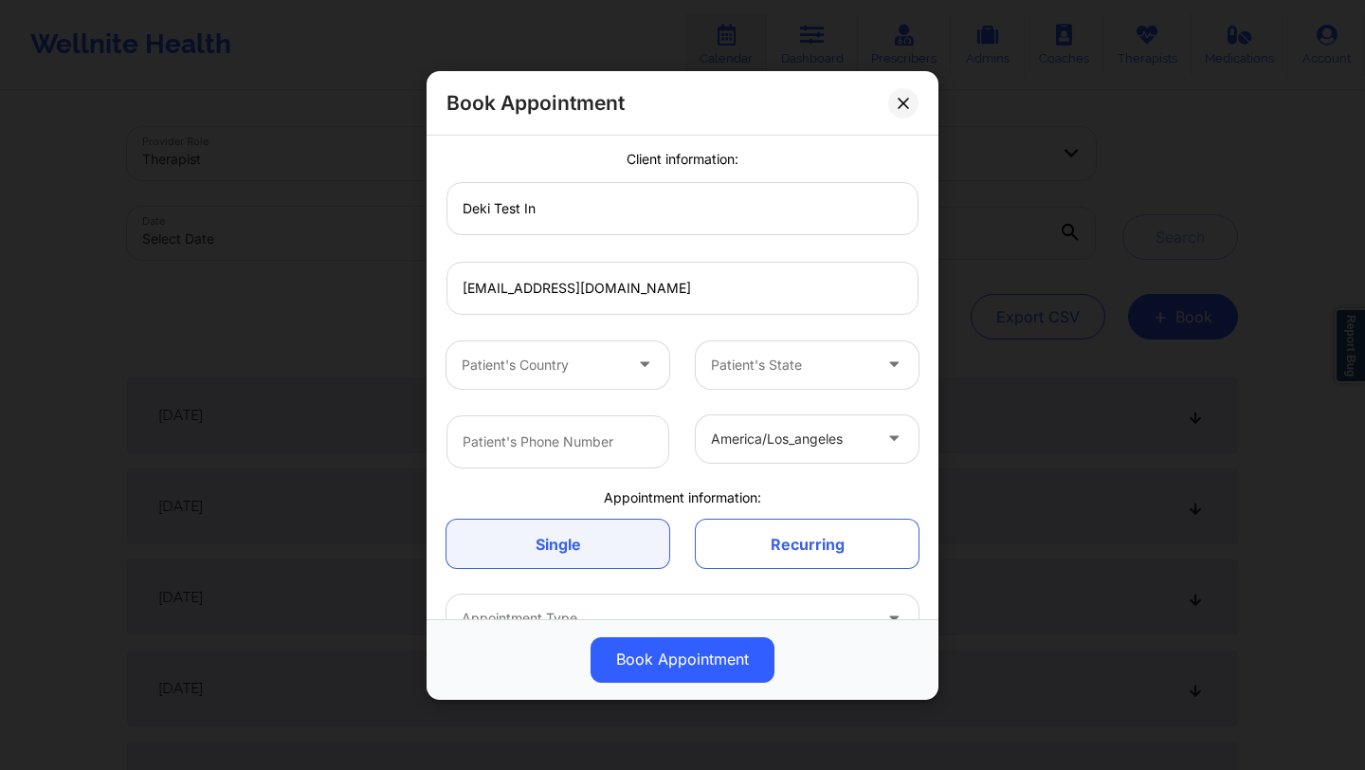
scroll to position [264, 0]
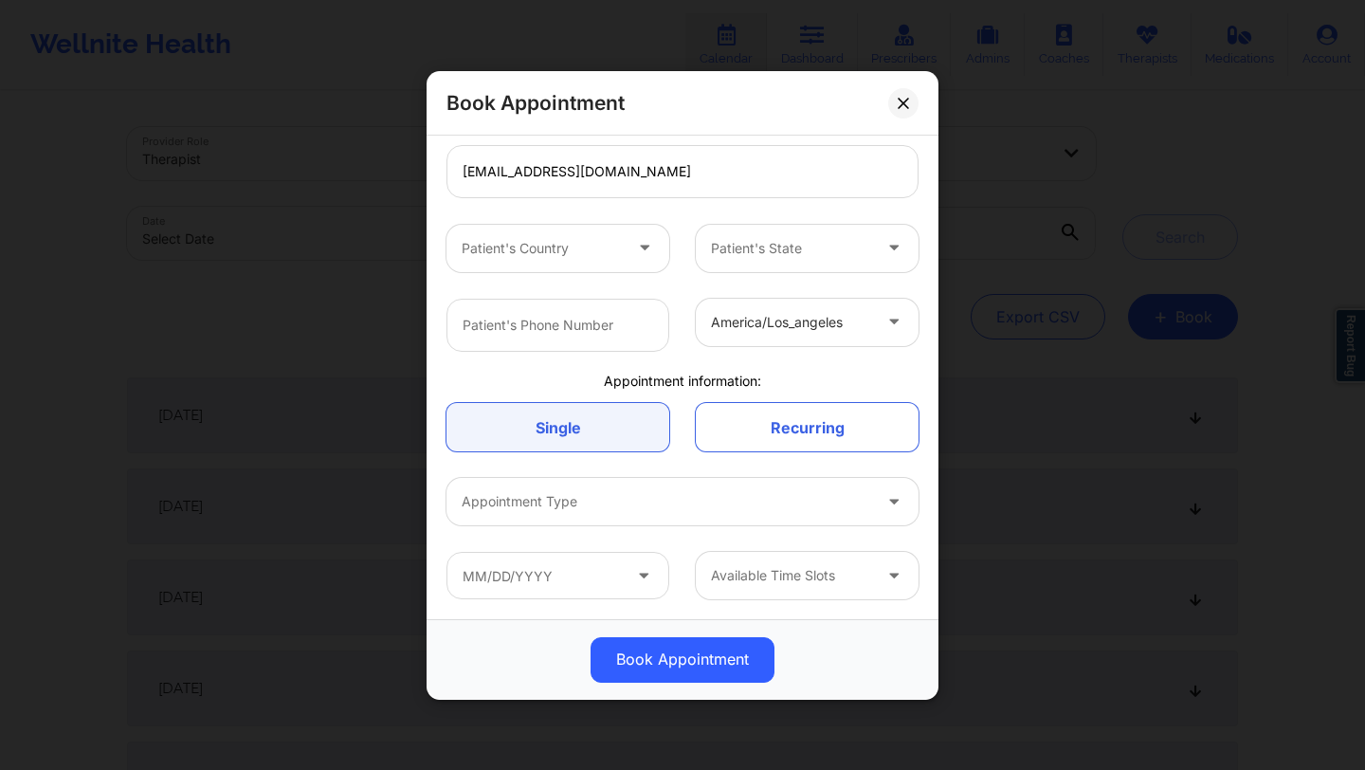
click at [574, 490] on div at bounding box center [667, 501] width 410 height 23
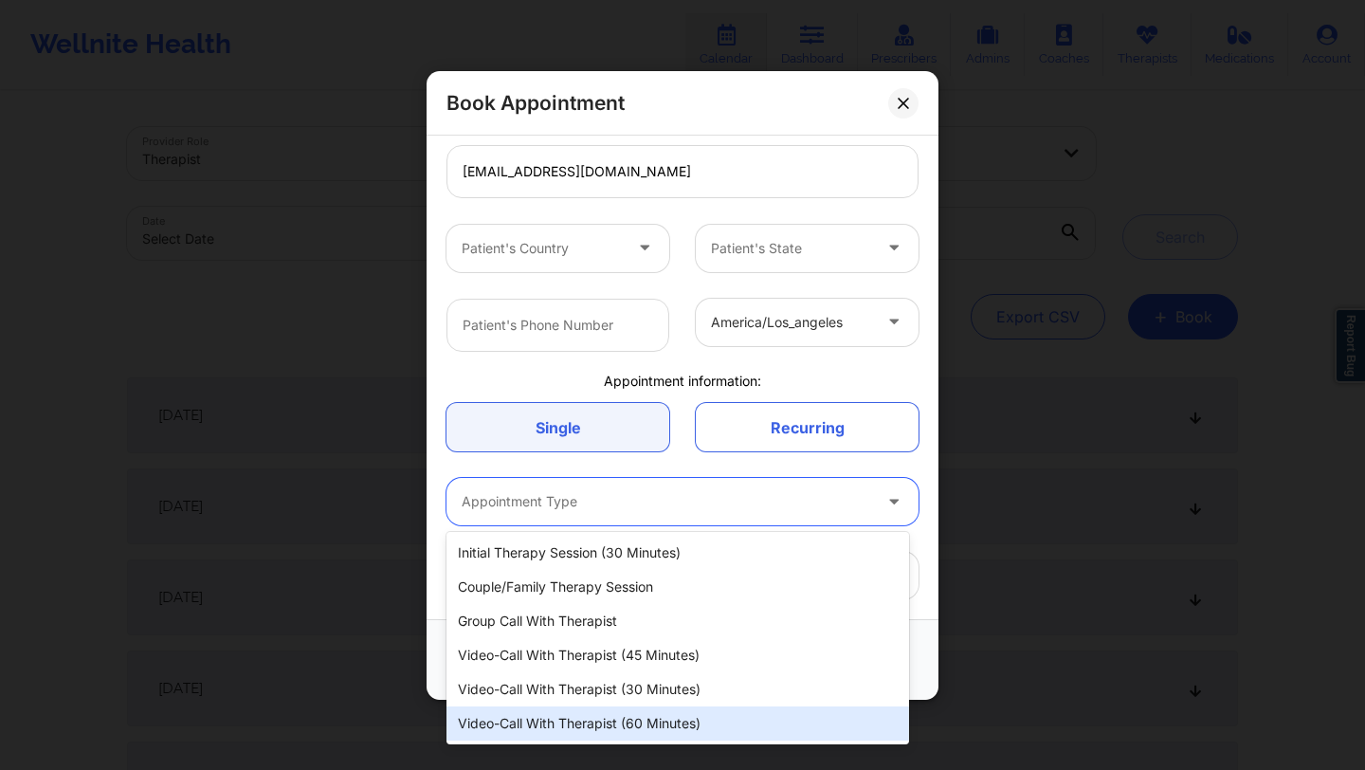
click at [551, 718] on div "Video-Call with Therapist (60 minutes)" at bounding box center [677, 723] width 463 height 34
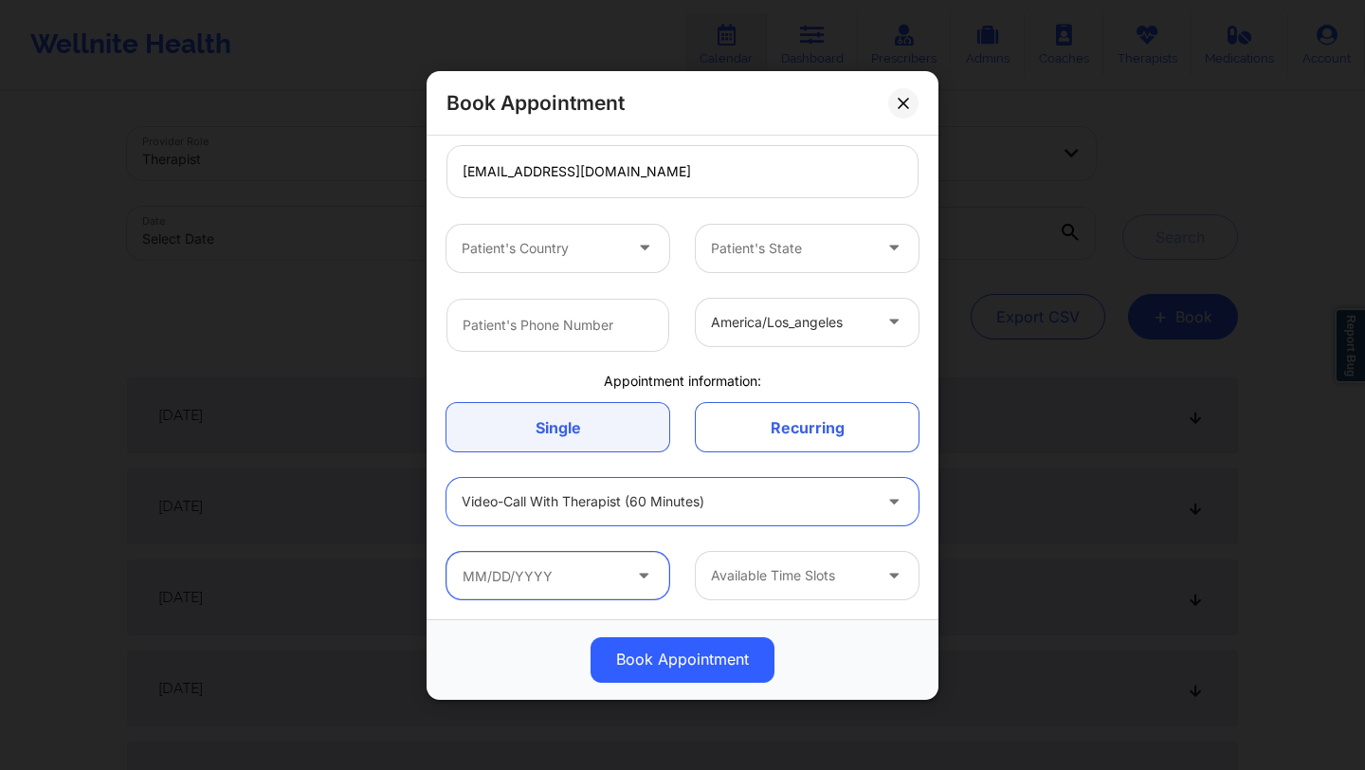
click at [549, 559] on input "text" at bounding box center [557, 575] width 223 height 47
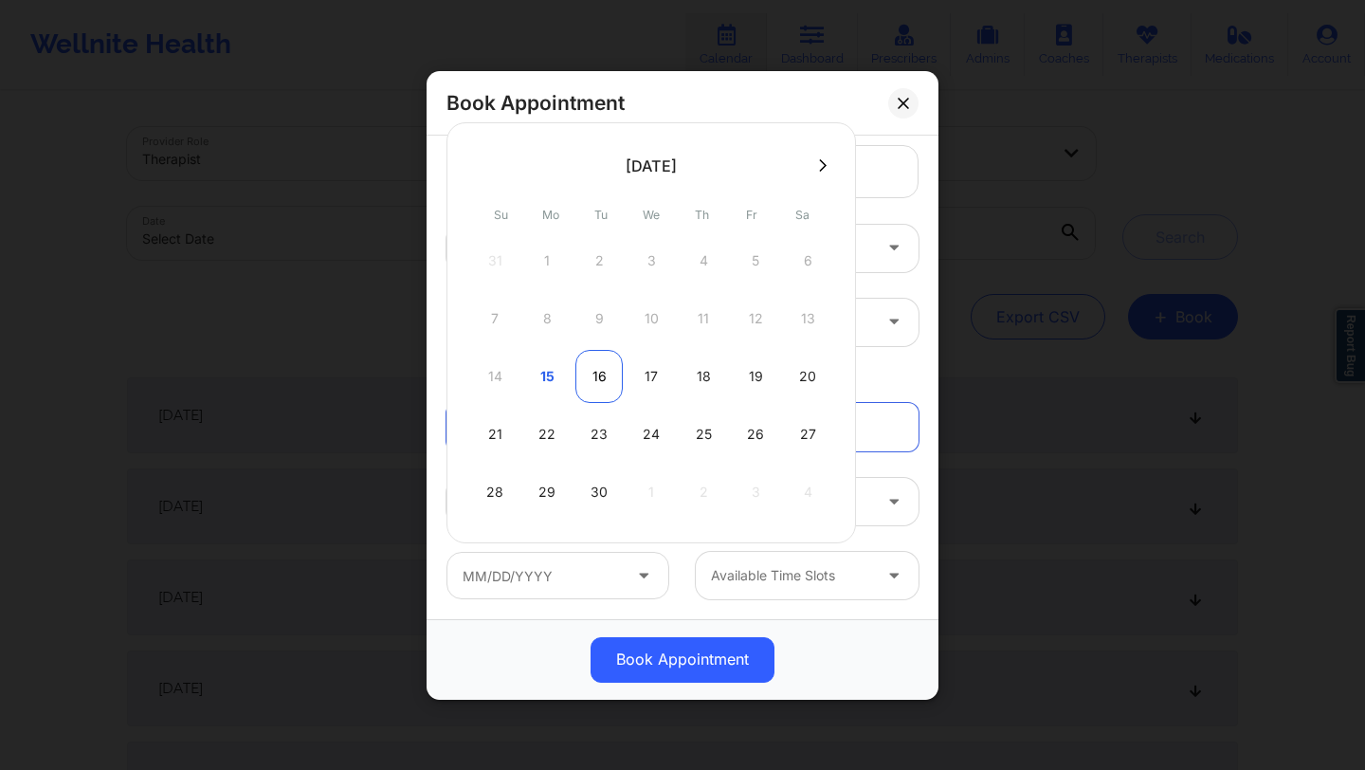
click at [582, 383] on div "16" at bounding box center [598, 376] width 47 height 53
type input "[DATE]"
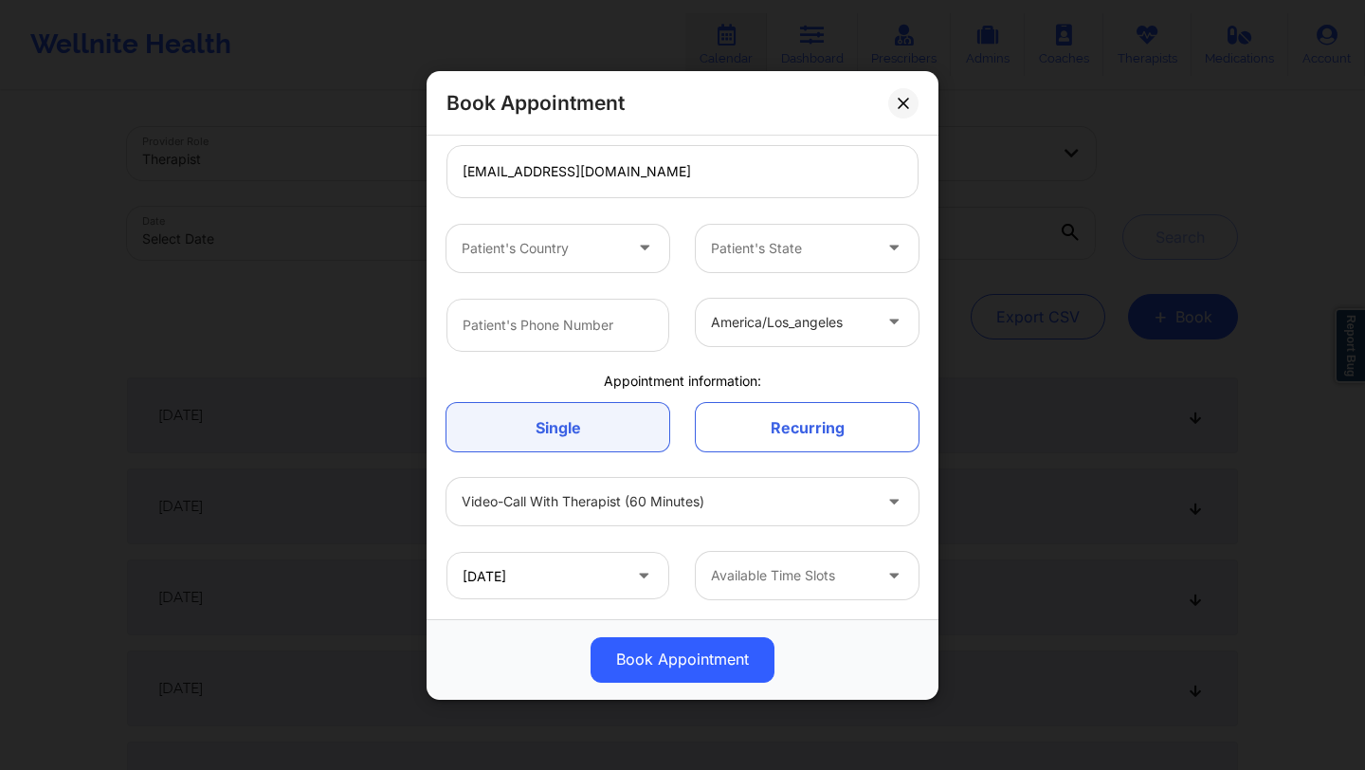
click at [736, 576] on div at bounding box center [791, 575] width 160 height 23
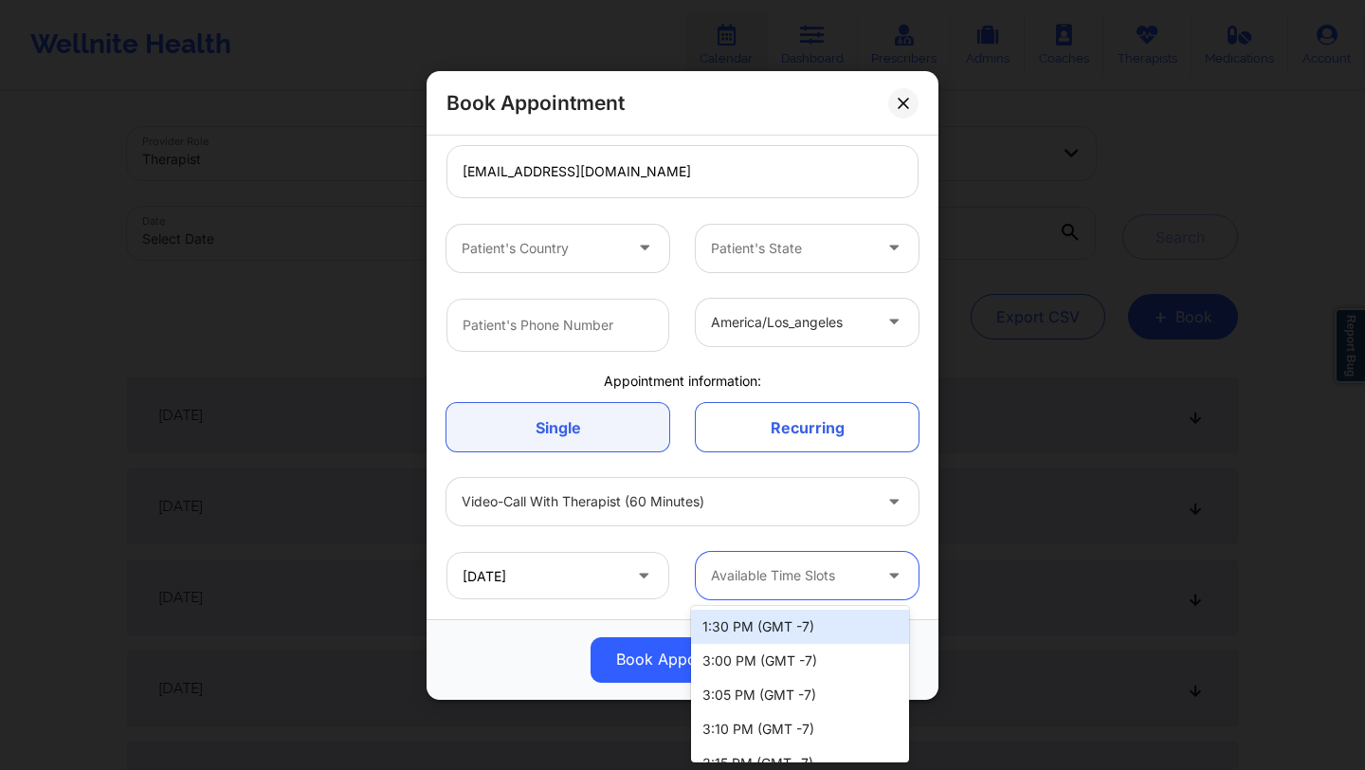
click at [732, 623] on div "1:30 PM (GMT -7)" at bounding box center [800, 627] width 218 height 34
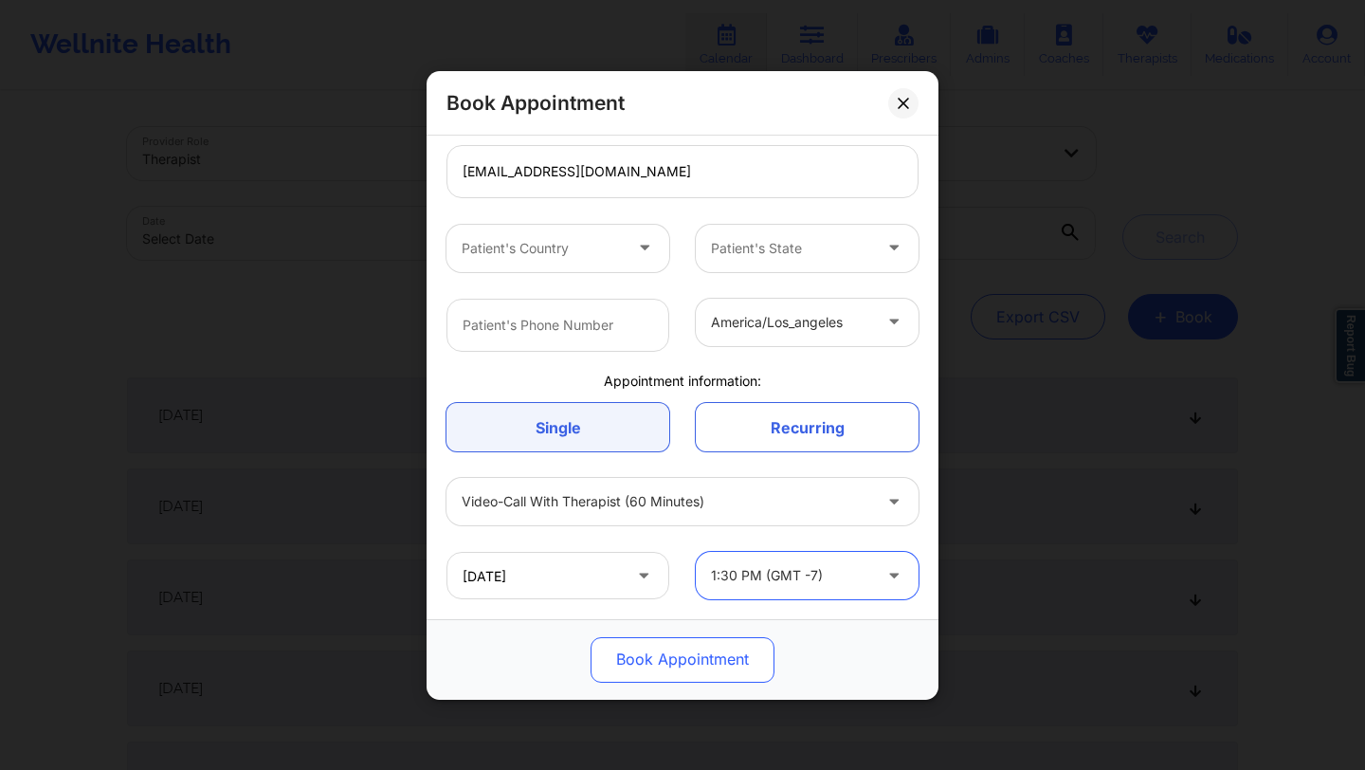
click at [688, 664] on button "Book Appointment" at bounding box center [683, 659] width 184 height 46
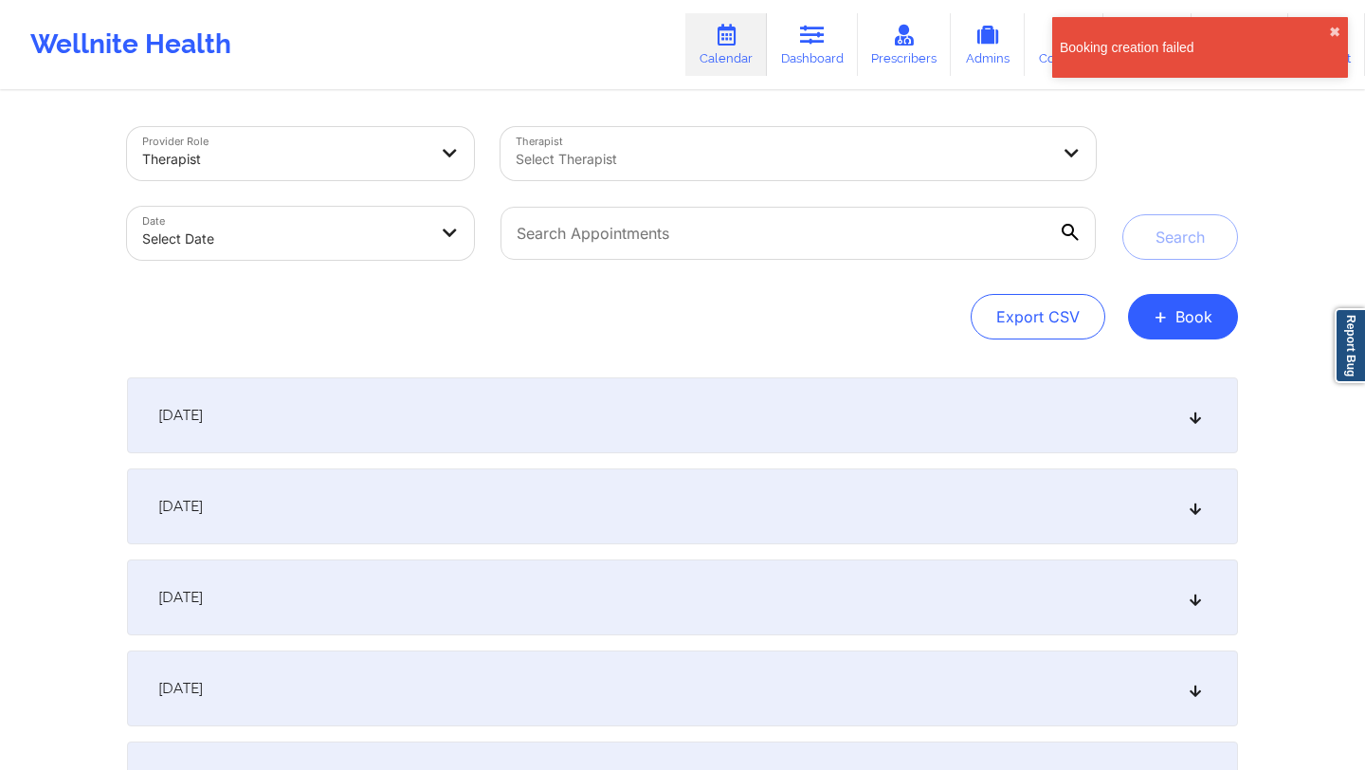
click at [869, 298] on div "Export CSV + Book" at bounding box center [682, 317] width 1111 height 46
click at [1200, 320] on button "+ Book" at bounding box center [1183, 317] width 110 height 46
click at [1115, 368] on button "Therapy Session" at bounding box center [1151, 376] width 145 height 31
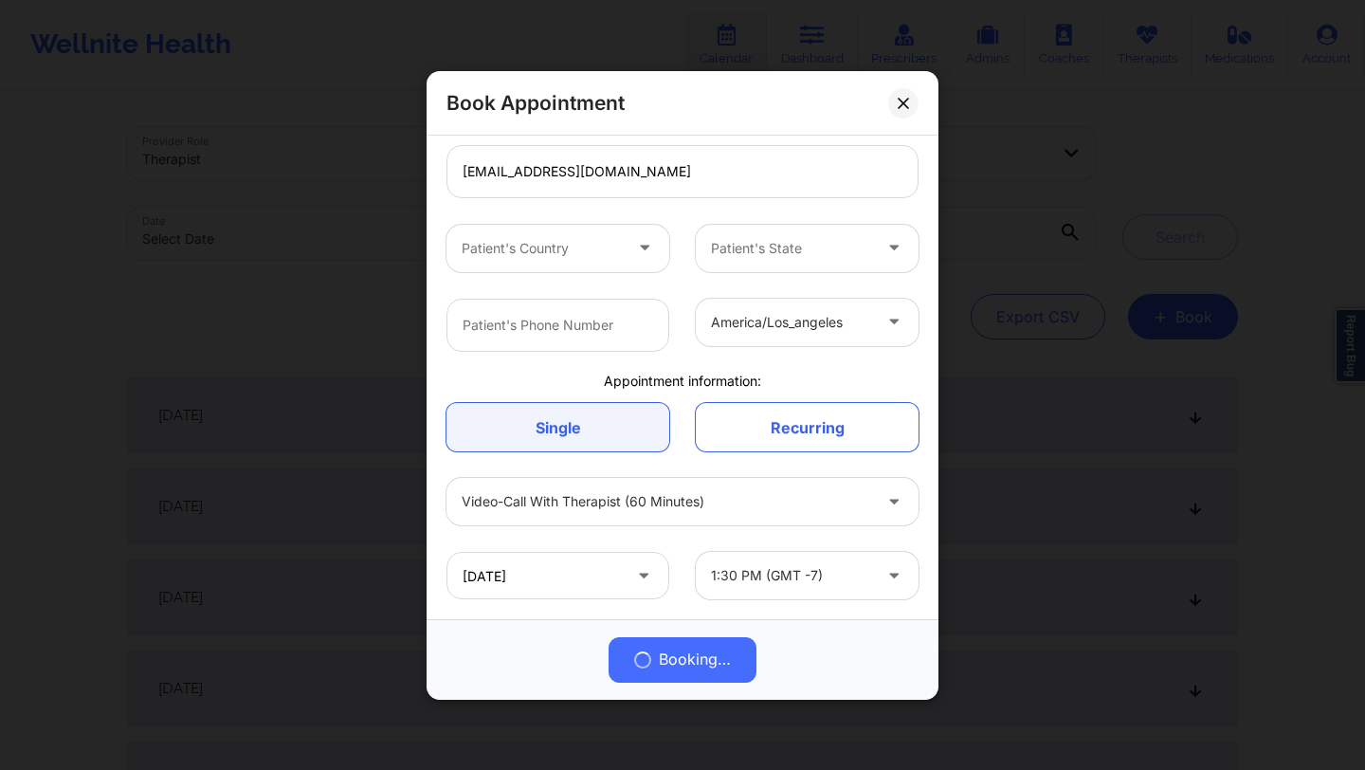
scroll to position [0, 0]
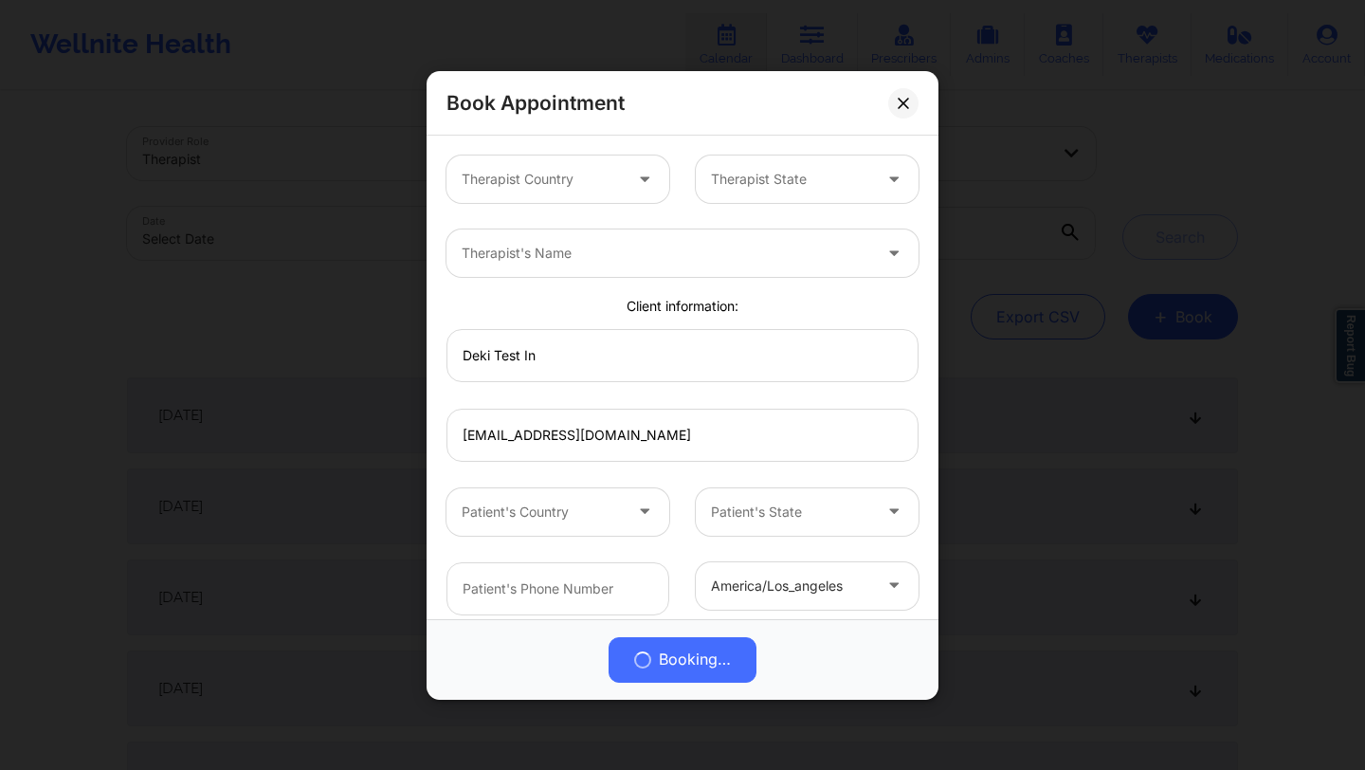
click at [594, 257] on div at bounding box center [667, 253] width 410 height 23
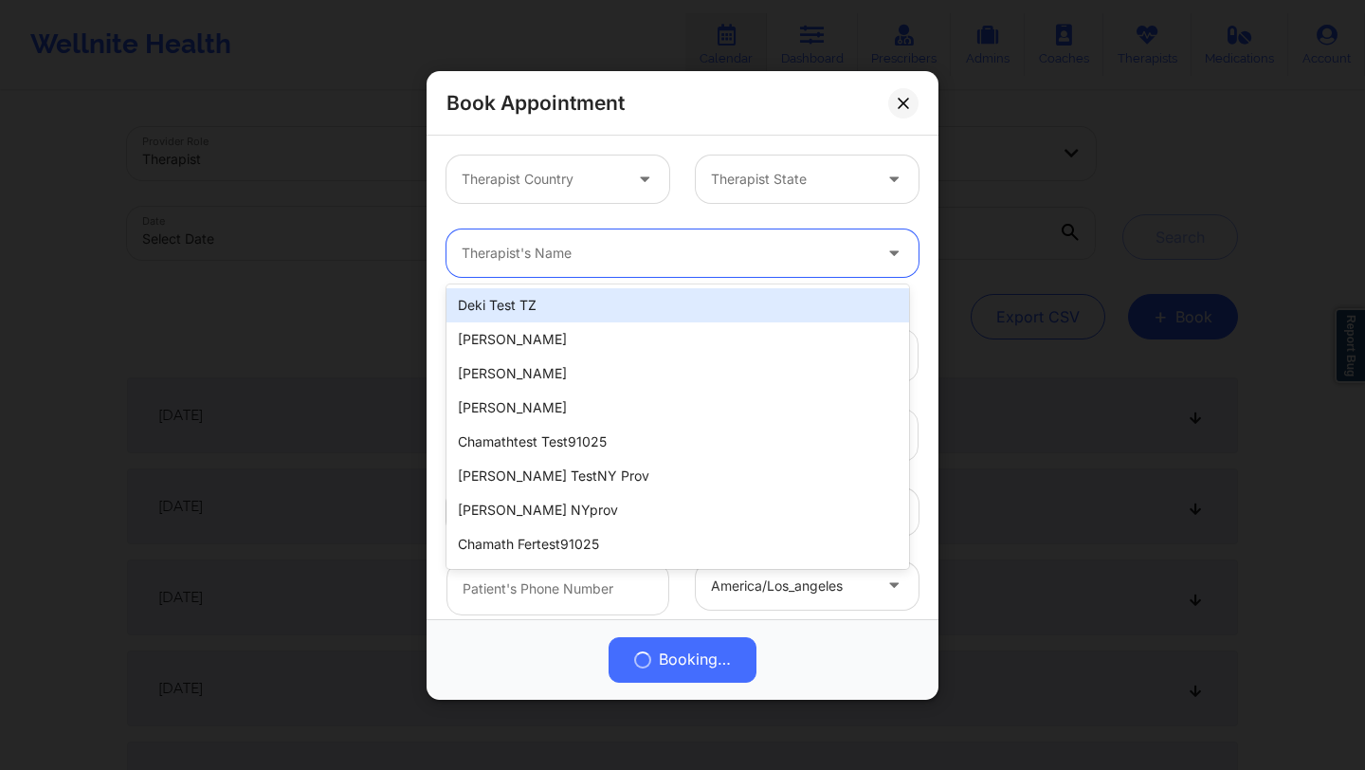
click at [579, 223] on div "Deki Test TZ, 1 of 100. 100 results available. Use Up and Down to choose option…" at bounding box center [682, 253] width 499 height 74
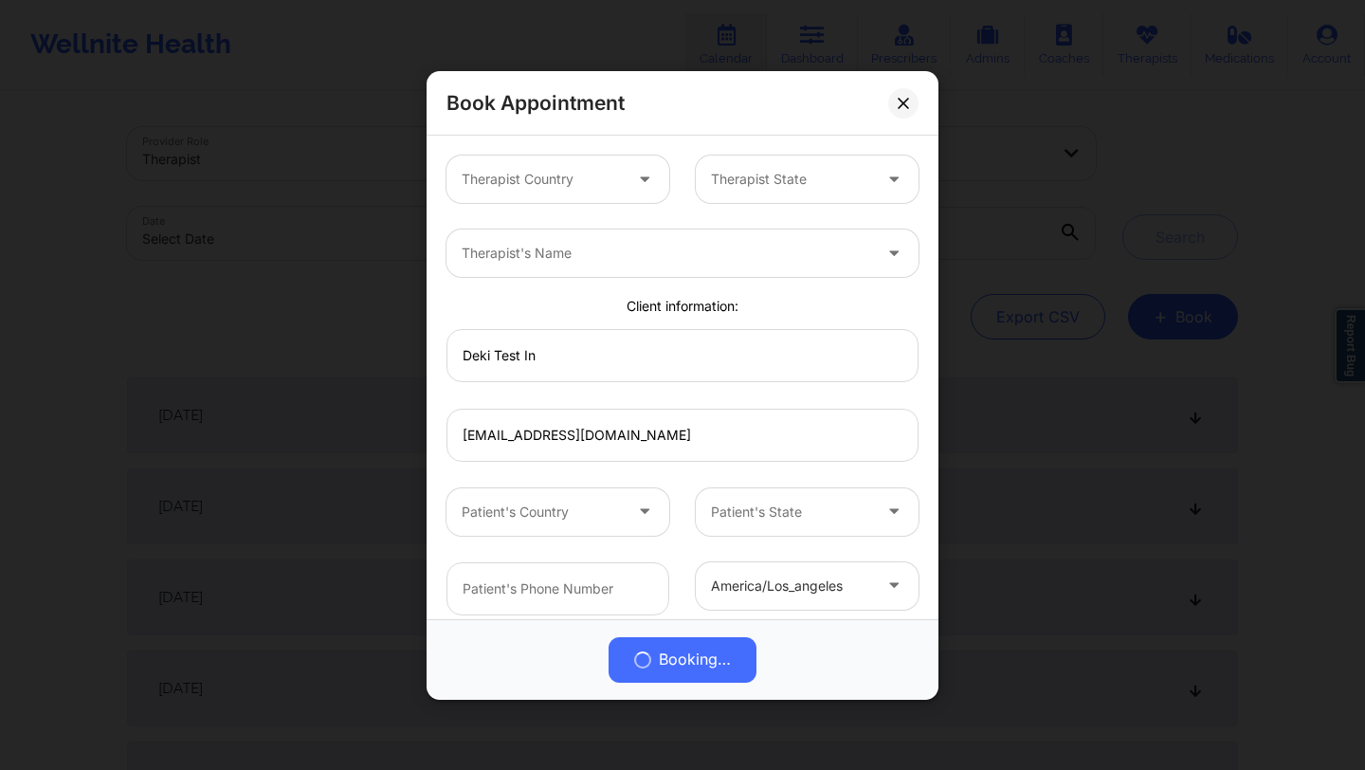
click at [658, 258] on div at bounding box center [667, 253] width 410 height 23
type input "deki test stage"
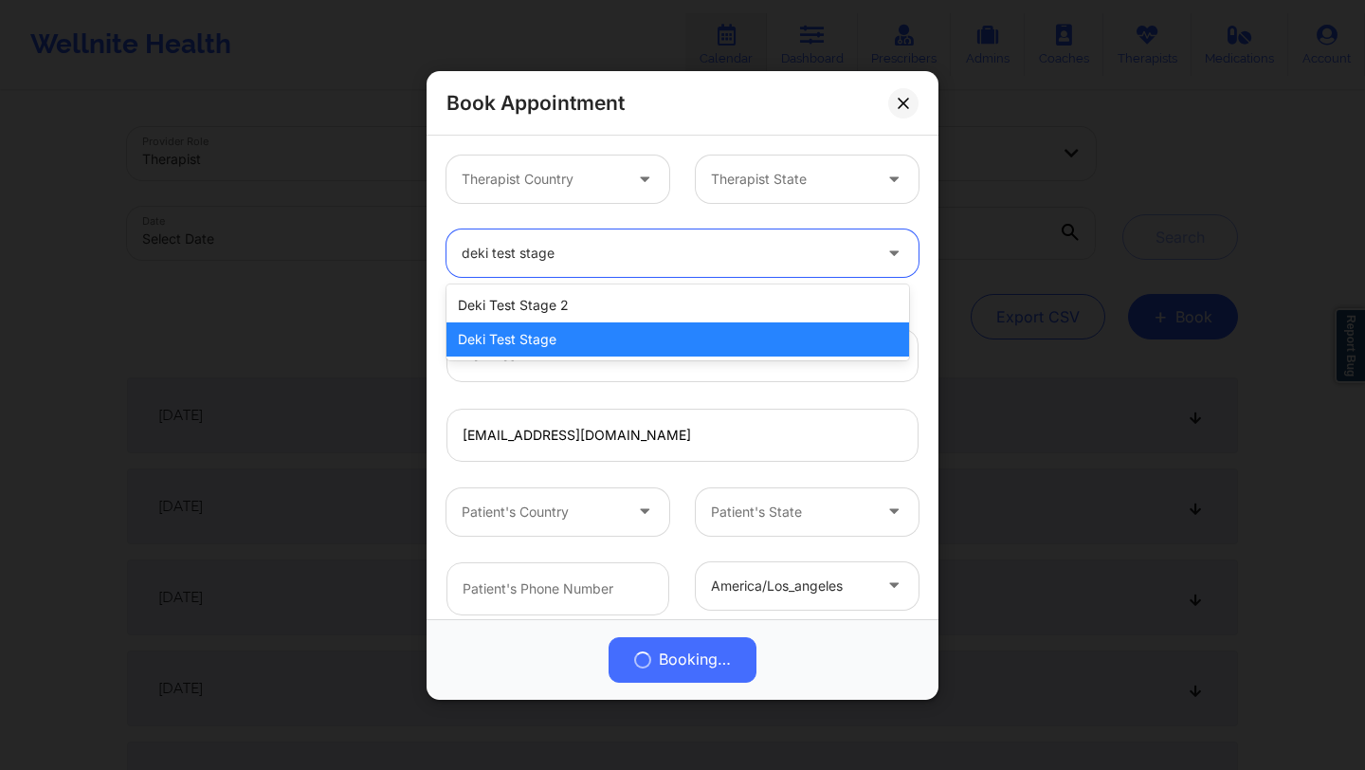
click at [613, 351] on div "Deki Test Stage" at bounding box center [677, 339] width 463 height 34
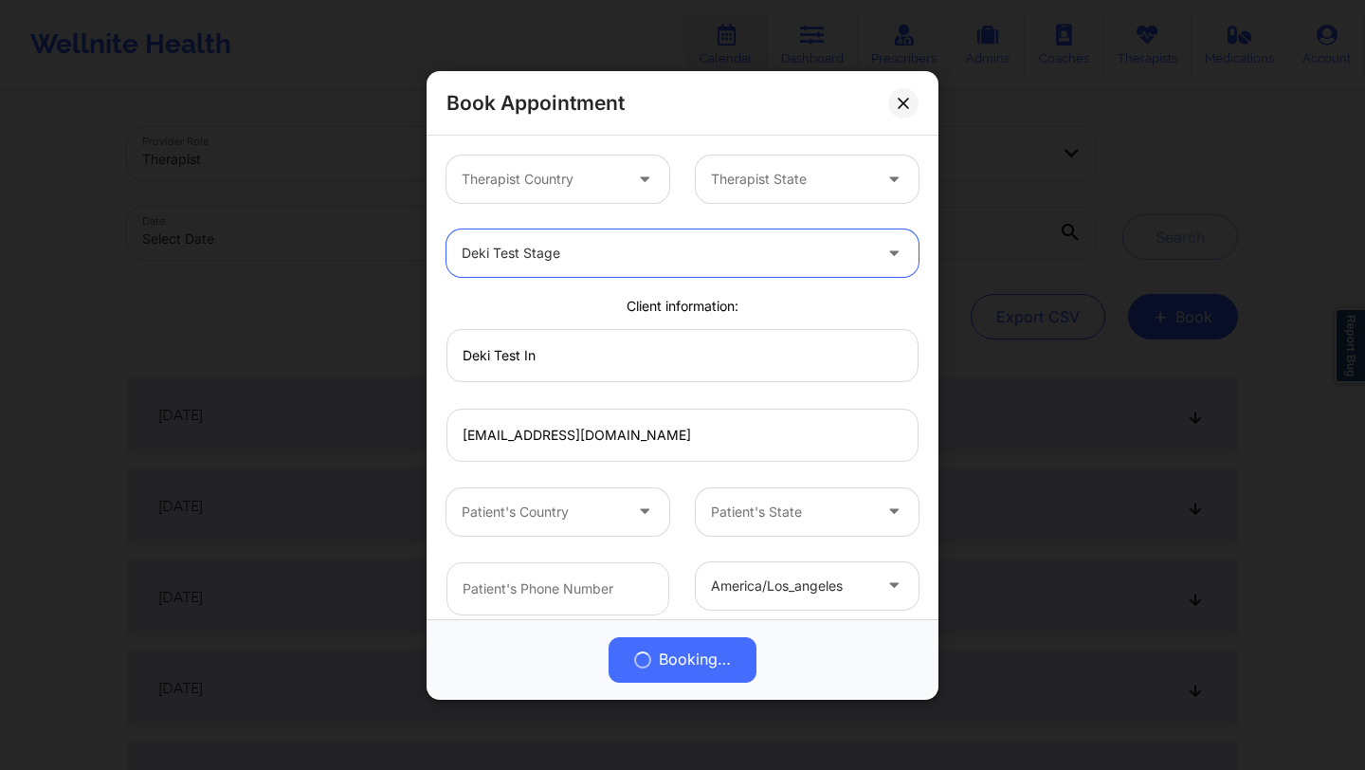
scroll to position [264, 0]
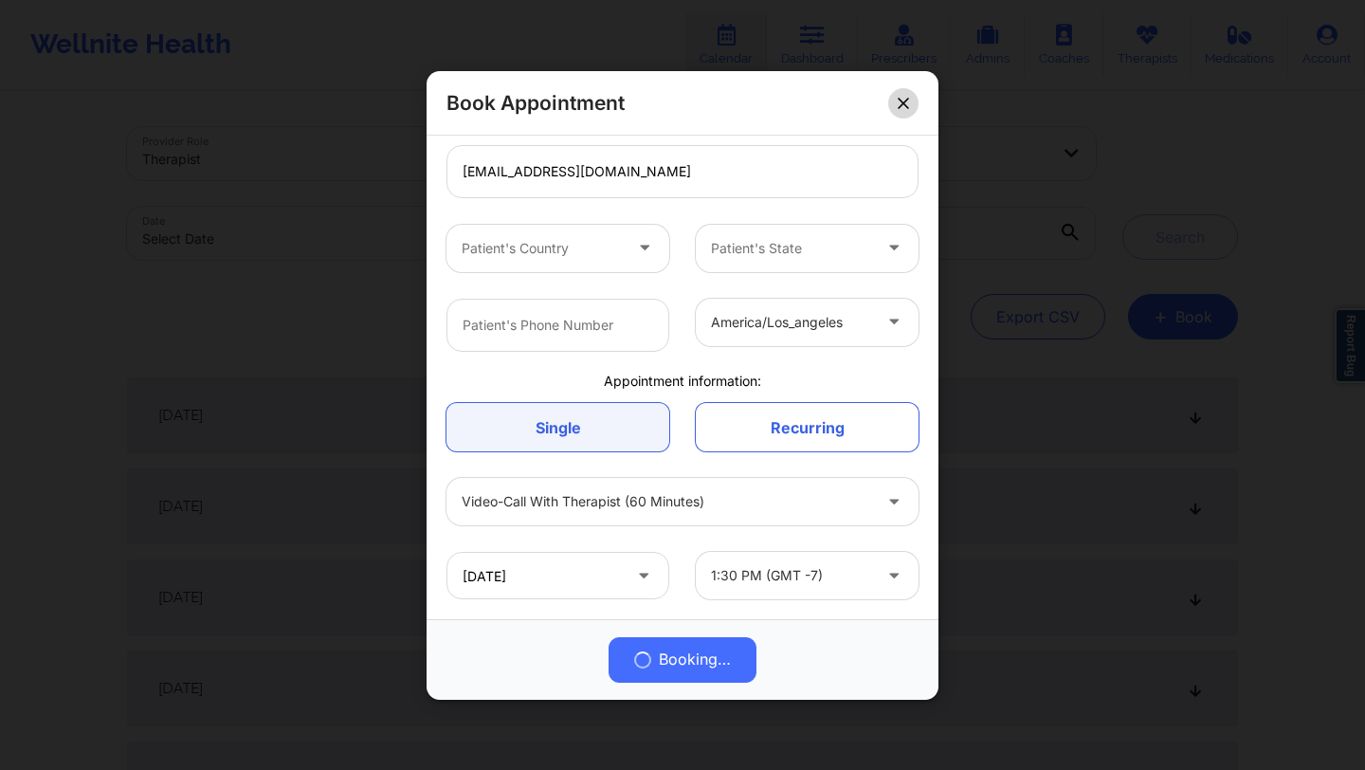
click at [897, 95] on button at bounding box center [903, 102] width 30 height 30
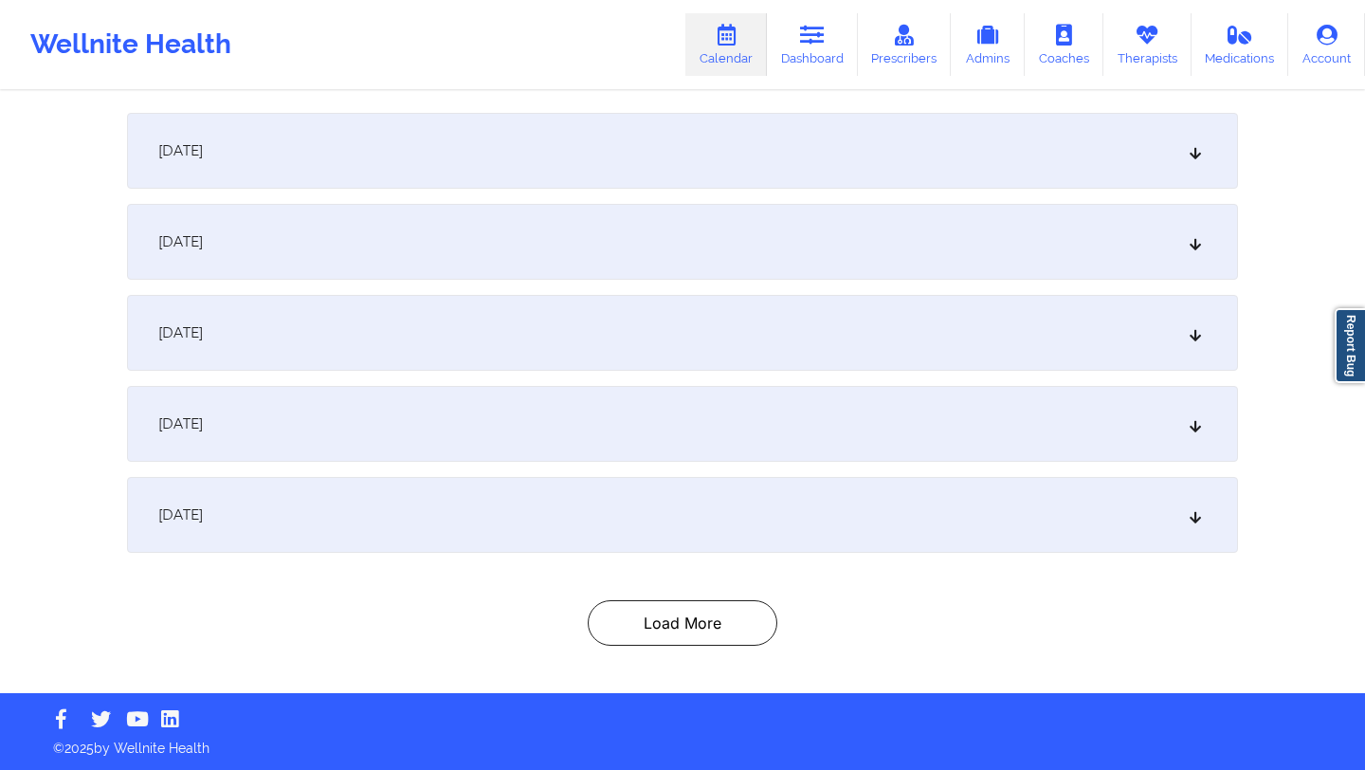
scroll to position [0, 0]
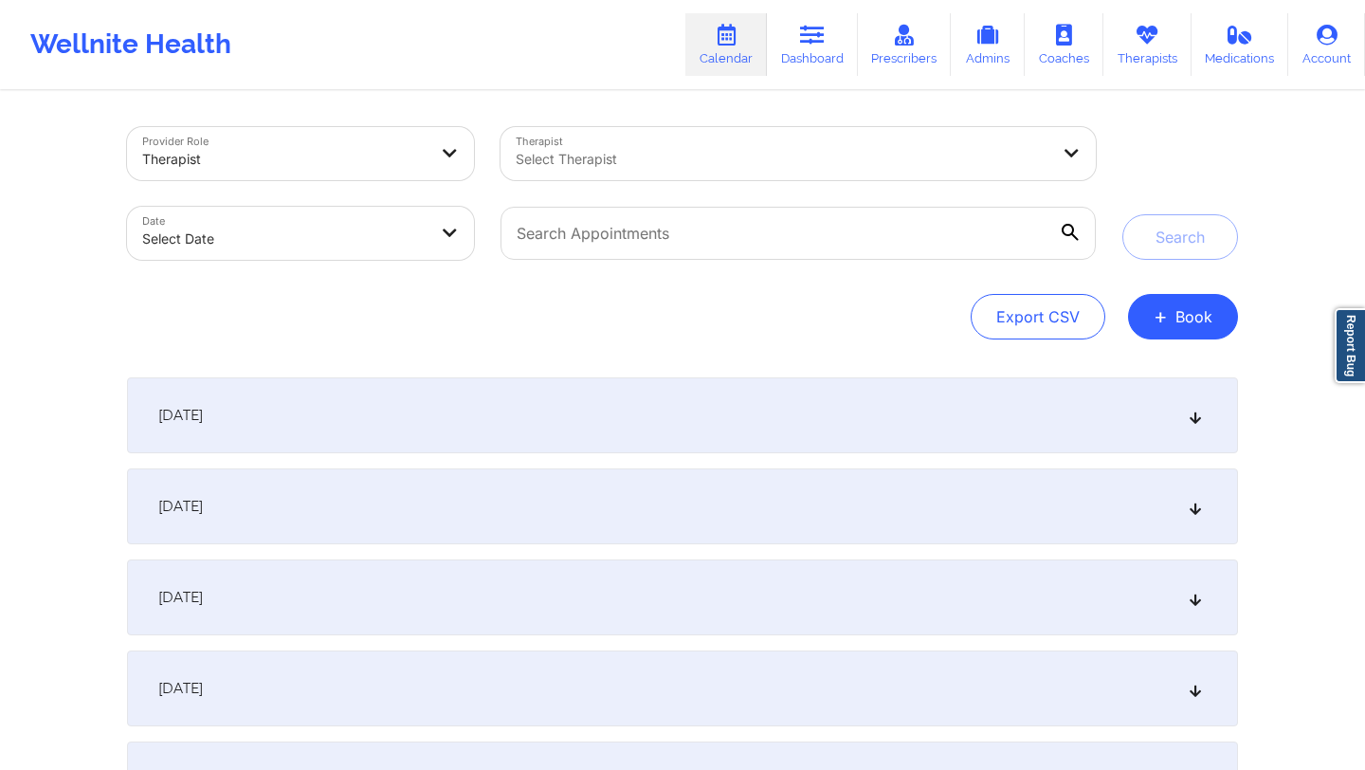
click at [462, 600] on div "[DATE]" at bounding box center [682, 597] width 1111 height 76
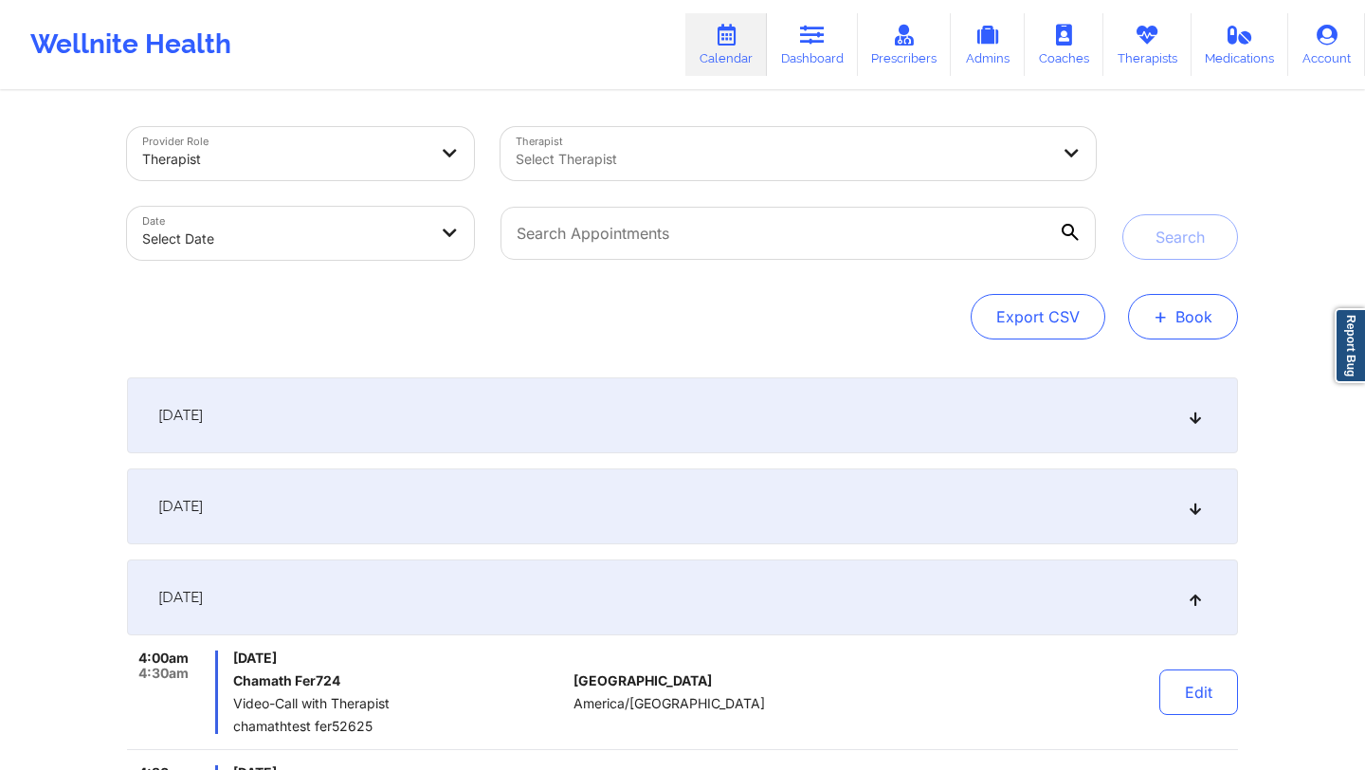
click at [1163, 311] on span "+" at bounding box center [1161, 316] width 14 height 10
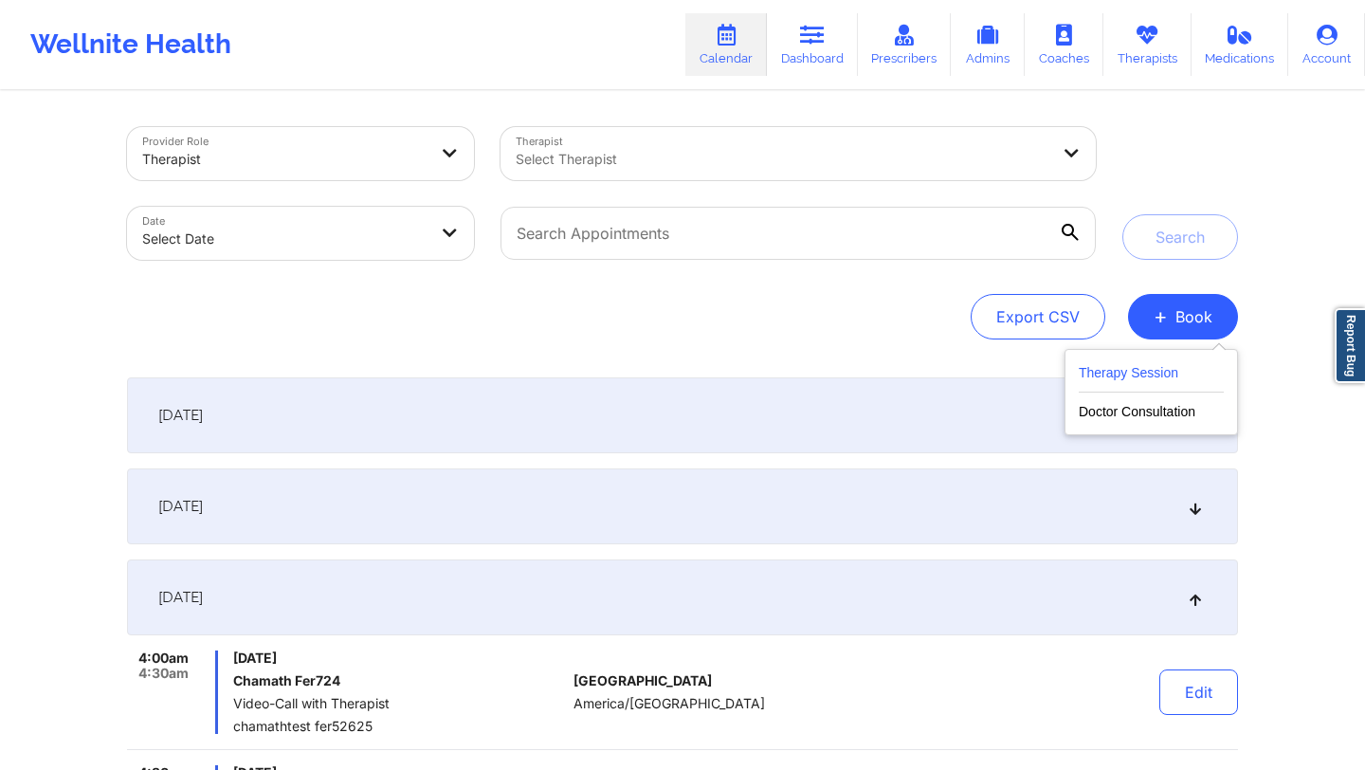
click at [1120, 373] on button "Therapy Session" at bounding box center [1151, 376] width 145 height 31
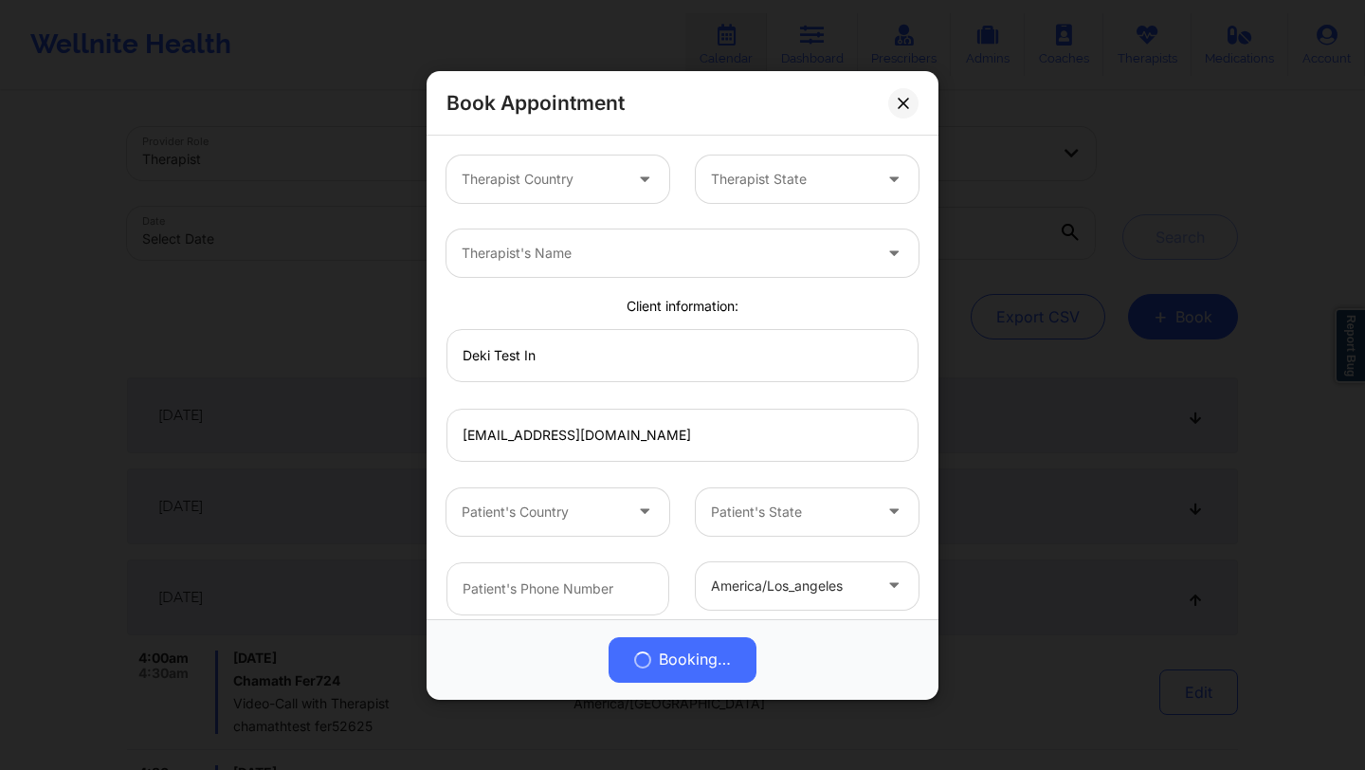
click at [647, 225] on div "Therapist's Name" at bounding box center [682, 253] width 499 height 74
click at [598, 250] on div at bounding box center [667, 253] width 410 height 23
click at [841, 123] on div "Book Appointment" at bounding box center [683, 103] width 512 height 64
